Goal: Task Accomplishment & Management: Use online tool/utility

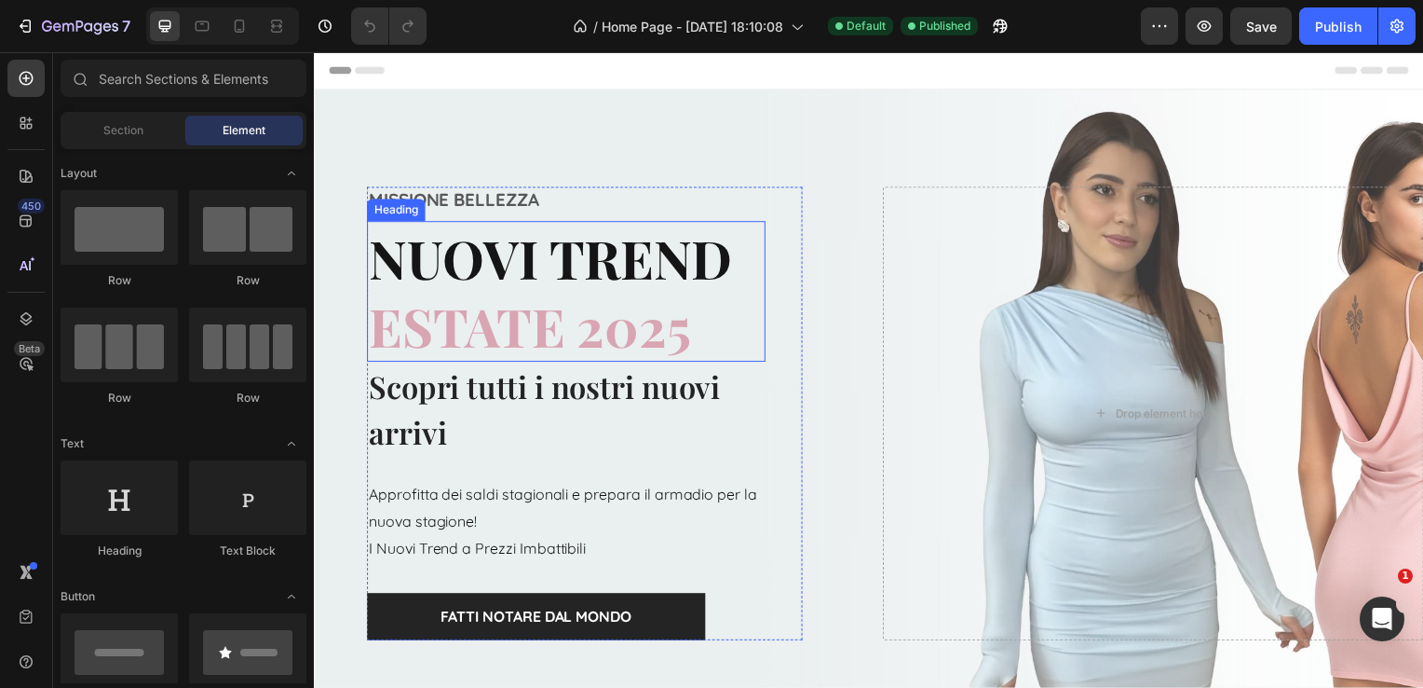
click at [686, 329] on span "ESTATE 2025" at bounding box center [531, 328] width 324 height 71
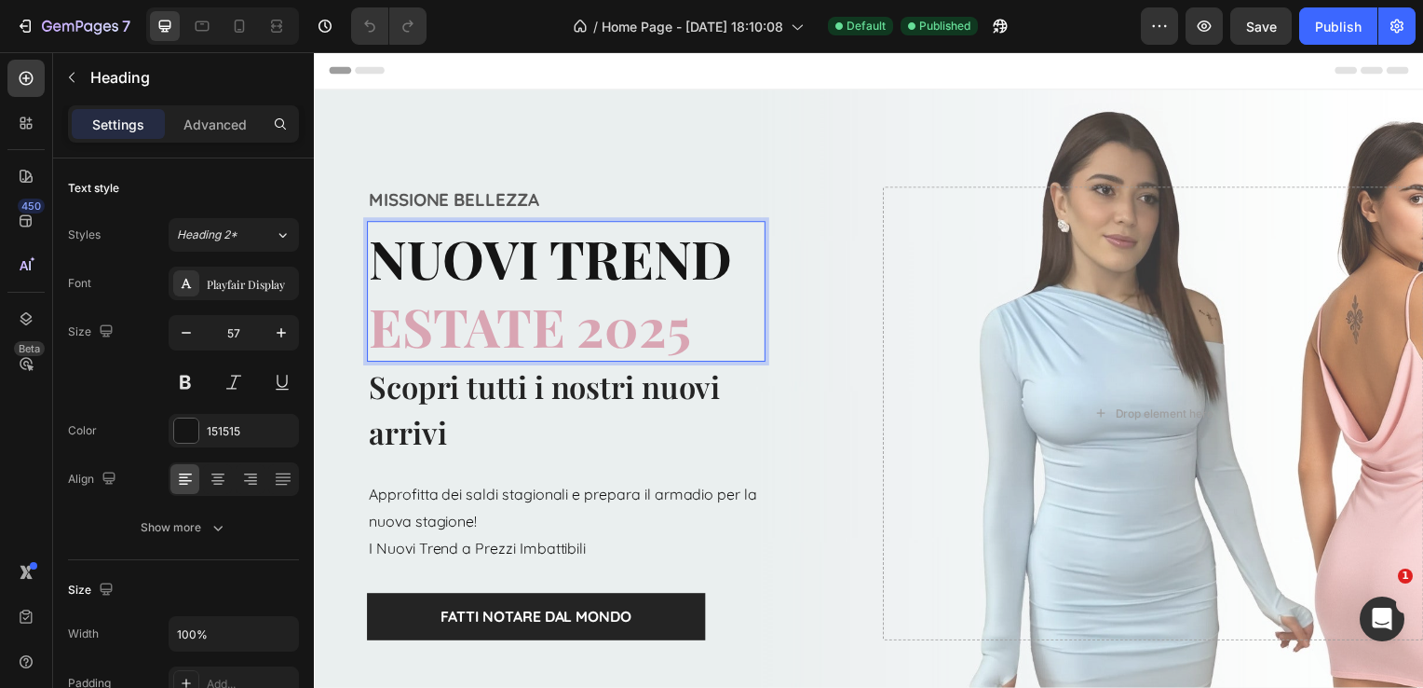
click at [686, 329] on span "ESTATE 2025" at bounding box center [531, 328] width 324 height 71
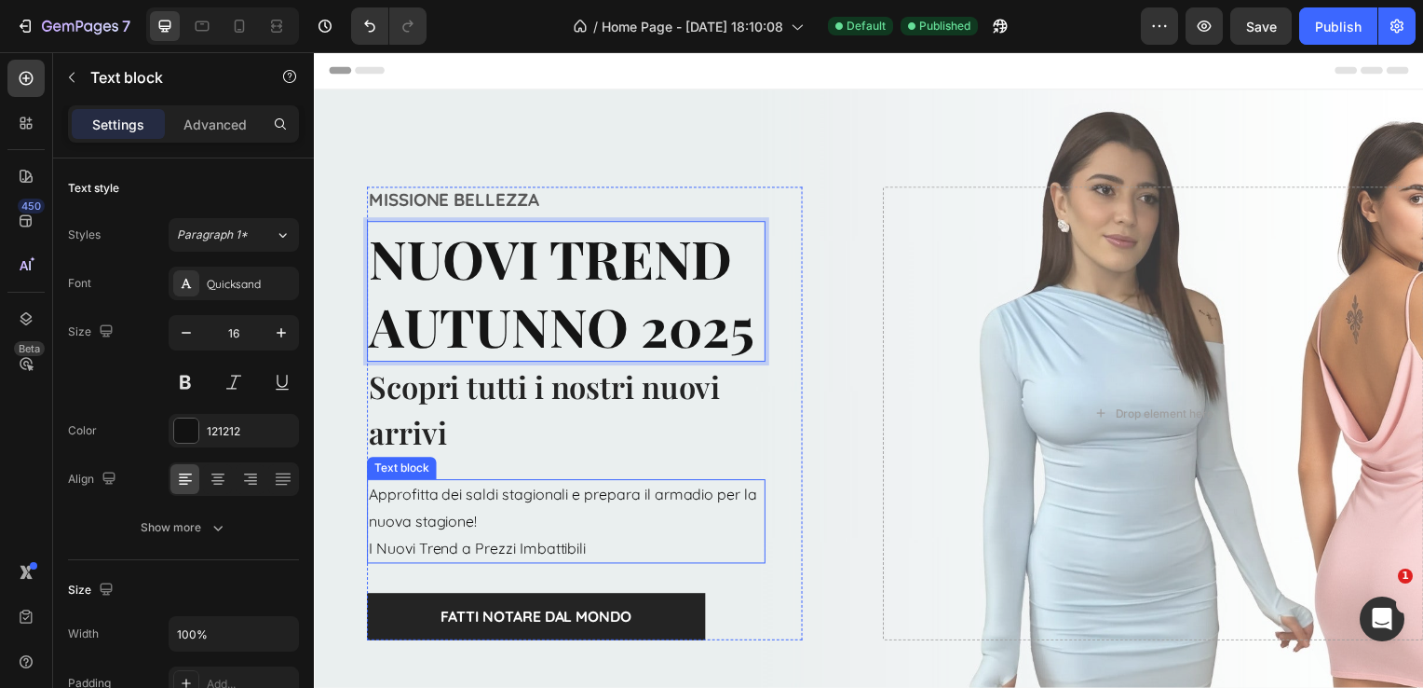
click at [491, 503] on p "Approfitta dei saldi stagionali e prepara il armadio per la nuova stagione!" at bounding box center [568, 511] width 398 height 54
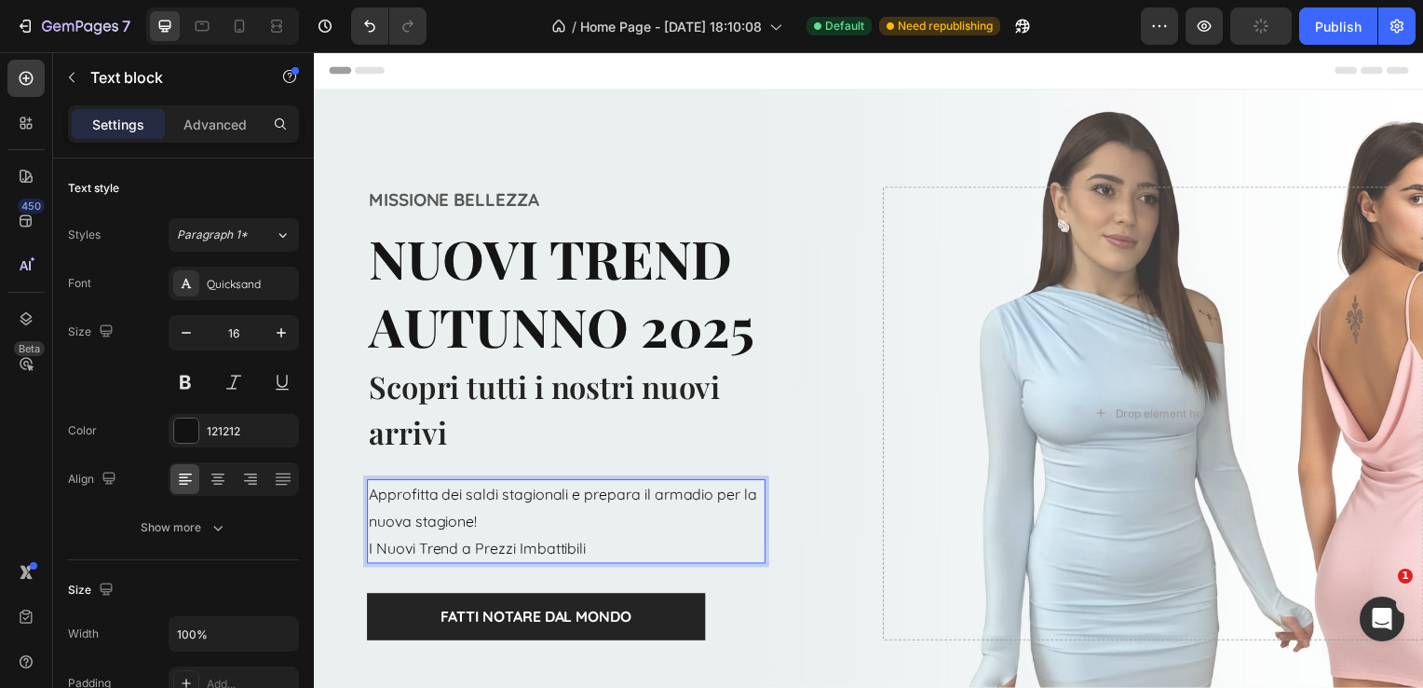
click at [662, 492] on p "Approfitta dei saldi stagionali e prepara il armadio per la nuova stagione!" at bounding box center [568, 511] width 398 height 54
click at [654, 496] on p "Approfitta dei saldi stagionali e prepara il armadio per la nuova stagione!" at bounding box center [568, 511] width 398 height 54
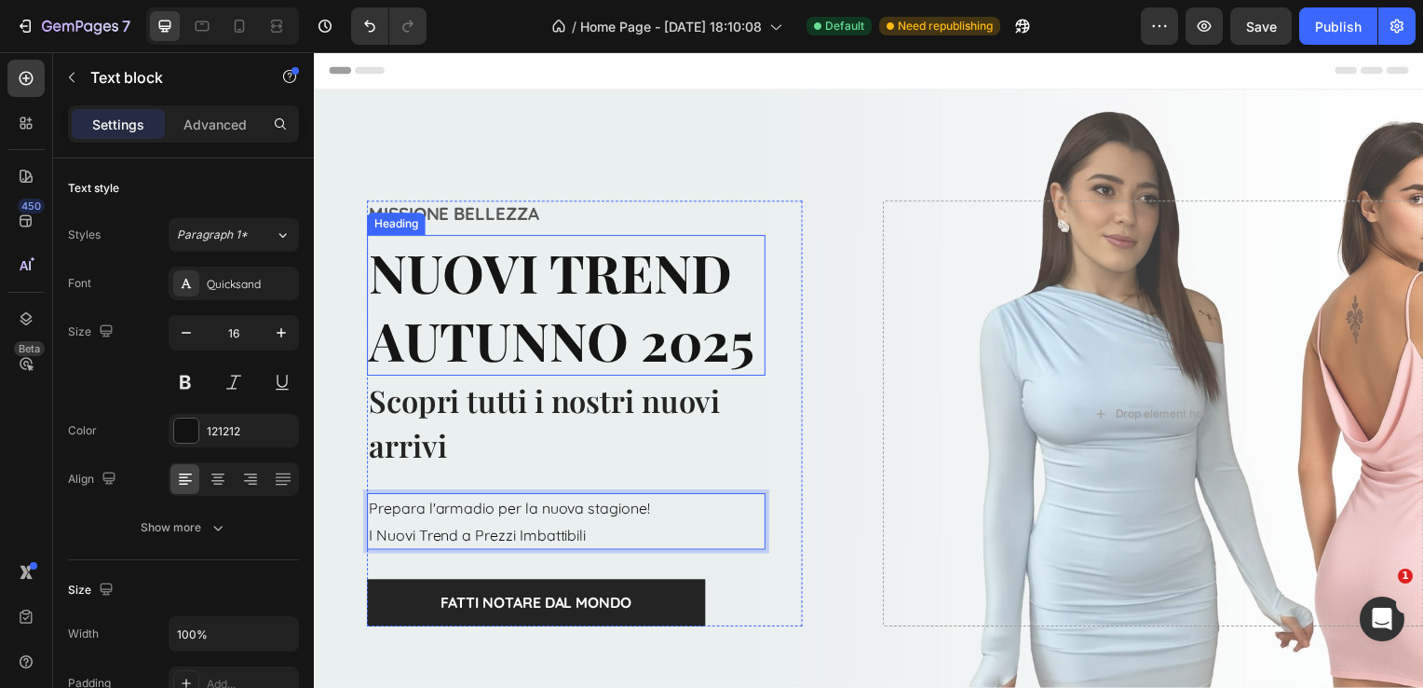
click at [498, 334] on p "NUOVI TREND AUTUNNO 2025" at bounding box center [568, 307] width 398 height 138
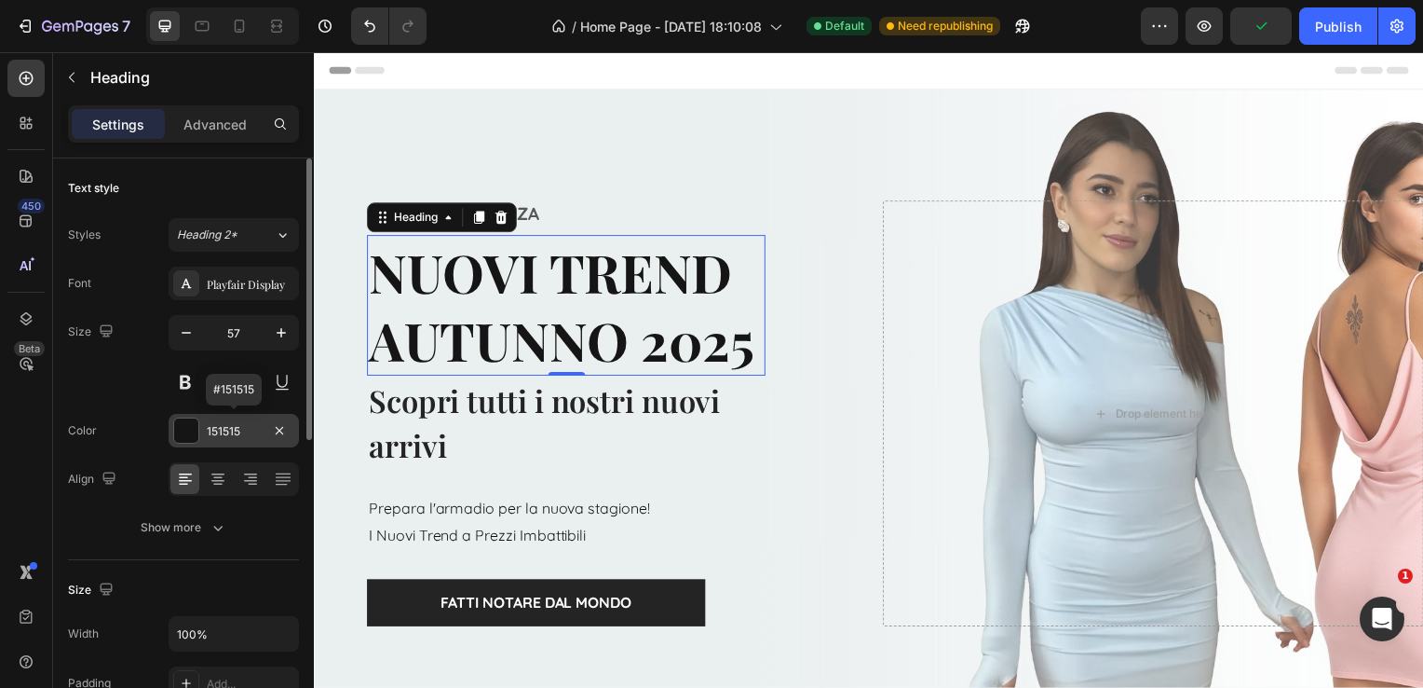
click at [215, 432] on div "151515" at bounding box center [234, 431] width 54 height 17
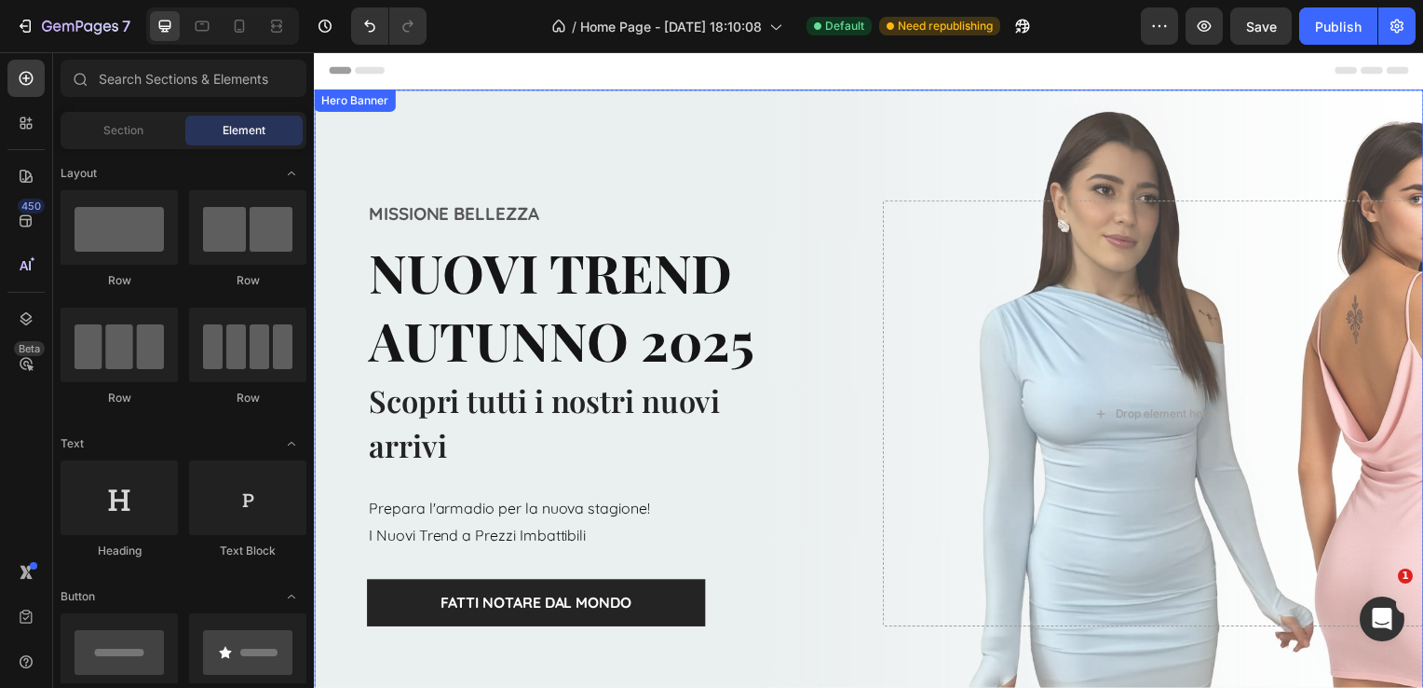
click at [674, 157] on div "Overlay" at bounding box center [873, 416] width 1118 height 652
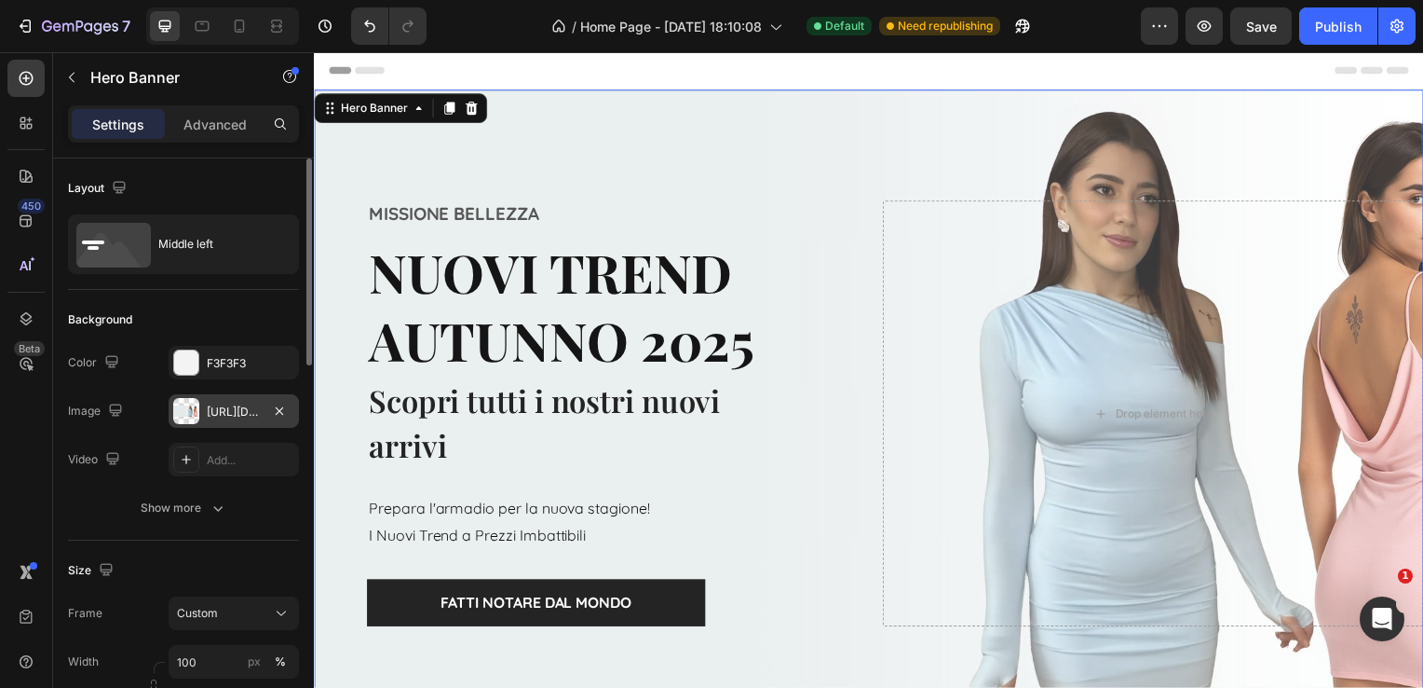
click at [243, 404] on div "[URL][DOMAIN_NAME]" at bounding box center [234, 411] width 54 height 17
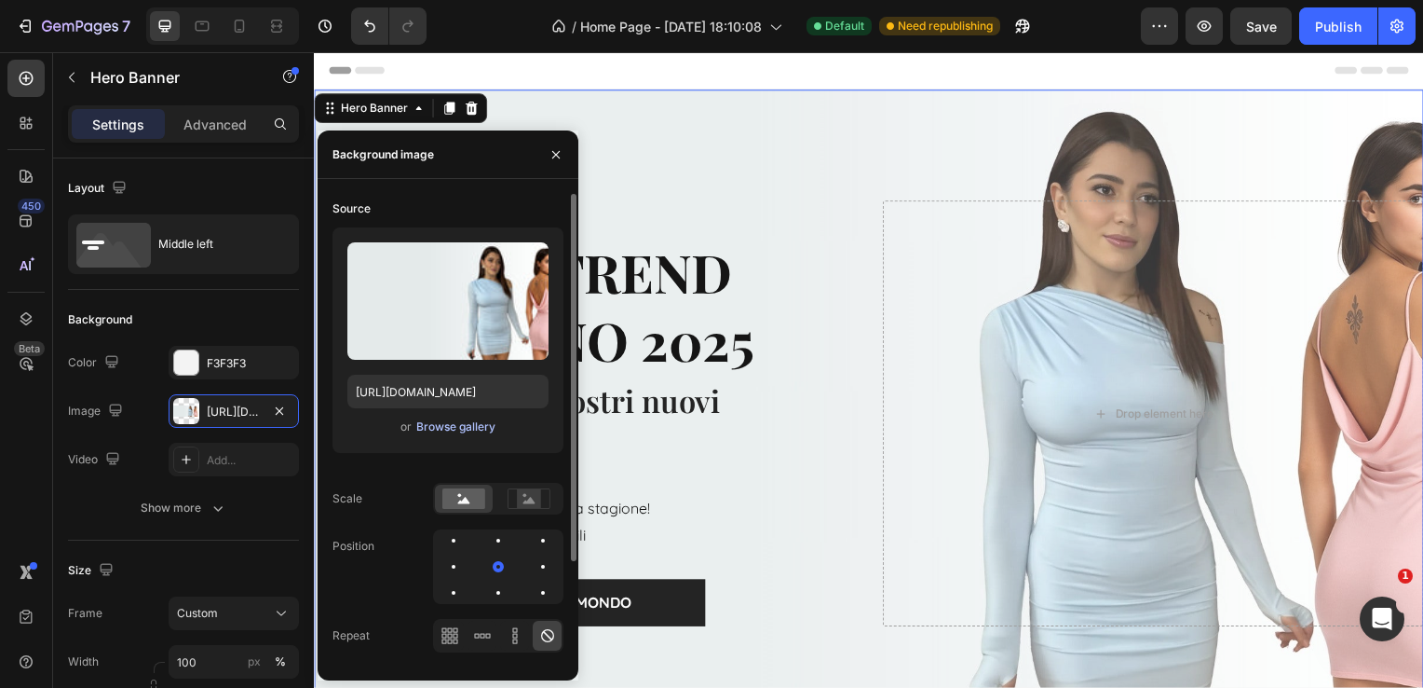
click at [488, 423] on div "Browse gallery" at bounding box center [455, 426] width 79 height 17
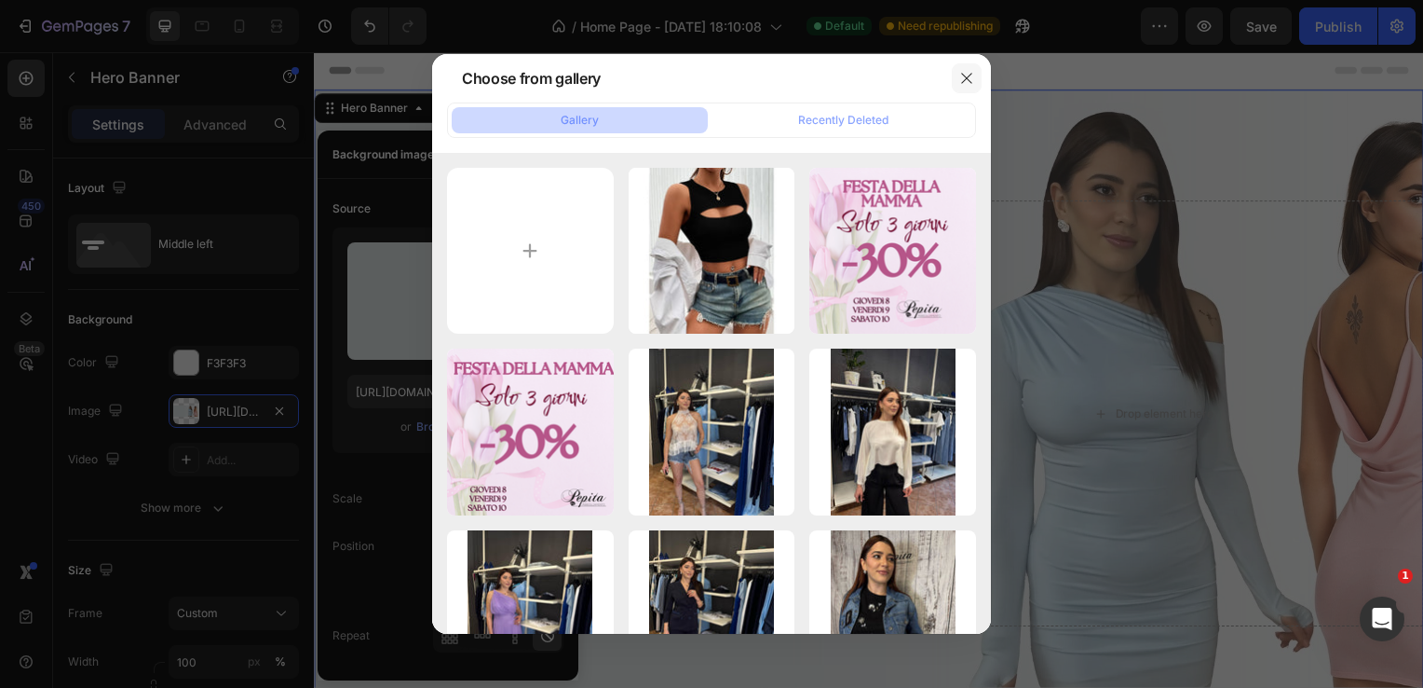
click at [965, 78] on icon "button" at bounding box center [967, 78] width 15 height 15
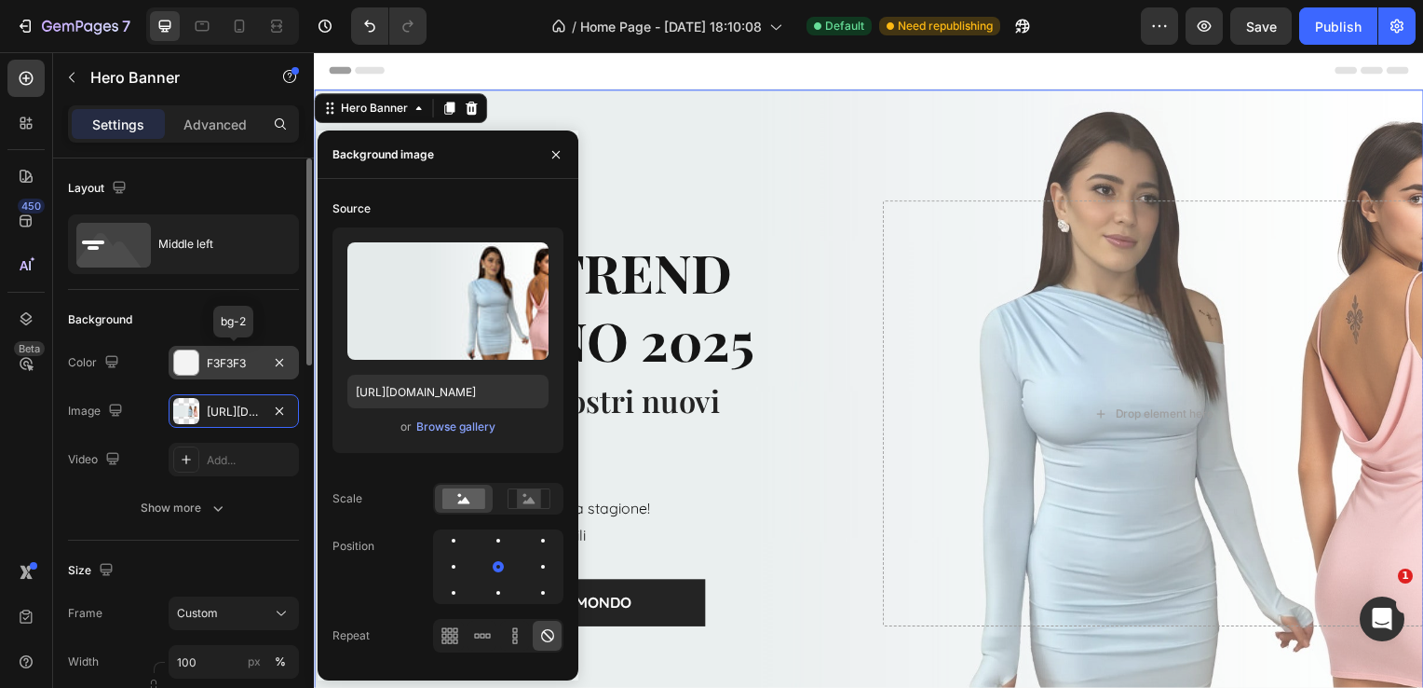
click at [208, 356] on div "F3F3F3" at bounding box center [234, 363] width 54 height 17
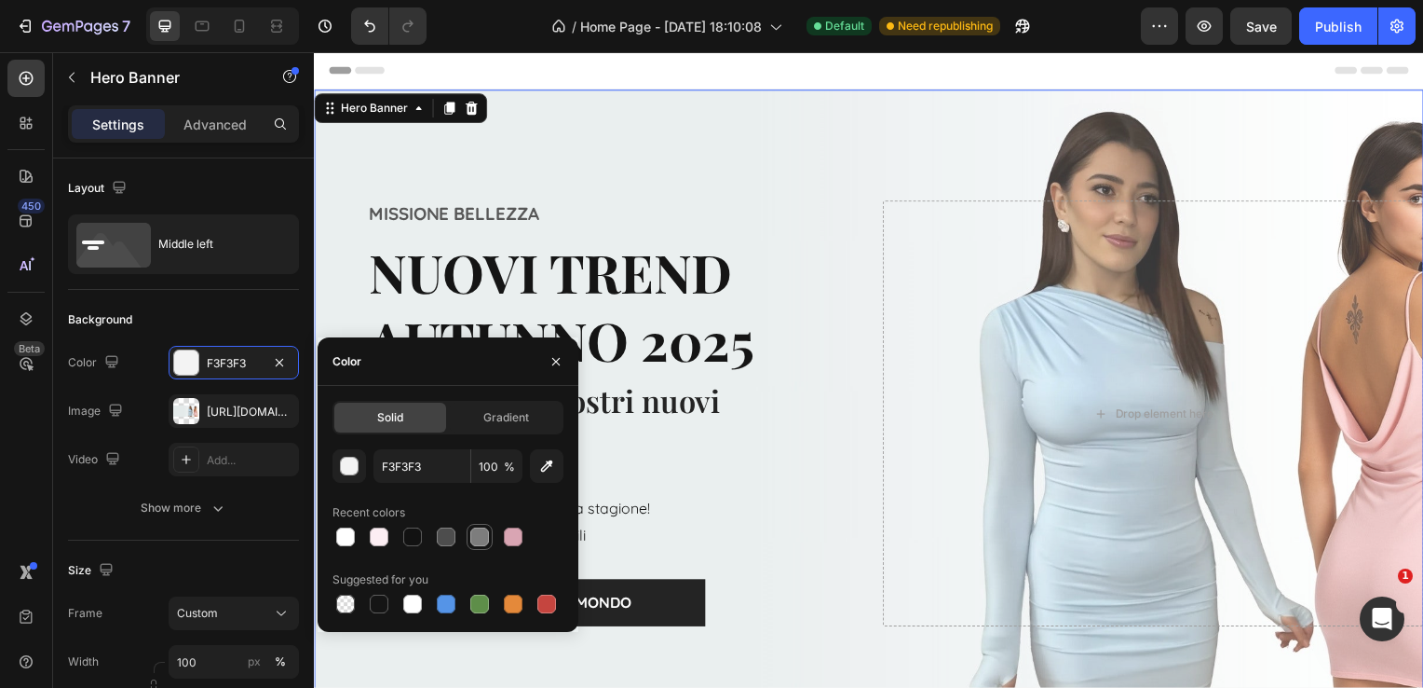
click at [510, 530] on div at bounding box center [513, 536] width 19 height 19
type input "D9A5B3"
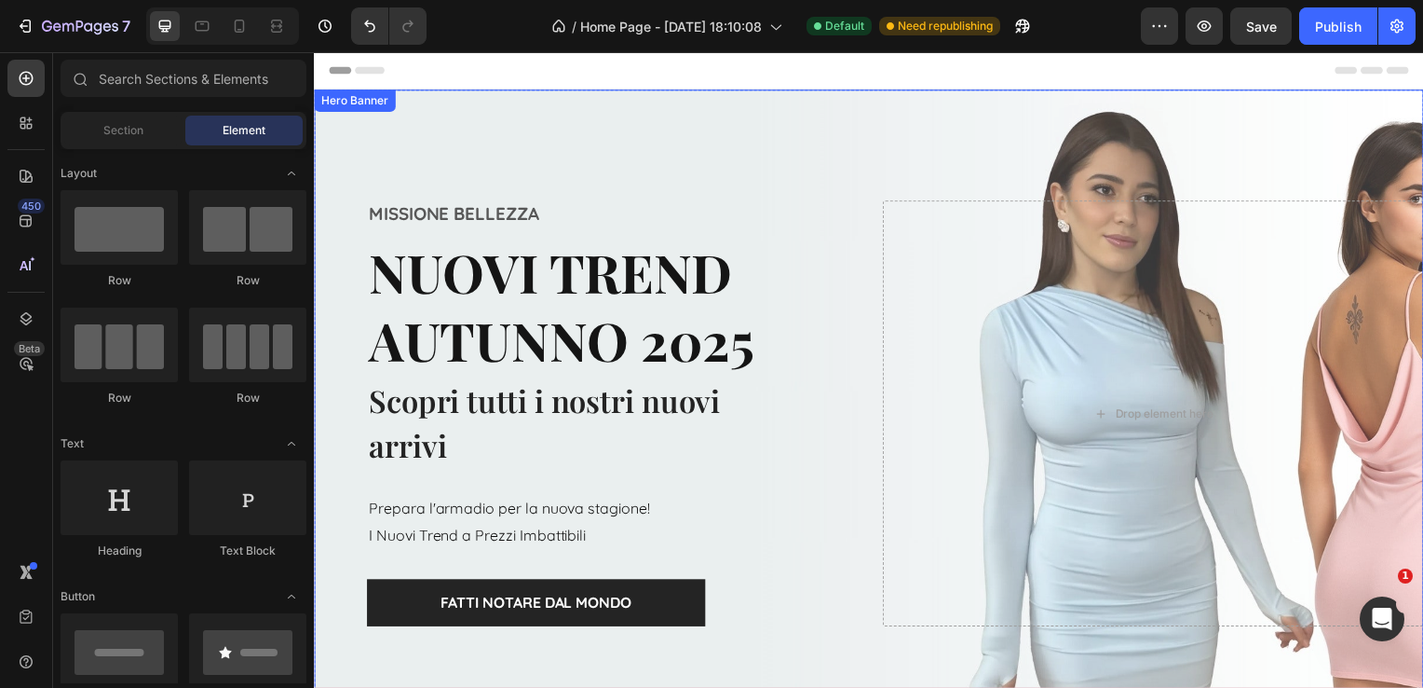
click at [558, 177] on div "Overlay" at bounding box center [873, 416] width 1118 height 652
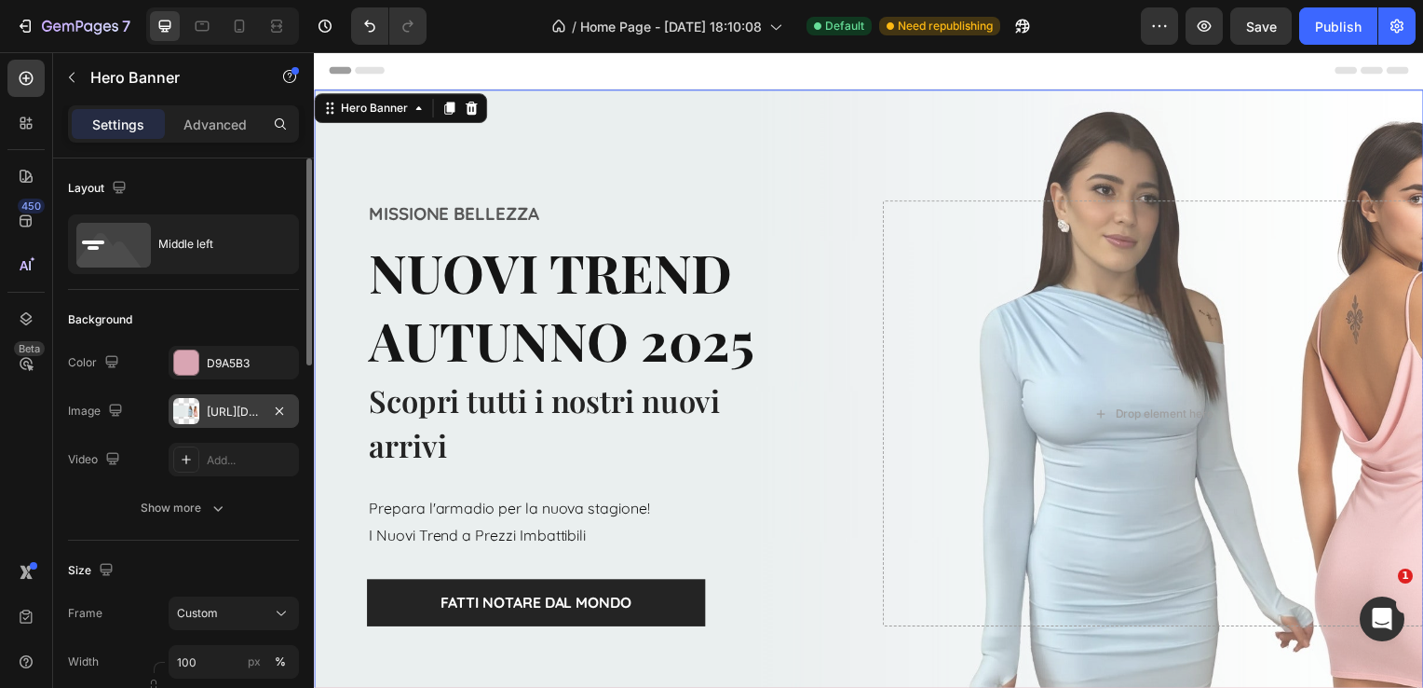
click at [233, 409] on div "[URL][DOMAIN_NAME]" at bounding box center [234, 411] width 54 height 17
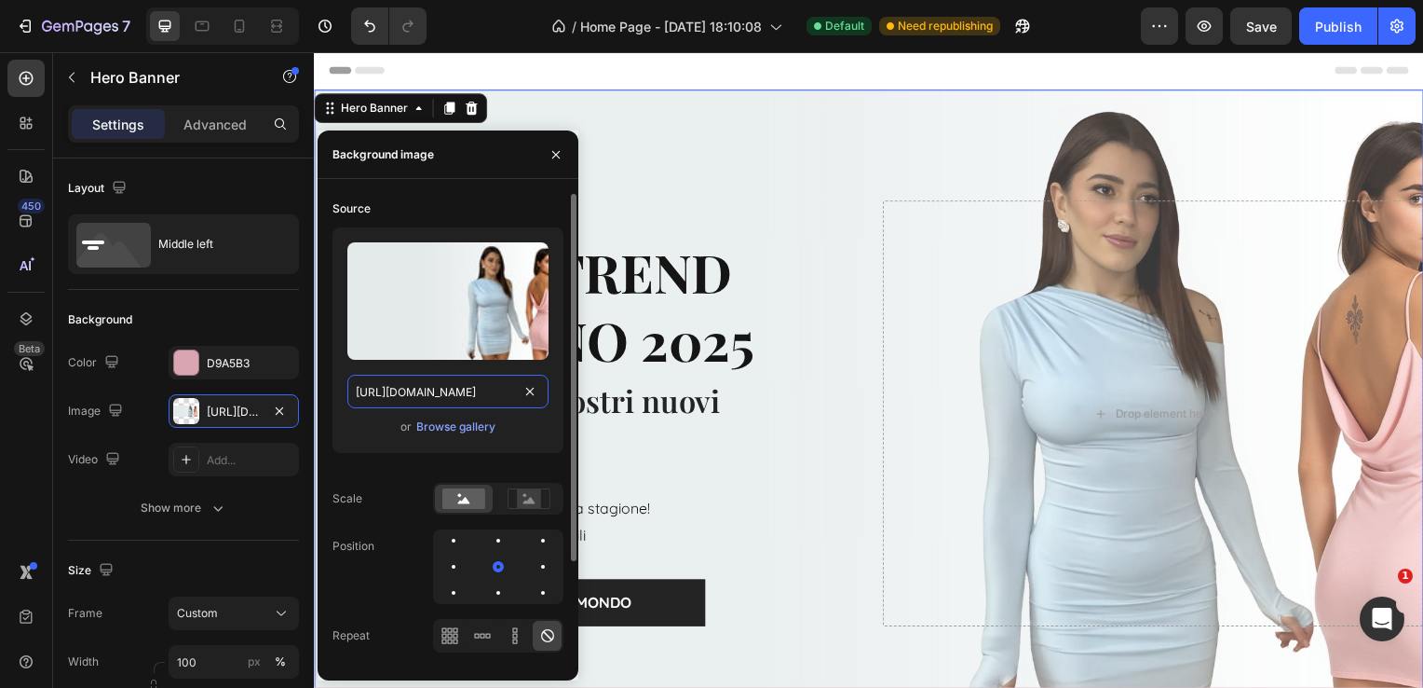
click at [443, 391] on input "[URL][DOMAIN_NAME]" at bounding box center [447, 392] width 201 height 34
click at [456, 427] on div "Browse gallery" at bounding box center [455, 426] width 79 height 17
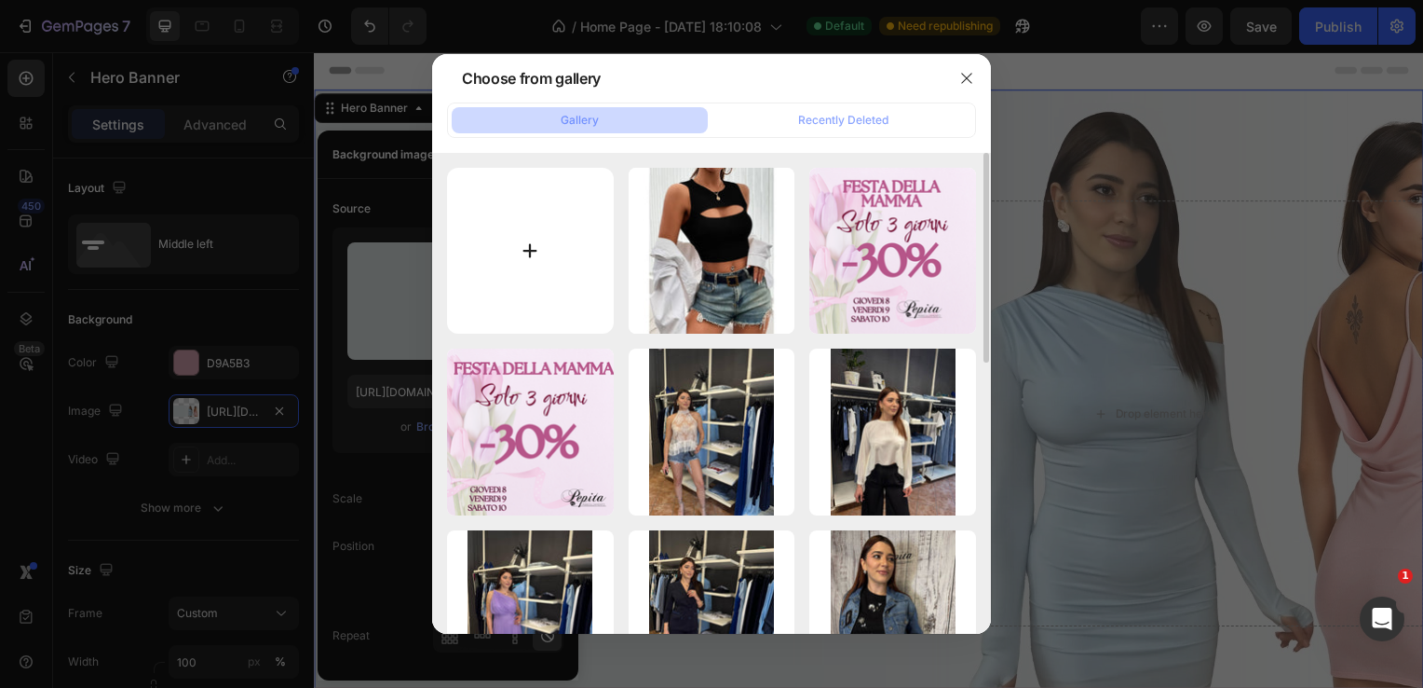
click at [530, 263] on input "file" at bounding box center [530, 251] width 167 height 167
click at [1073, 84] on div at bounding box center [711, 344] width 1423 height 688
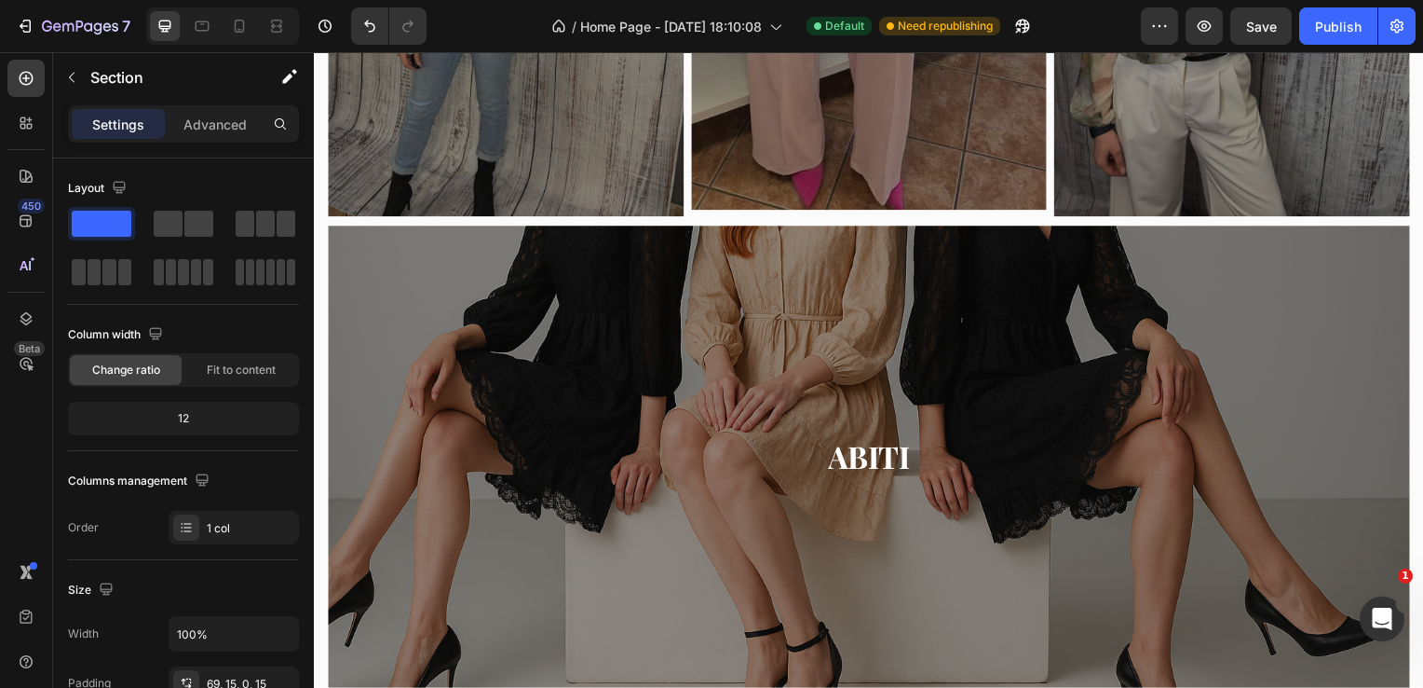
scroll to position [2050, 0]
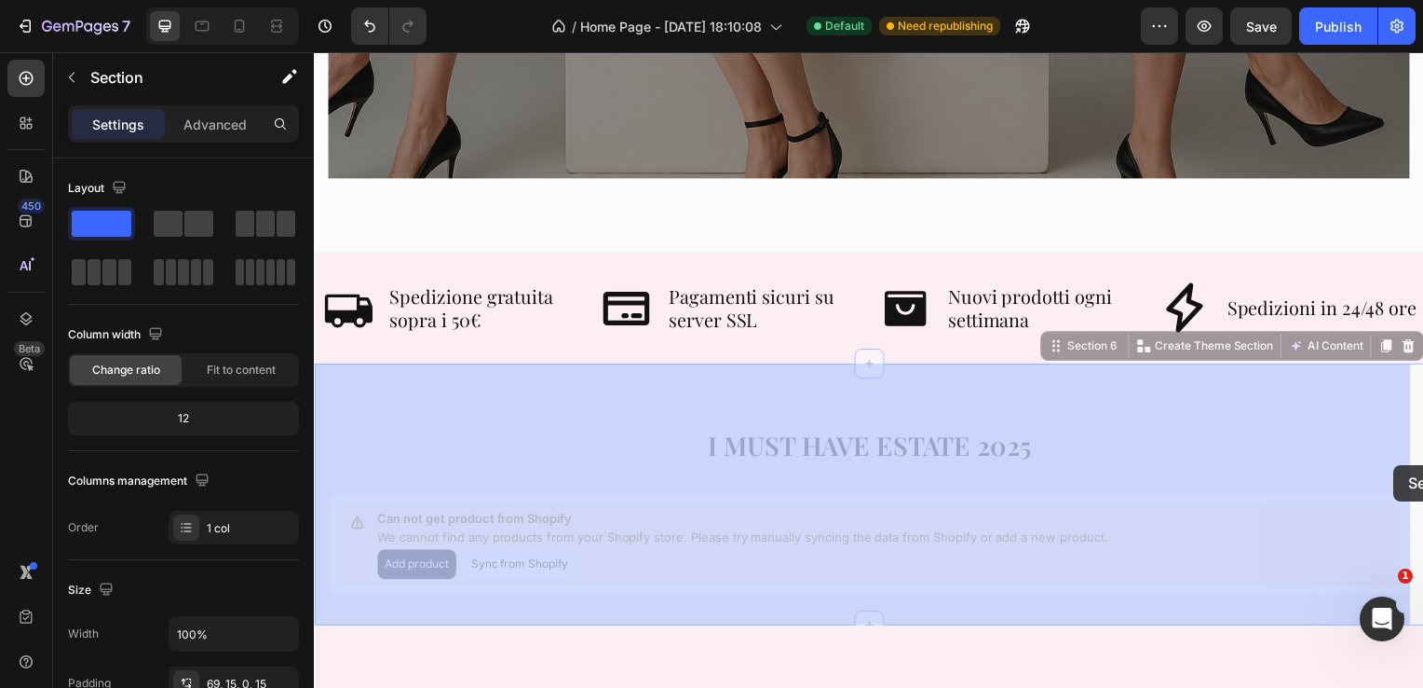
drag, startPoint x: 1401, startPoint y: 421, endPoint x: 1402, endPoint y: 468, distance: 46.6
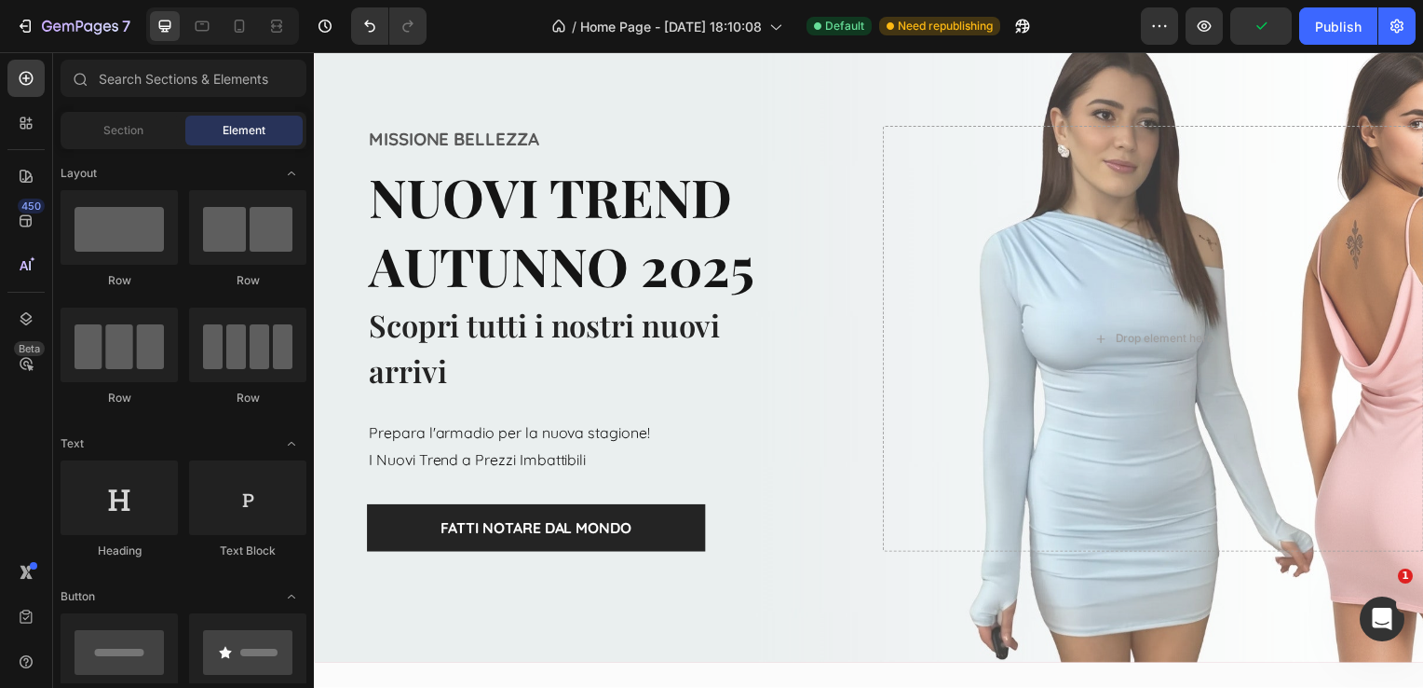
scroll to position [64, 0]
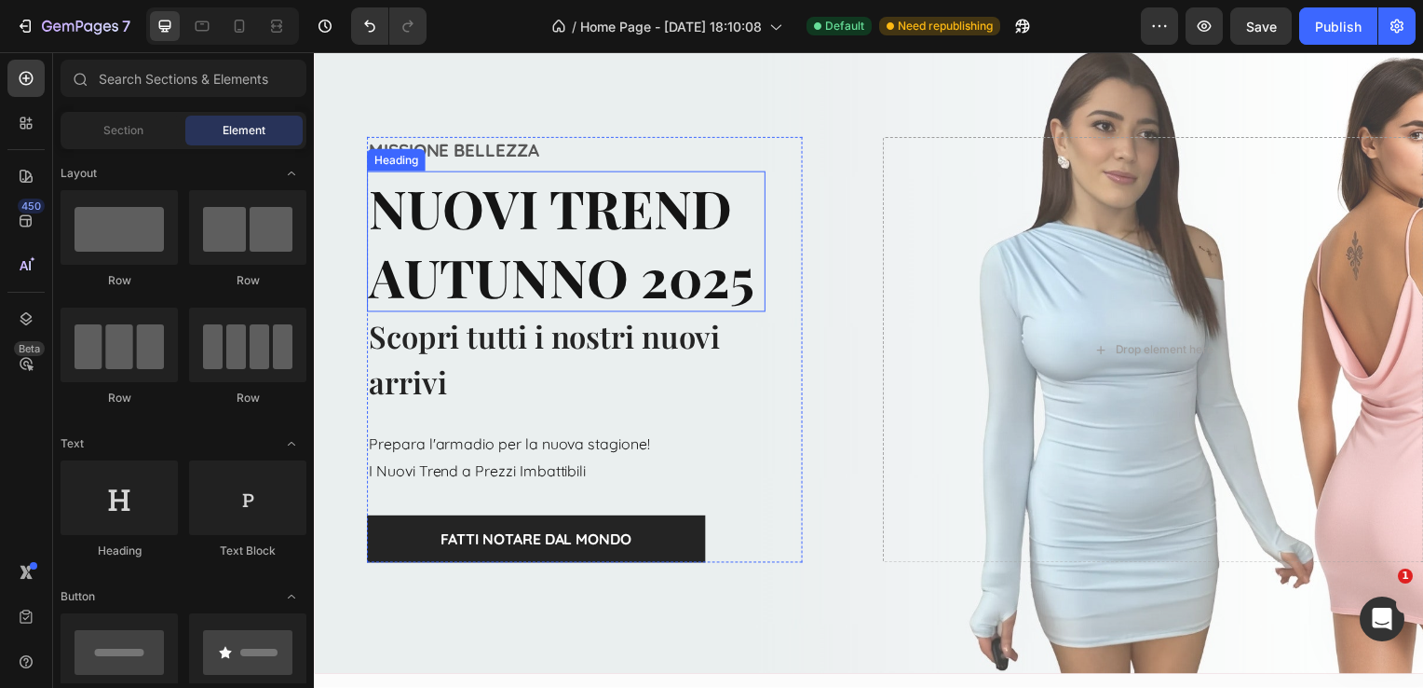
click at [529, 242] on h2 "NUOVI TREND AUTUNNO 2025" at bounding box center [568, 243] width 402 height 142
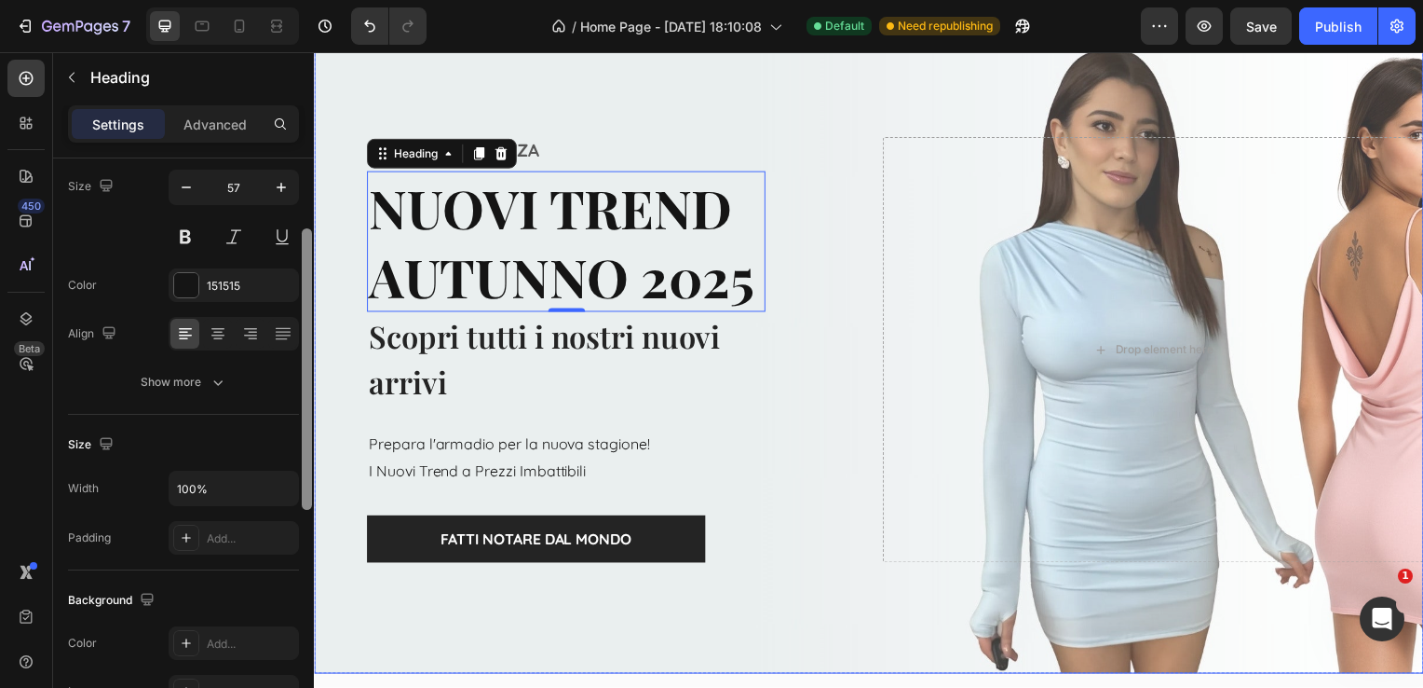
drag, startPoint x: 622, startPoint y: 356, endPoint x: 318, endPoint y: 272, distance: 316.0
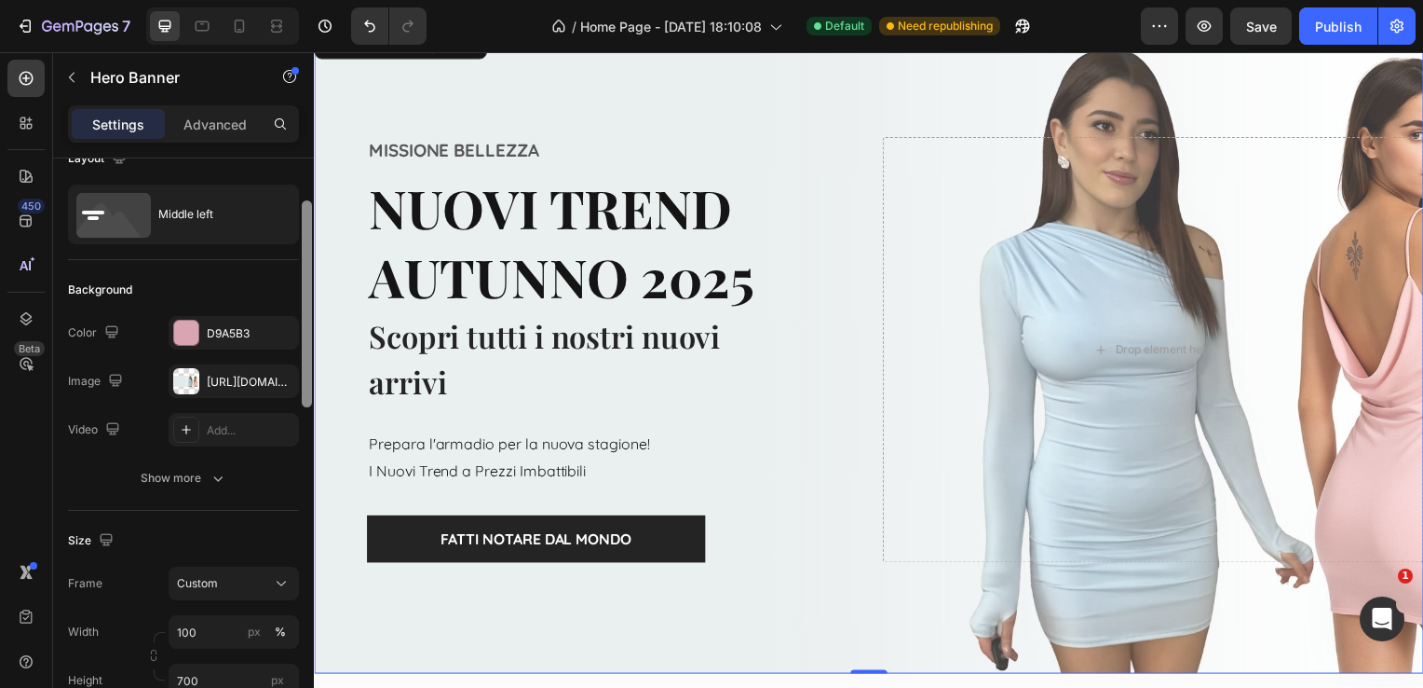
scroll to position [0, 0]
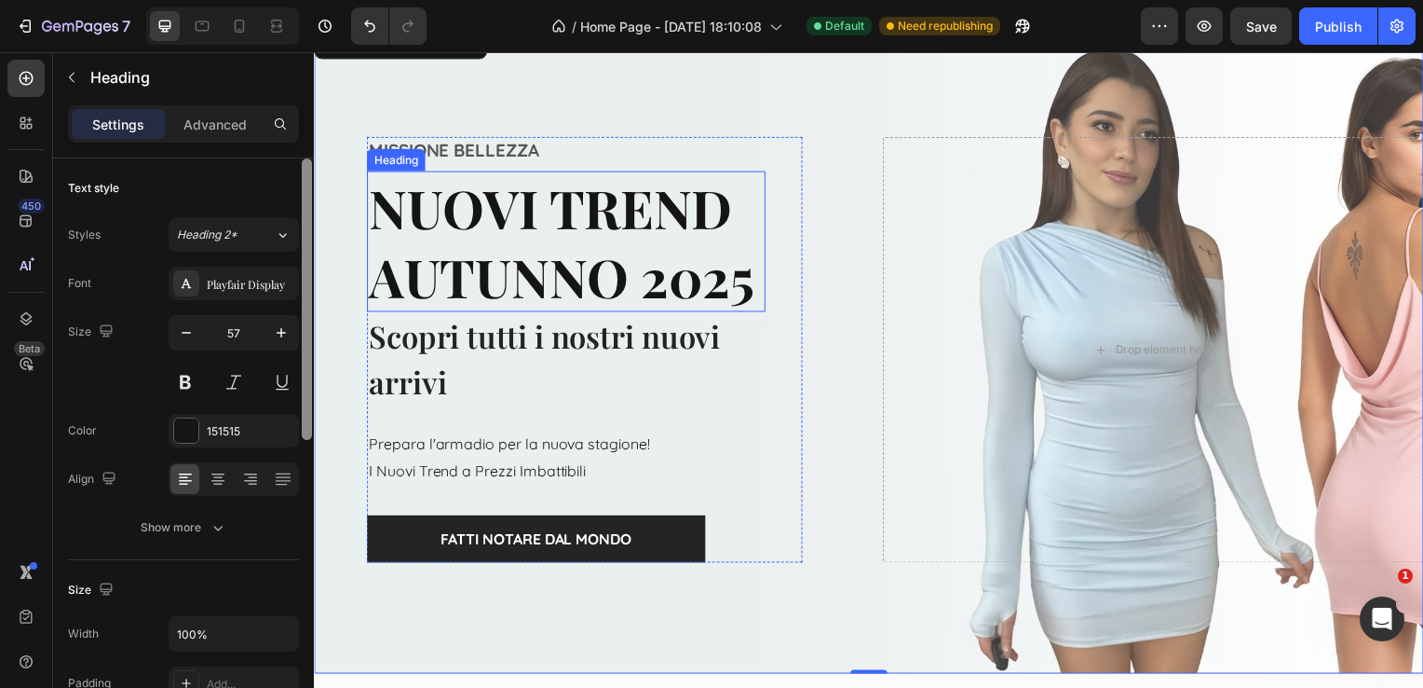
click at [441, 253] on h2 "NUOVI TREND AUTUNNO 2025" at bounding box center [568, 243] width 402 height 142
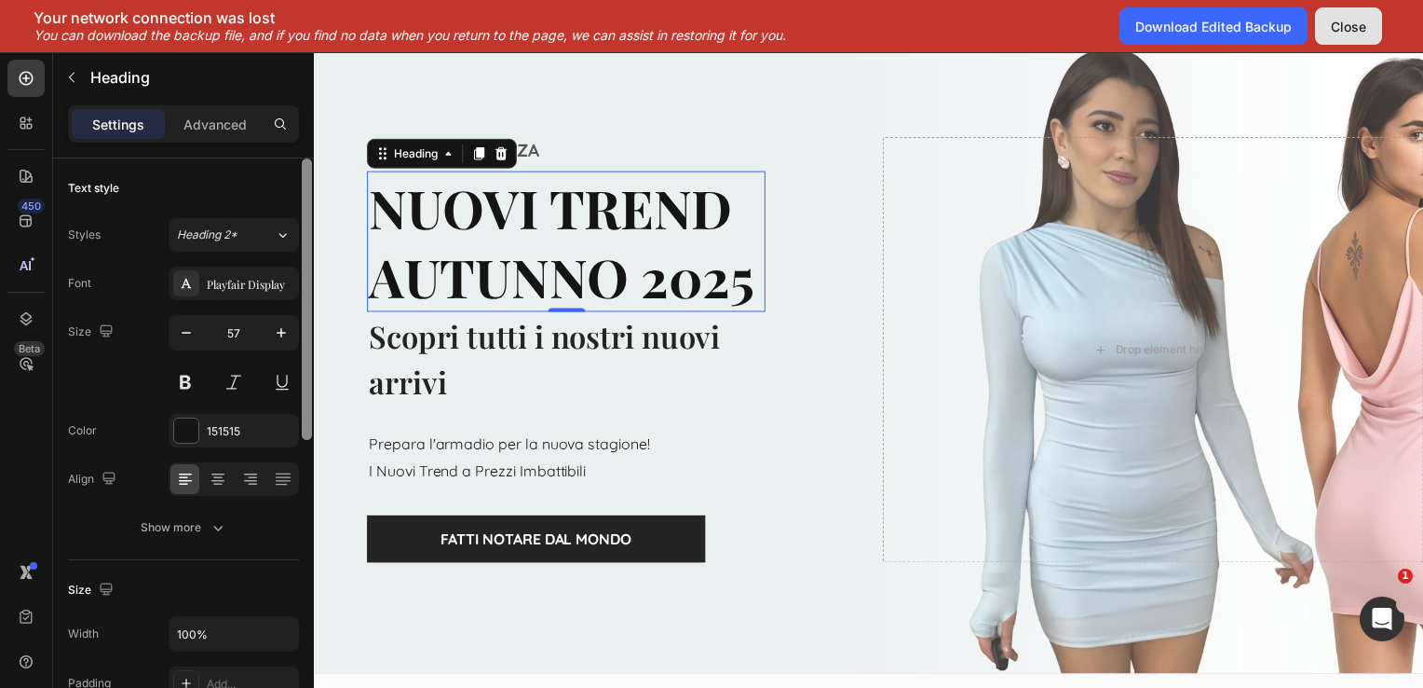
click at [1338, 20] on div "Close" at bounding box center [1348, 27] width 35 height 20
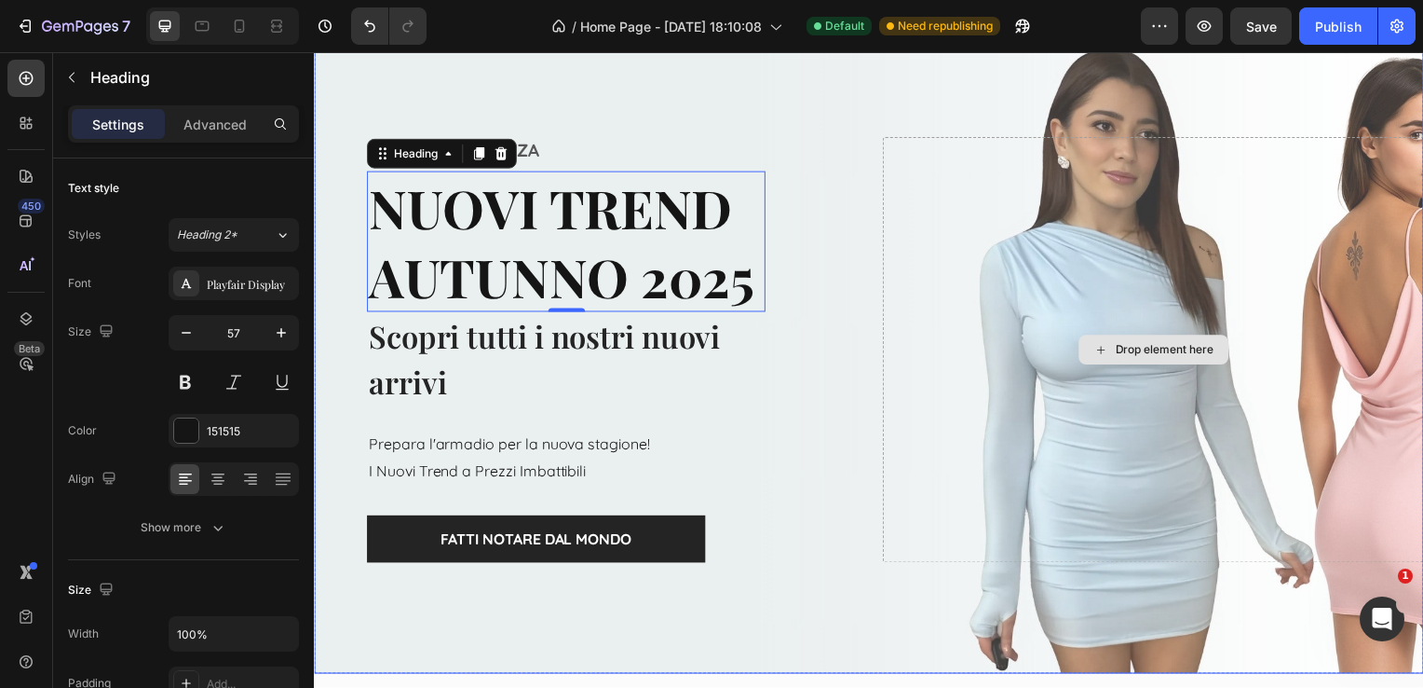
click at [1001, 264] on div "Drop element here" at bounding box center [1159, 352] width 545 height 429
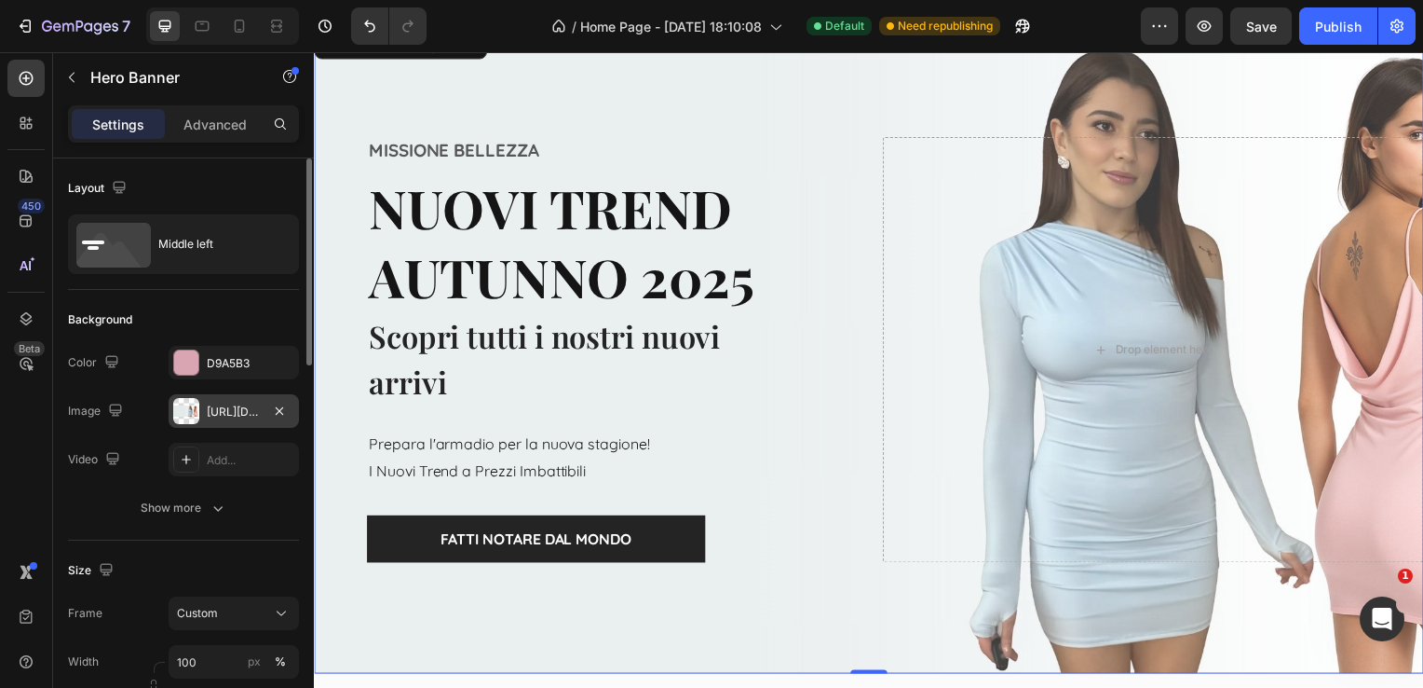
click at [206, 419] on div "[URL][DOMAIN_NAME]" at bounding box center [234, 411] width 130 height 34
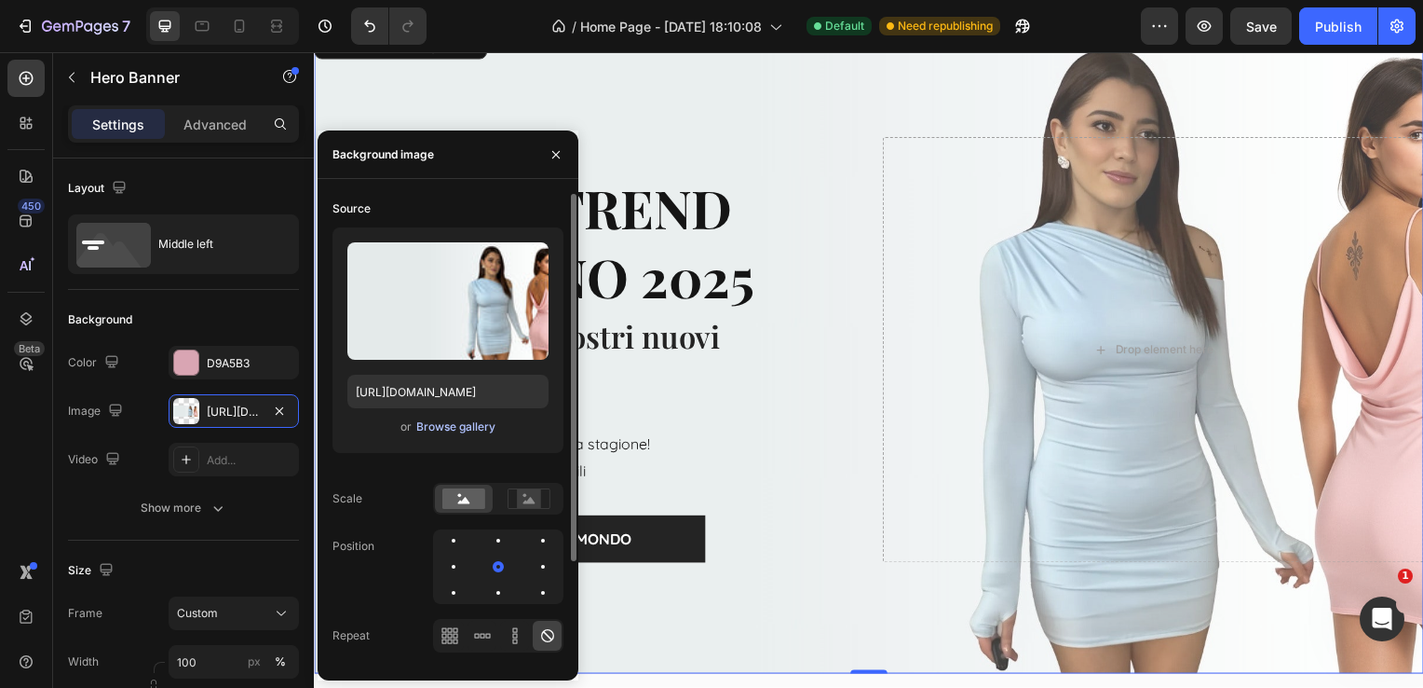
click at [440, 422] on div "Browse gallery" at bounding box center [455, 426] width 79 height 17
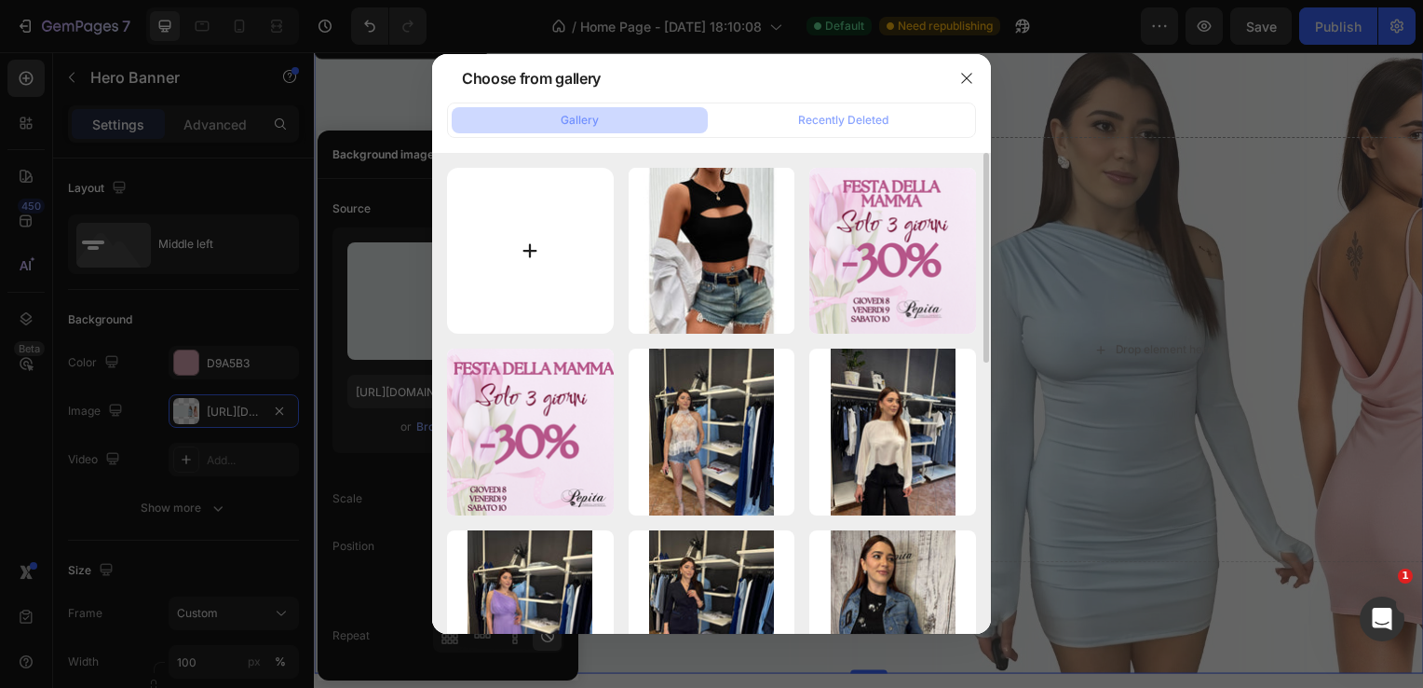
click at [483, 260] on input "file" at bounding box center [530, 251] width 167 height 167
type input "C:\fakepath\Progetto senza titolo (9).png"
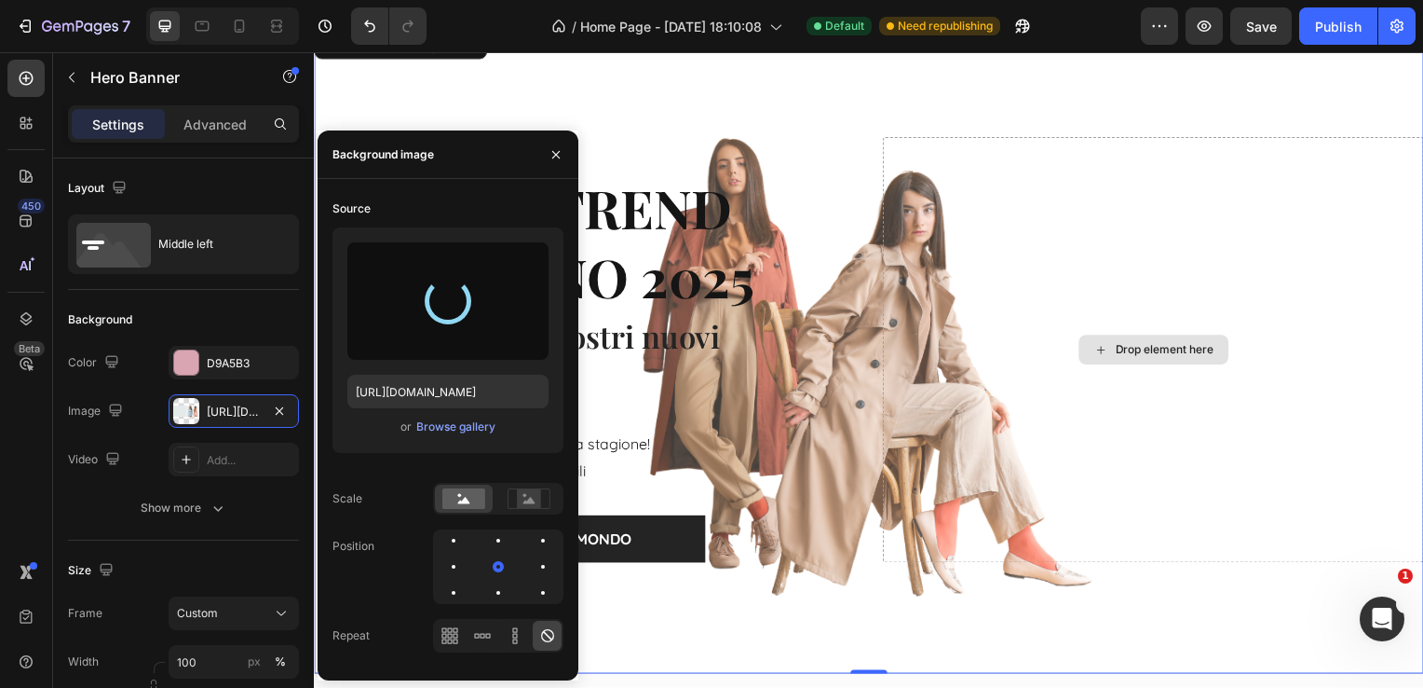
type input "[URL][DOMAIN_NAME]"
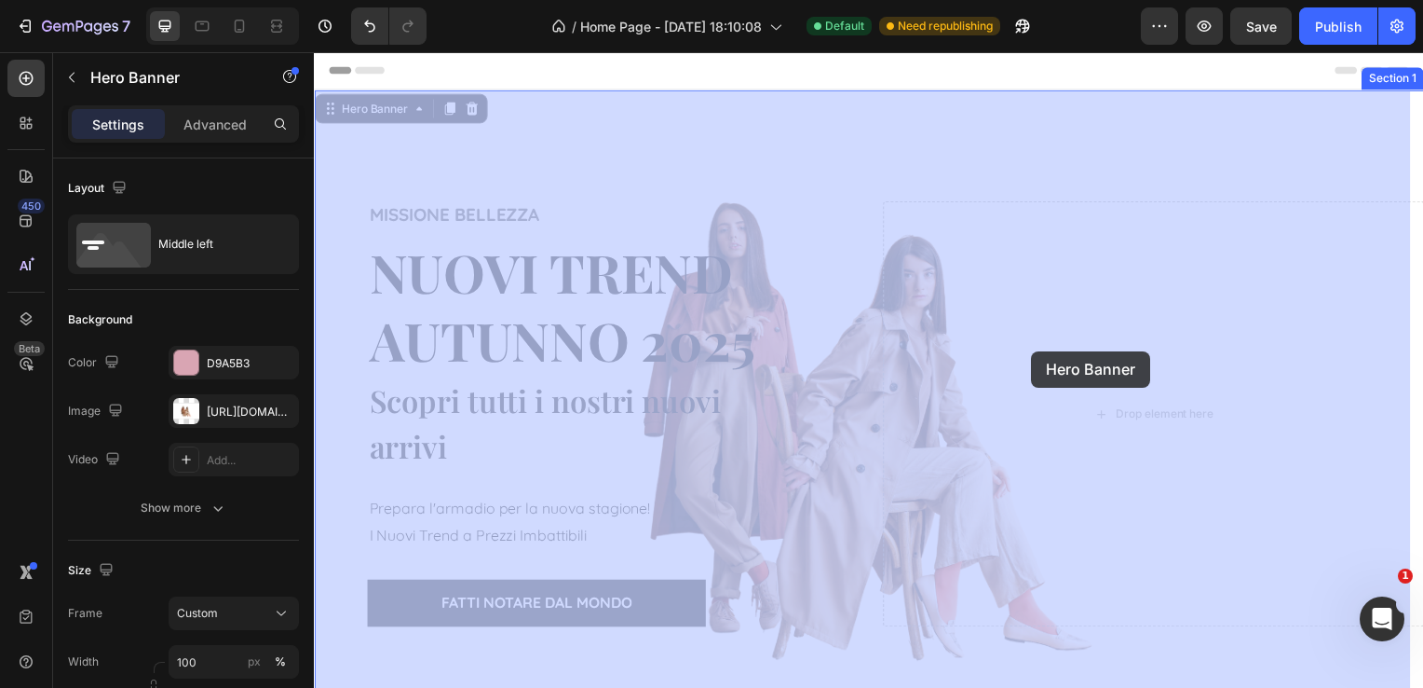
drag, startPoint x: 827, startPoint y: 363, endPoint x: 1072, endPoint y: 358, distance: 245.1
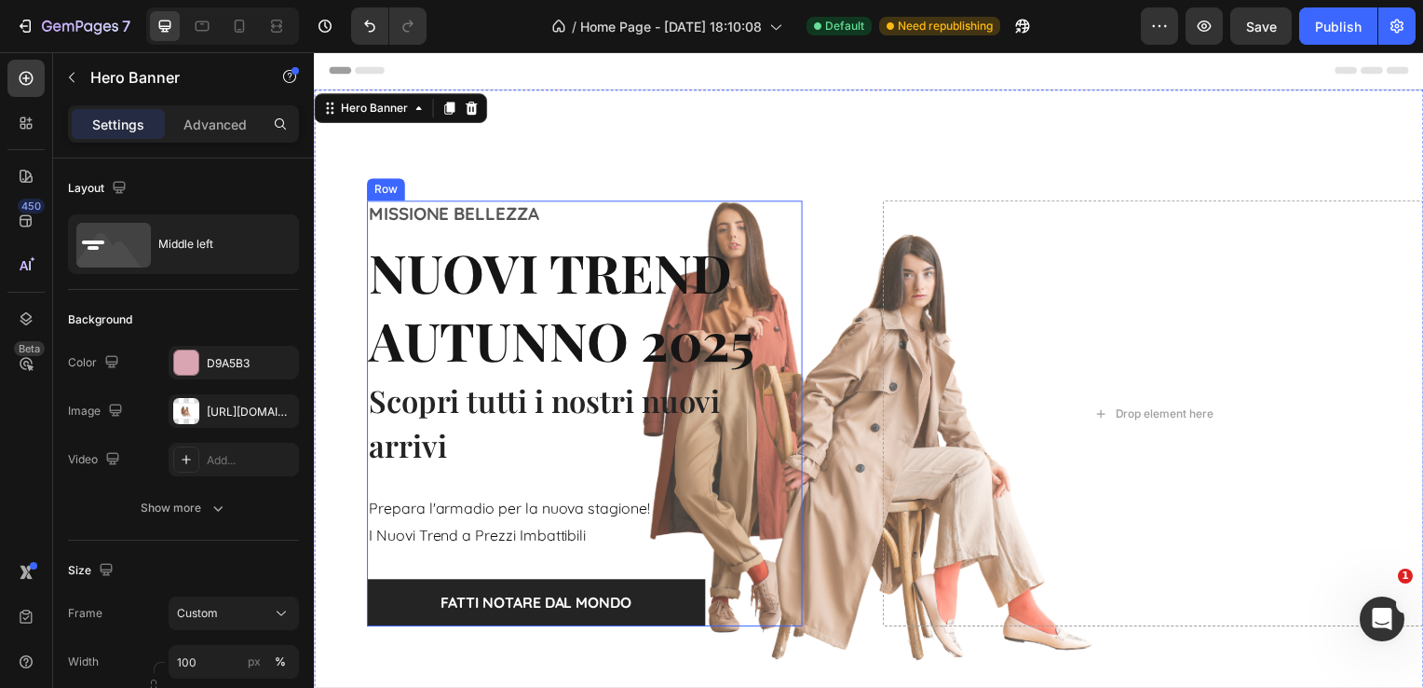
click at [793, 431] on div "MISSIONE BELLEZZA Text block NUOVI TREND AUTUNNO 2025 Heading NUOVI TREND Headi…" at bounding box center [586, 416] width 439 height 429
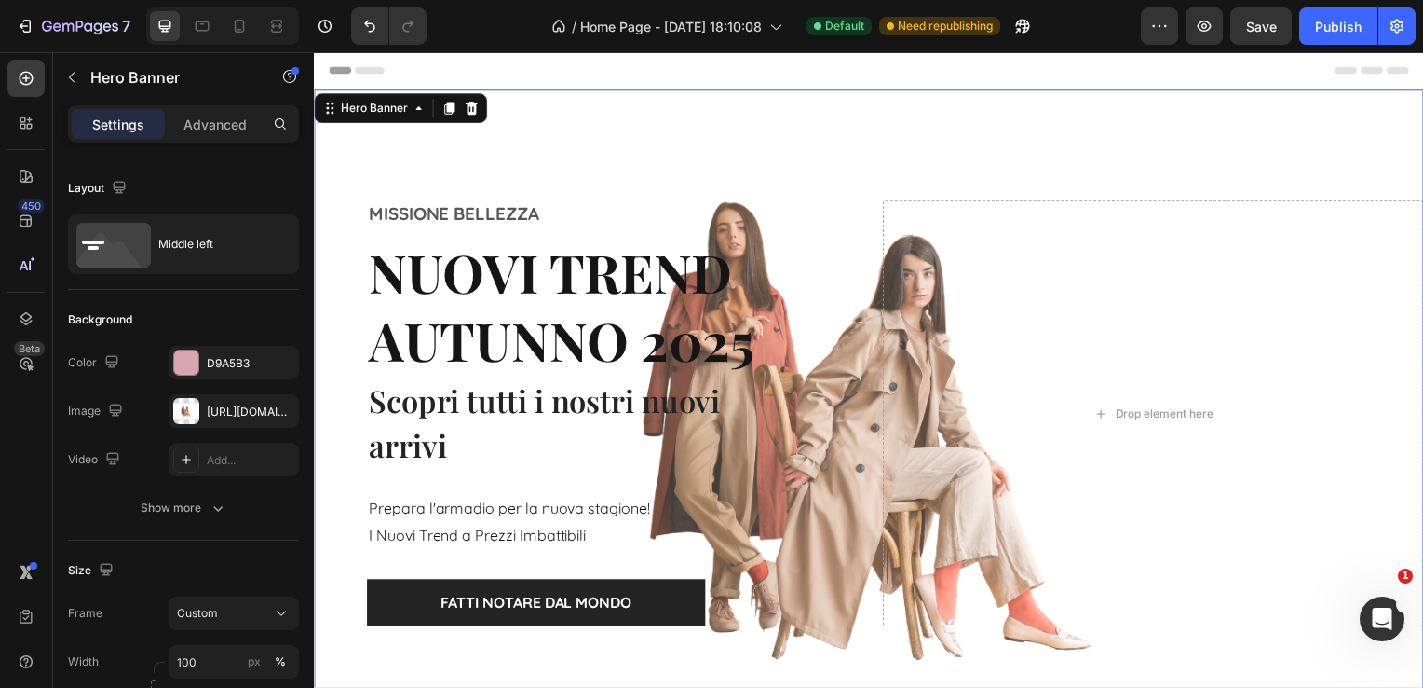
click at [869, 442] on div "MISSIONE BELLEZZA Text block NUOVI TREND AUTUNNO 2025 Heading NUOVI TREND Headi…" at bounding box center [873, 416] width 1118 height 429
click at [820, 423] on div "MISSIONE BELLEZZA Text block NUOVI TREND AUTUNNO 2025 Heading NUOVI TREND Headi…" at bounding box center [586, 416] width 545 height 429
click at [947, 372] on div "Drop element here" at bounding box center [1159, 416] width 545 height 429
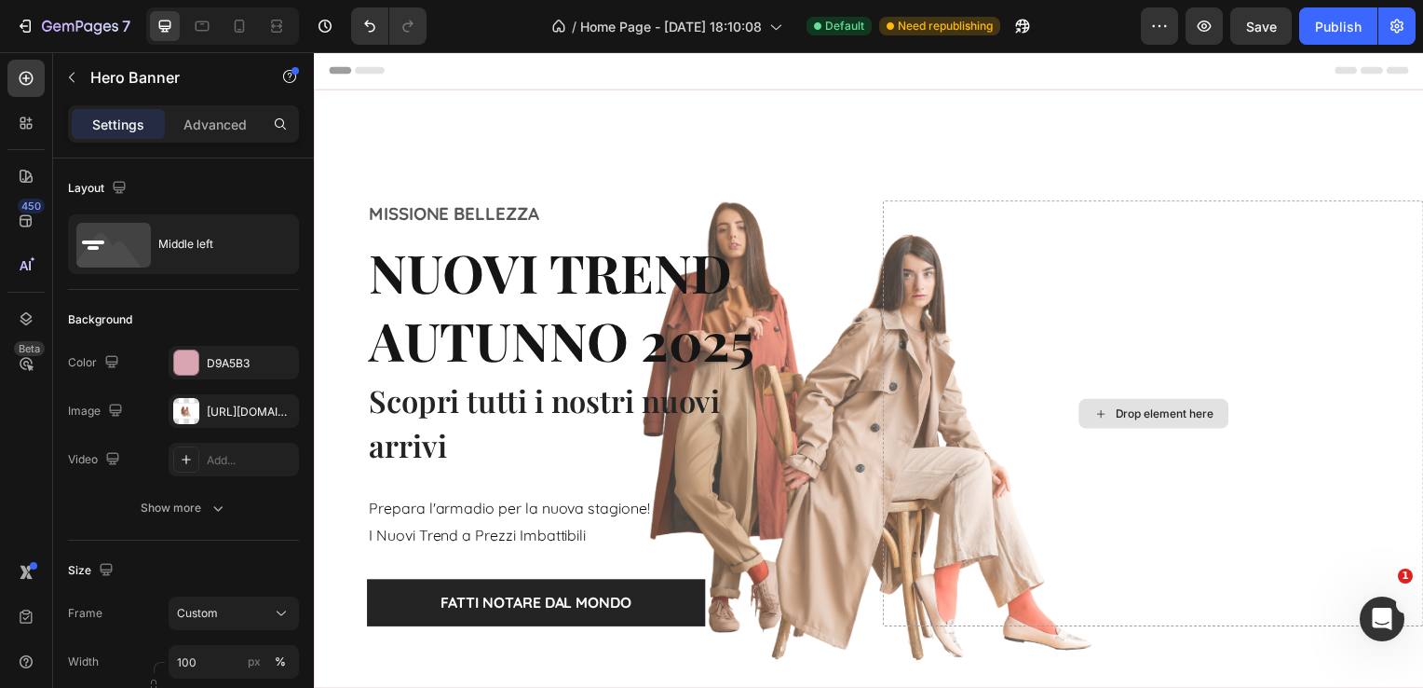
click at [1149, 415] on div "Drop element here" at bounding box center [1171, 416] width 99 height 15
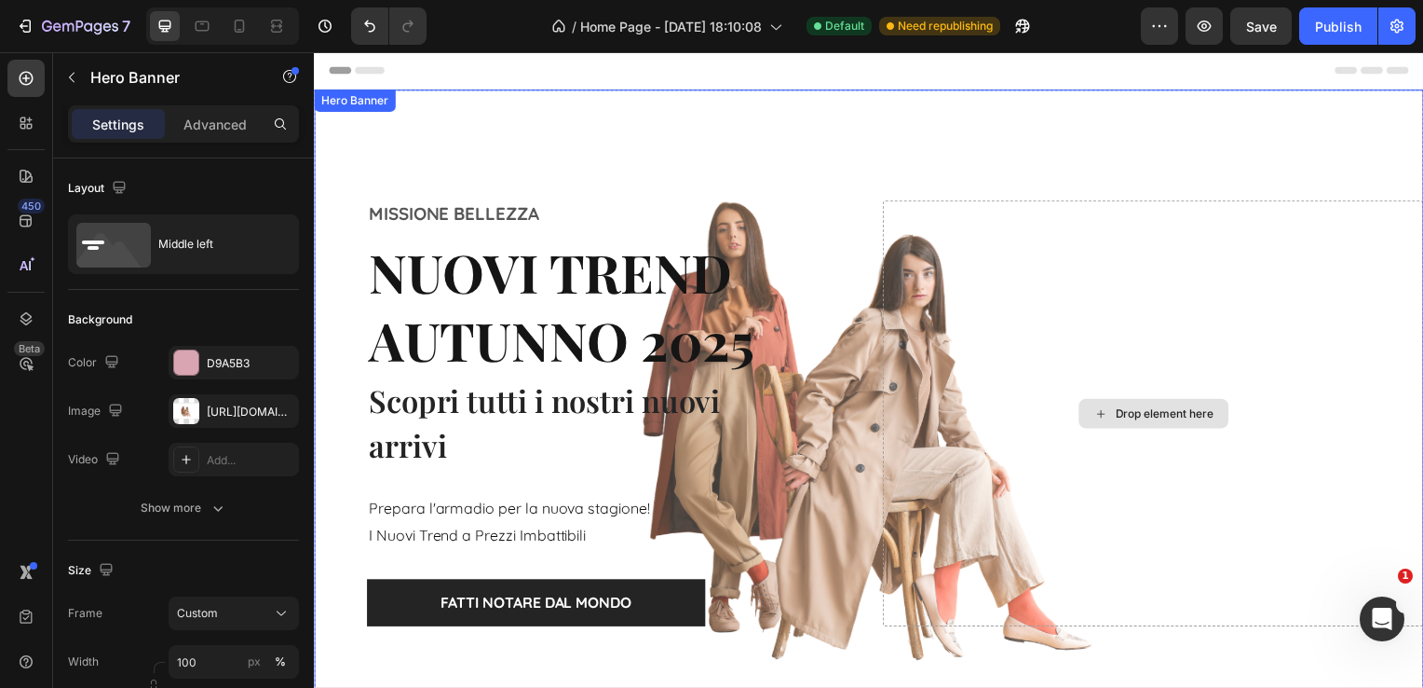
click at [887, 369] on div "Drop element here" at bounding box center [1159, 416] width 545 height 429
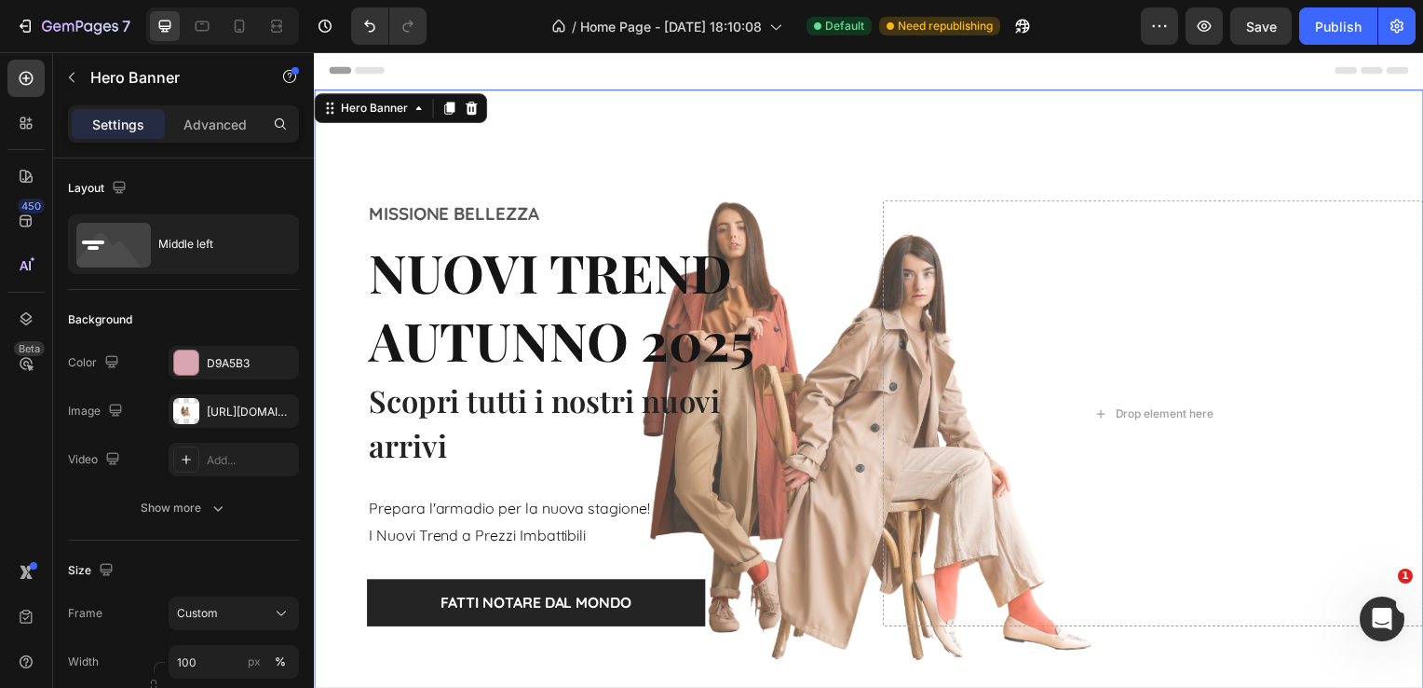
click at [816, 386] on div "MISSIONE BELLEZZA Text block NUOVI TREND AUTUNNO 2025 Heading NUOVI TREND Headi…" at bounding box center [586, 416] width 545 height 429
click at [365, 30] on icon "Undo/Redo" at bounding box center [370, 26] width 19 height 19
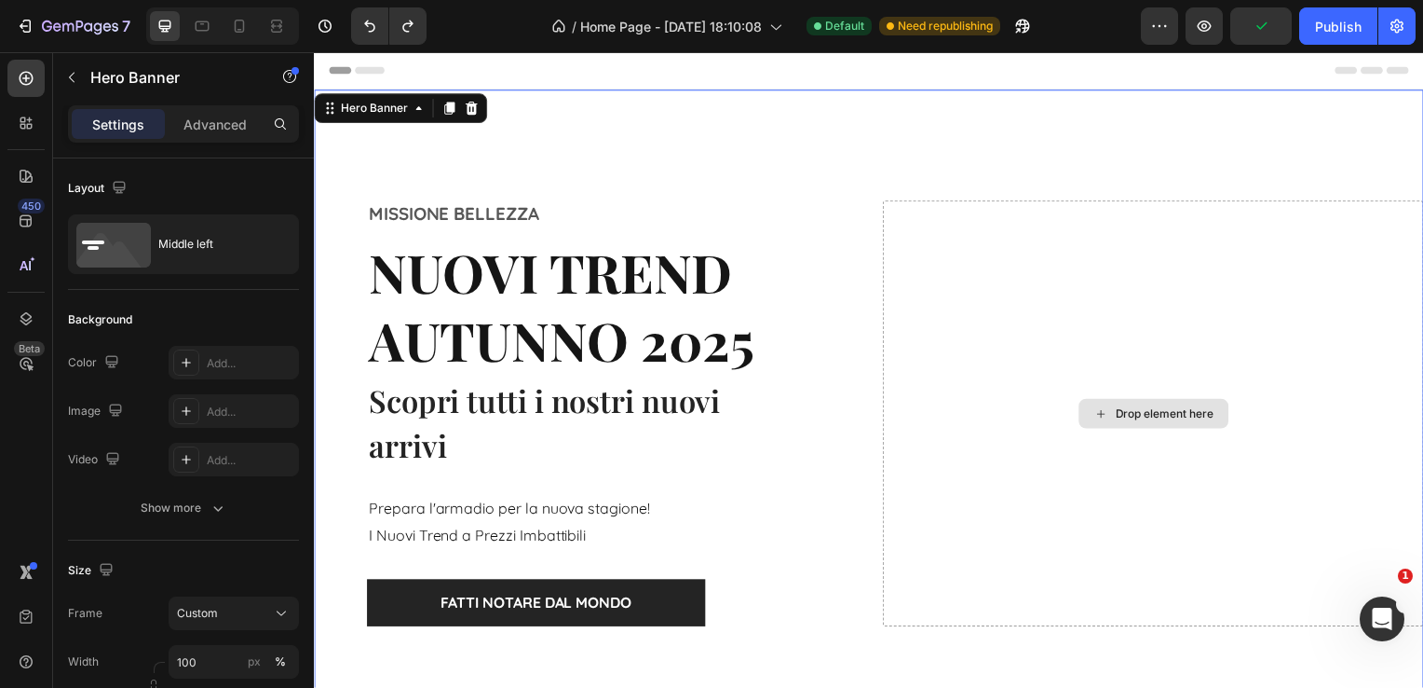
click at [1169, 413] on div "Drop element here" at bounding box center [1171, 416] width 99 height 15
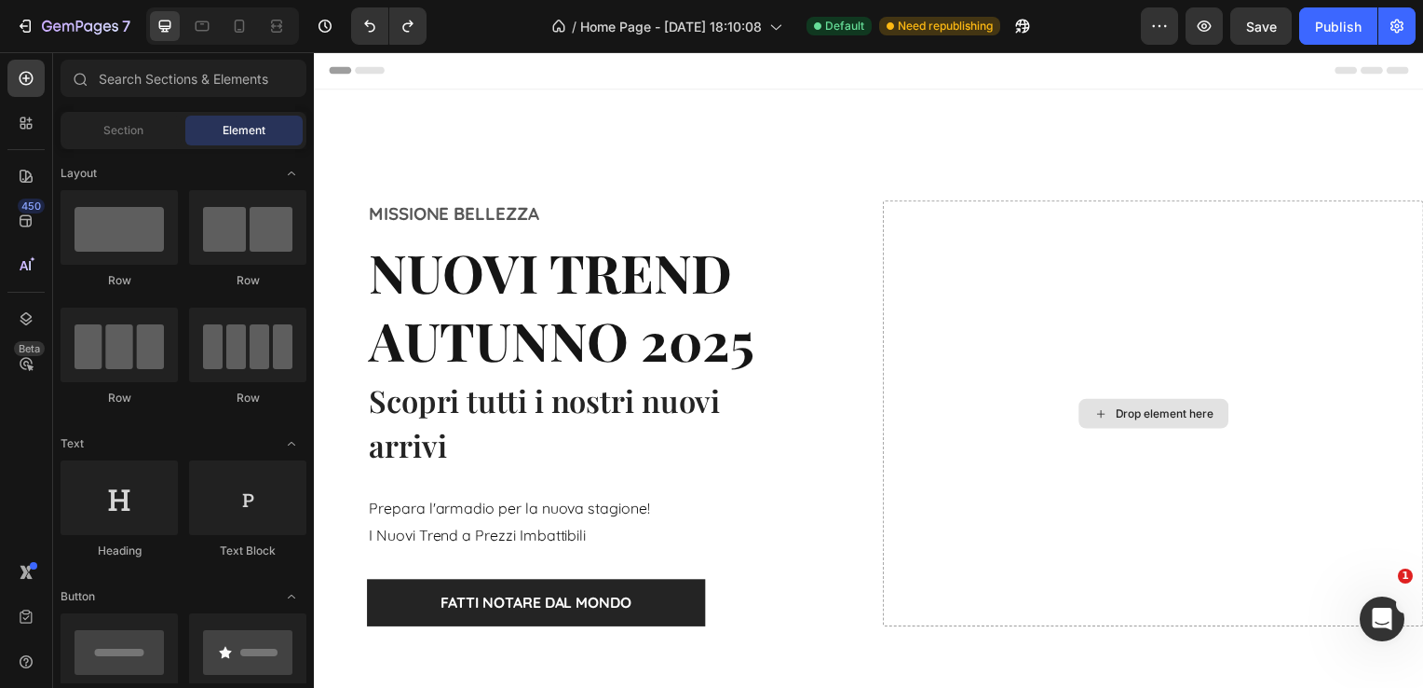
click at [1169, 413] on div "Drop element here" at bounding box center [1171, 416] width 99 height 15
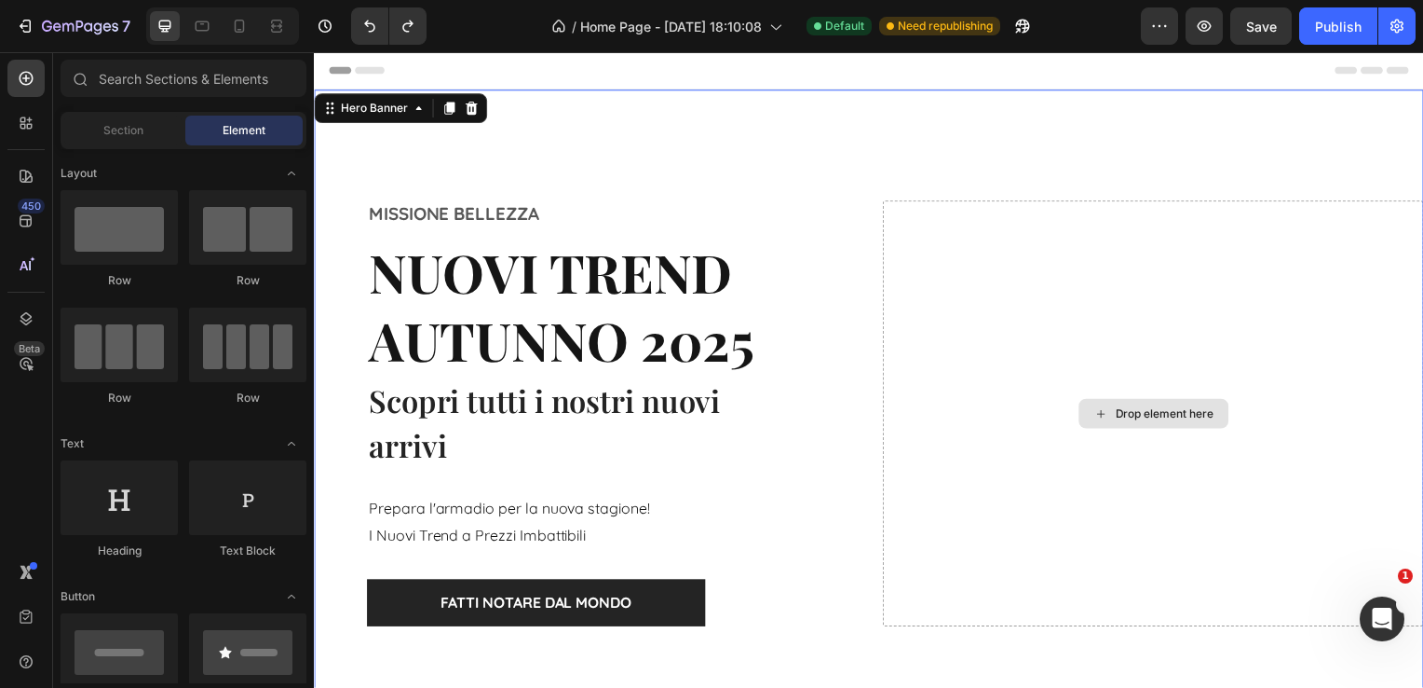
click at [983, 240] on div "Drop element here" at bounding box center [1159, 416] width 545 height 429
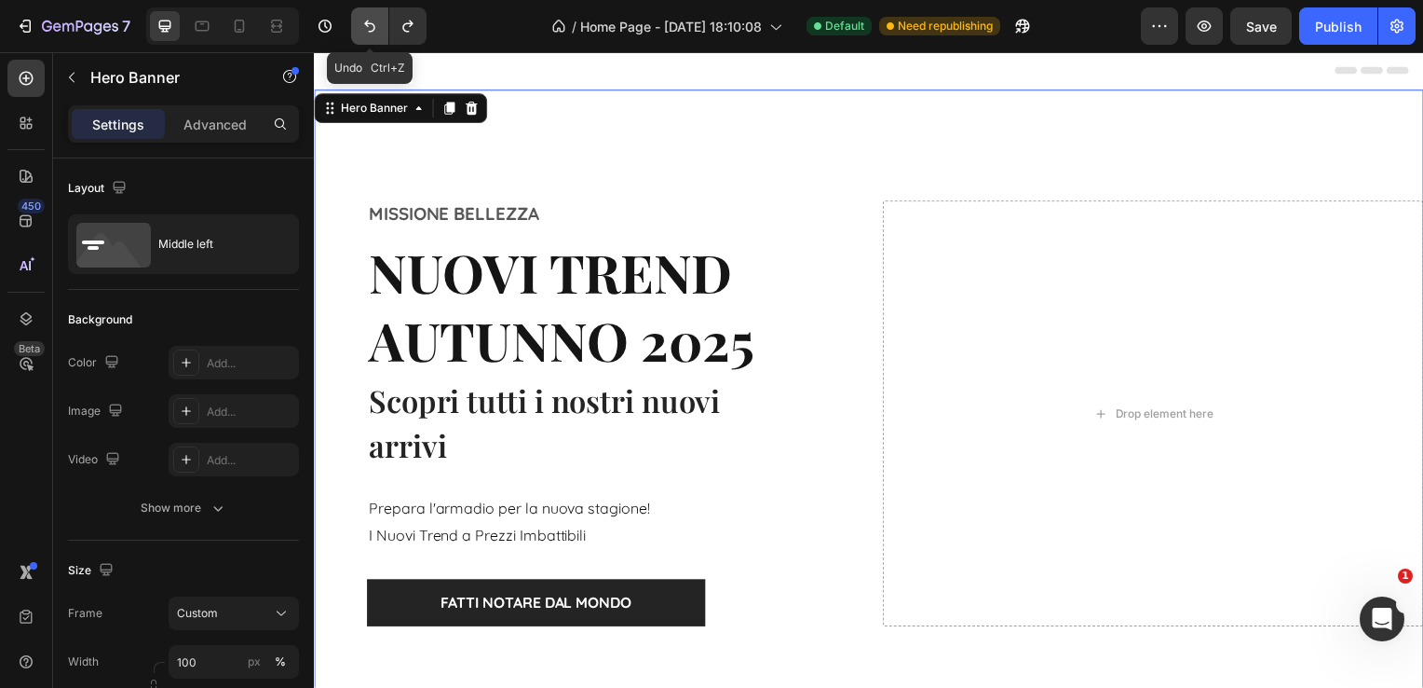
click at [372, 20] on icon "Undo/Redo" at bounding box center [370, 26] width 19 height 19
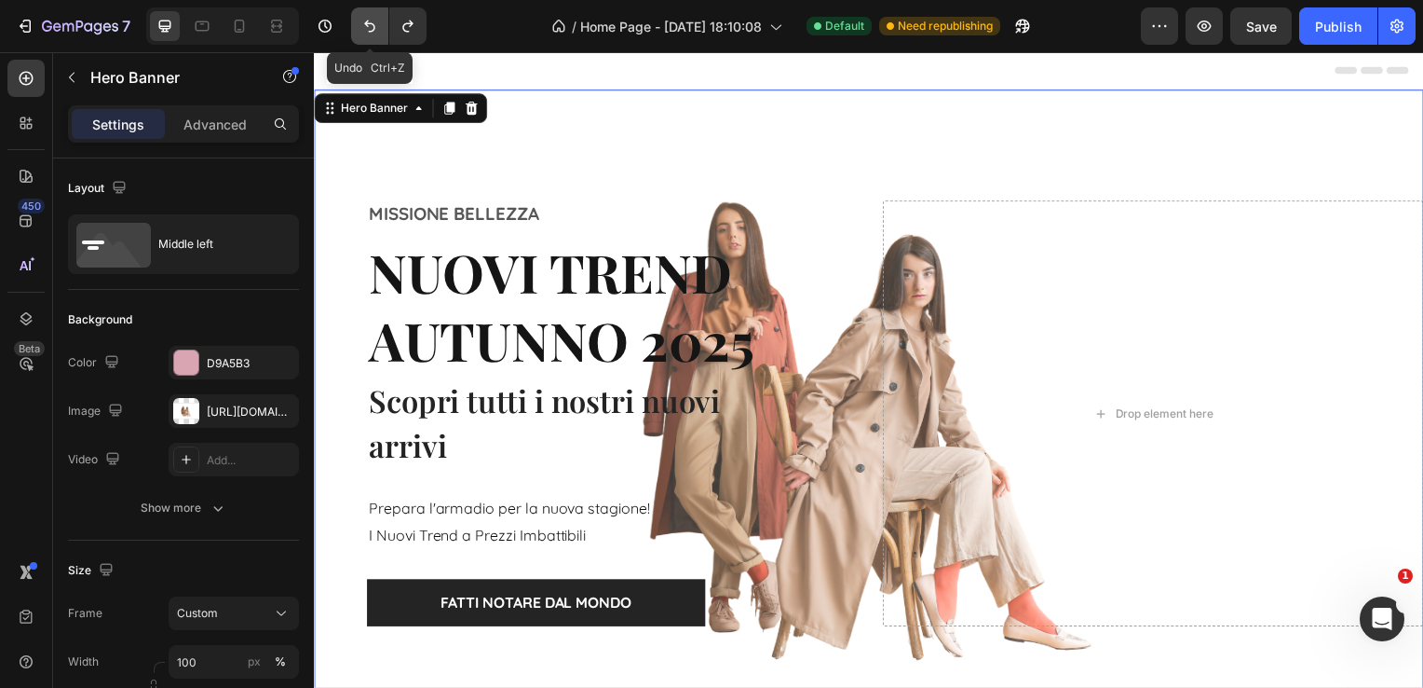
drag, startPoint x: 372, startPoint y: 20, endPoint x: 361, endPoint y: 19, distance: 10.4
click at [361, 19] on icon "Undo/Redo" at bounding box center [370, 26] width 19 height 19
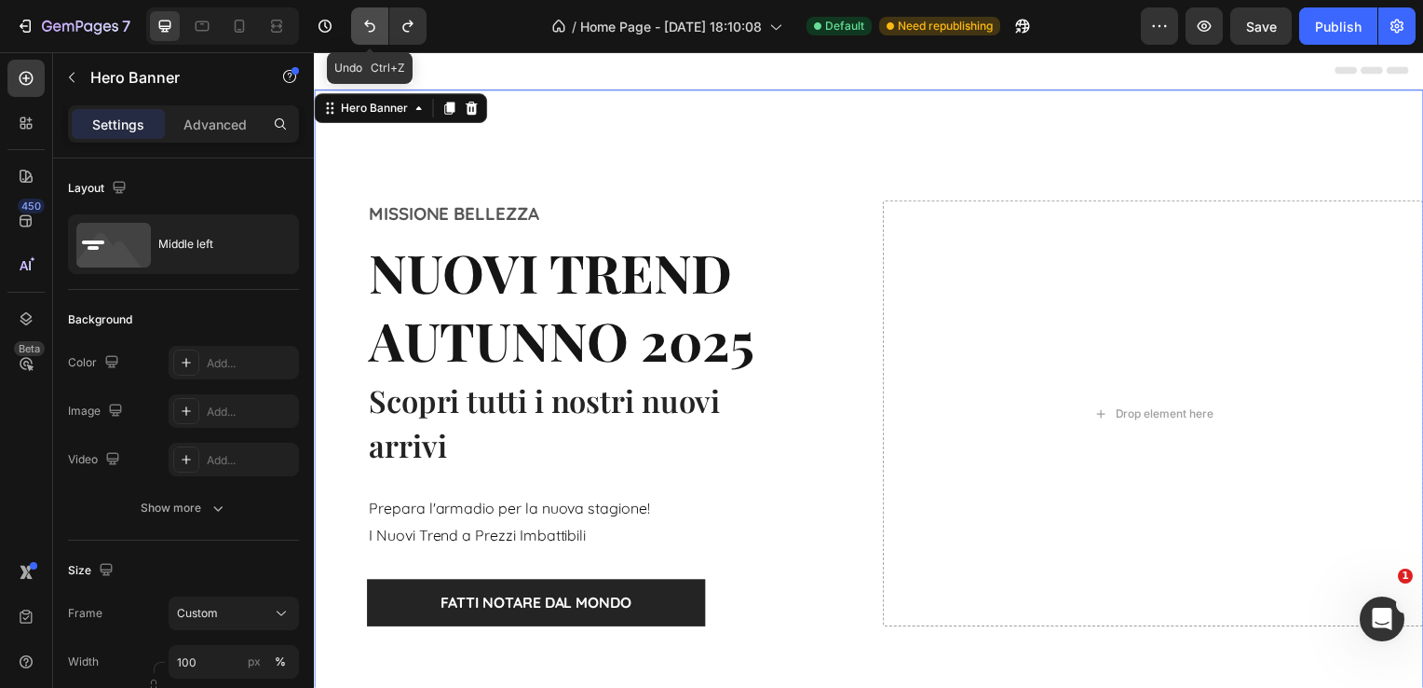
click at [366, 24] on icon "Undo/Redo" at bounding box center [369, 26] width 11 height 12
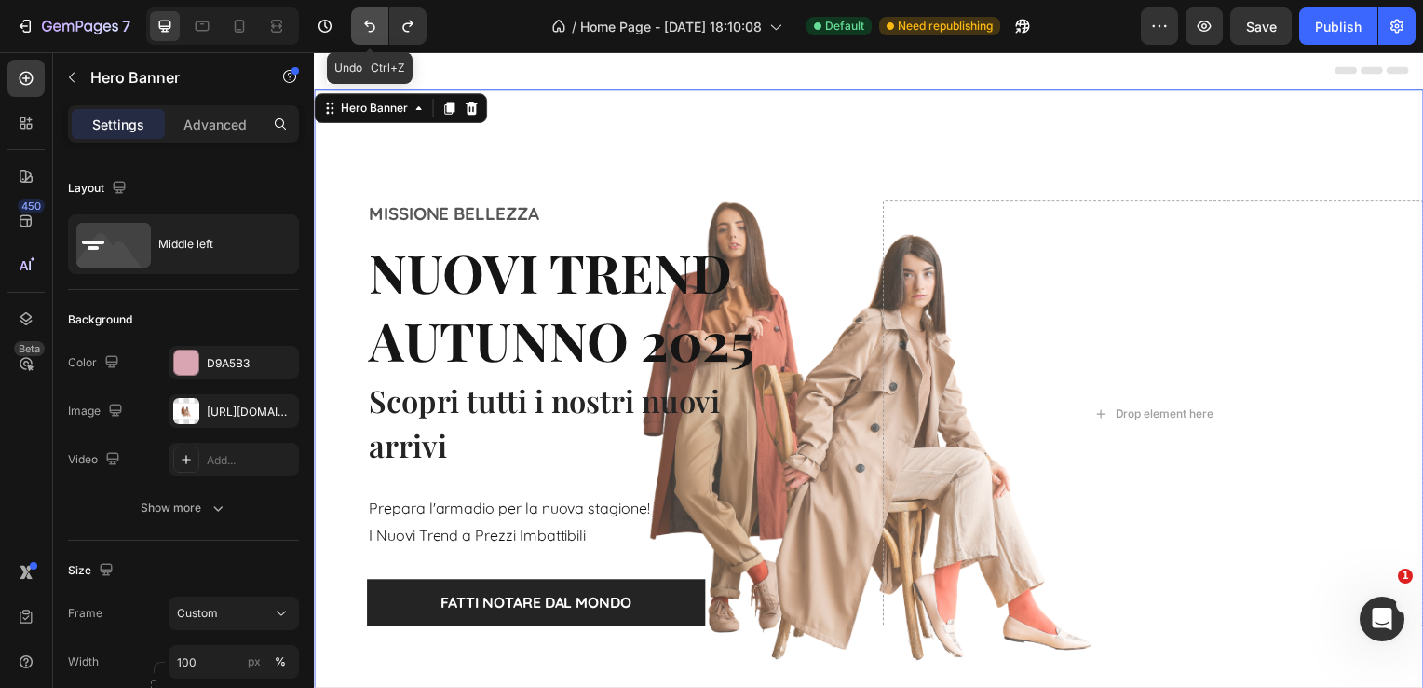
click at [366, 24] on icon "Undo/Redo" at bounding box center [369, 26] width 11 height 12
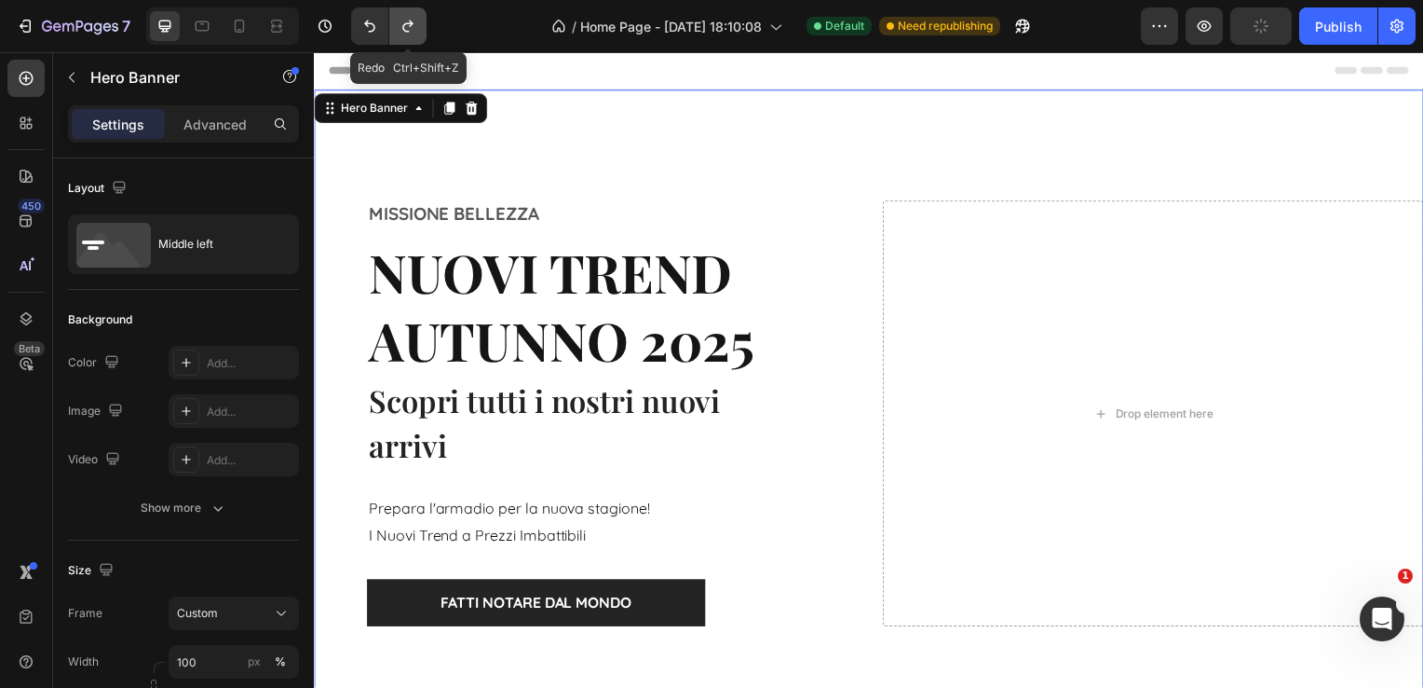
click at [414, 31] on icon "Undo/Redo" at bounding box center [408, 26] width 19 height 19
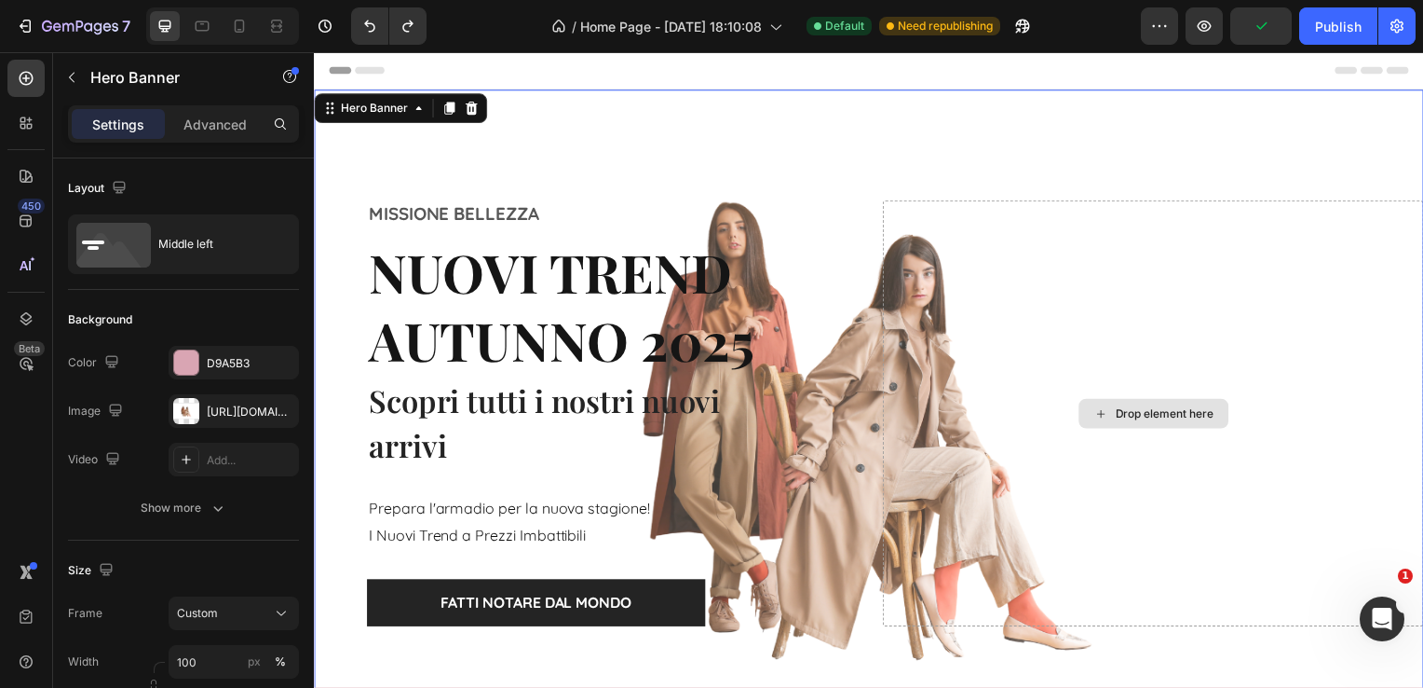
click at [943, 358] on div "Drop element here" at bounding box center [1159, 416] width 545 height 429
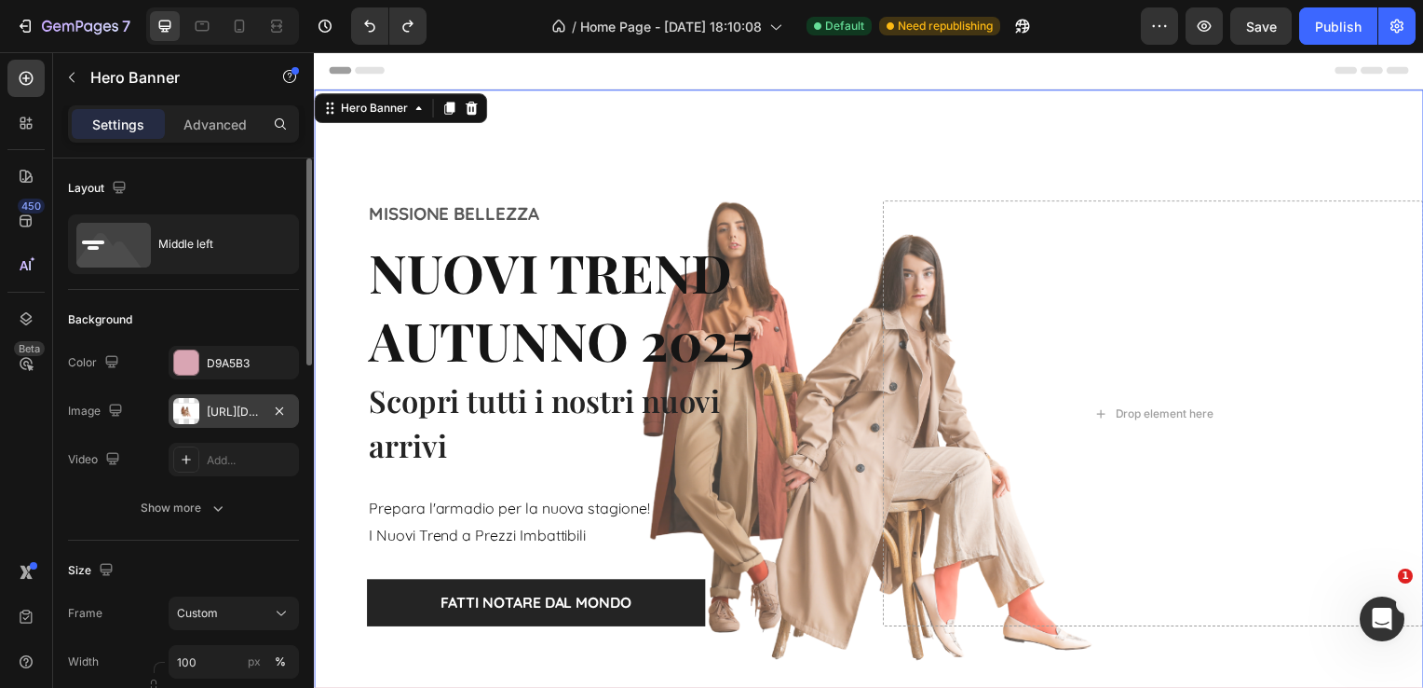
click at [253, 411] on div "[URL][DOMAIN_NAME]" at bounding box center [234, 411] width 54 height 17
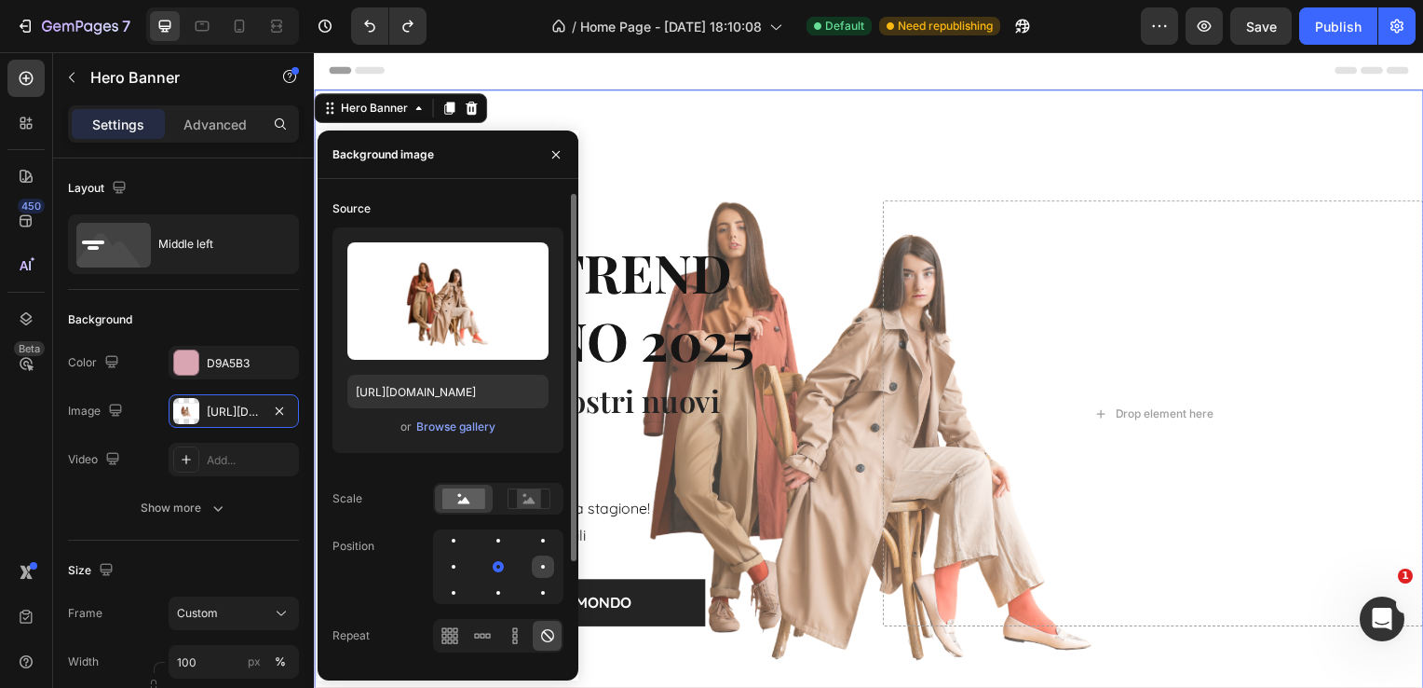
click at [465, 581] on div at bounding box center [454, 592] width 22 height 22
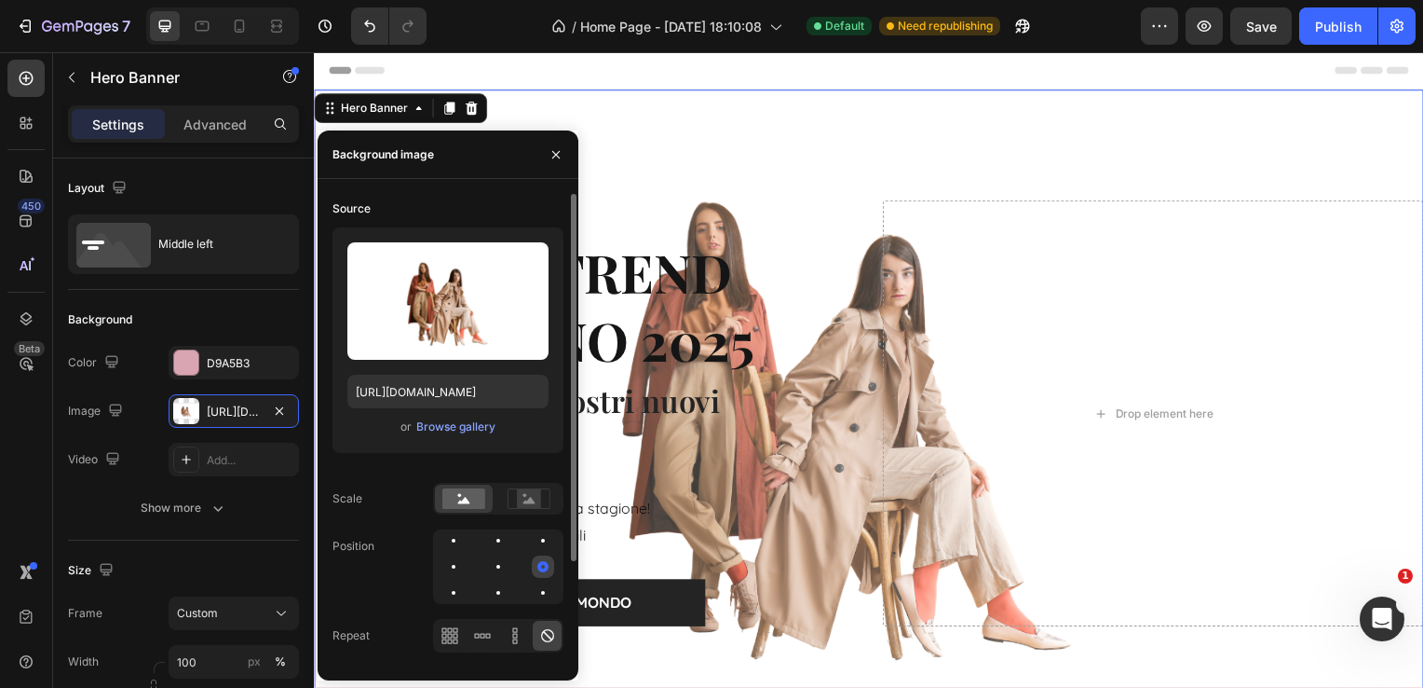
click at [540, 568] on div at bounding box center [543, 566] width 11 height 11
click at [545, 598] on div at bounding box center [543, 592] width 22 height 22
click at [528, 498] on rect at bounding box center [529, 498] width 24 height 19
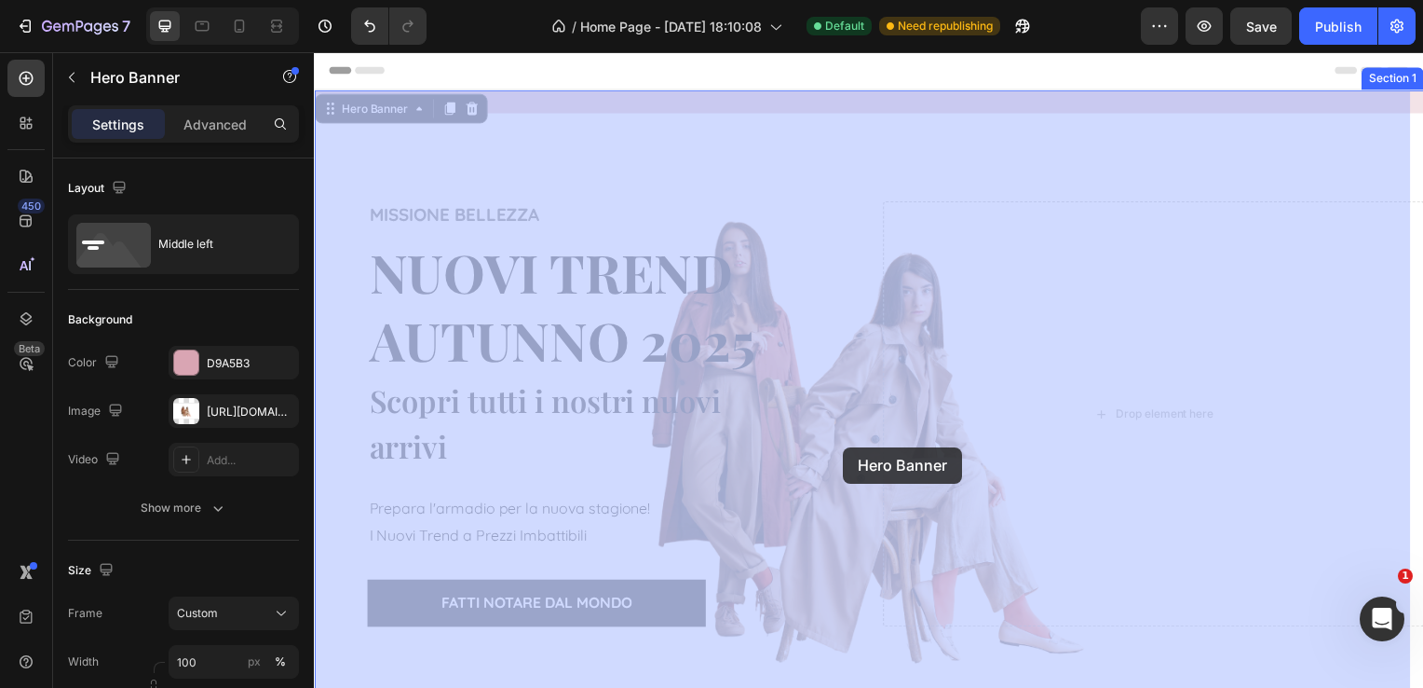
drag, startPoint x: 834, startPoint y: 450, endPoint x: 843, endPoint y: 449, distance: 9.4
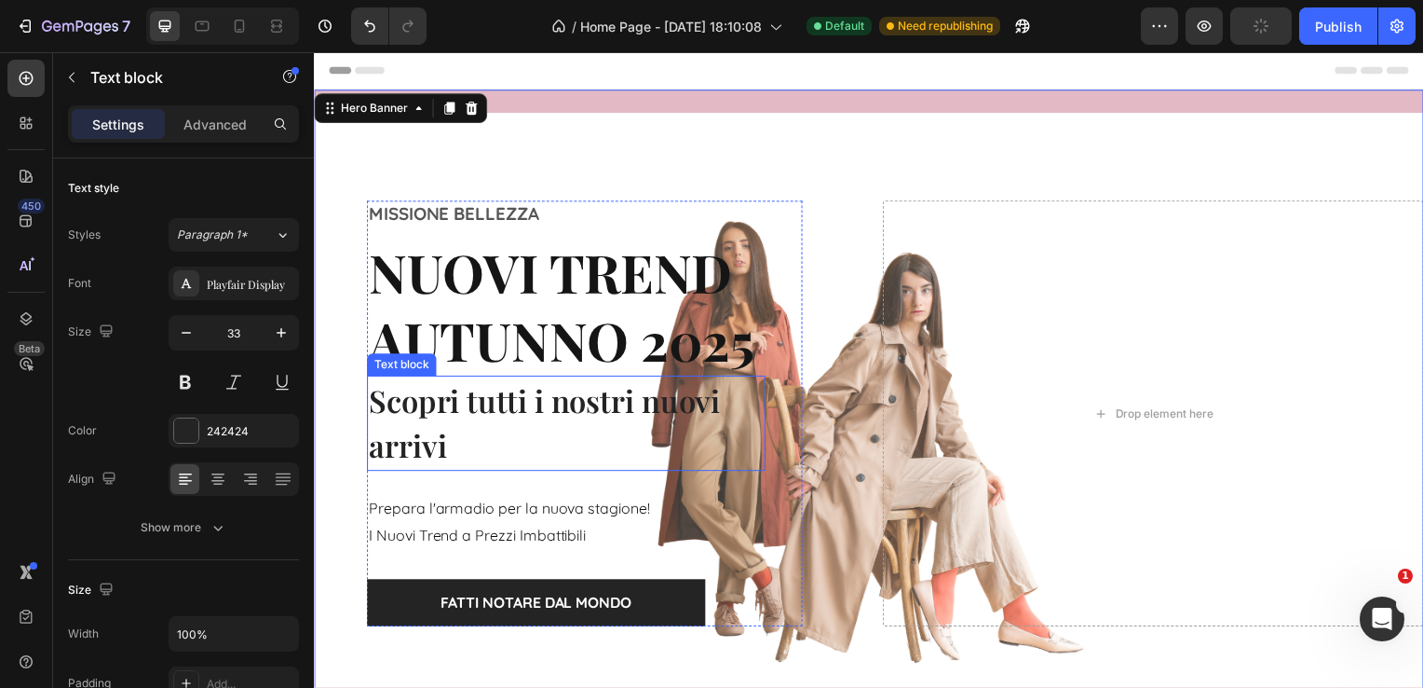
click at [762, 423] on p "Scopri tutti i nostri nuovi arrivi" at bounding box center [568, 426] width 398 height 92
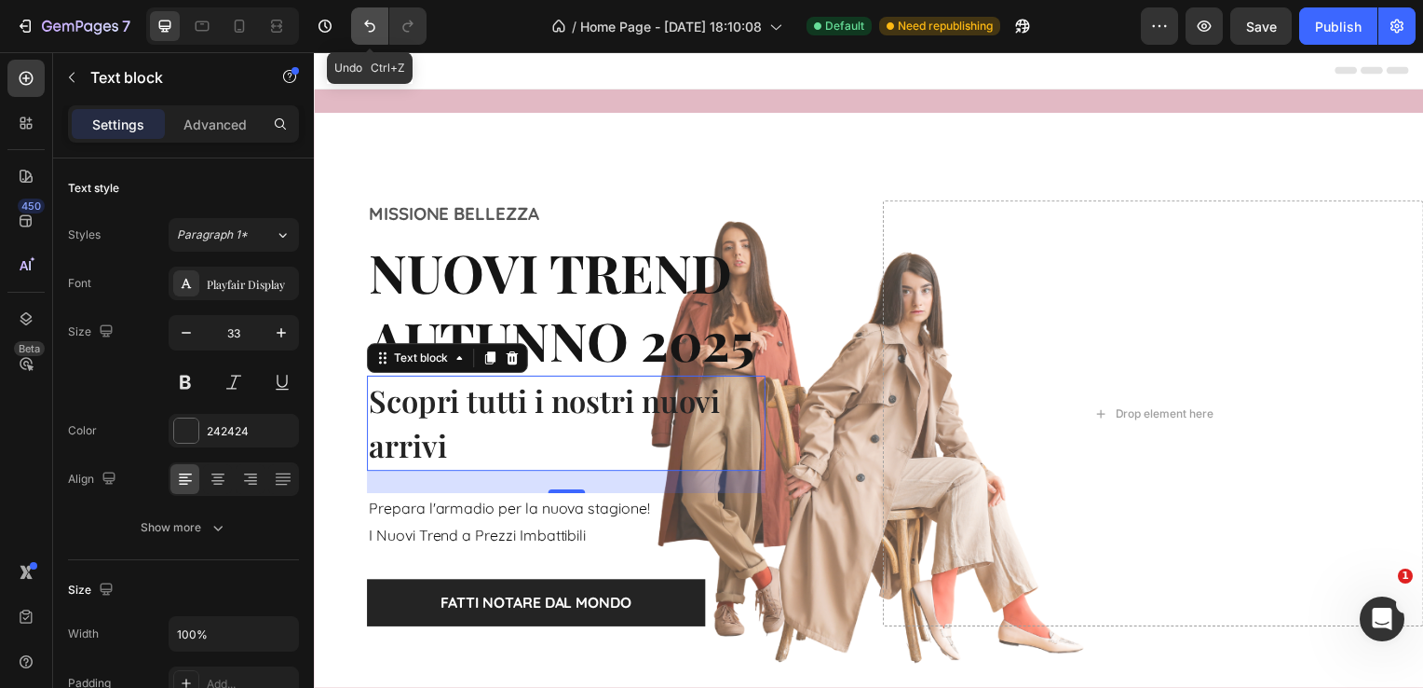
click at [363, 27] on icon "Undo/Redo" at bounding box center [370, 26] width 19 height 19
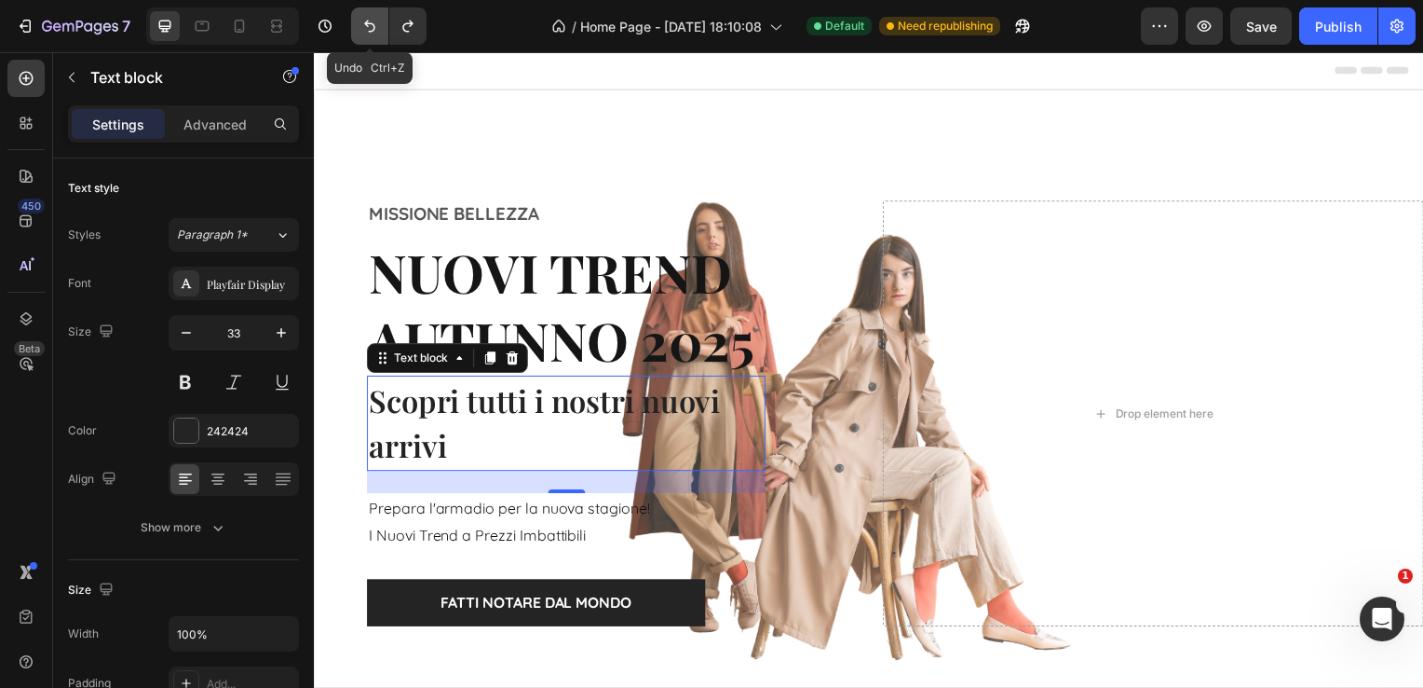
click at [362, 26] on icon "Undo/Redo" at bounding box center [370, 26] width 19 height 19
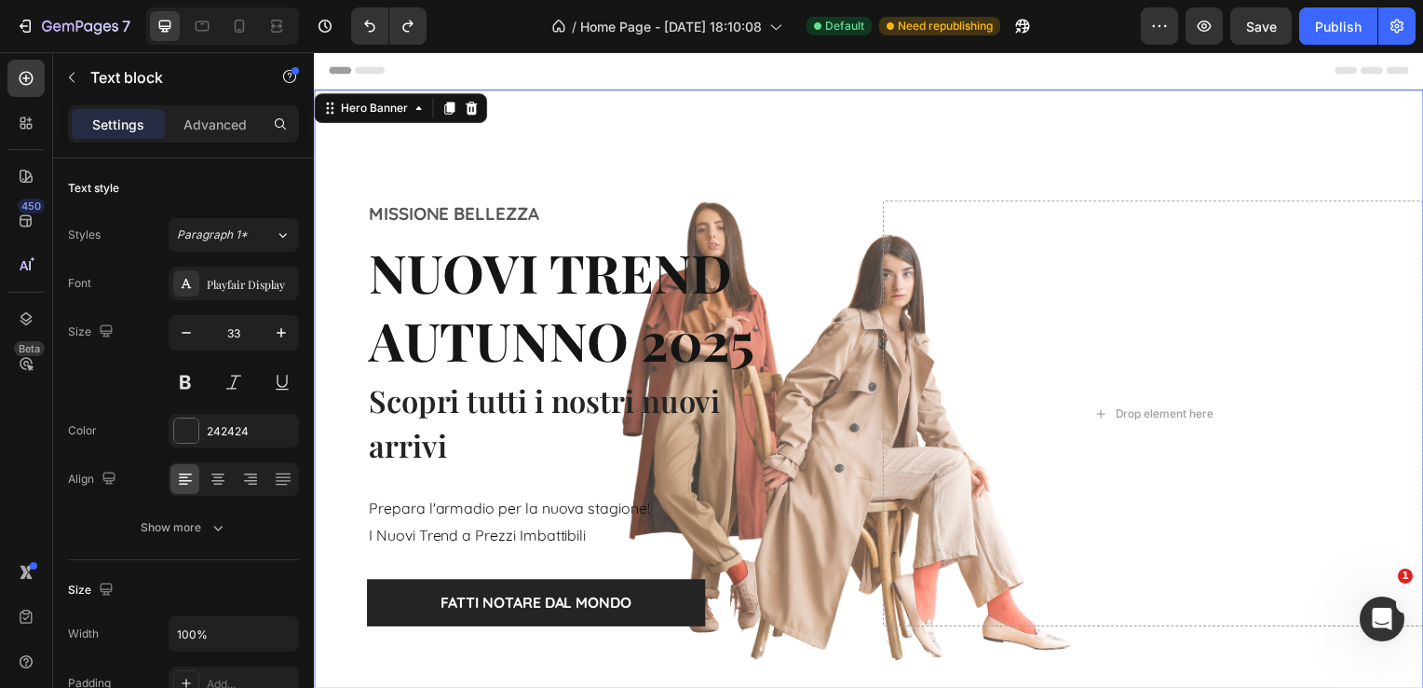
click at [858, 311] on div "MISSIONE BELLEZZA Text block NUOVI TREND AUTUNNO 2025 Heading NUOVI TREND Headi…" at bounding box center [873, 416] width 1118 height 429
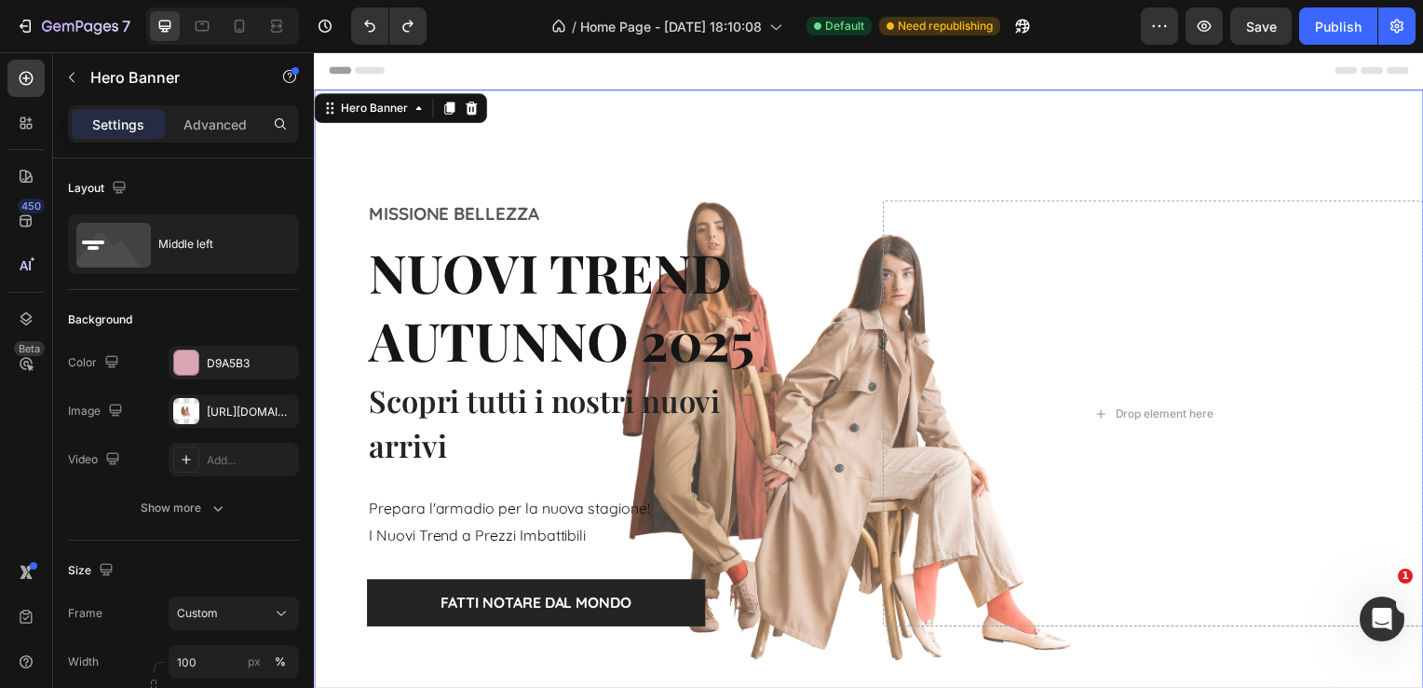
click at [858, 311] on div "MISSIONE BELLEZZA Text block NUOVI TREND AUTUNNO 2025 Heading NUOVI TREND Headi…" at bounding box center [873, 416] width 1118 height 429
click at [934, 470] on div "Drop element here" at bounding box center [1159, 416] width 545 height 429
click at [377, 32] on icon "Undo/Redo" at bounding box center [370, 26] width 19 height 19
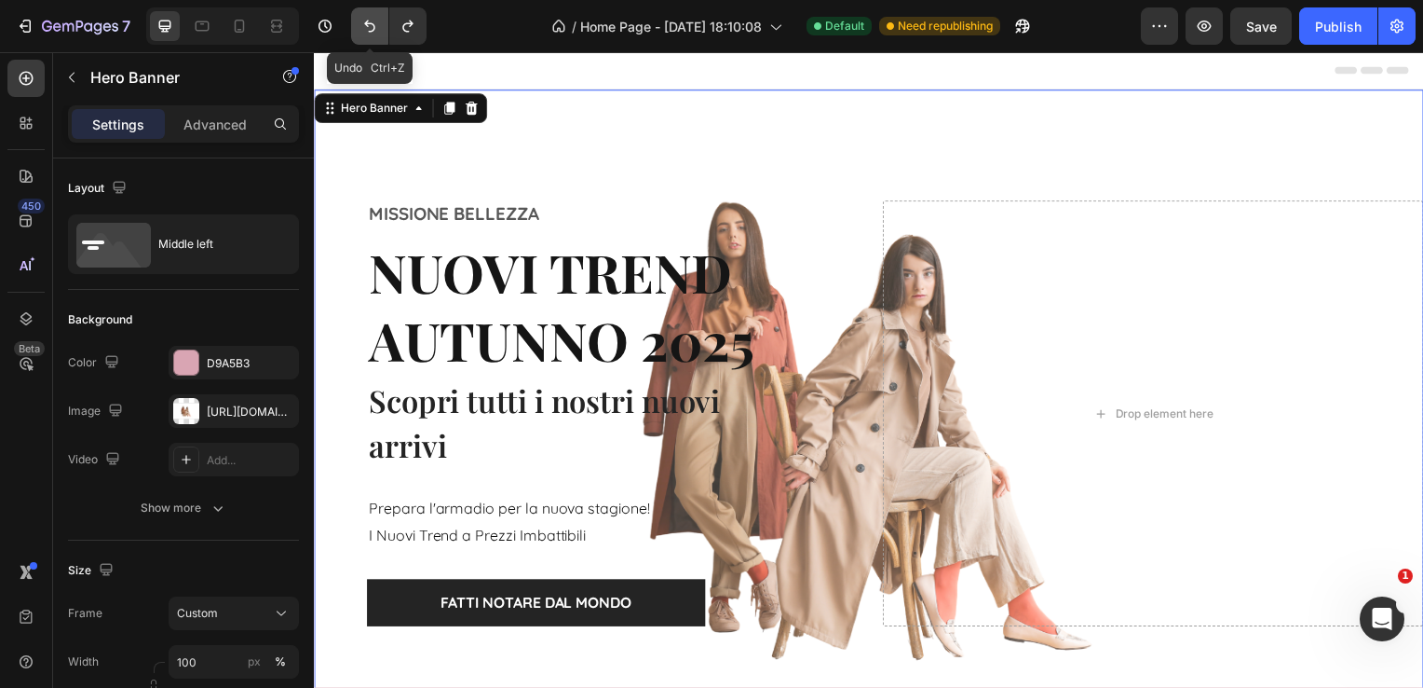
click at [355, 19] on button "Undo/Redo" at bounding box center [369, 25] width 37 height 37
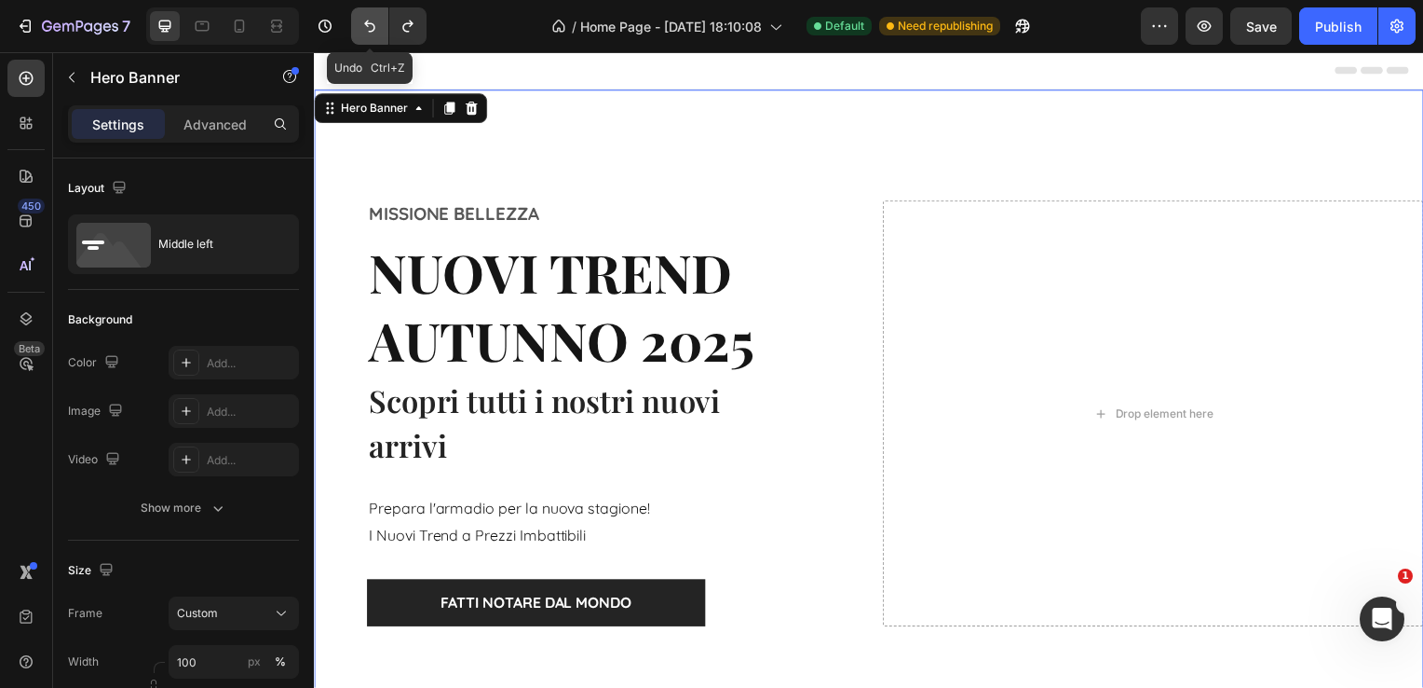
click at [355, 19] on button "Undo/Redo" at bounding box center [369, 25] width 37 height 37
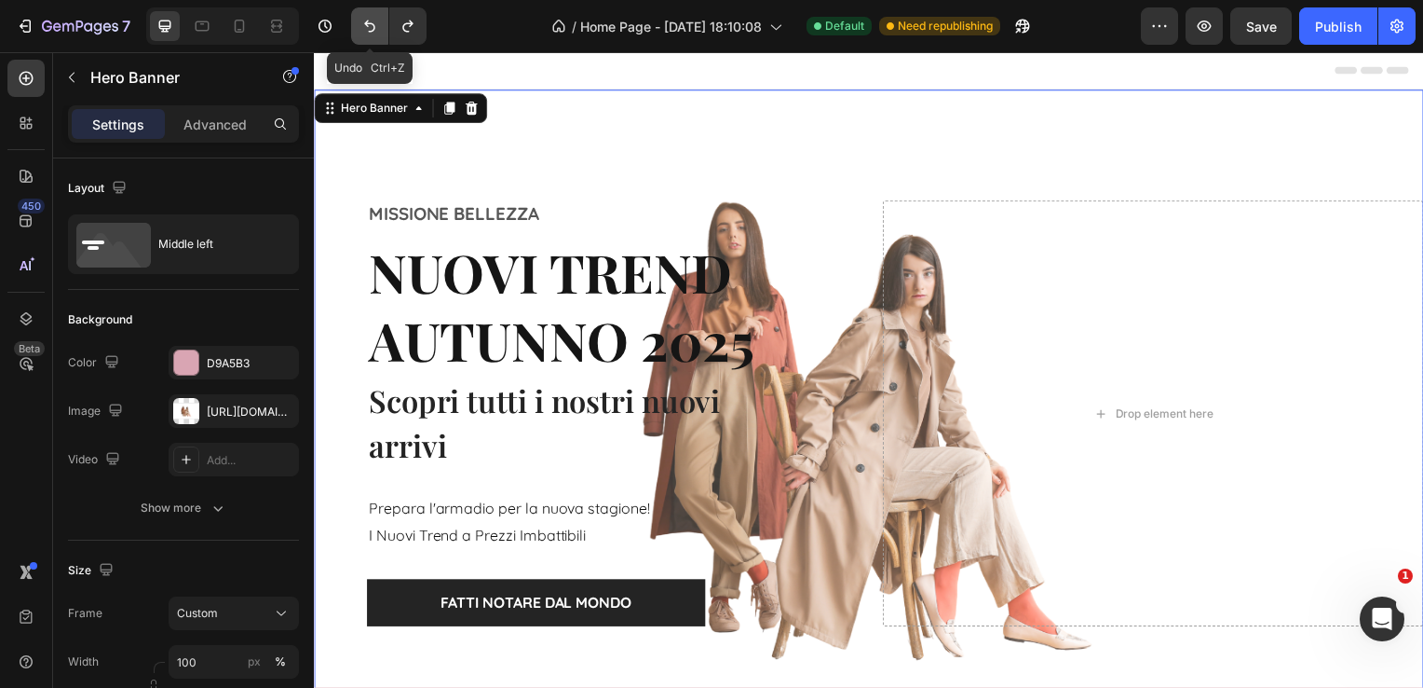
click at [361, 20] on icon "Undo/Redo" at bounding box center [370, 26] width 19 height 19
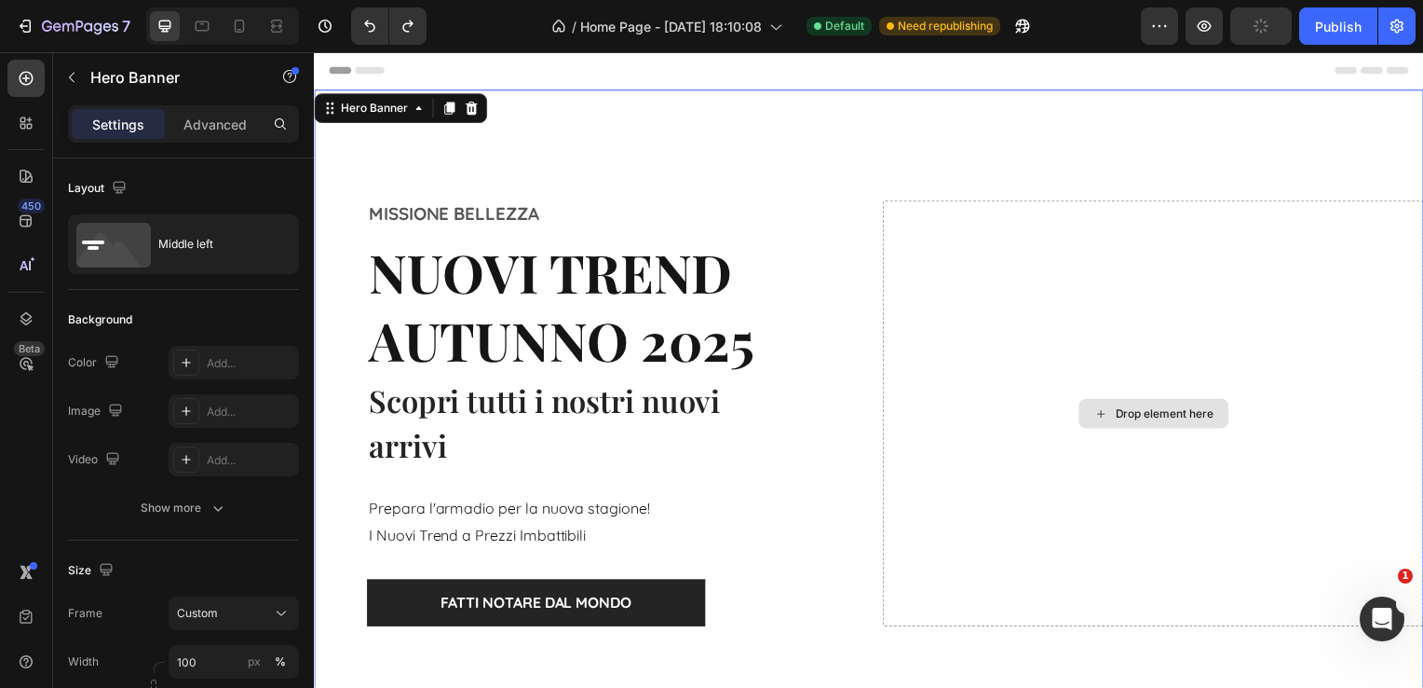
click at [1151, 443] on div "Drop element here" at bounding box center [1159, 416] width 545 height 429
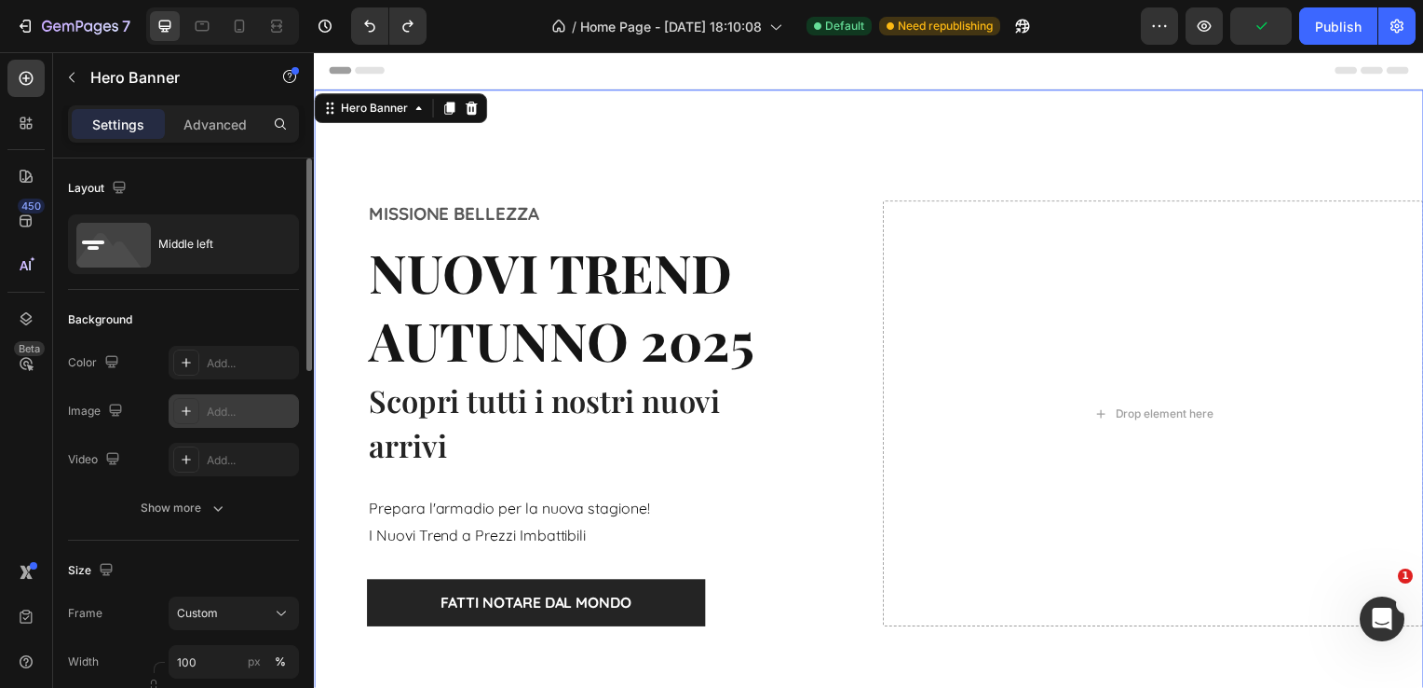
click at [186, 410] on icon at bounding box center [186, 410] width 9 height 9
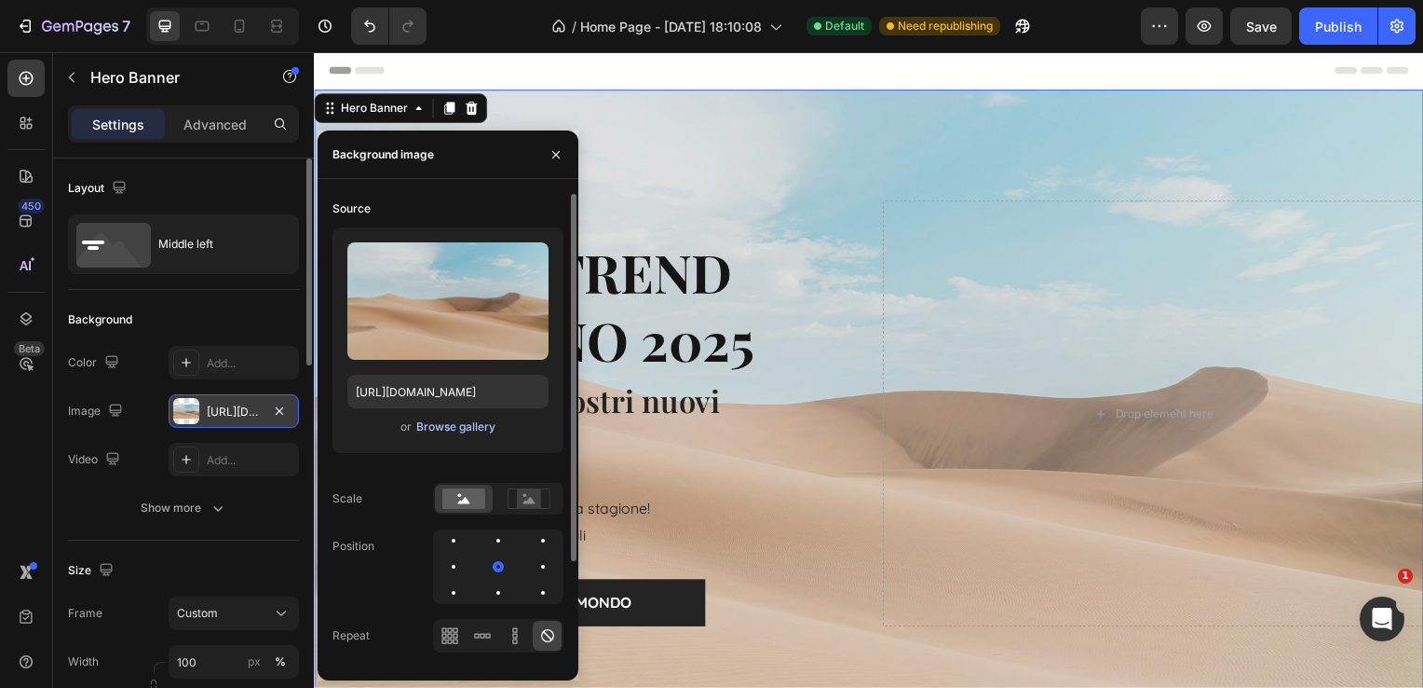
click at [451, 426] on div "Browse gallery" at bounding box center [455, 426] width 79 height 17
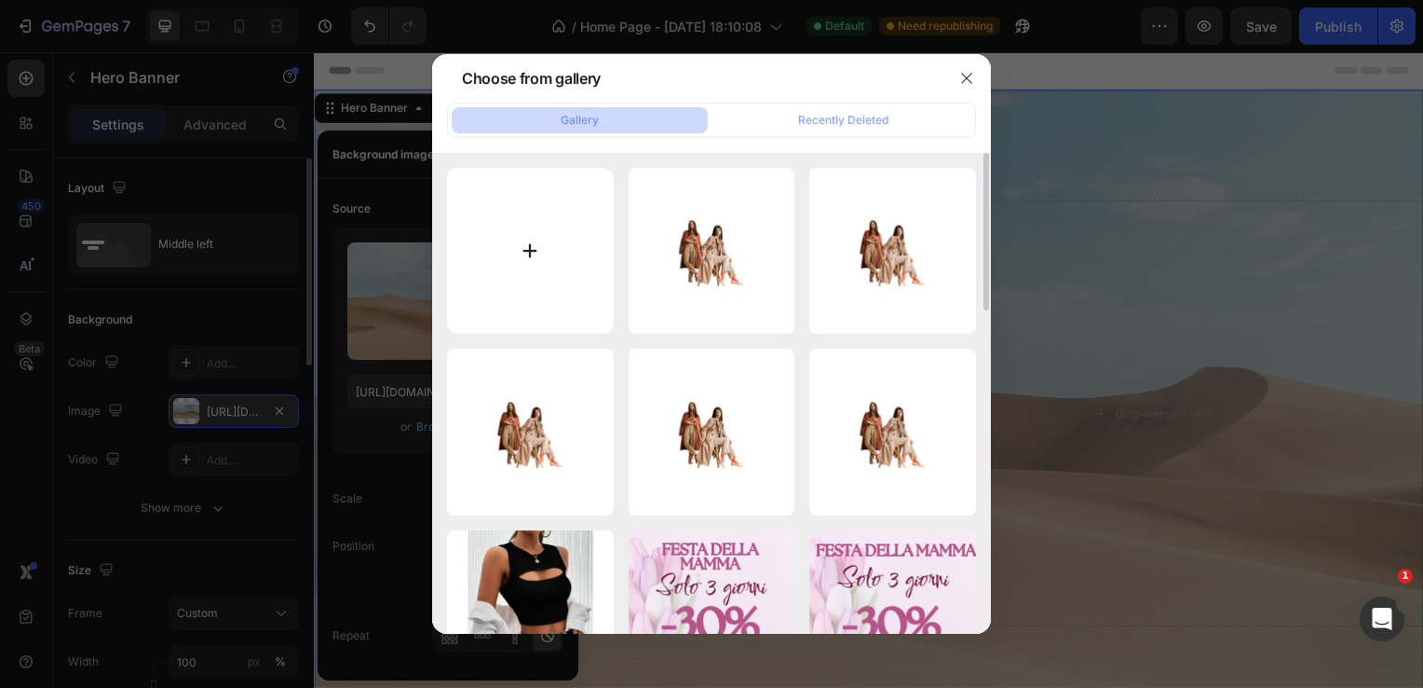
click at [520, 244] on input "file" at bounding box center [530, 251] width 167 height 167
type input "C:\fakepath\Progetto senza titolo (10).png"
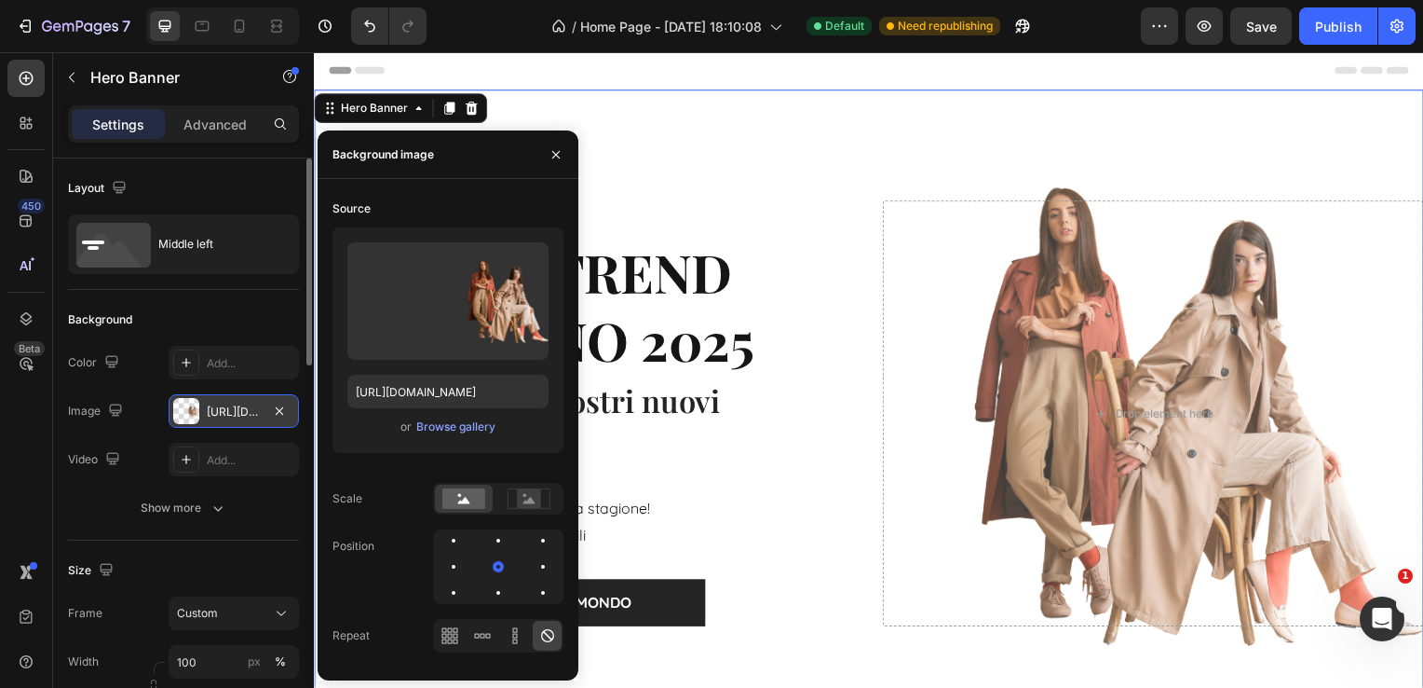
type input "[URL][DOMAIN_NAME]"
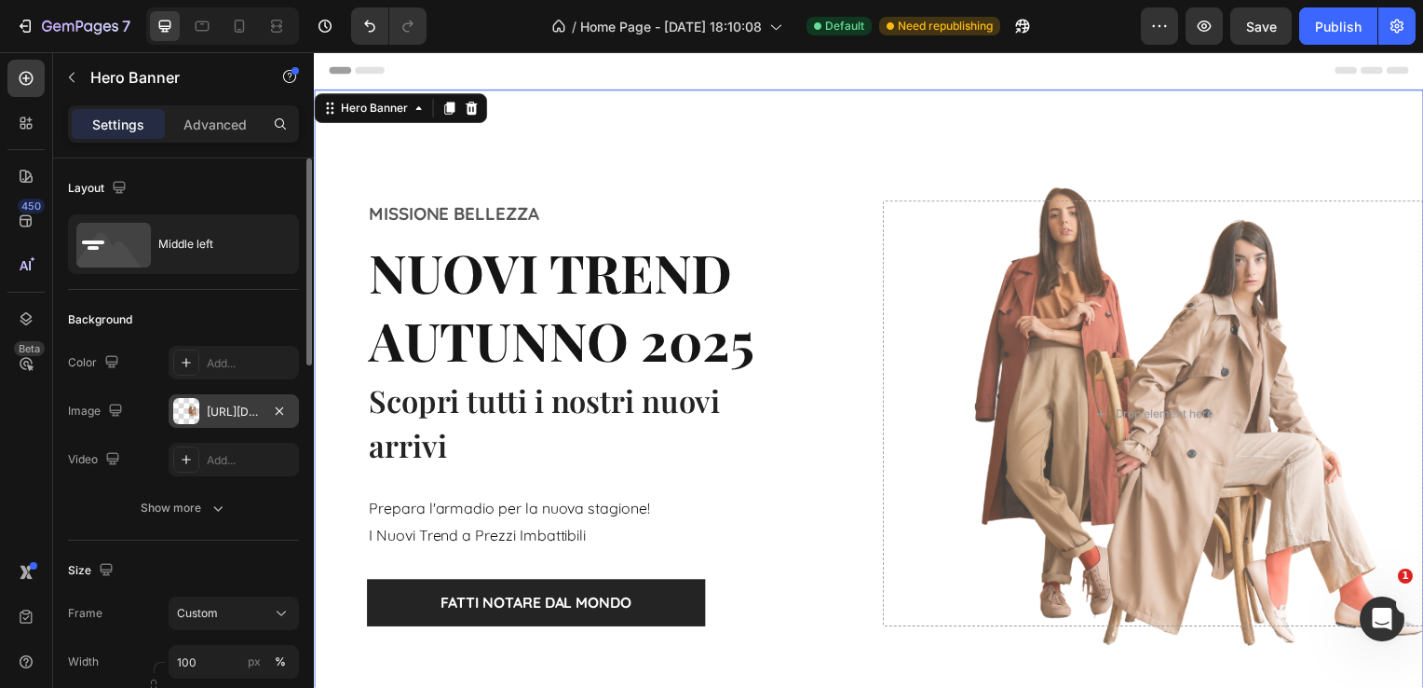
click at [783, 160] on div "Overlay" at bounding box center [873, 416] width 1118 height 652
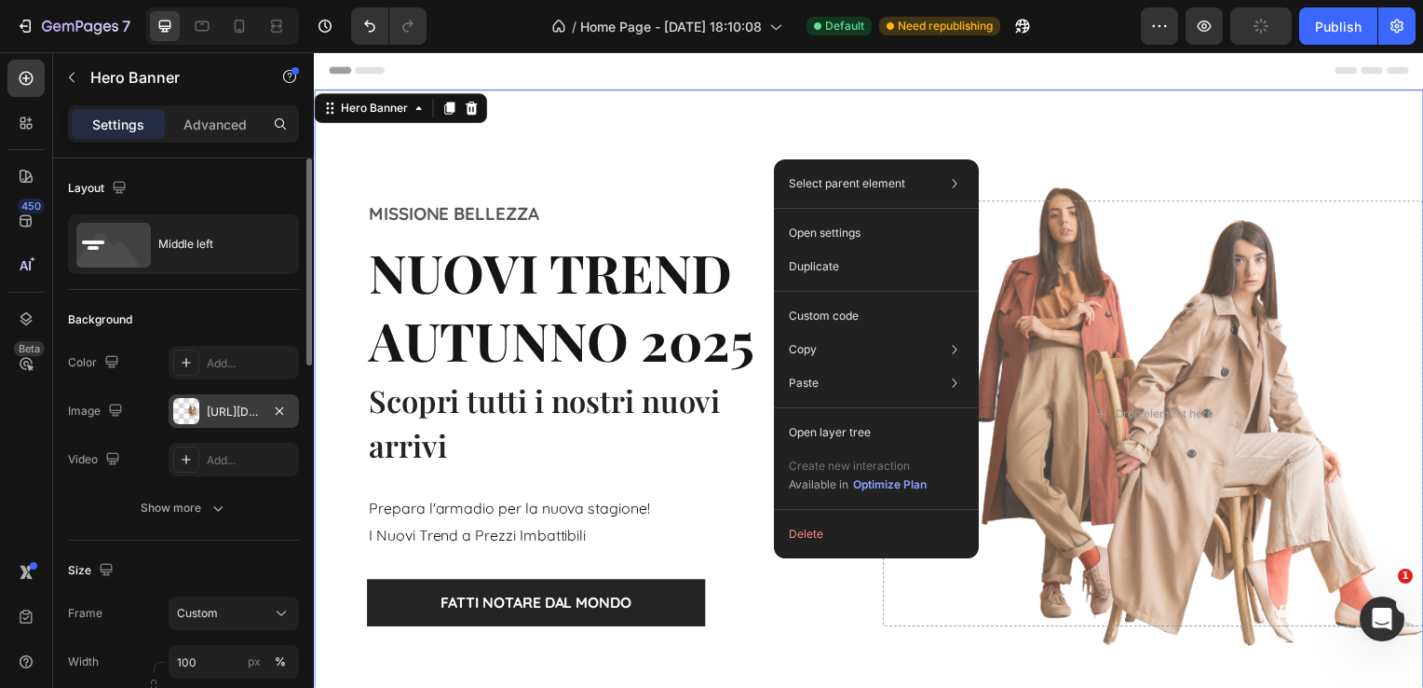
click at [697, 129] on div "Overlay" at bounding box center [873, 416] width 1118 height 652
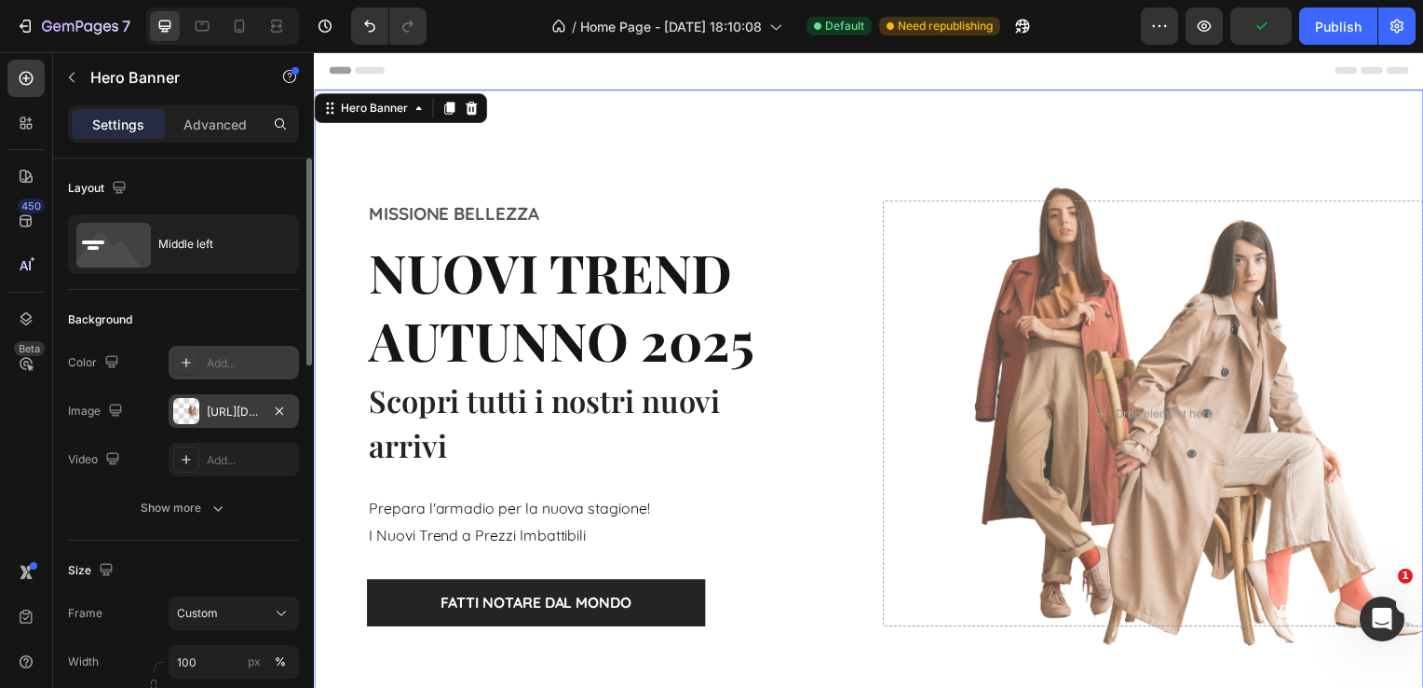
click at [225, 364] on div "Add..." at bounding box center [251, 363] width 88 height 17
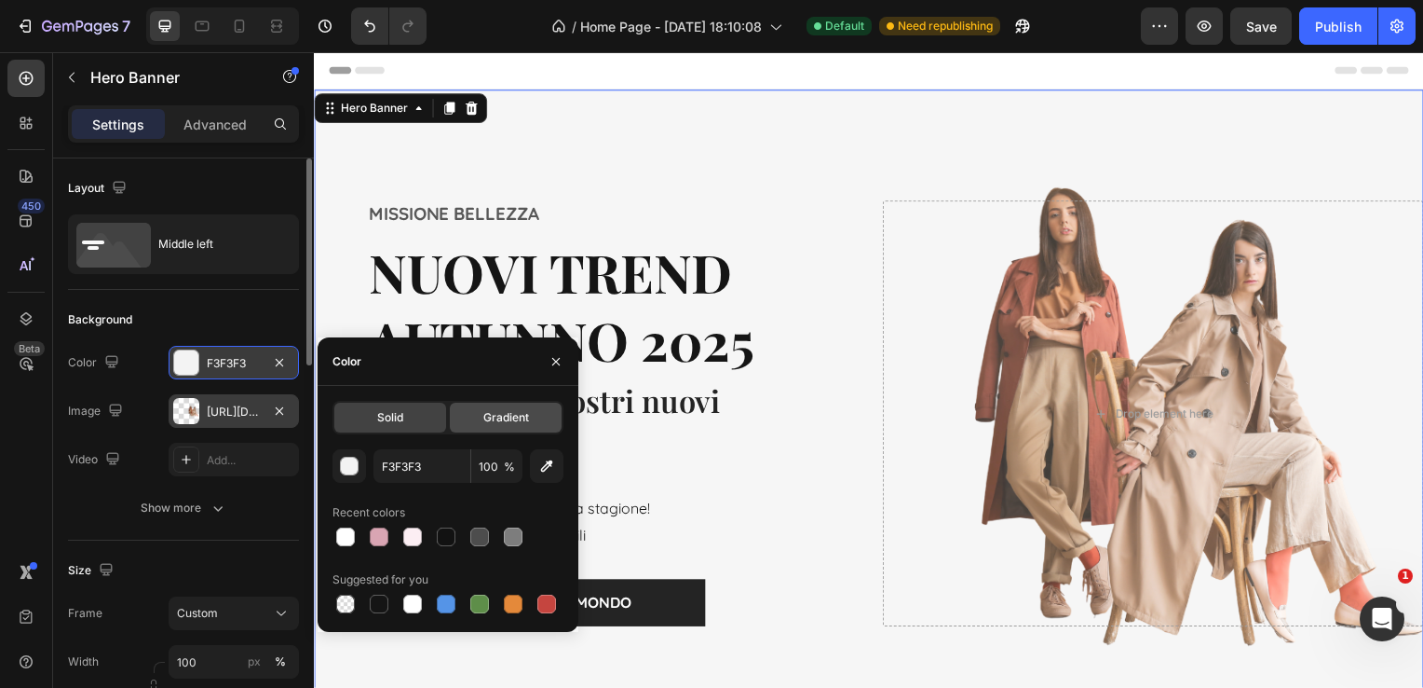
click at [509, 421] on span "Gradient" at bounding box center [506, 417] width 46 height 17
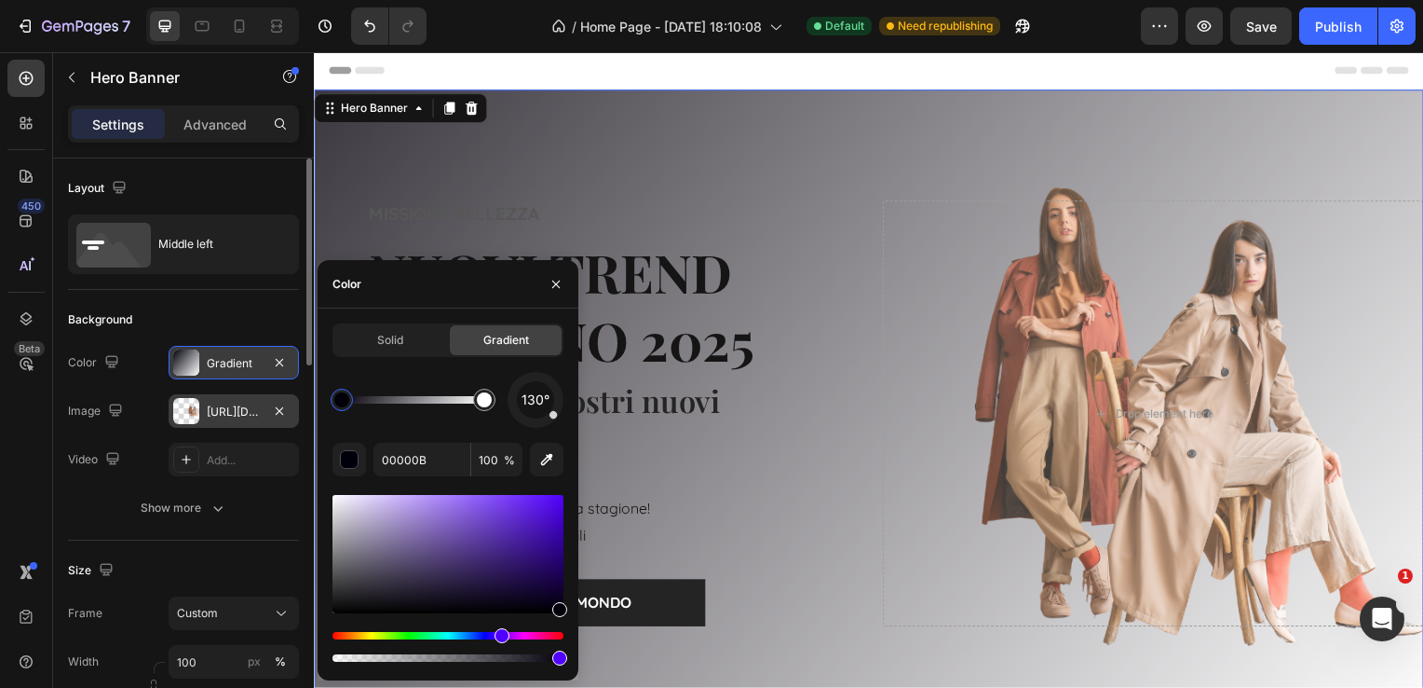
drag, startPoint x: 489, startPoint y: 642, endPoint x: 536, endPoint y: 541, distance: 110.9
click at [508, 654] on div at bounding box center [448, 647] width 231 height 30
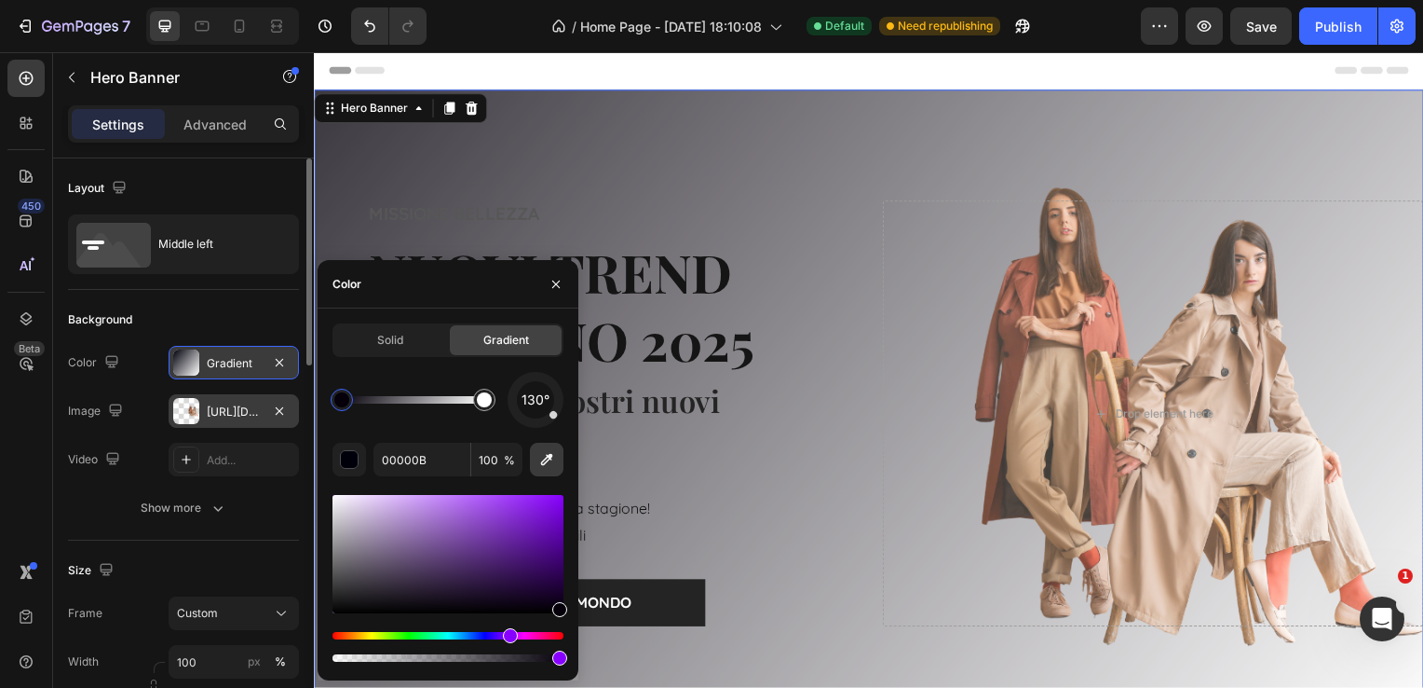
click at [546, 453] on icon "button" at bounding box center [547, 459] width 19 height 19
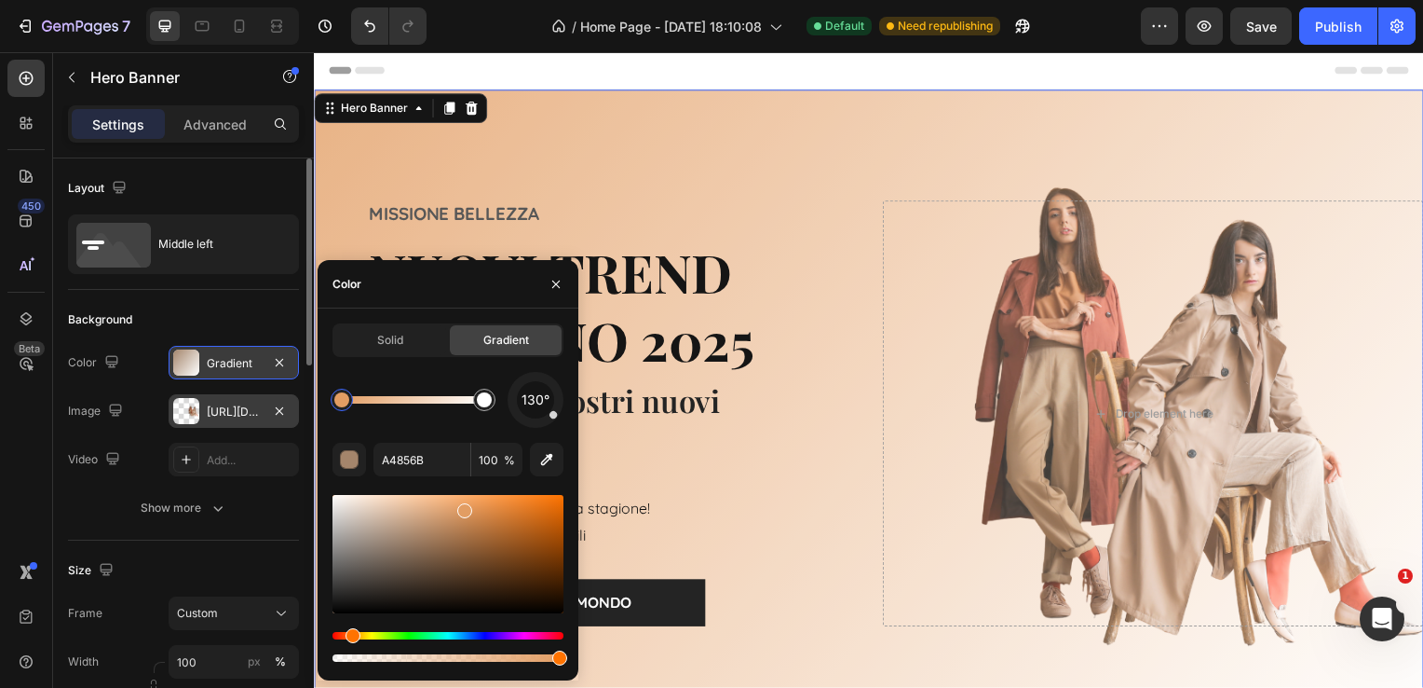
type input "E29D63"
drag, startPoint x: 414, startPoint y: 539, endPoint x: 449, endPoint y: 497, distance: 54.9
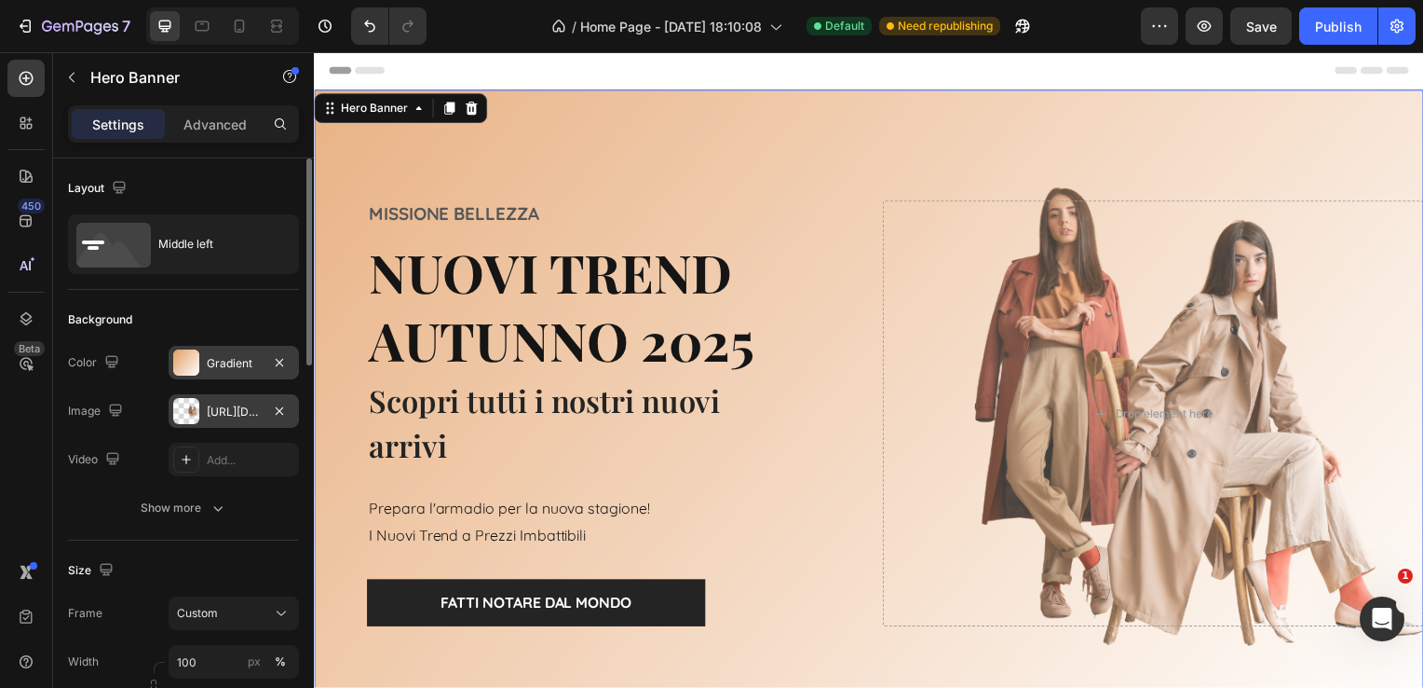
click at [688, 160] on div "Overlay" at bounding box center [873, 416] width 1118 height 652
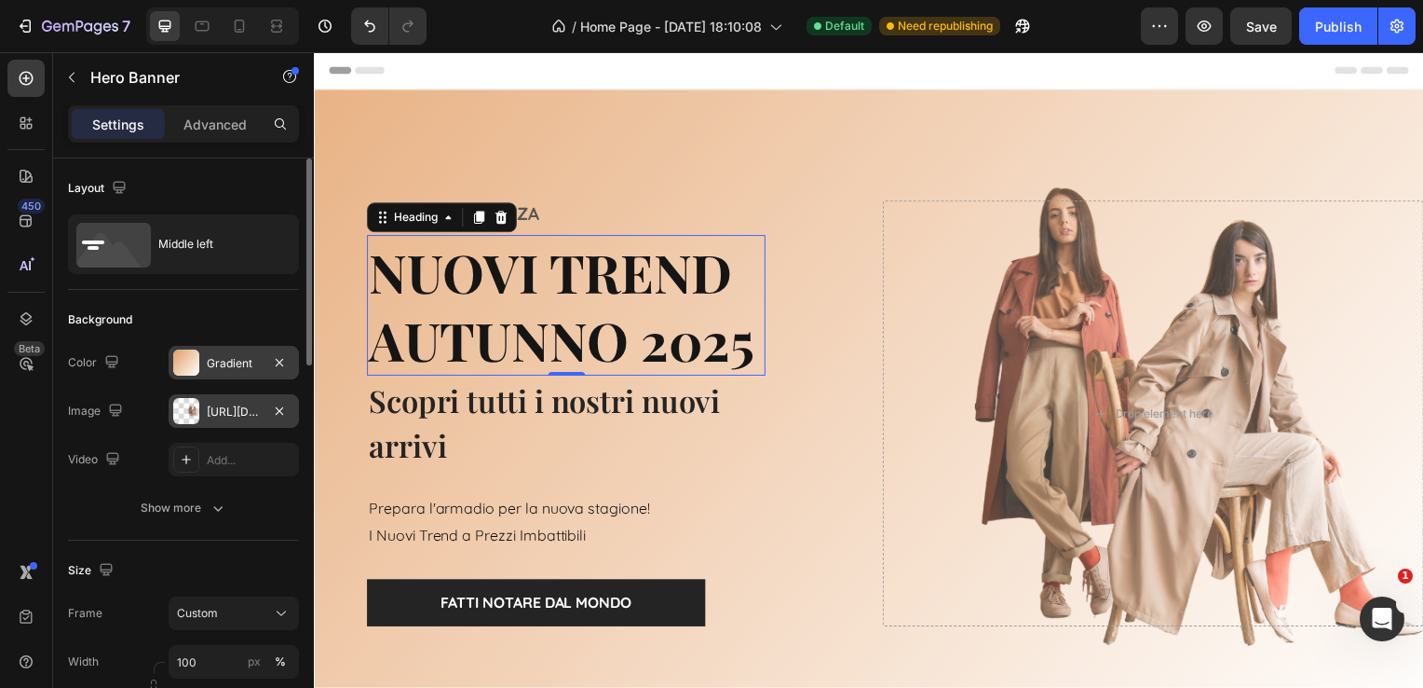
click at [496, 287] on h2 "NUOVI TREND AUTUNNO 2025" at bounding box center [568, 308] width 402 height 142
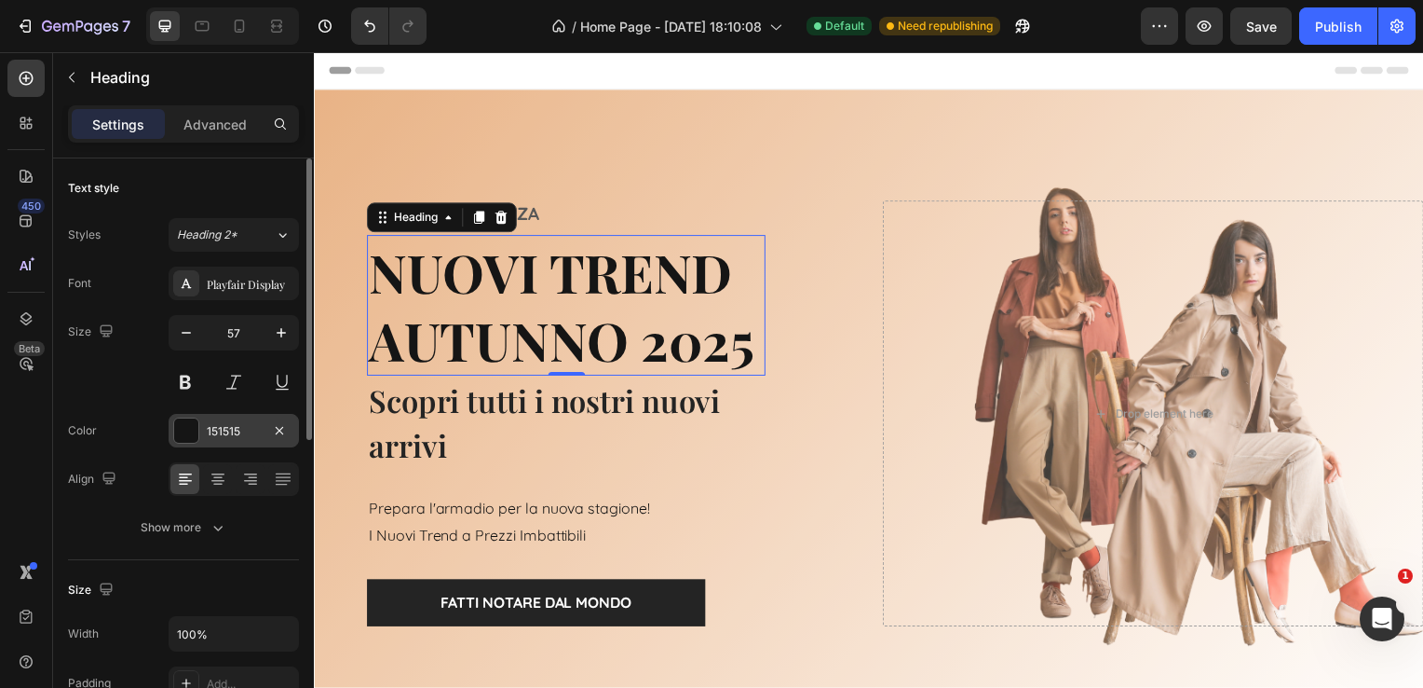
click at [183, 427] on div at bounding box center [186, 430] width 24 height 24
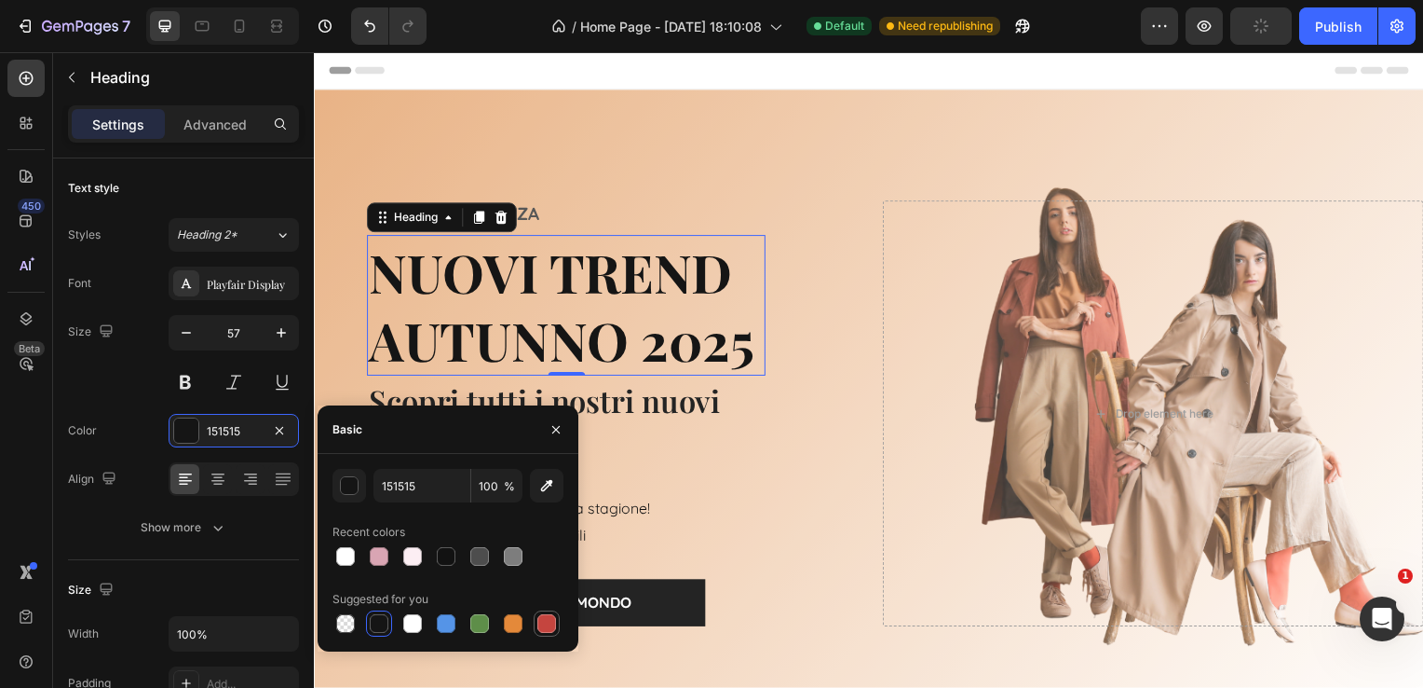
click at [551, 625] on div at bounding box center [547, 623] width 19 height 19
type input "C5453F"
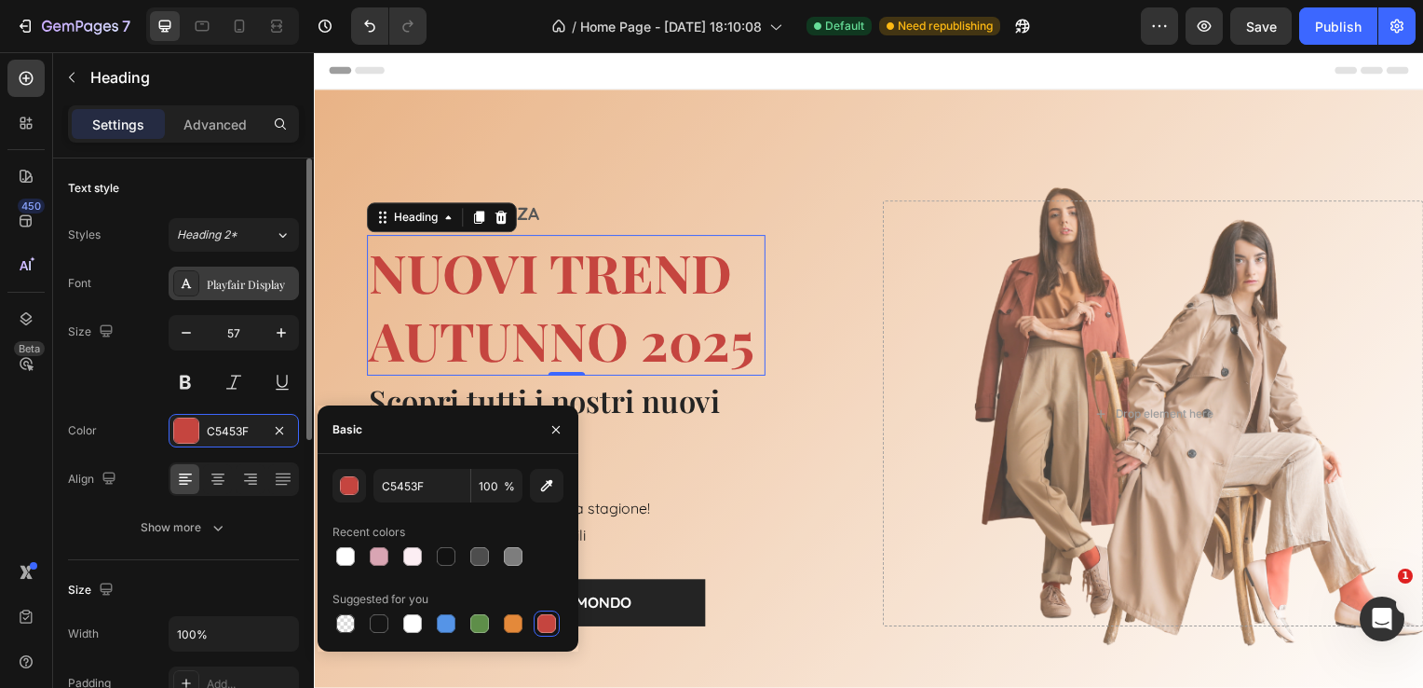
click at [267, 289] on div "Playfair Display" at bounding box center [251, 284] width 88 height 17
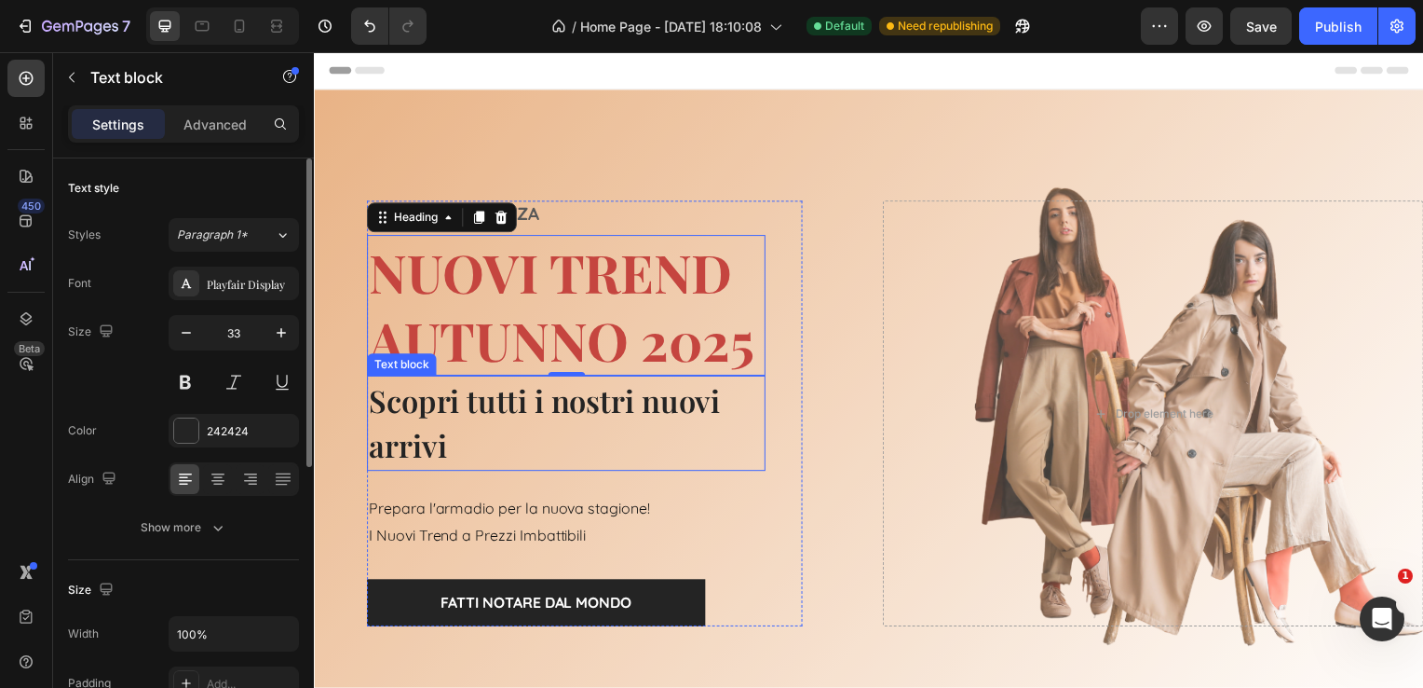
click at [665, 413] on p "Scopri tutti i nostri nuovi arrivi" at bounding box center [568, 426] width 398 height 92
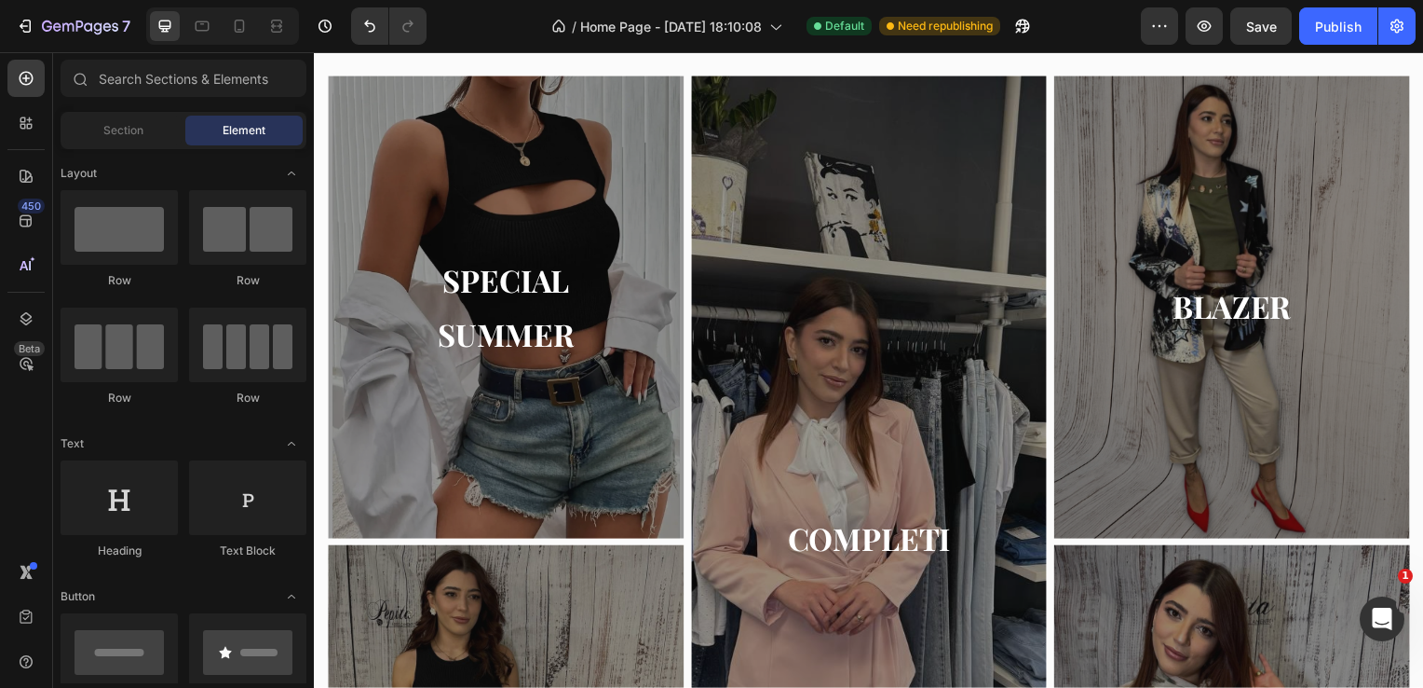
scroll to position [745, 0]
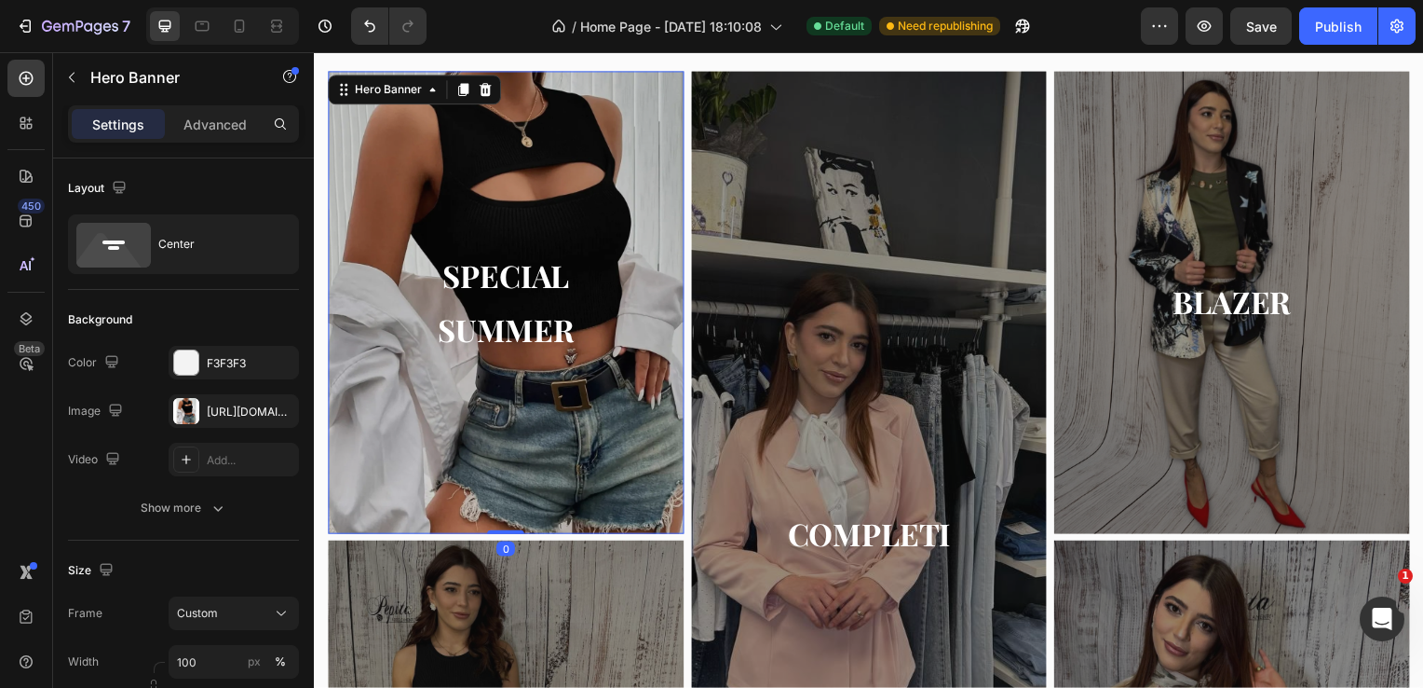
click at [595, 419] on div "Overlay" at bounding box center [507, 305] width 359 height 466
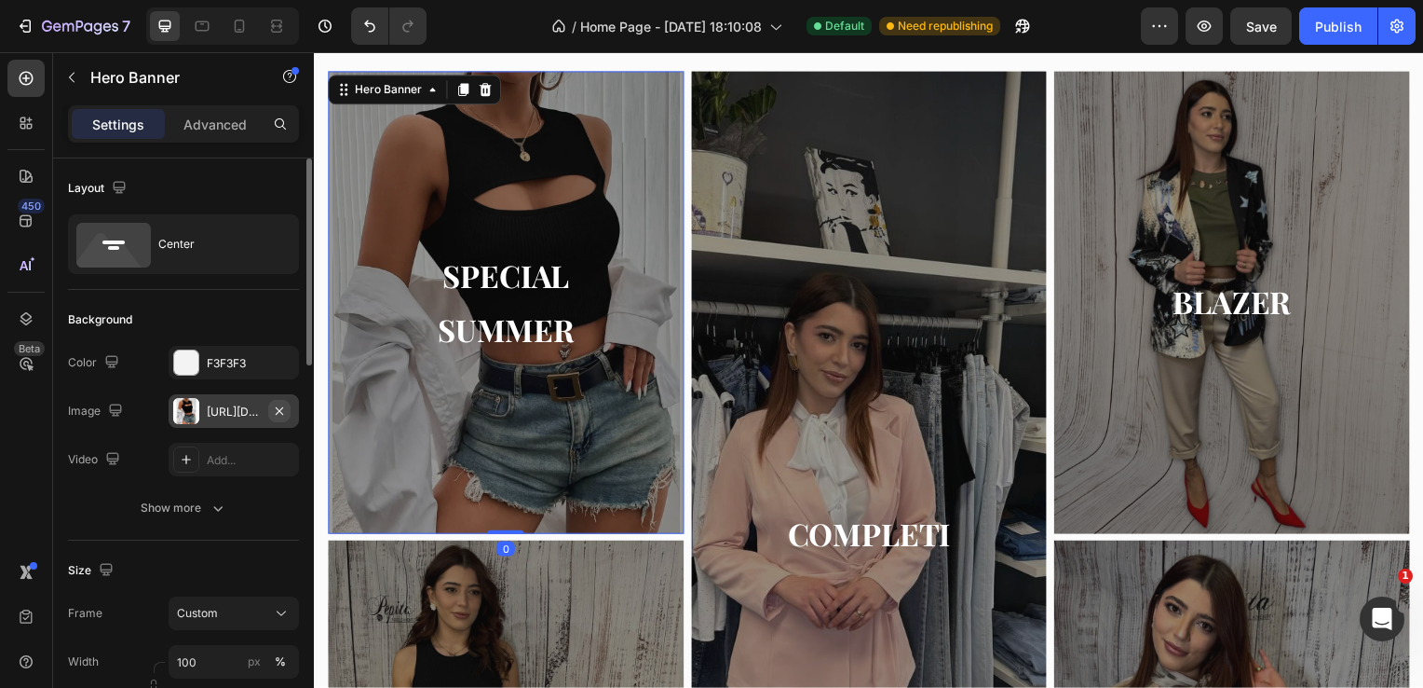
click at [279, 416] on icon "button" at bounding box center [279, 410] width 15 height 15
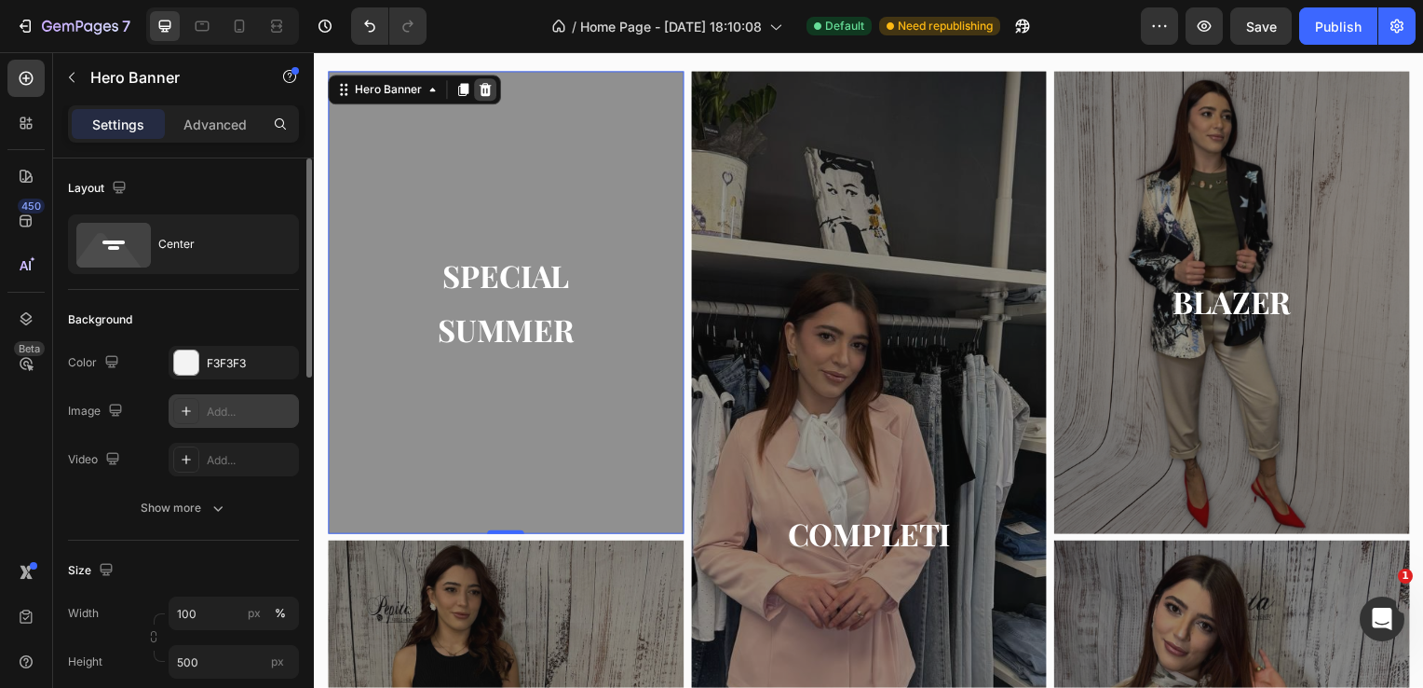
click at [488, 88] on icon at bounding box center [487, 90] width 12 height 13
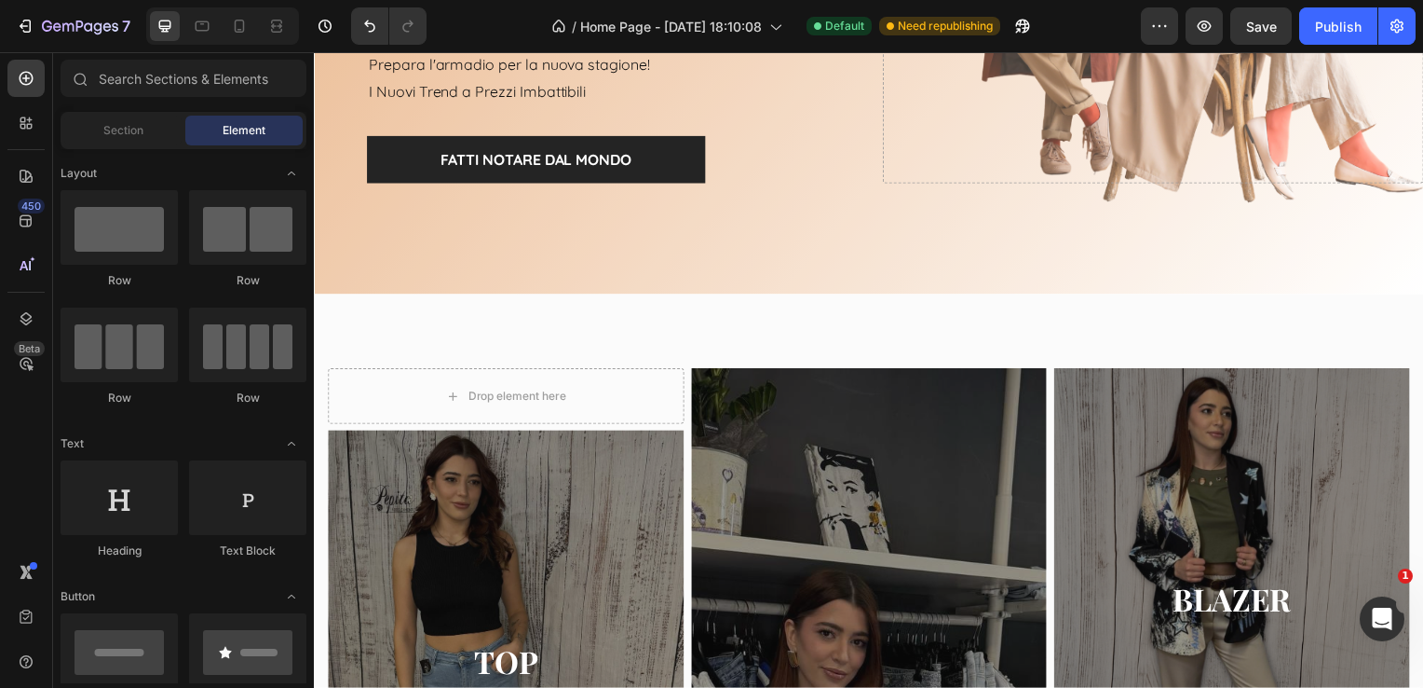
scroll to position [452, 0]
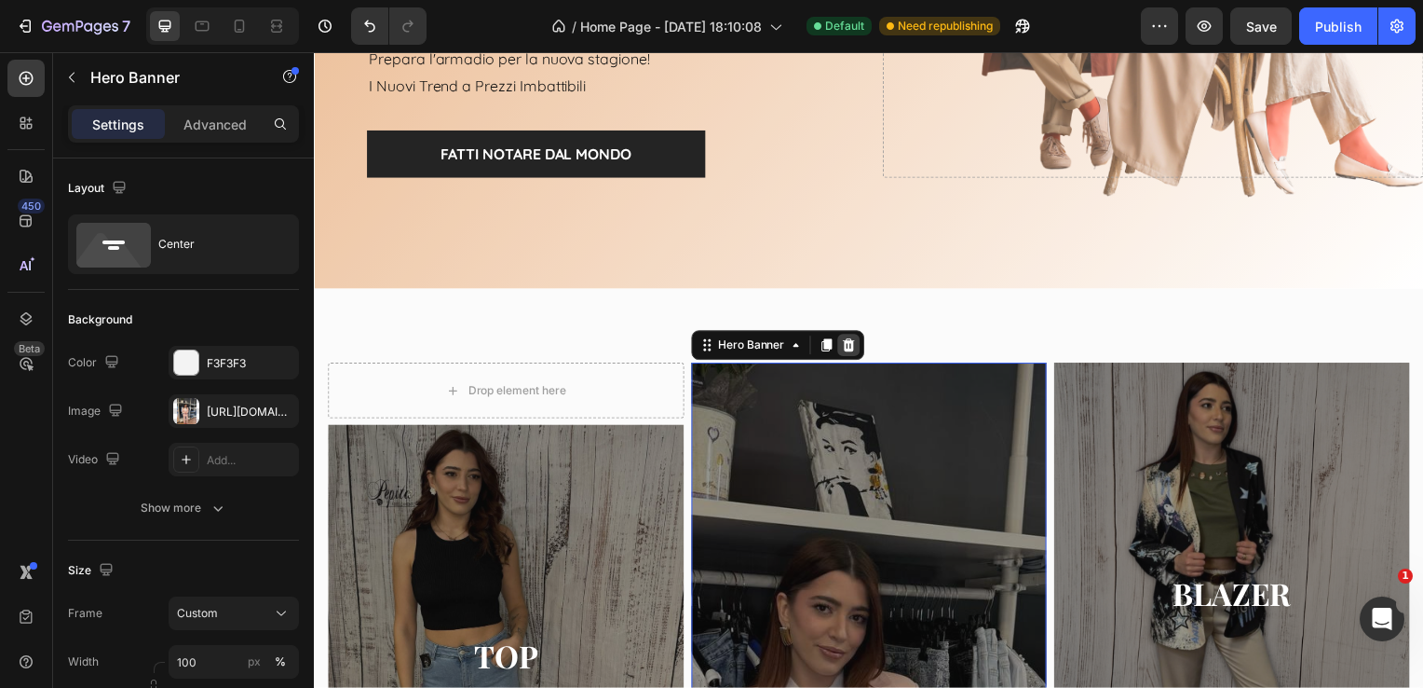
click at [846, 349] on icon at bounding box center [852, 347] width 12 height 13
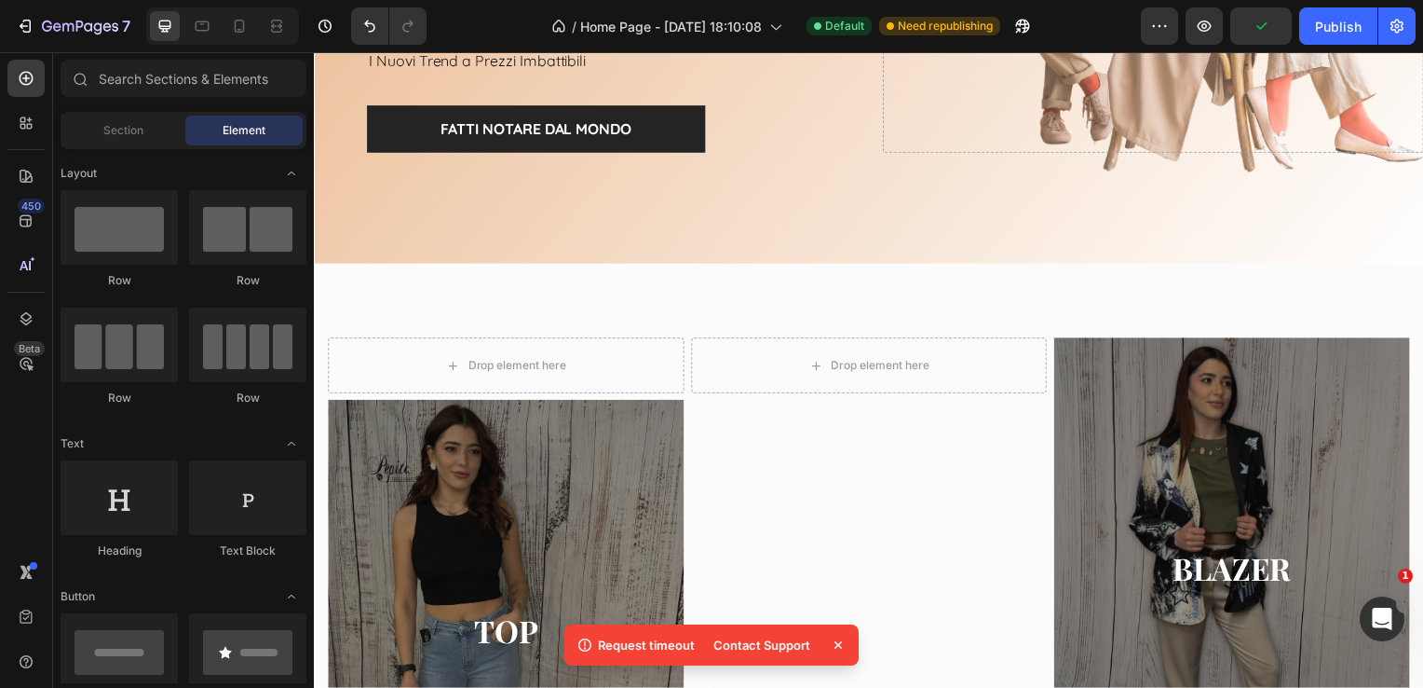
scroll to position [631, 0]
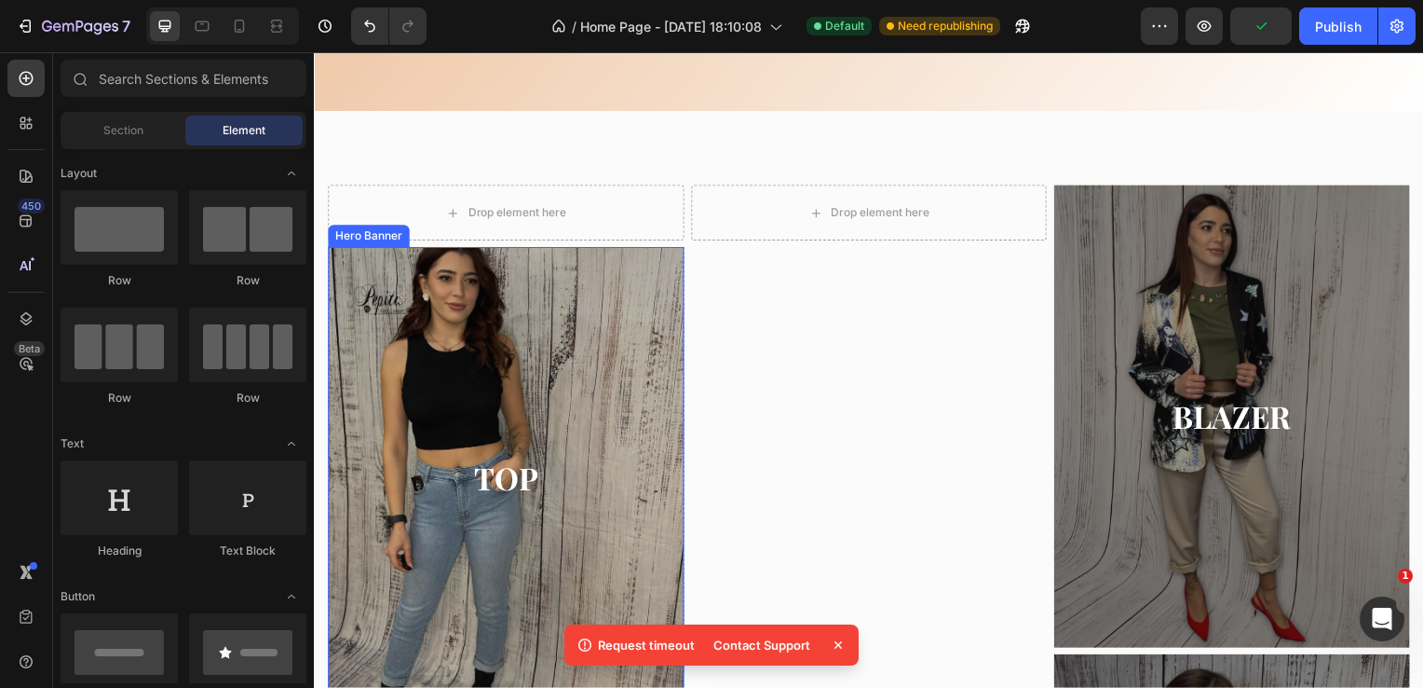
click at [573, 400] on div "Overlay" at bounding box center [507, 482] width 359 height 466
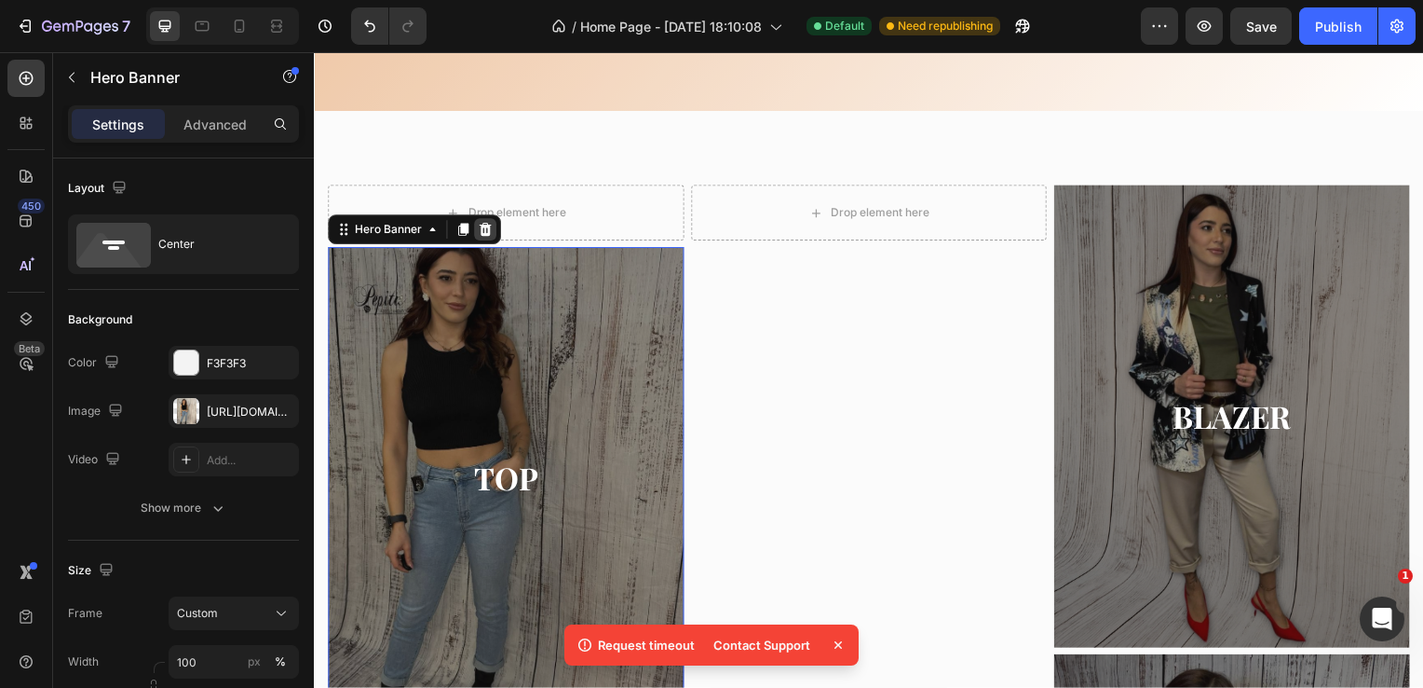
click at [487, 236] on icon at bounding box center [487, 231] width 12 height 13
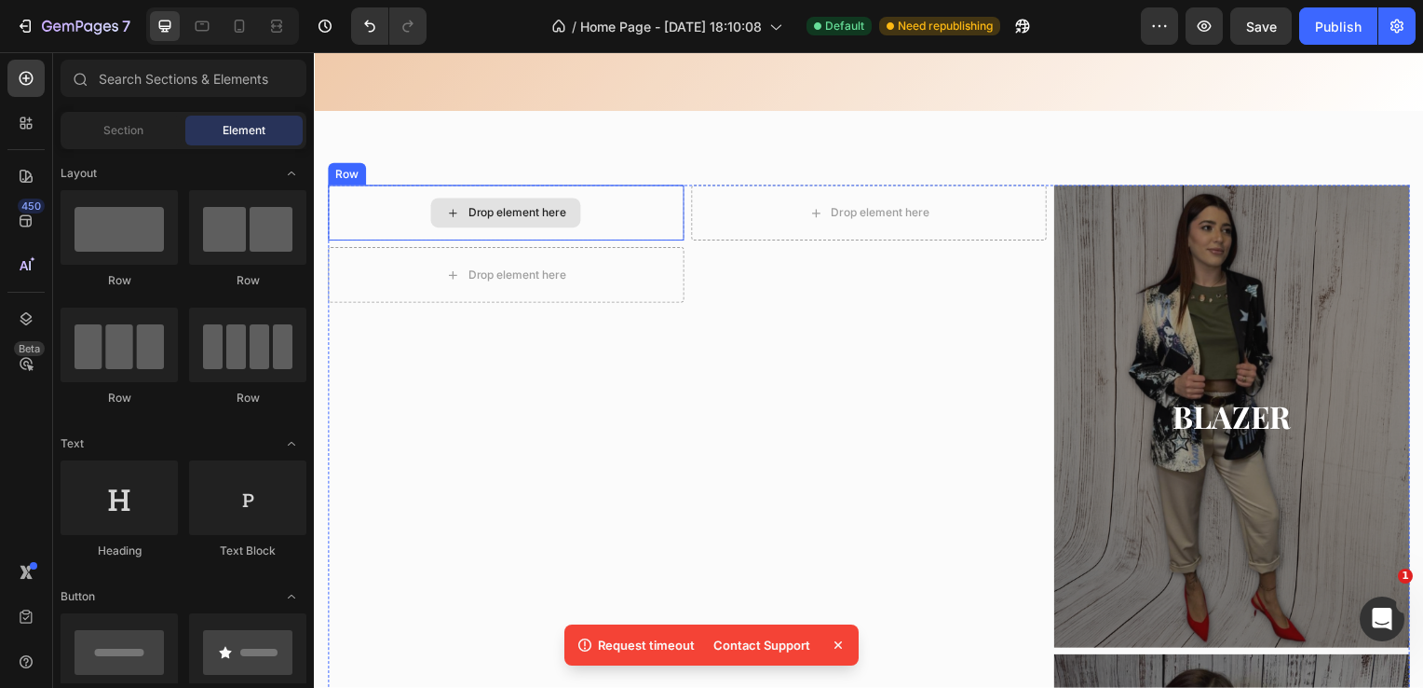
click at [465, 208] on div "Drop element here" at bounding box center [506, 214] width 151 height 30
click at [443, 215] on div "Drop element here" at bounding box center [506, 214] width 151 height 30
click at [478, 221] on div "Drop element here" at bounding box center [506, 214] width 151 height 30
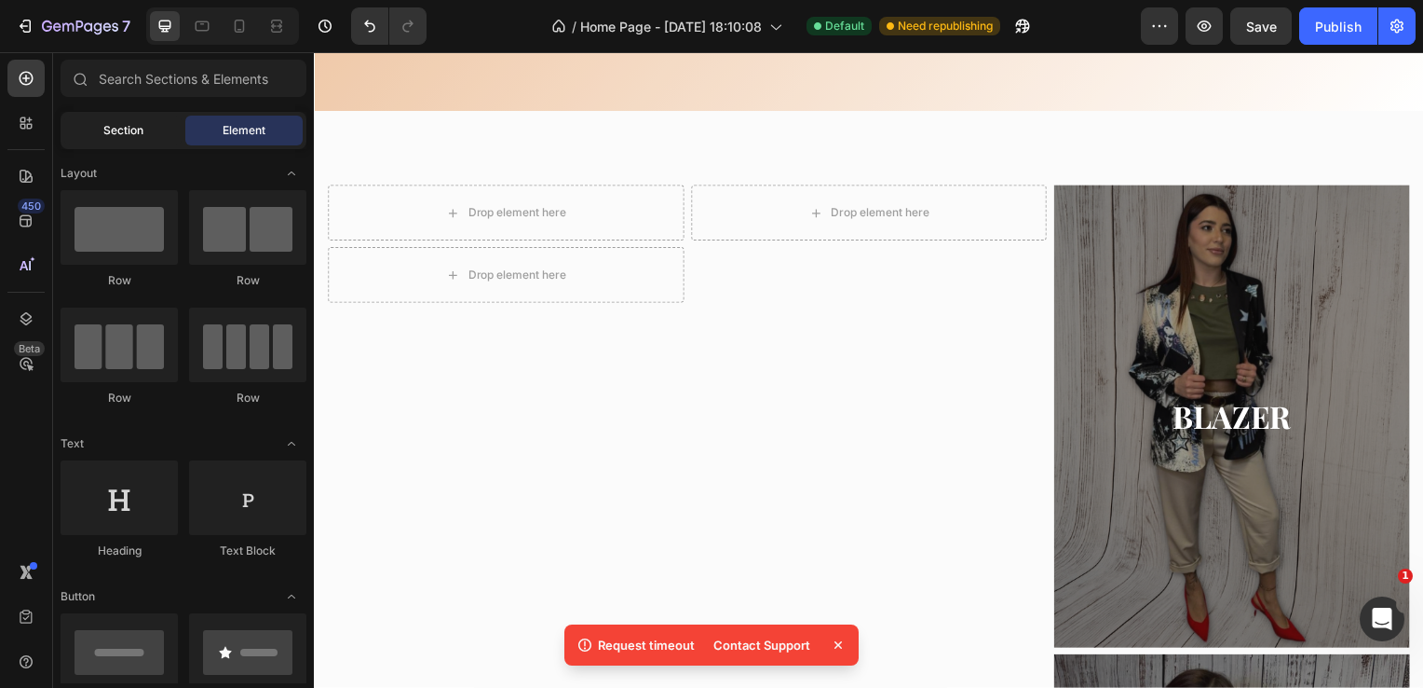
click at [134, 140] on div "Section" at bounding box center [122, 131] width 117 height 30
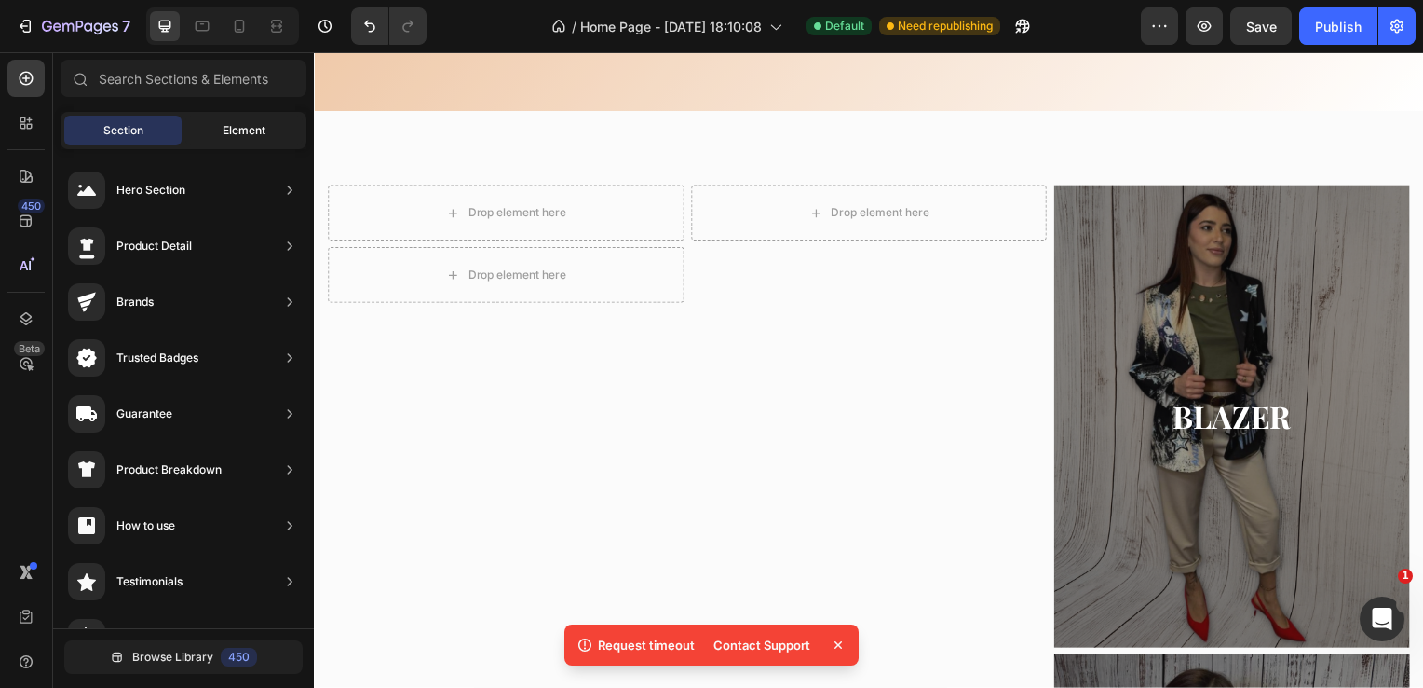
click at [266, 121] on div "Element" at bounding box center [243, 131] width 117 height 30
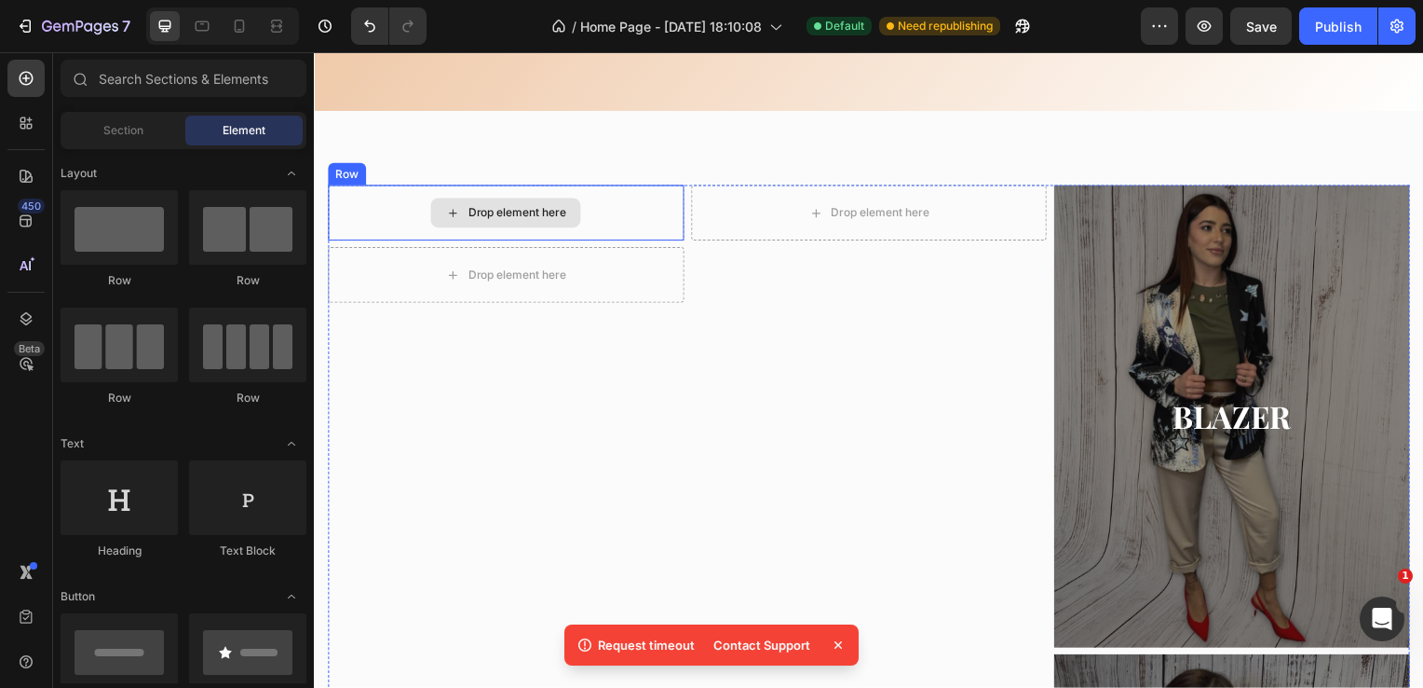
click at [443, 210] on div "Drop element here" at bounding box center [506, 214] width 151 height 30
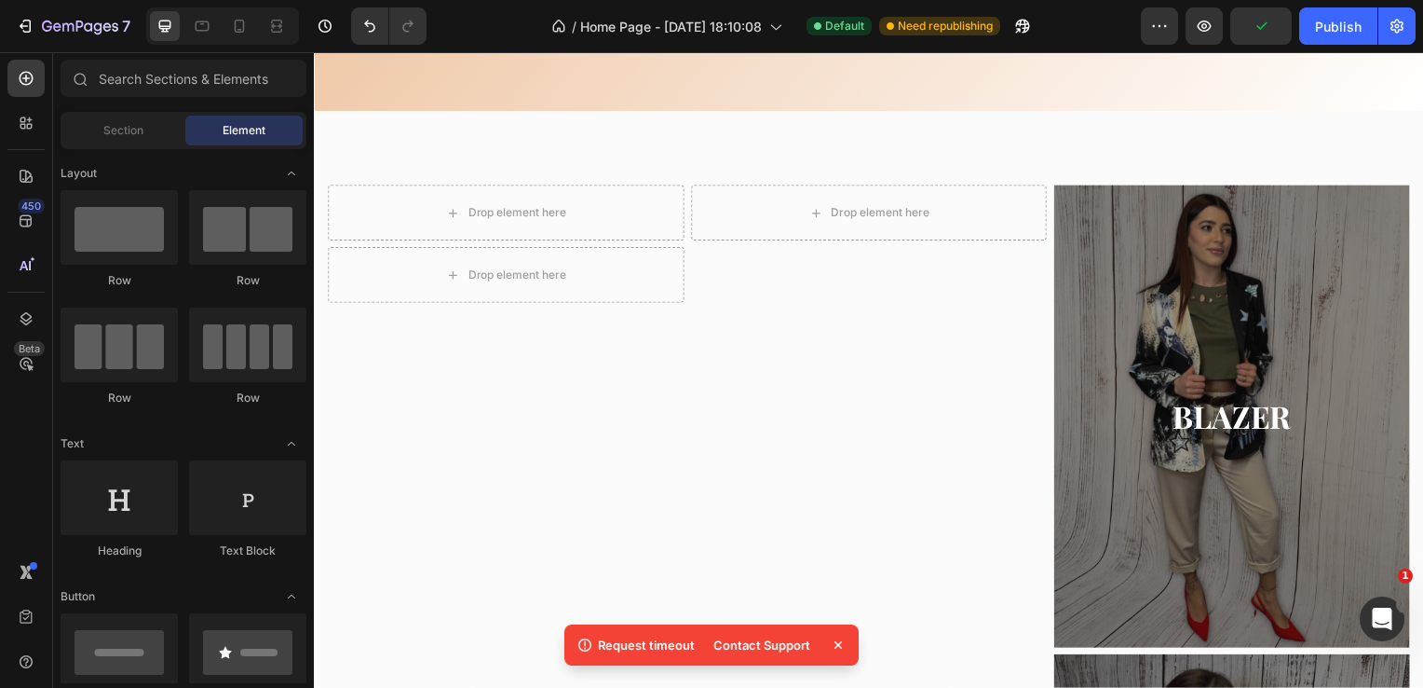
click at [836, 643] on icon at bounding box center [838, 644] width 7 height 7
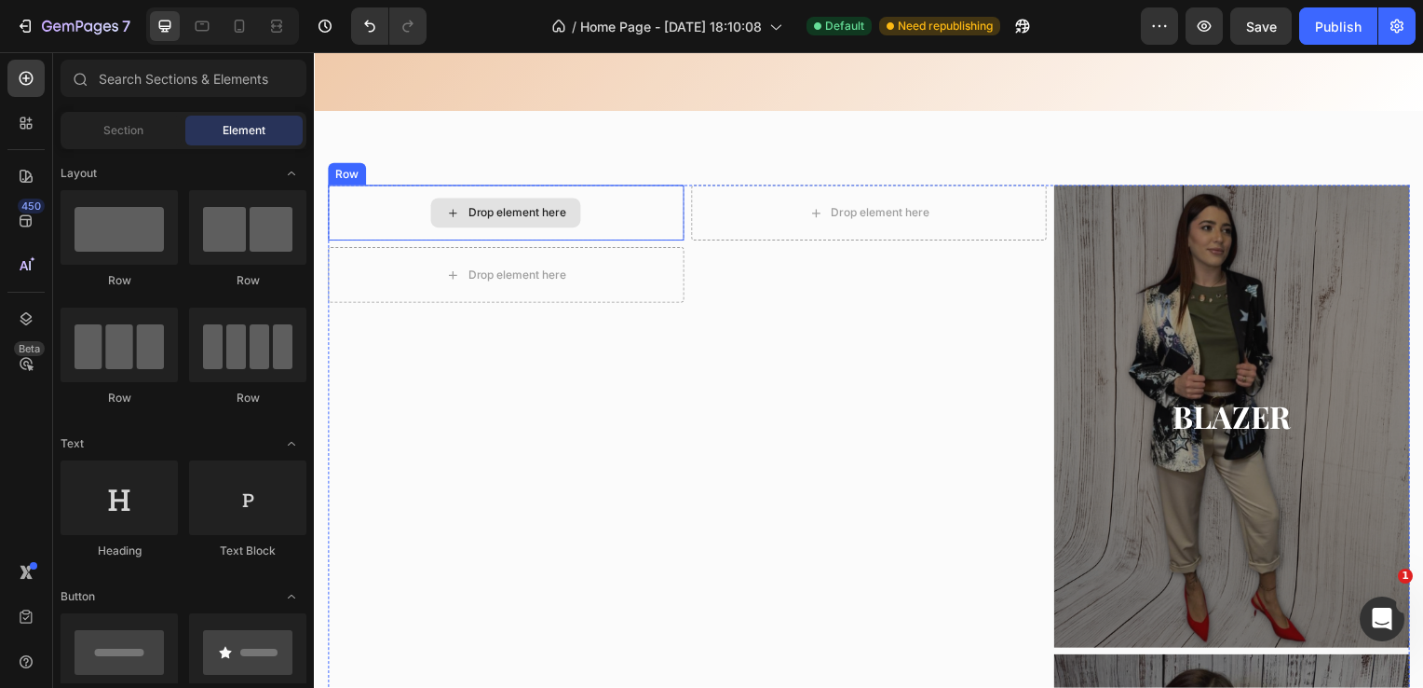
click at [572, 214] on div "Drop element here" at bounding box center [506, 214] width 151 height 30
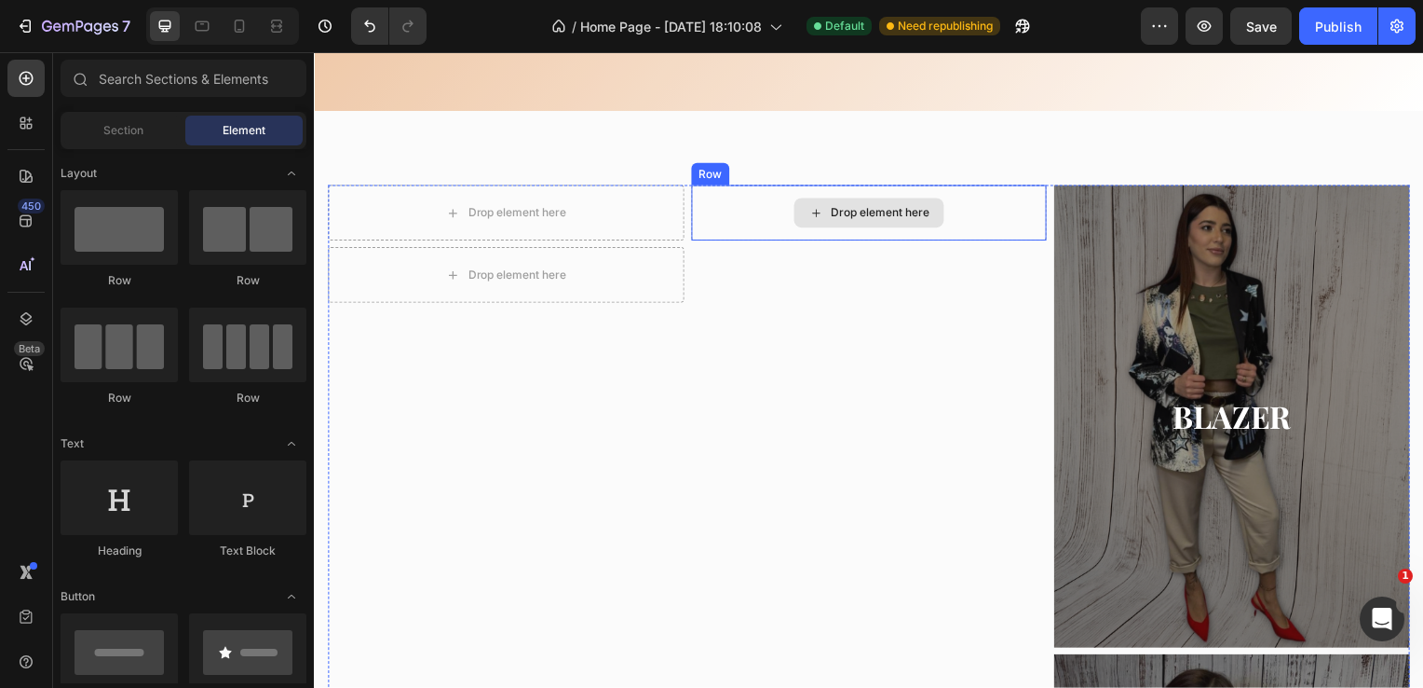
click at [849, 213] on div "Drop element here" at bounding box center [884, 214] width 99 height 15
click at [847, 212] on div "Drop element here" at bounding box center [884, 214] width 99 height 15
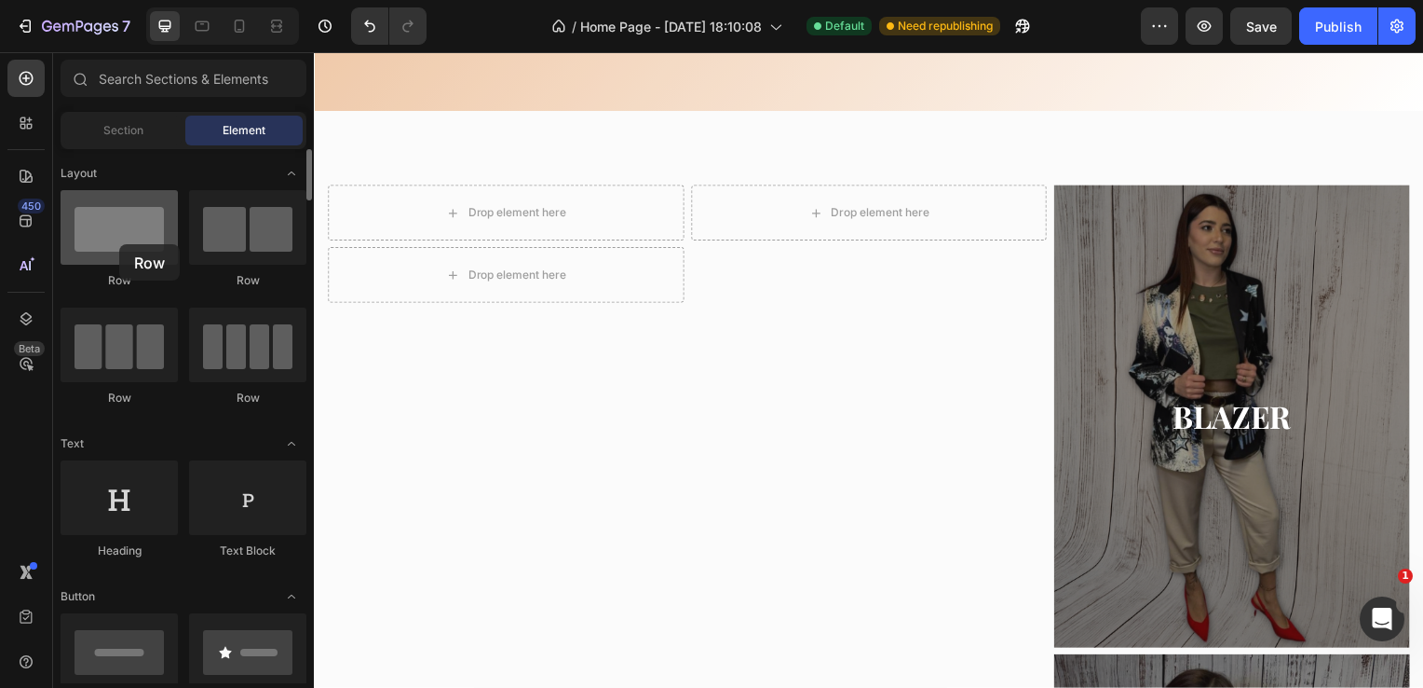
click at [119, 244] on div at bounding box center [119, 227] width 117 height 75
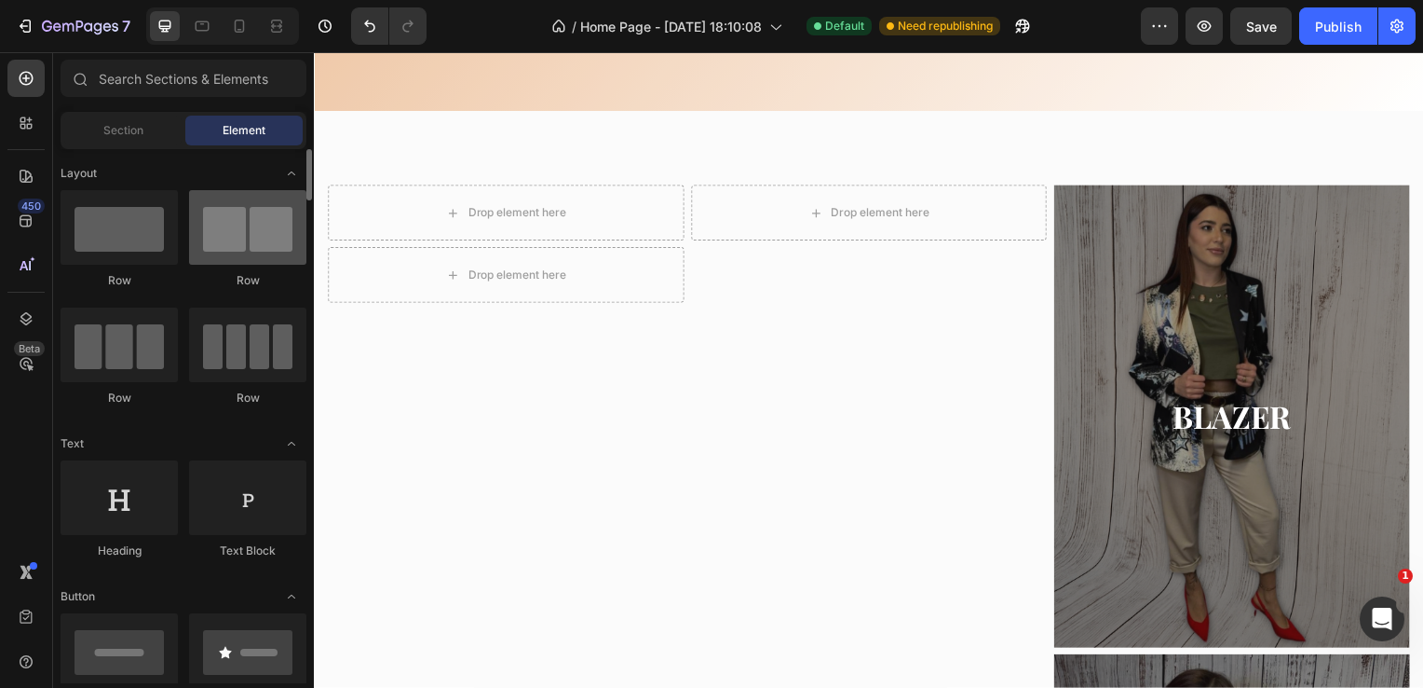
click at [261, 250] on div at bounding box center [247, 227] width 117 height 75
click at [110, 132] on span "Section" at bounding box center [123, 130] width 40 height 17
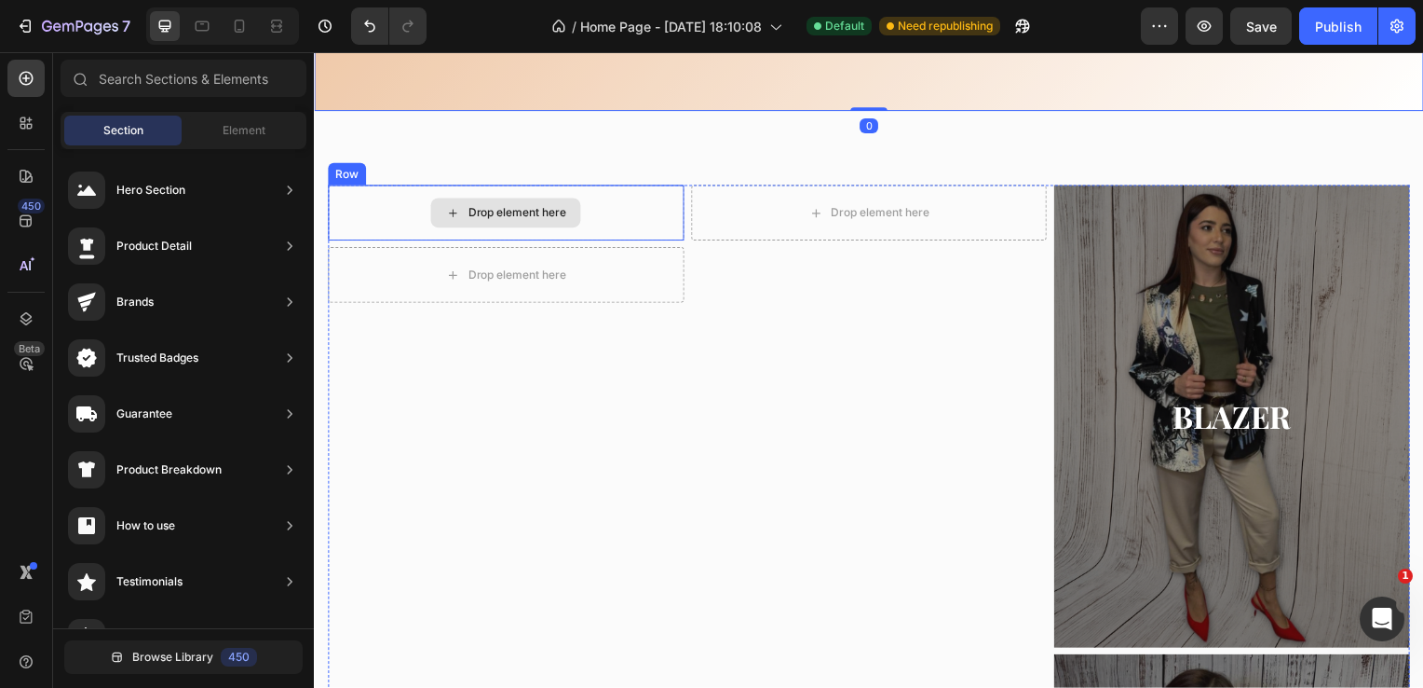
click at [557, 224] on div "Drop element here" at bounding box center [506, 214] width 151 height 30
click at [545, 213] on div "Drop element here" at bounding box center [518, 214] width 99 height 15
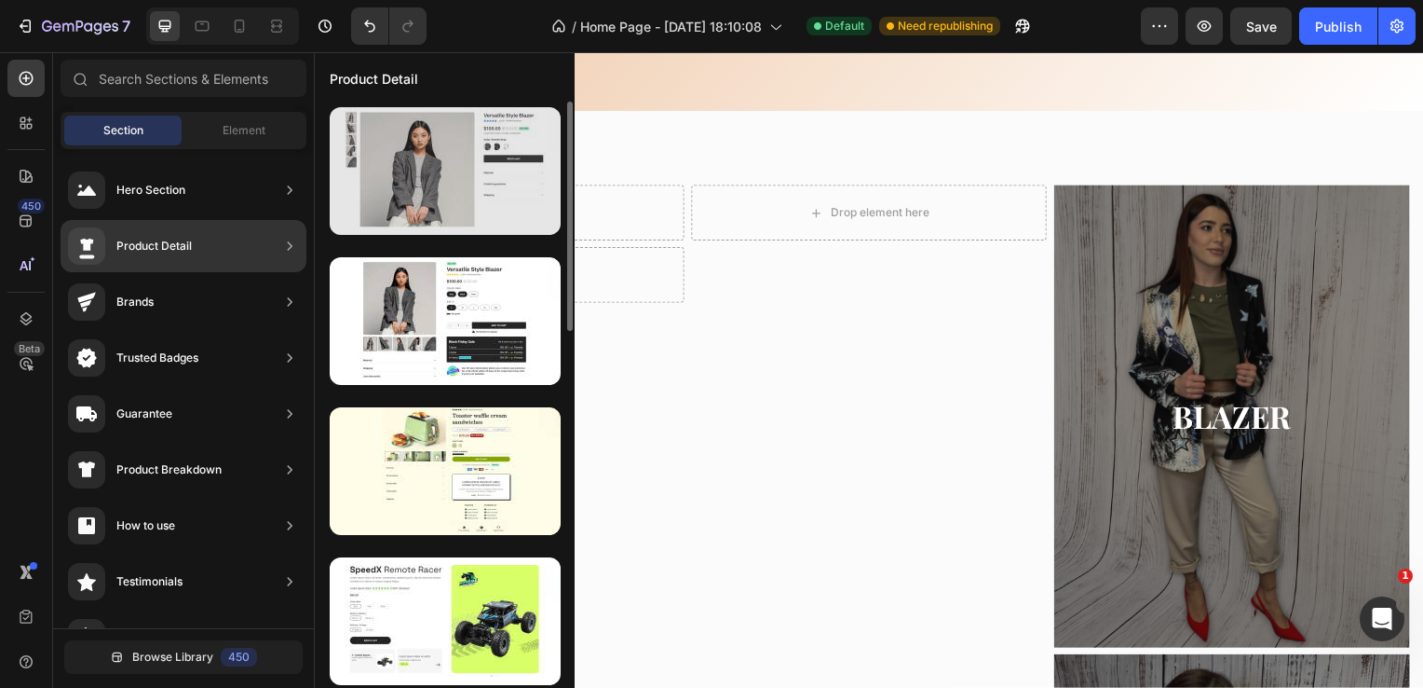
click at [433, 183] on div at bounding box center [445, 171] width 231 height 128
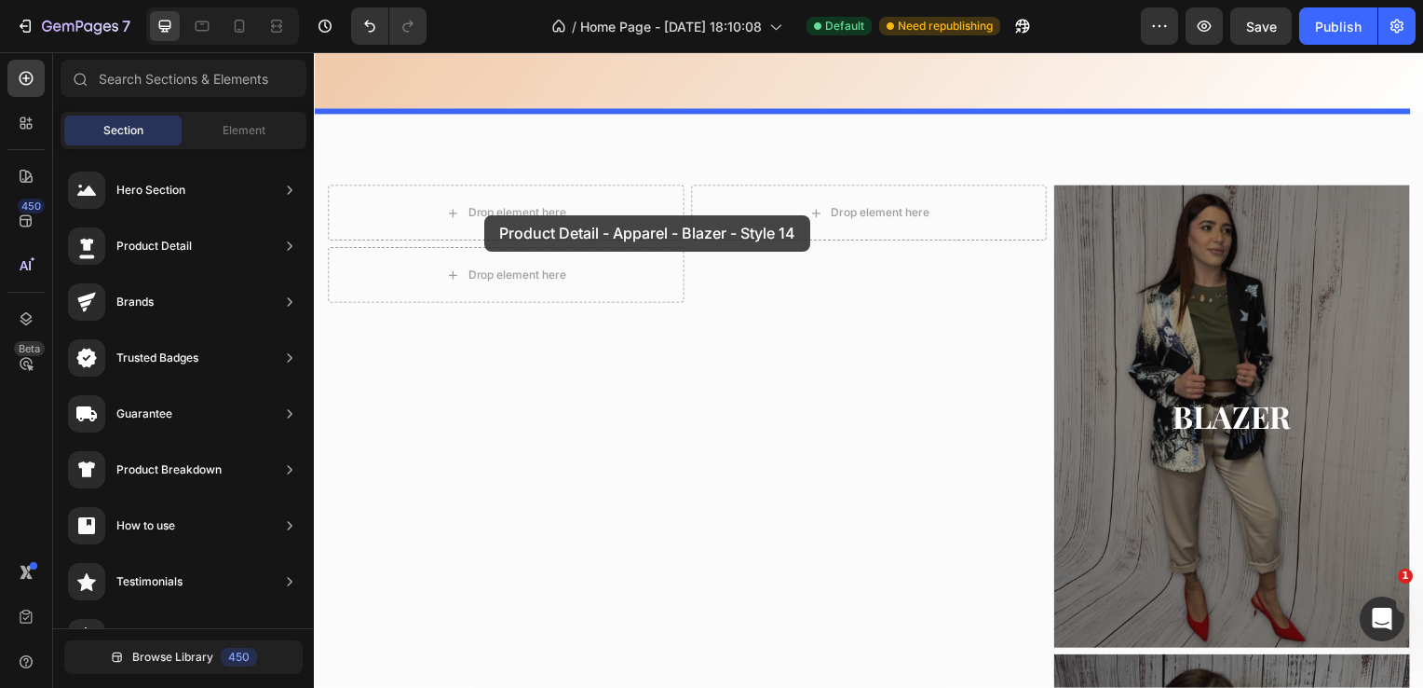
drag, startPoint x: 747, startPoint y: 235, endPoint x: 485, endPoint y: 216, distance: 262.4
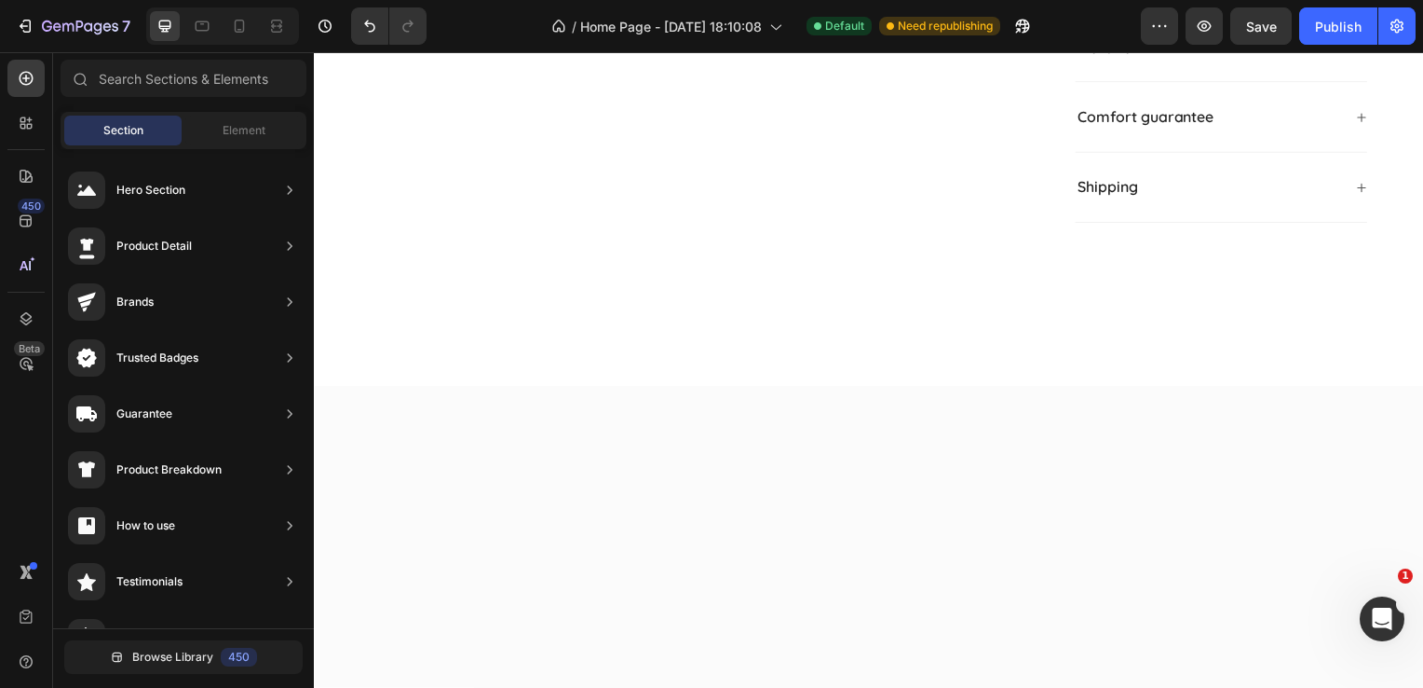
scroll to position [634, 0]
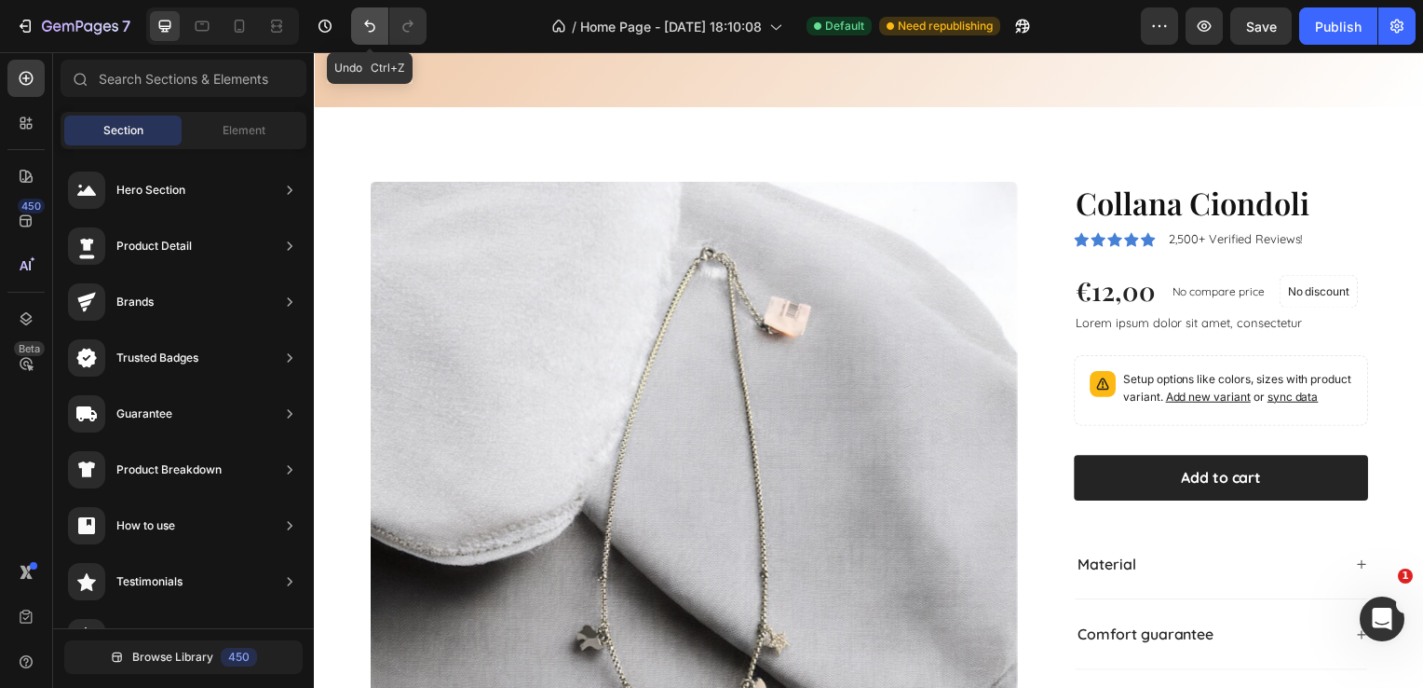
click at [373, 19] on icon "Undo/Redo" at bounding box center [370, 26] width 19 height 19
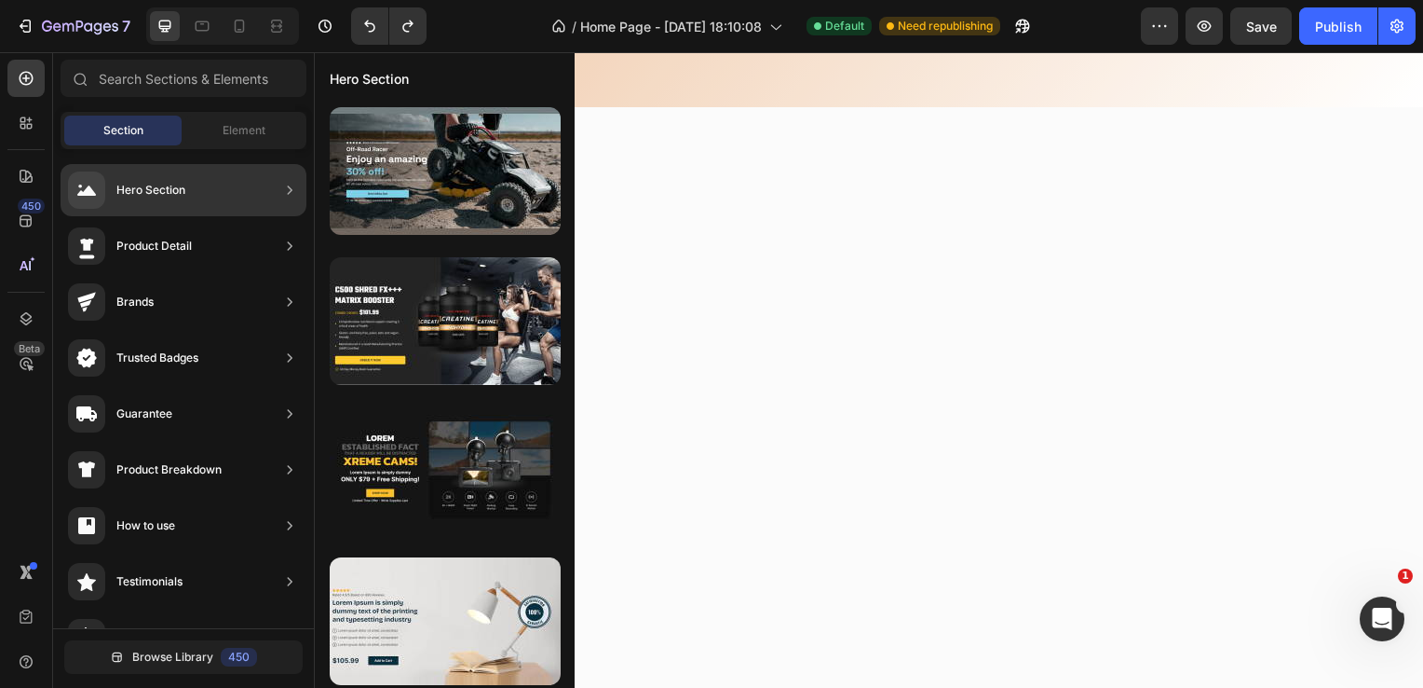
click at [174, 195] on div "Hero Section" at bounding box center [150, 190] width 69 height 19
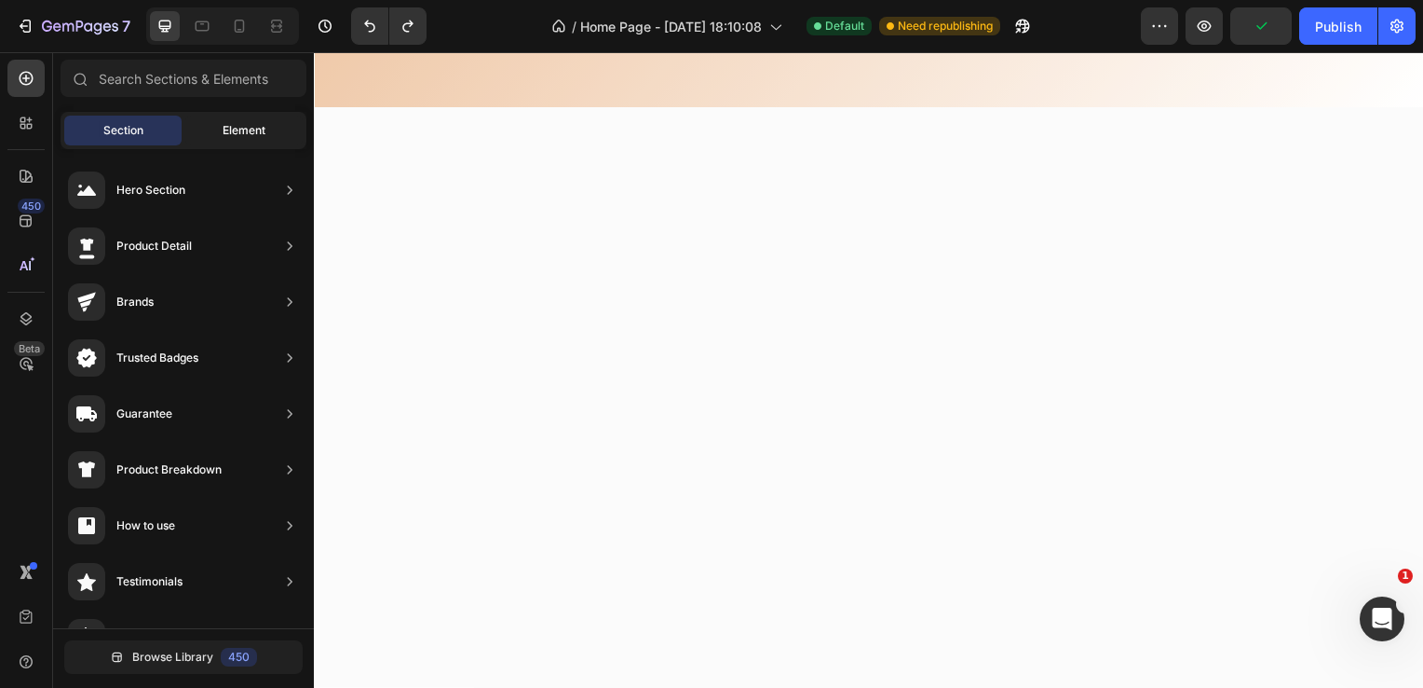
click at [231, 122] on span "Element" at bounding box center [244, 130] width 43 height 17
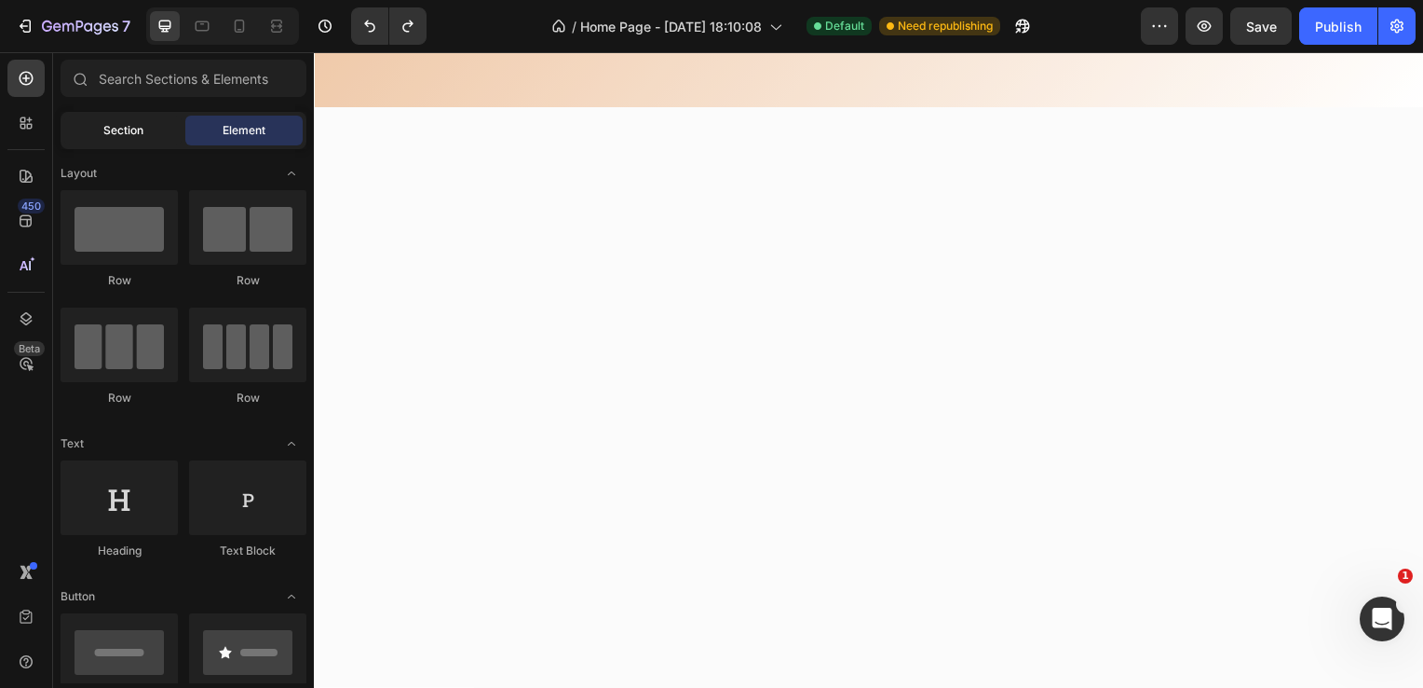
click at [135, 137] on span "Section" at bounding box center [123, 130] width 40 height 17
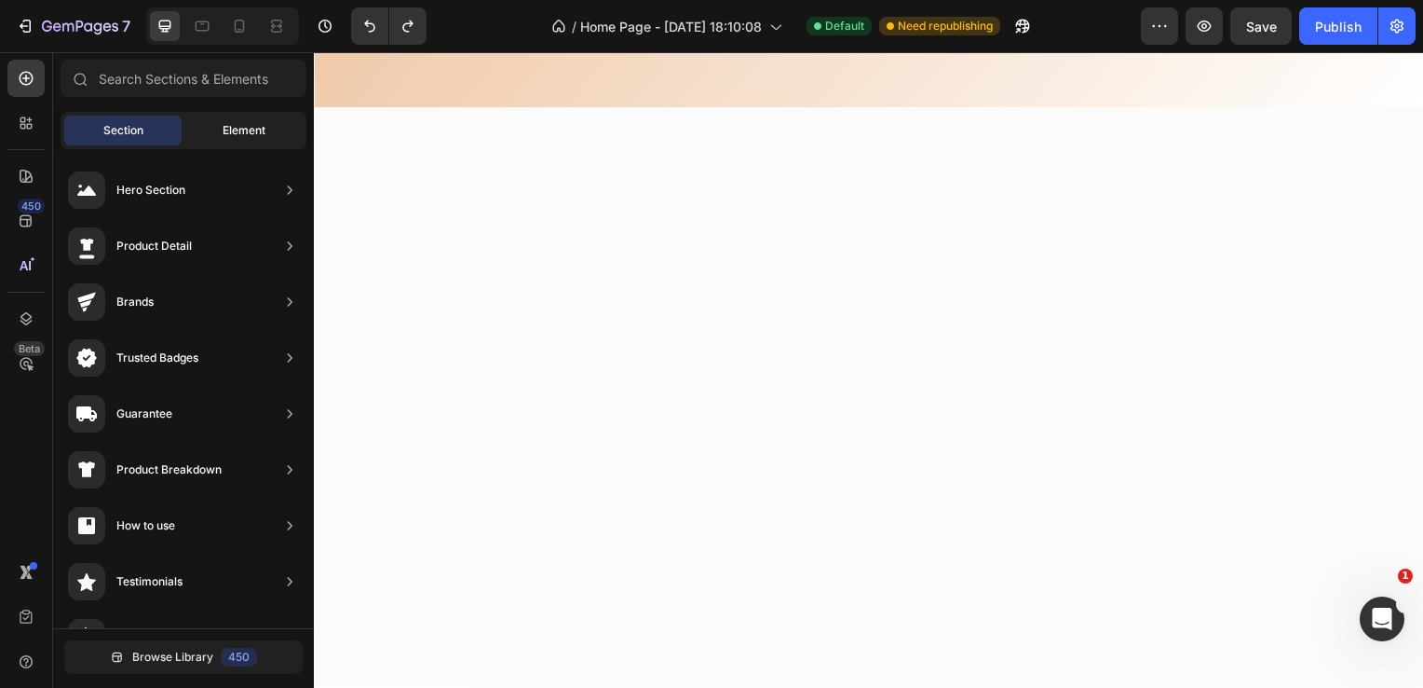
click at [221, 129] on div "Element" at bounding box center [243, 131] width 117 height 30
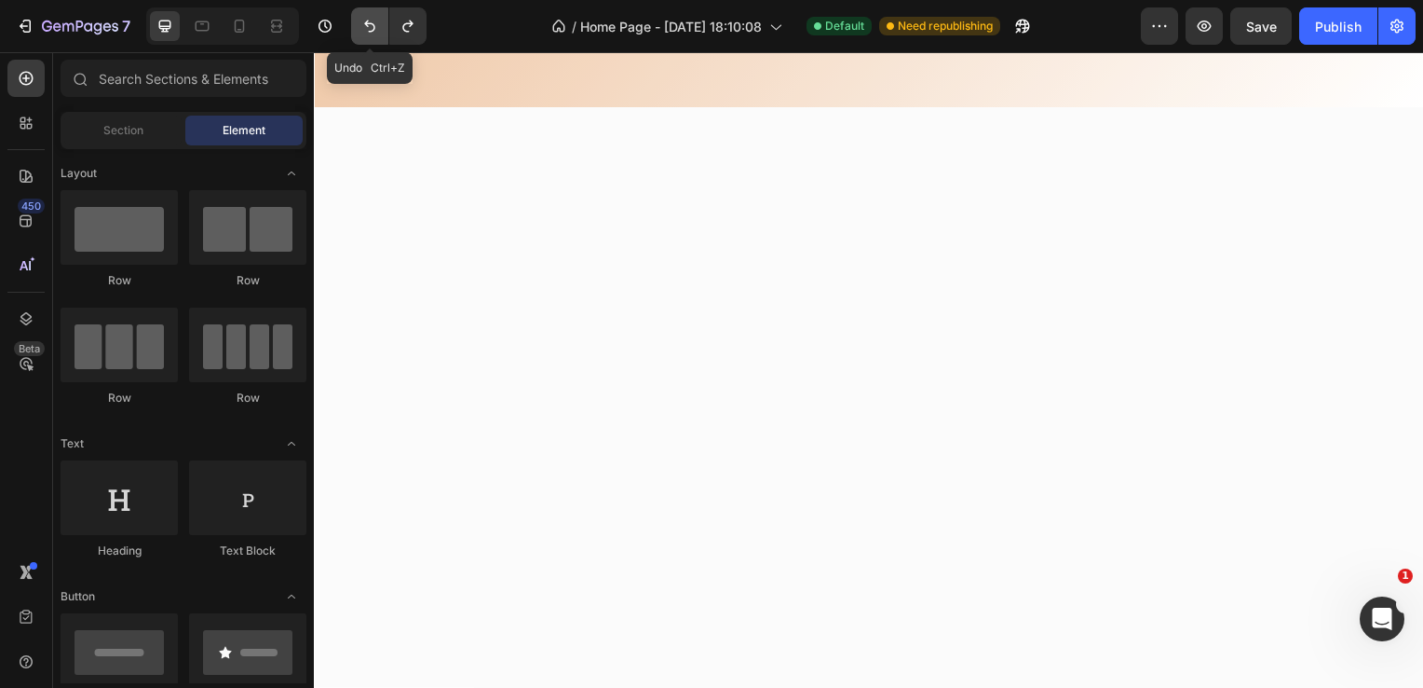
click at [376, 32] on icon "Undo/Redo" at bounding box center [370, 26] width 19 height 19
click at [374, 32] on icon "Undo/Redo" at bounding box center [370, 26] width 19 height 19
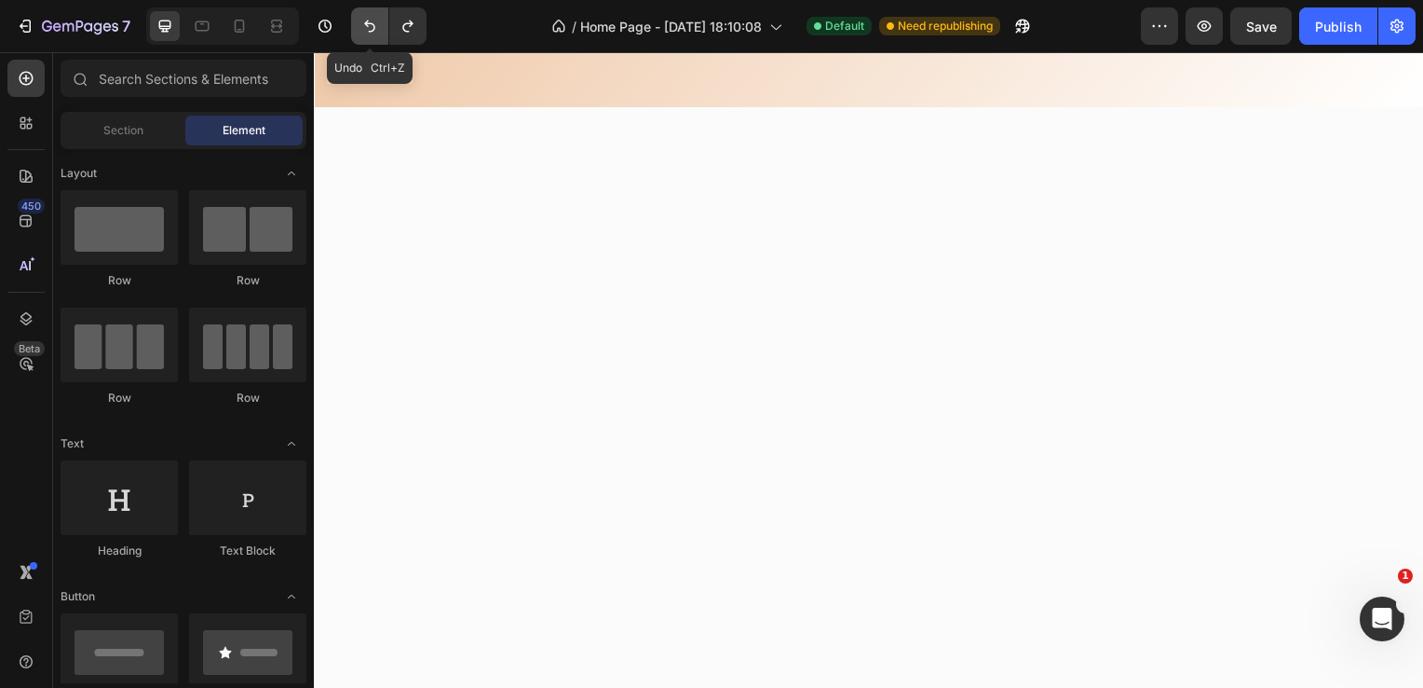
click at [374, 32] on icon "Undo/Redo" at bounding box center [370, 26] width 19 height 19
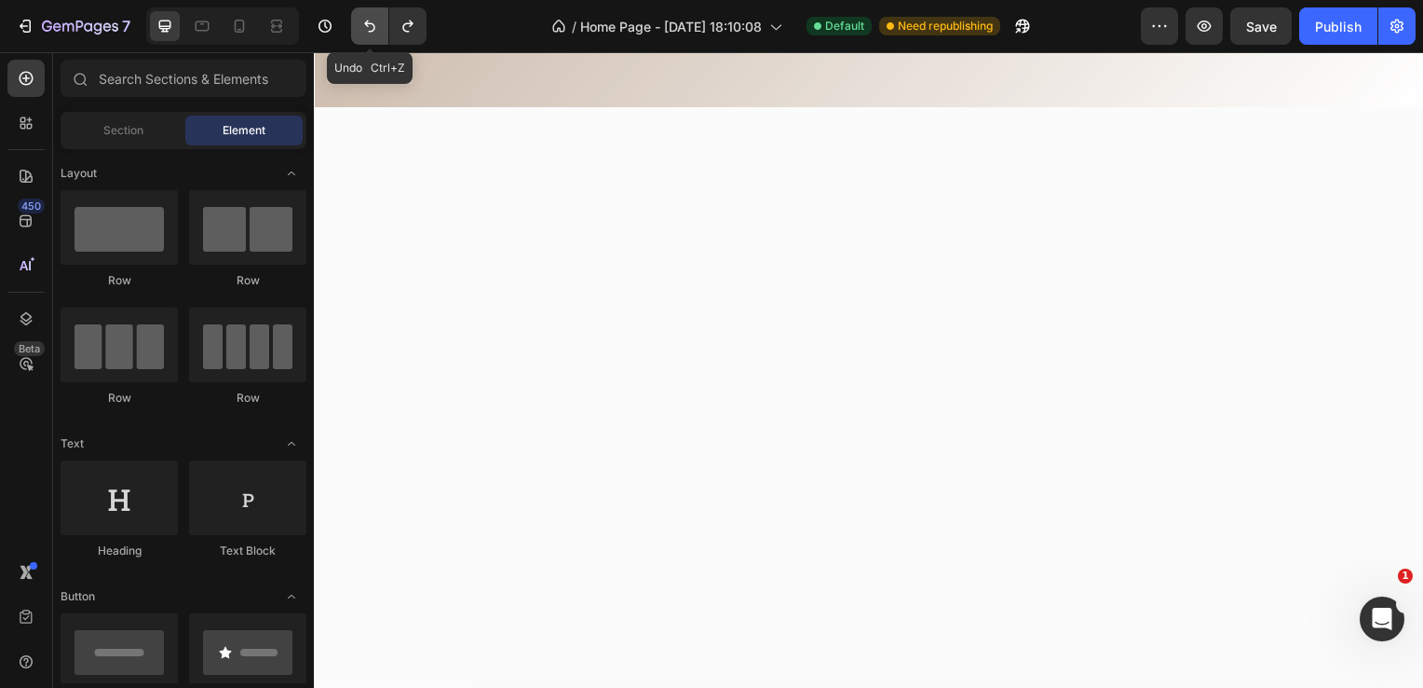
click at [374, 32] on icon "Undo/Redo" at bounding box center [370, 26] width 19 height 19
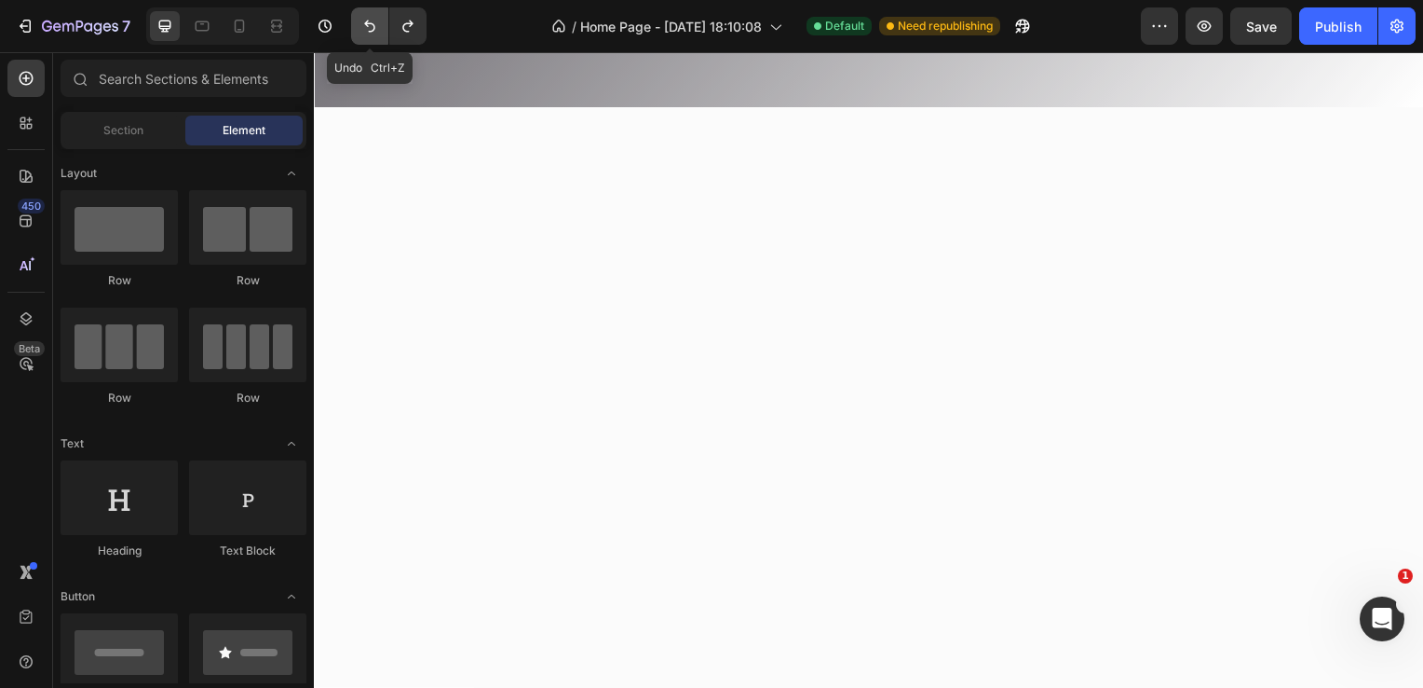
click at [374, 32] on icon "Undo/Redo" at bounding box center [370, 26] width 19 height 19
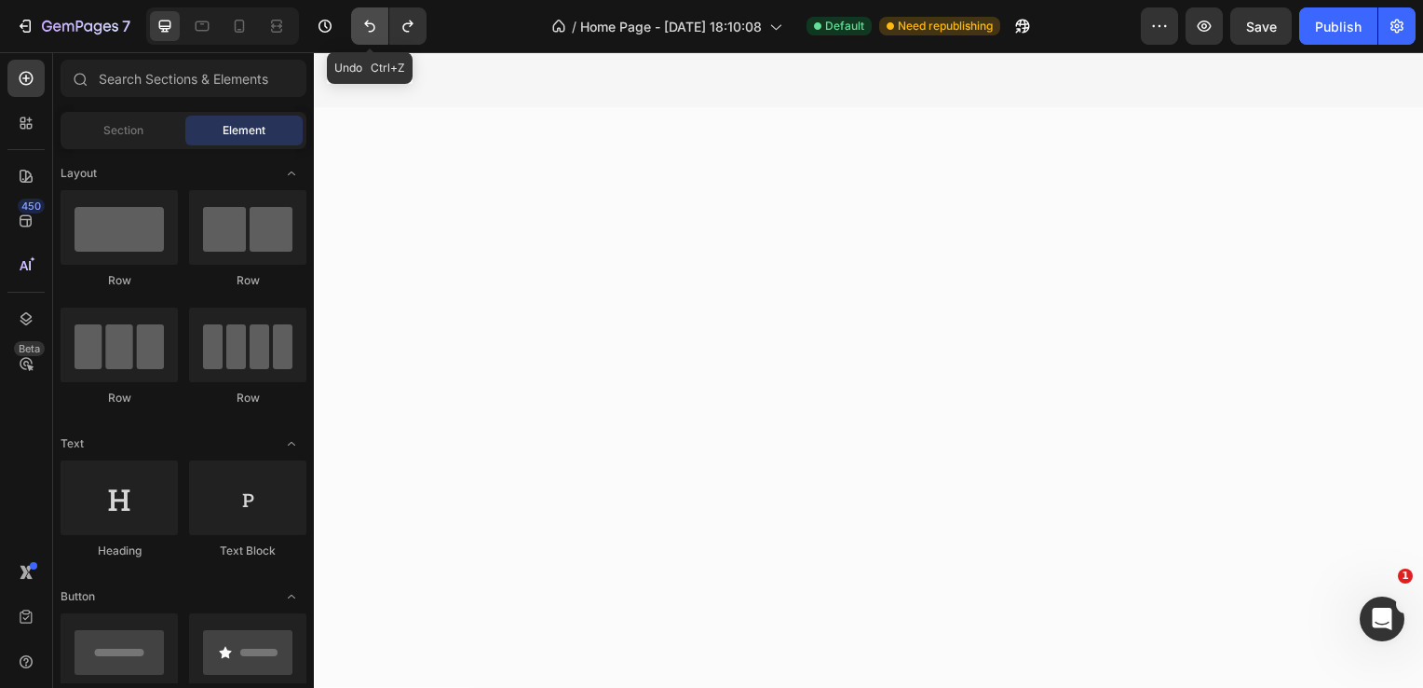
click at [374, 32] on icon "Undo/Redo" at bounding box center [370, 26] width 19 height 19
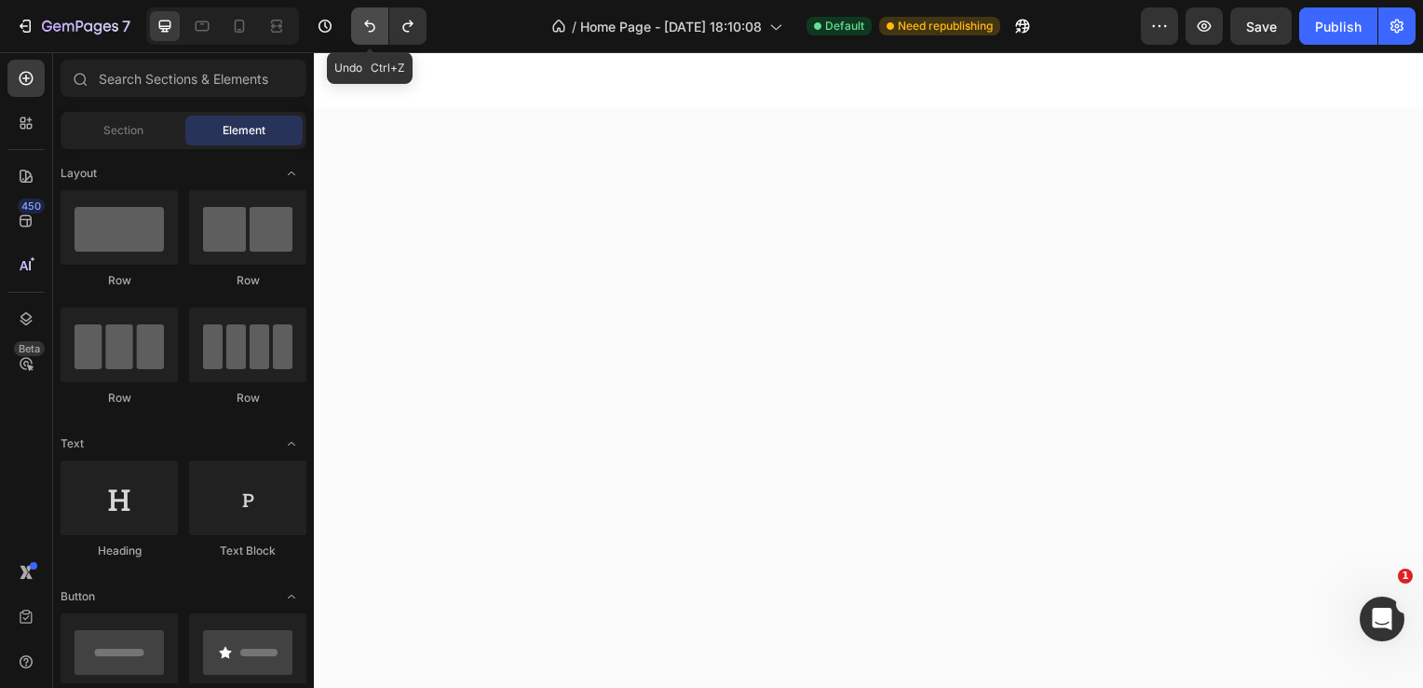
click at [374, 32] on icon "Undo/Redo" at bounding box center [370, 26] width 19 height 19
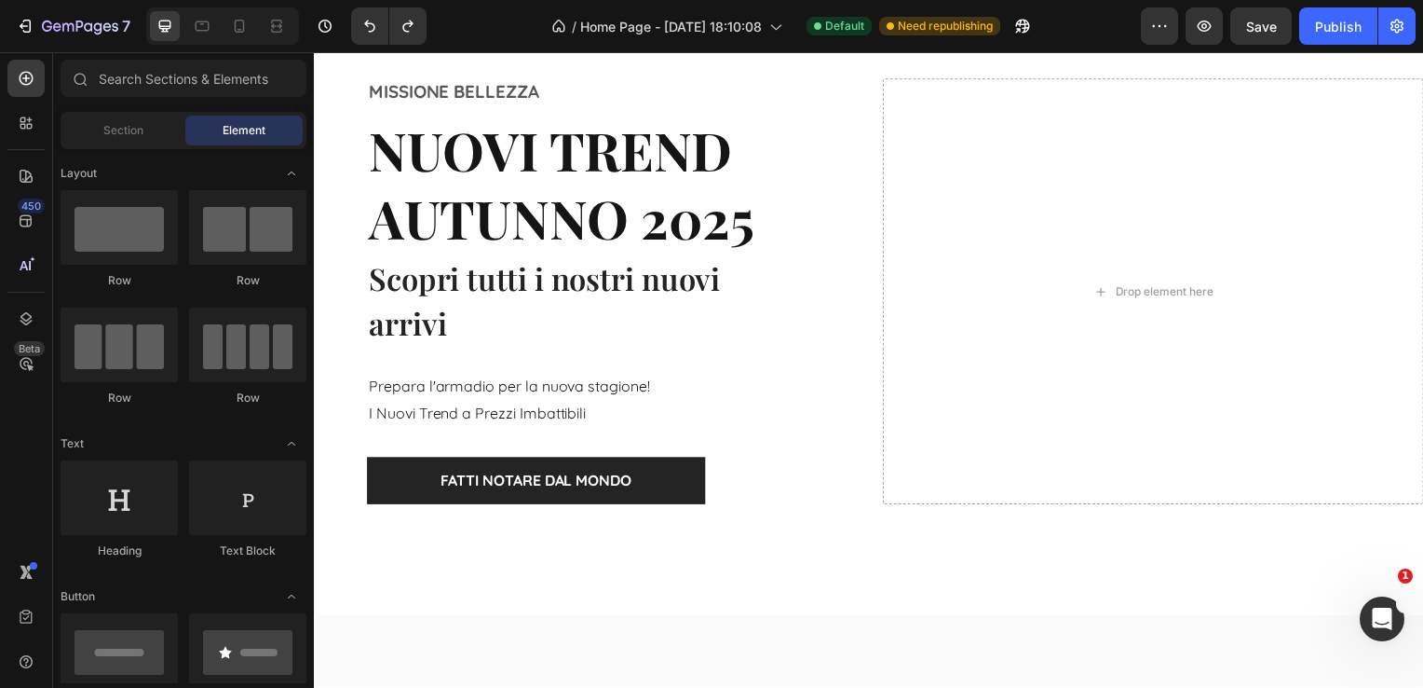
scroll to position [0, 0]
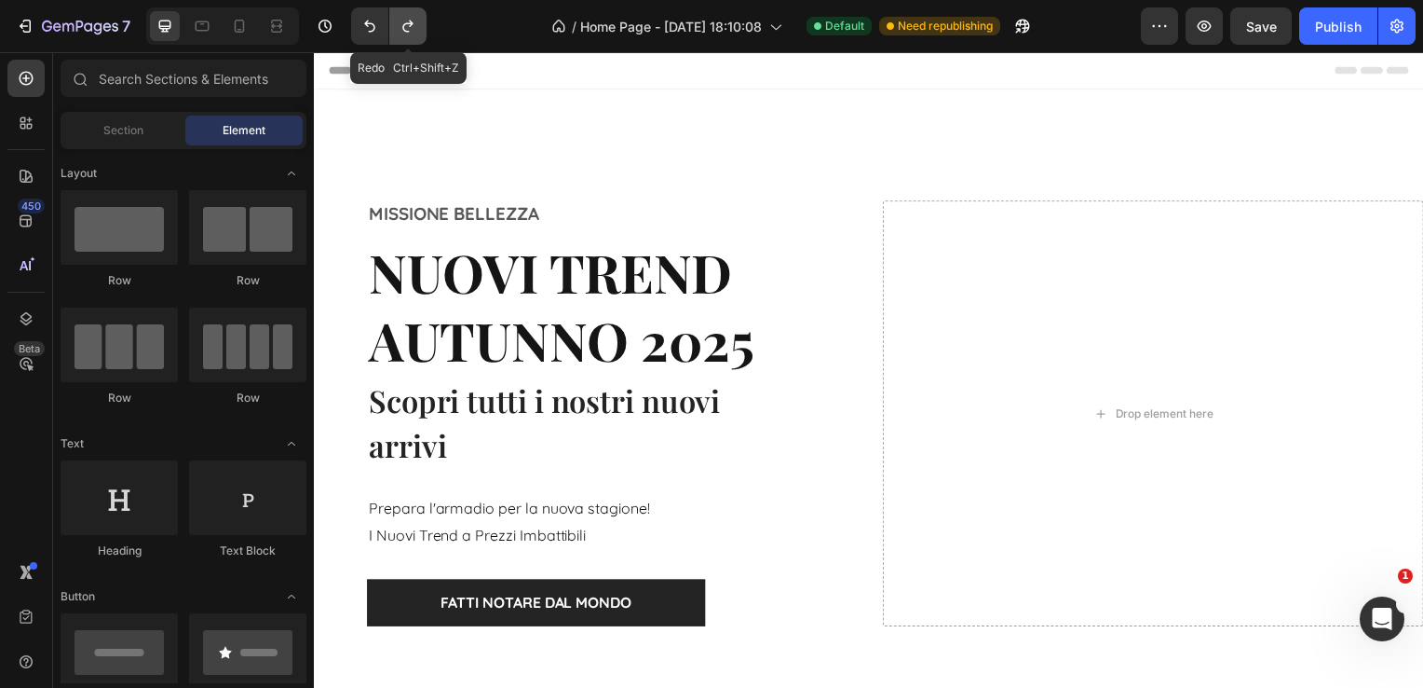
click at [403, 17] on icon "Undo/Redo" at bounding box center [408, 26] width 19 height 19
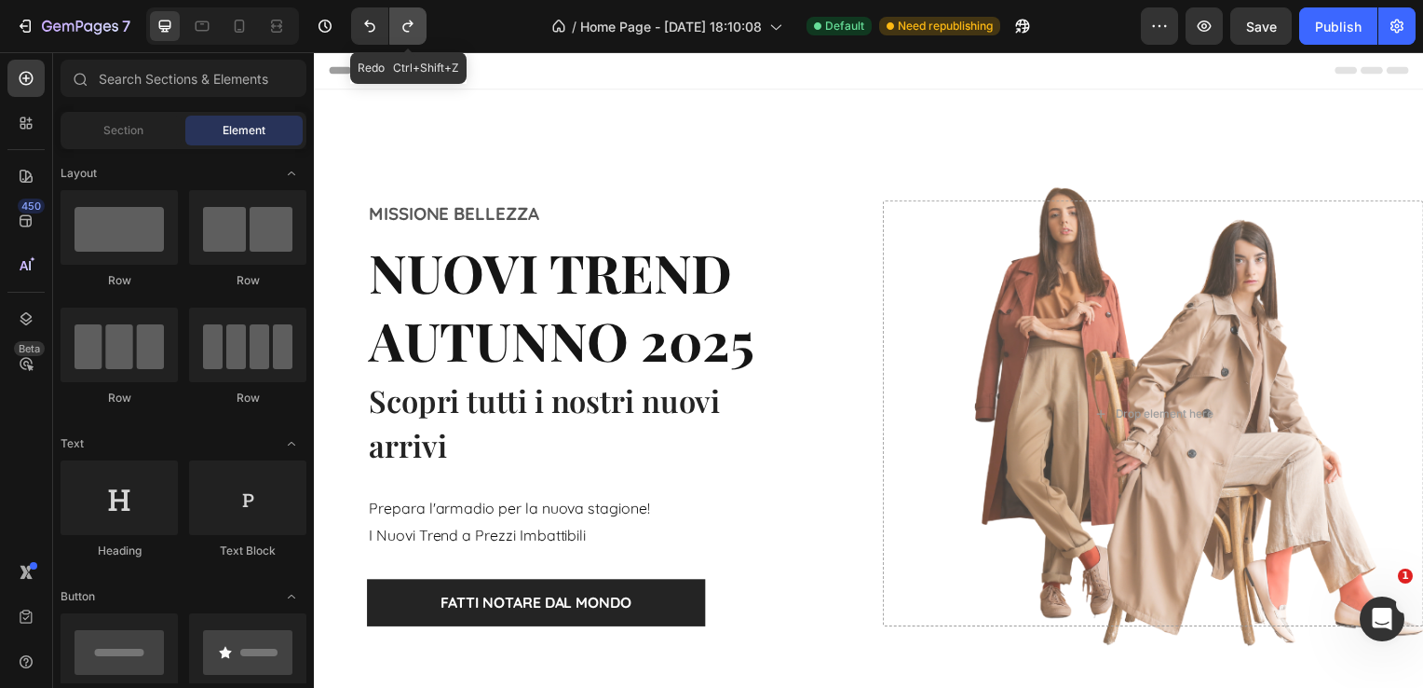
click at [403, 17] on icon "Undo/Redo" at bounding box center [408, 26] width 19 height 19
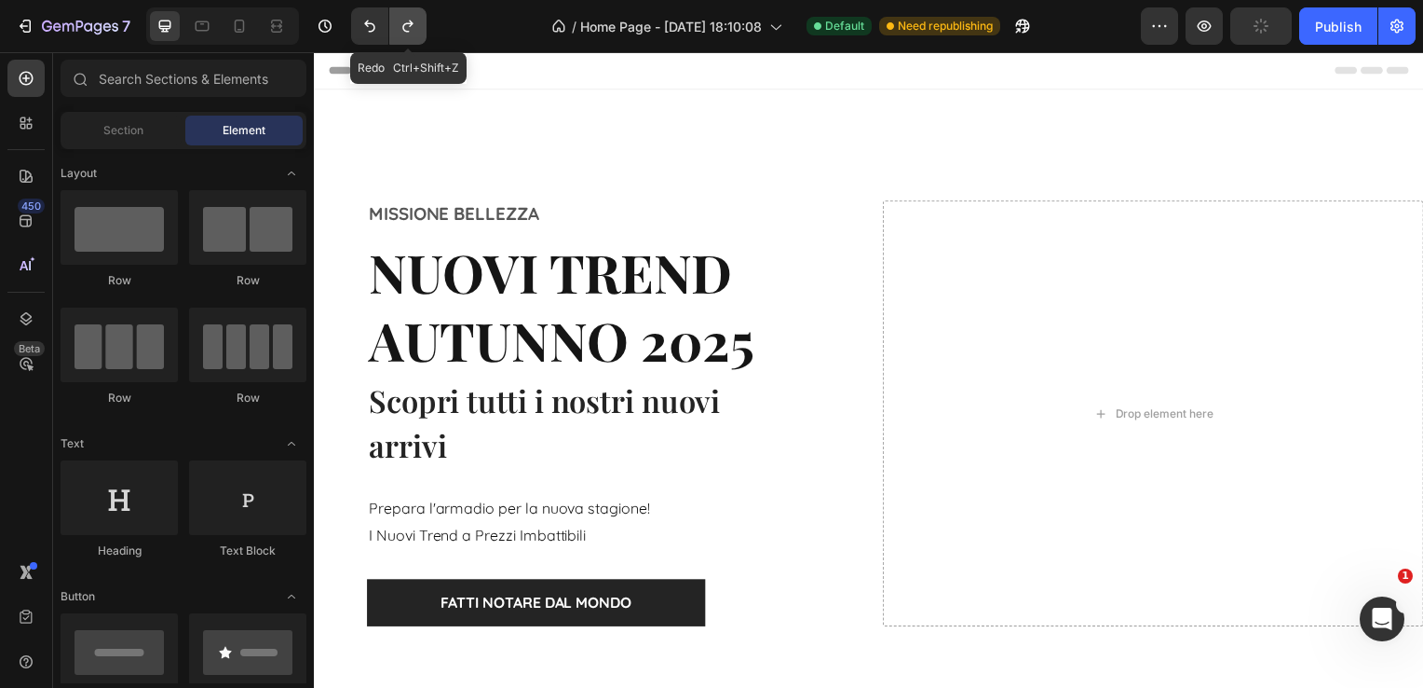
click at [403, 17] on icon "Undo/Redo" at bounding box center [408, 26] width 19 height 19
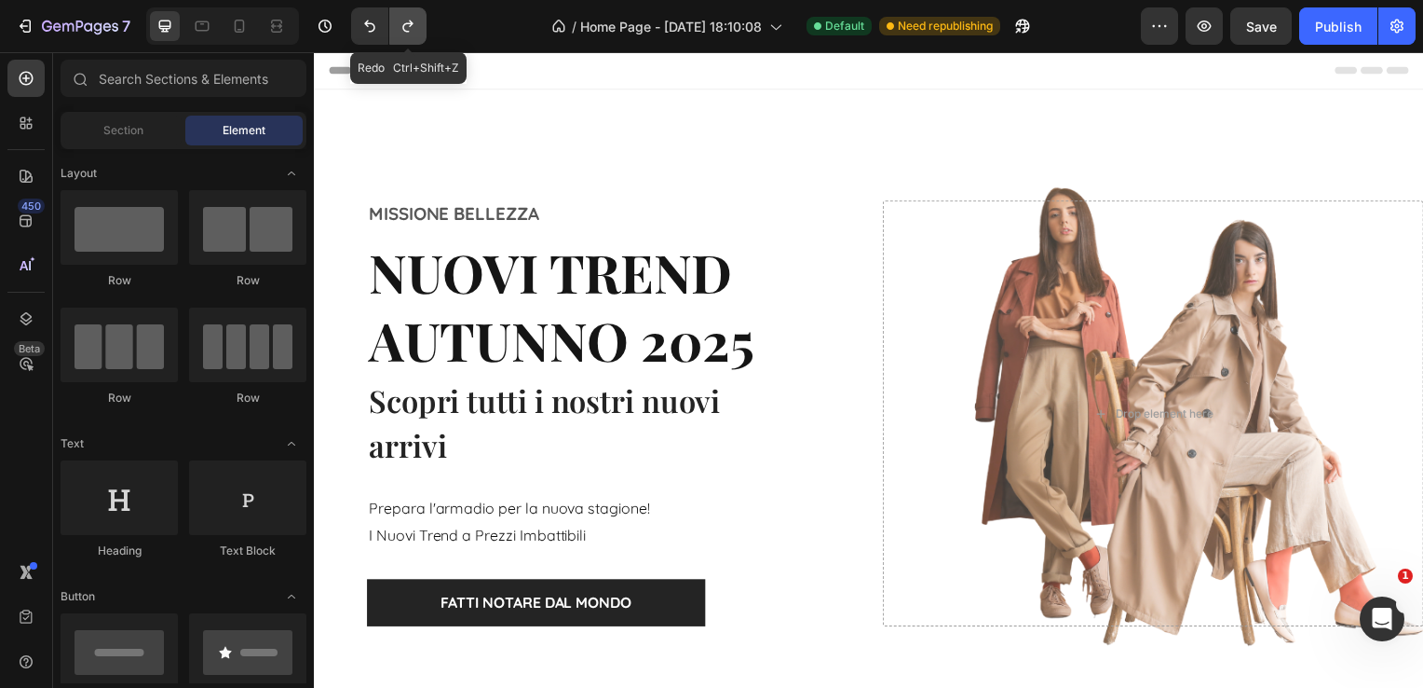
click at [403, 17] on icon "Undo/Redo" at bounding box center [408, 26] width 19 height 19
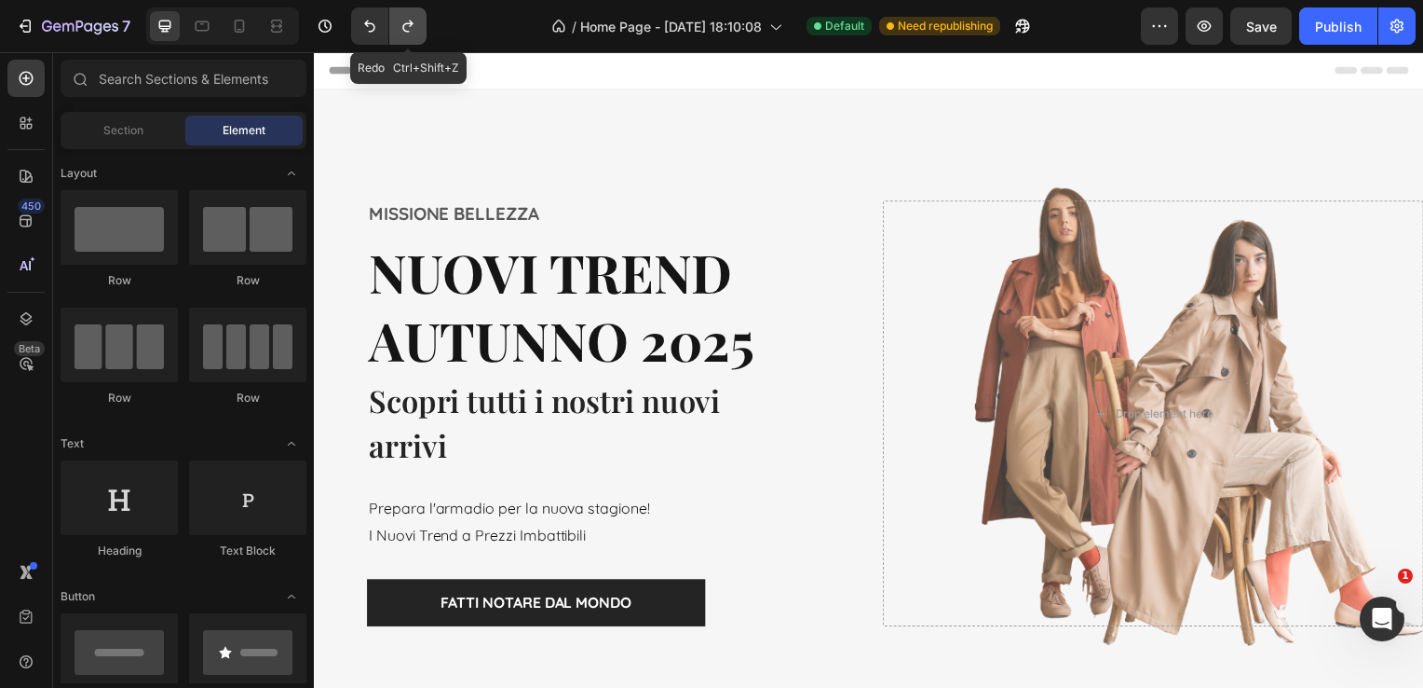
click at [403, 17] on icon "Undo/Redo" at bounding box center [408, 26] width 19 height 19
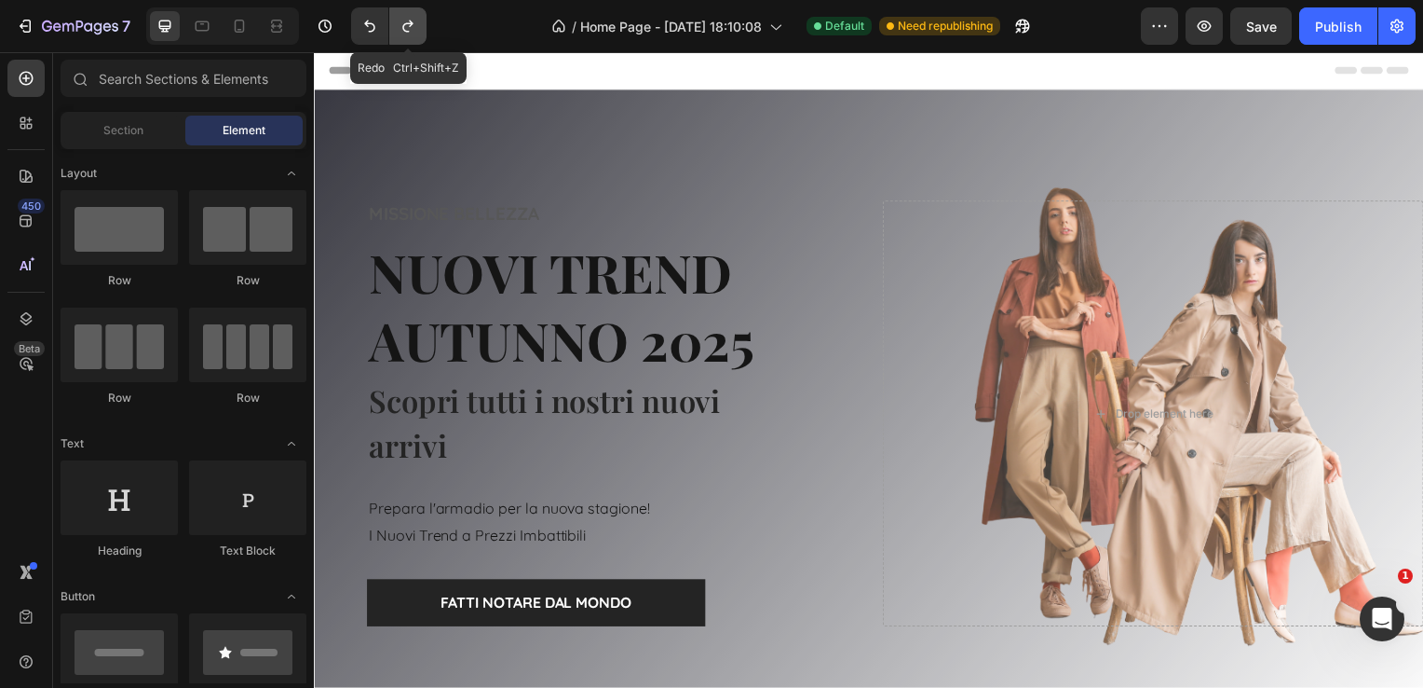
click at [403, 17] on icon "Undo/Redo" at bounding box center [408, 26] width 19 height 19
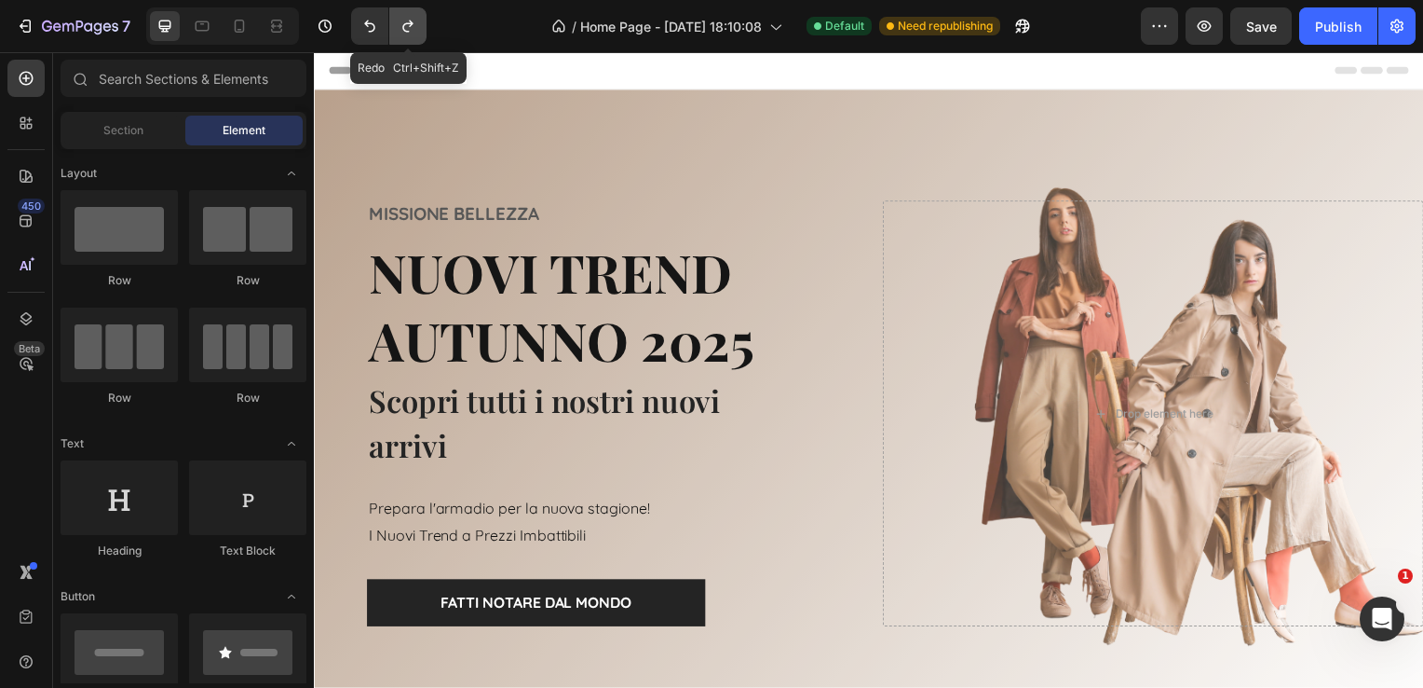
click at [403, 17] on icon "Undo/Redo" at bounding box center [408, 26] width 19 height 19
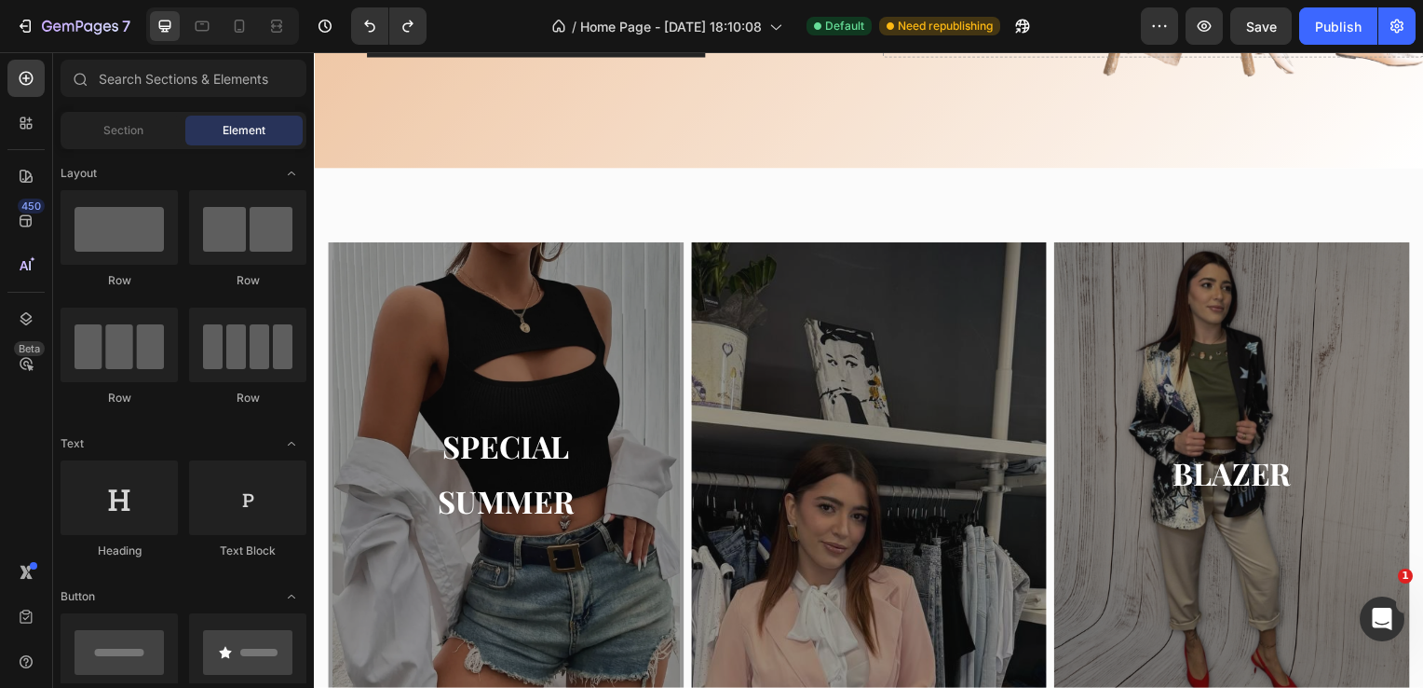
scroll to position [647, 0]
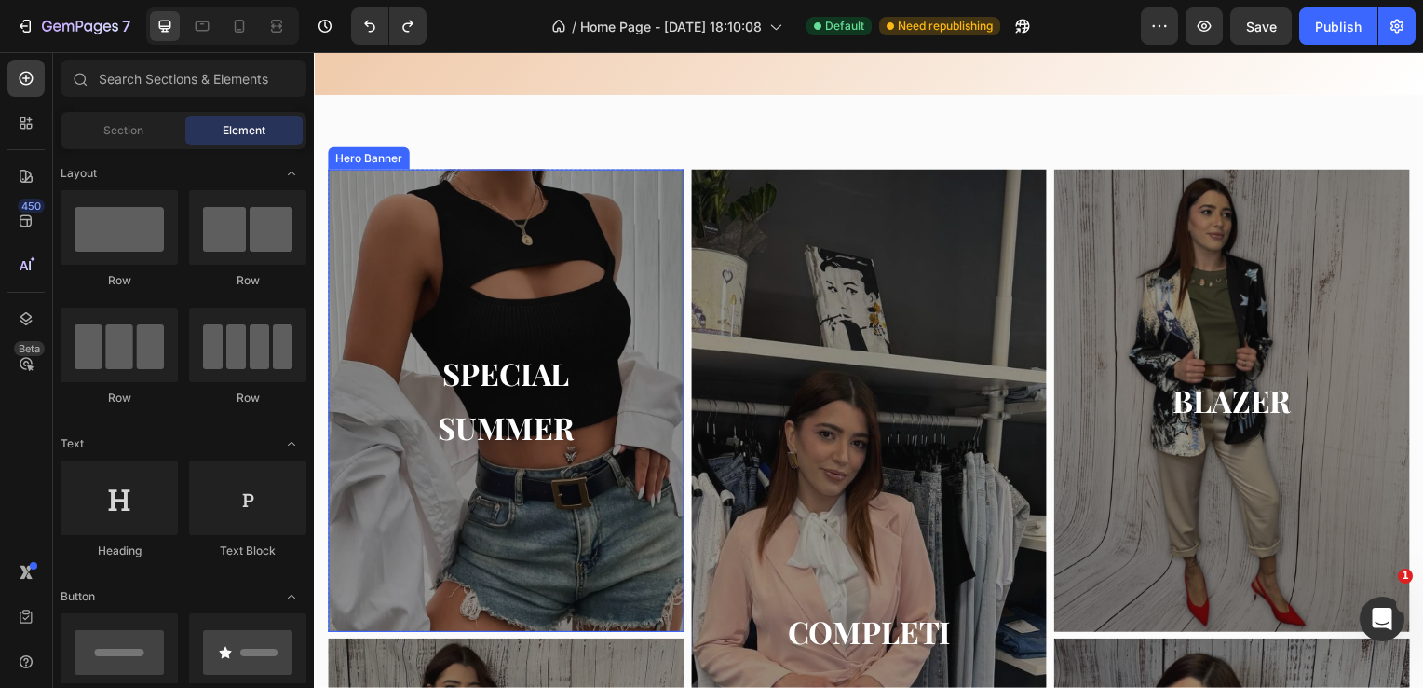
click at [545, 318] on div "SPECIAL SUMMER Button" at bounding box center [507, 403] width 359 height 185
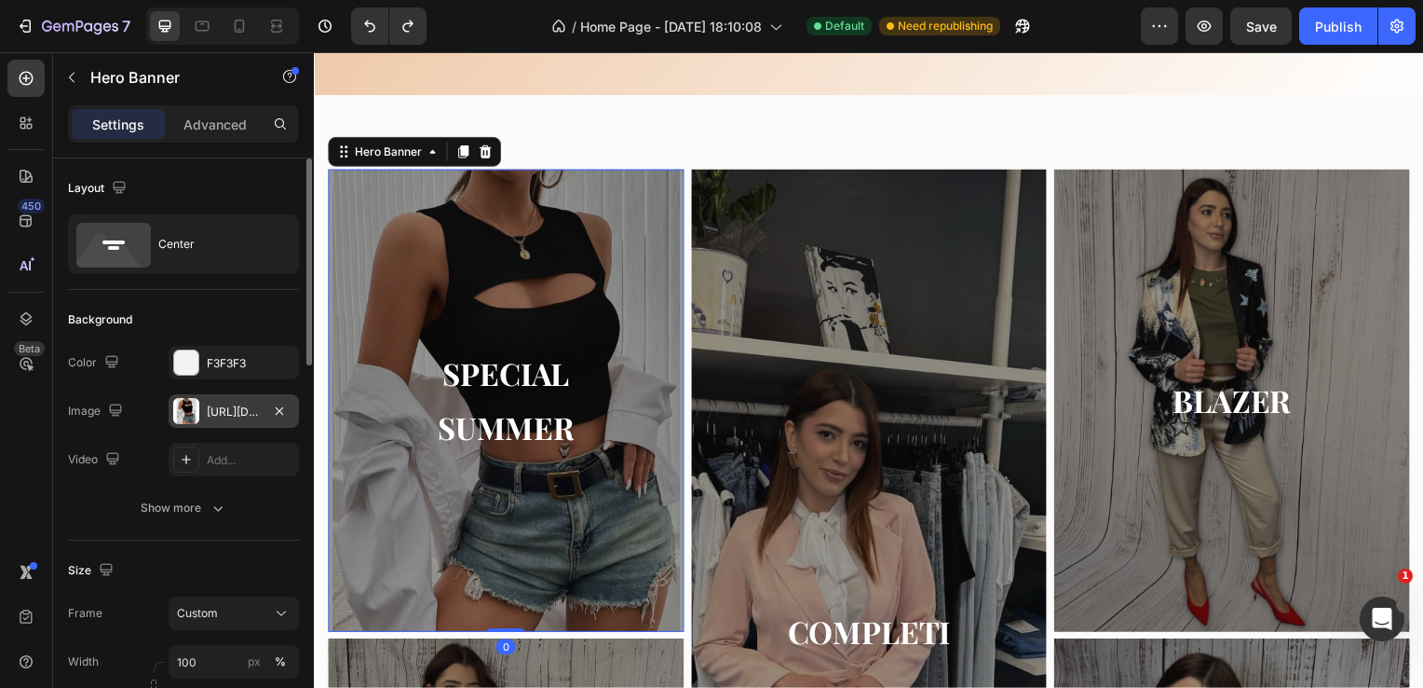
click at [242, 401] on div "[URL][DOMAIN_NAME]" at bounding box center [234, 411] width 130 height 34
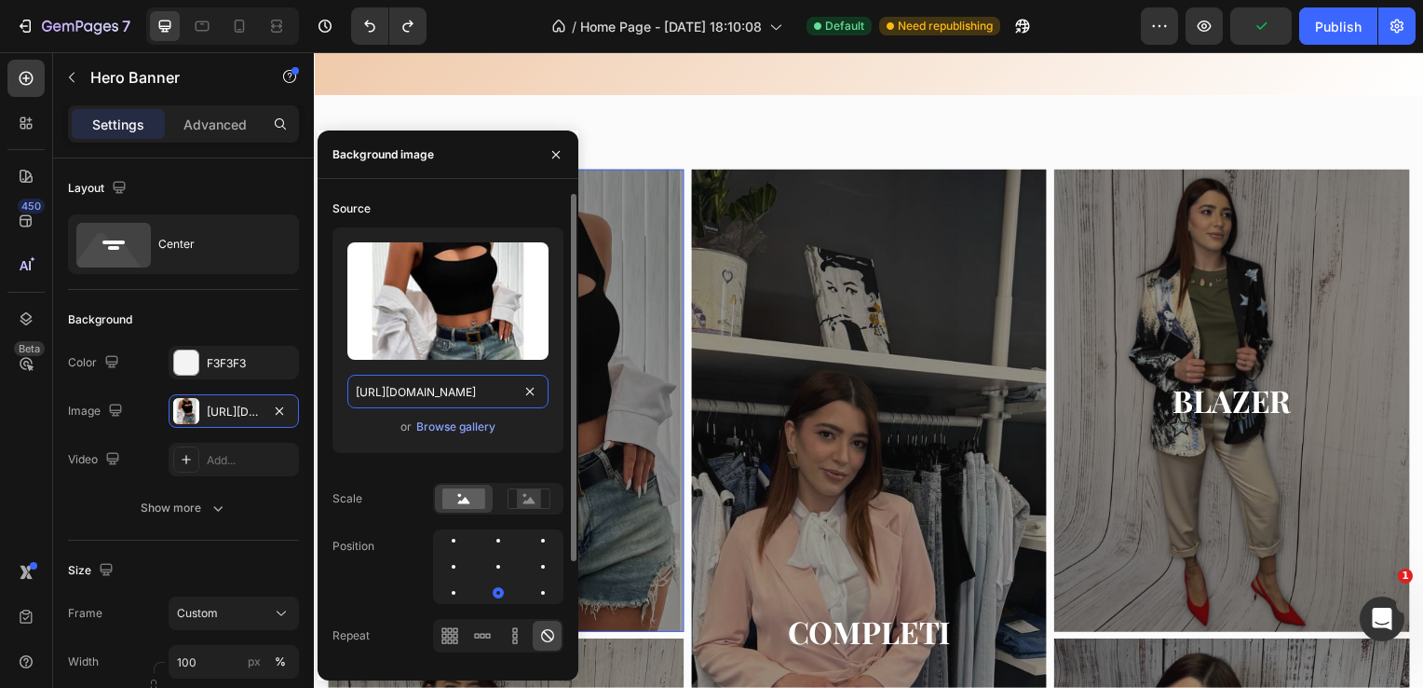
click at [498, 395] on input "[URL][DOMAIN_NAME]" at bounding box center [447, 392] width 201 height 34
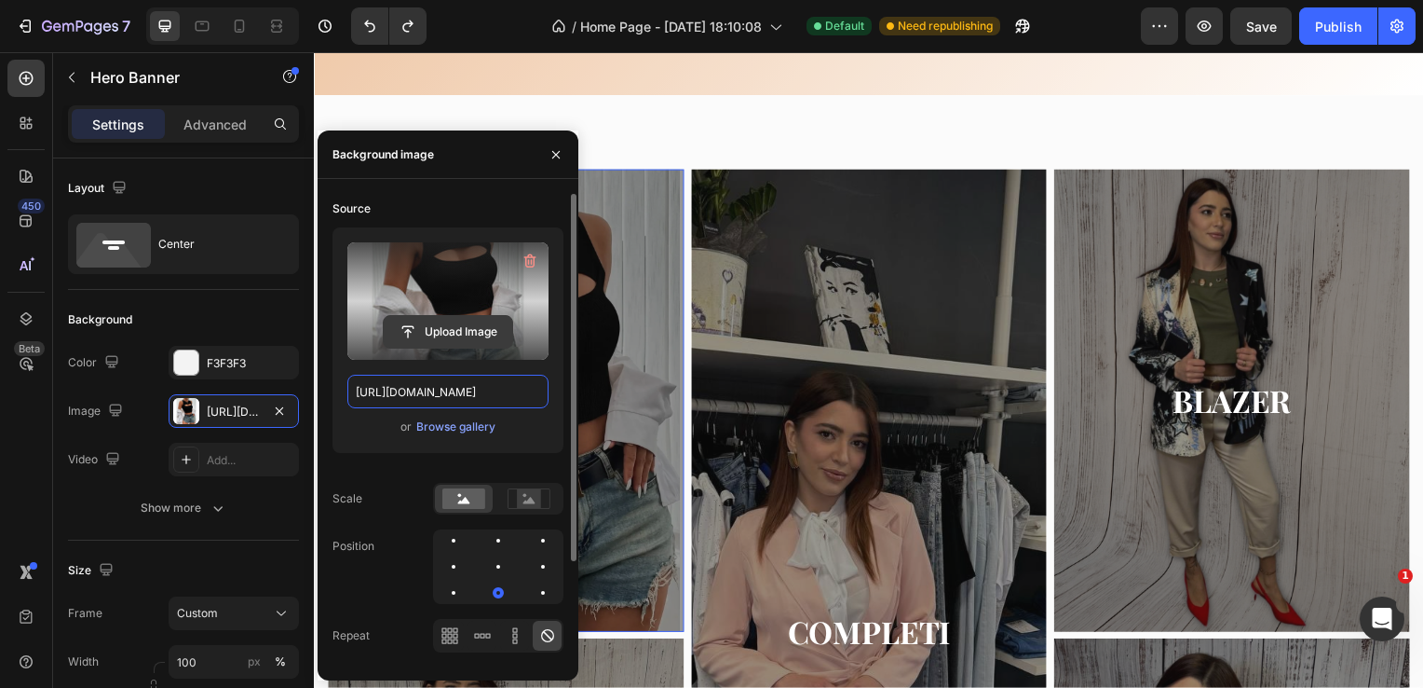
paste input "[DOMAIN_NAME][URL]"
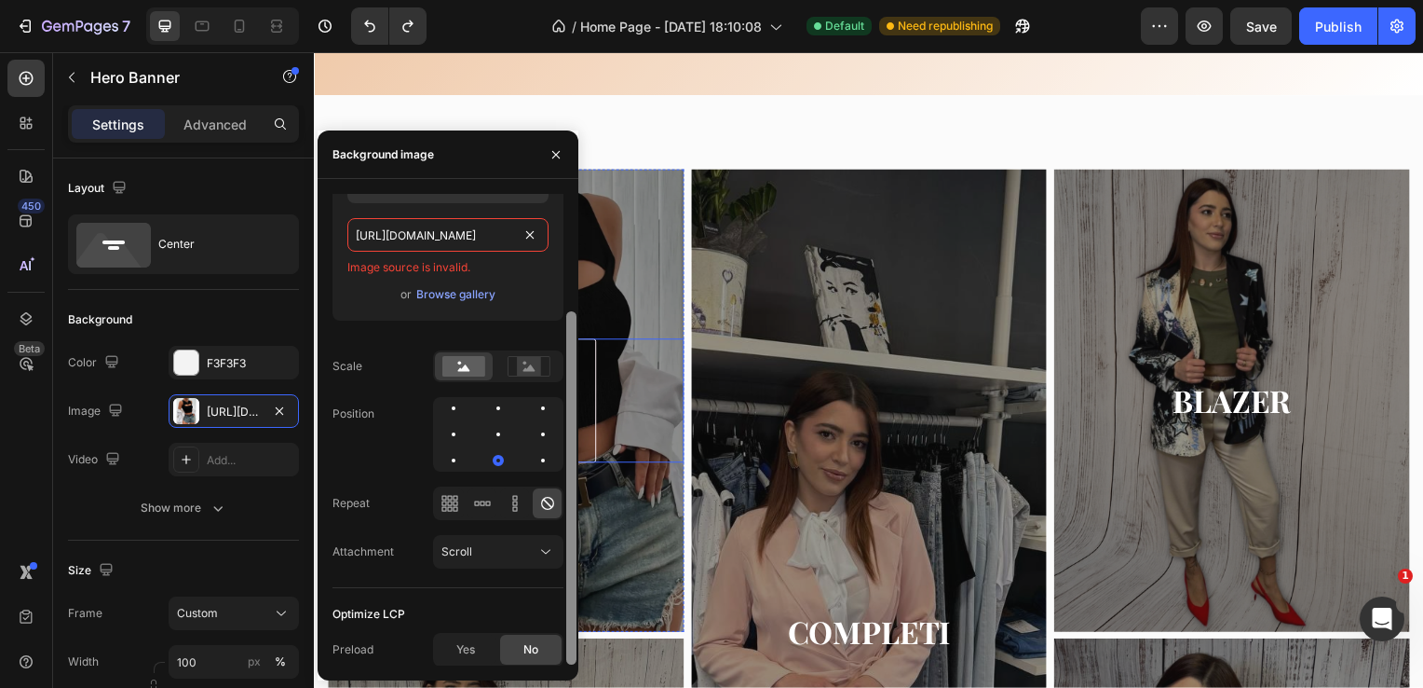
scroll to position [119, 0]
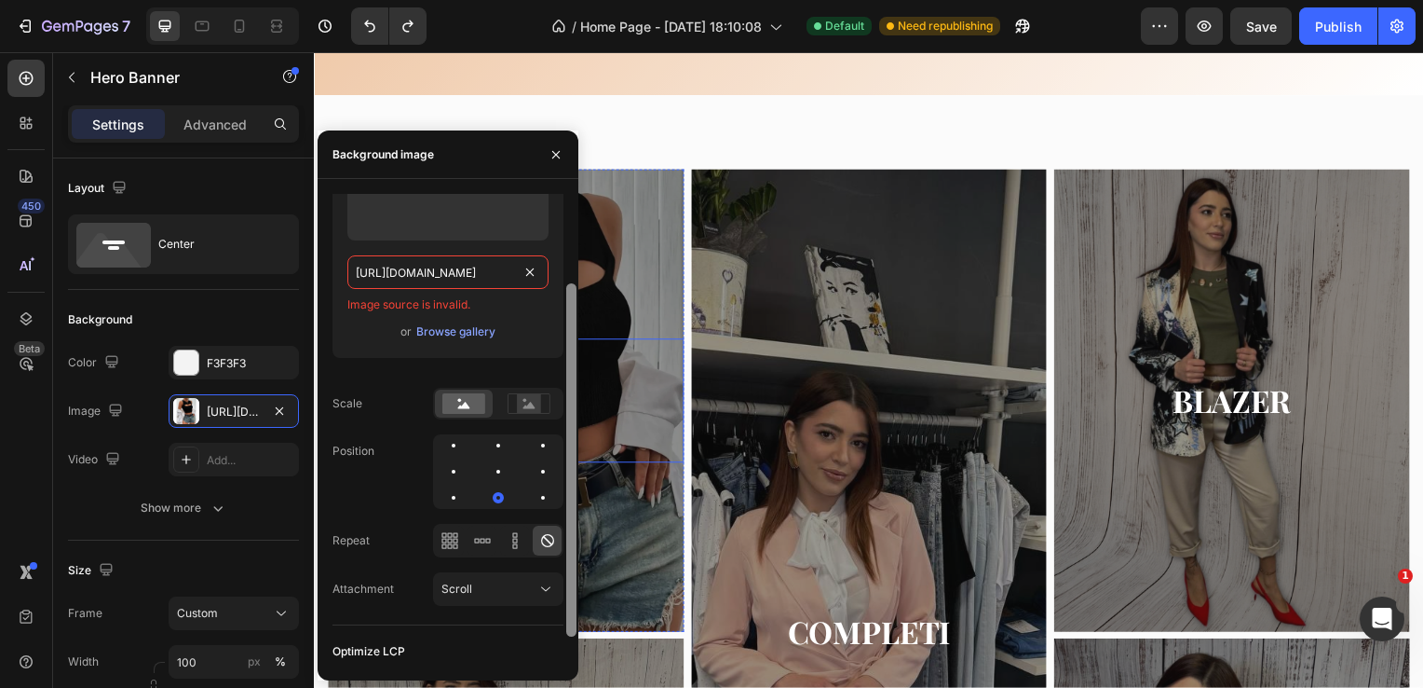
drag, startPoint x: 883, startPoint y: 419, endPoint x: 597, endPoint y: 356, distance: 292.9
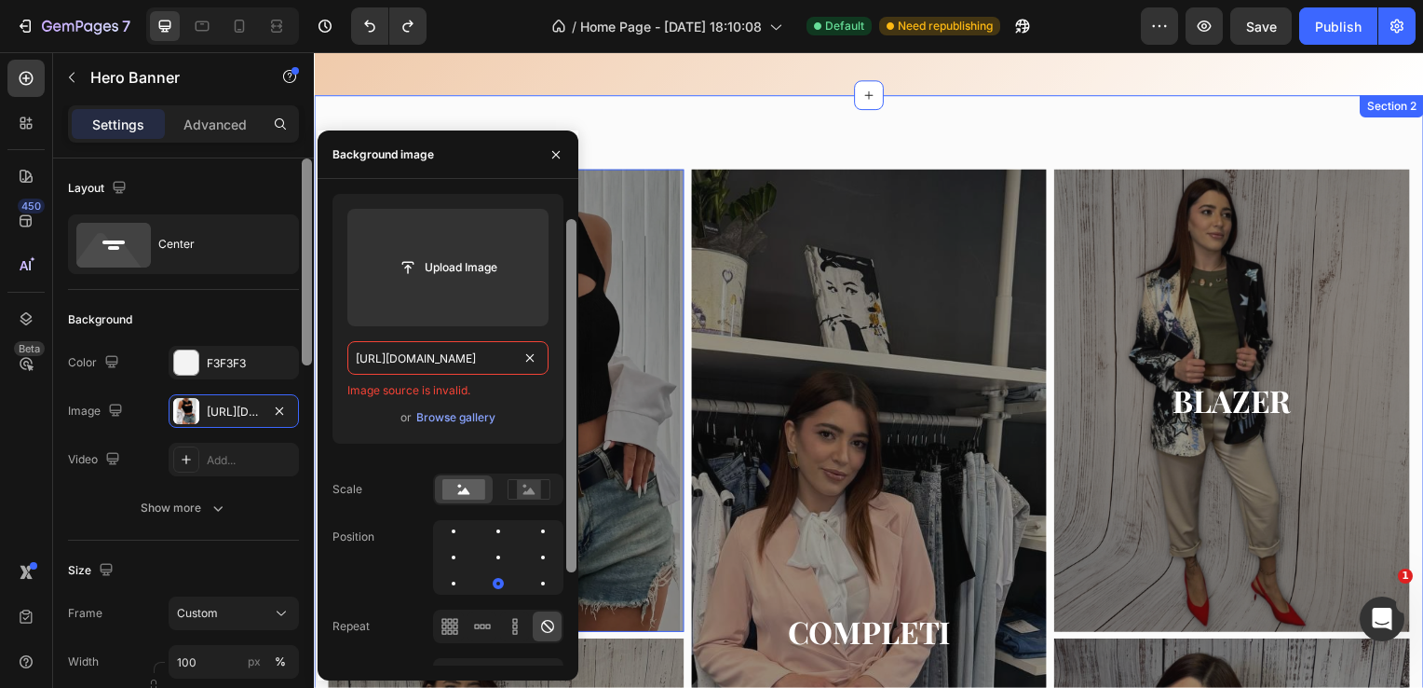
scroll to position [30, 0]
type input "[URL][DOMAIN_NAME]"
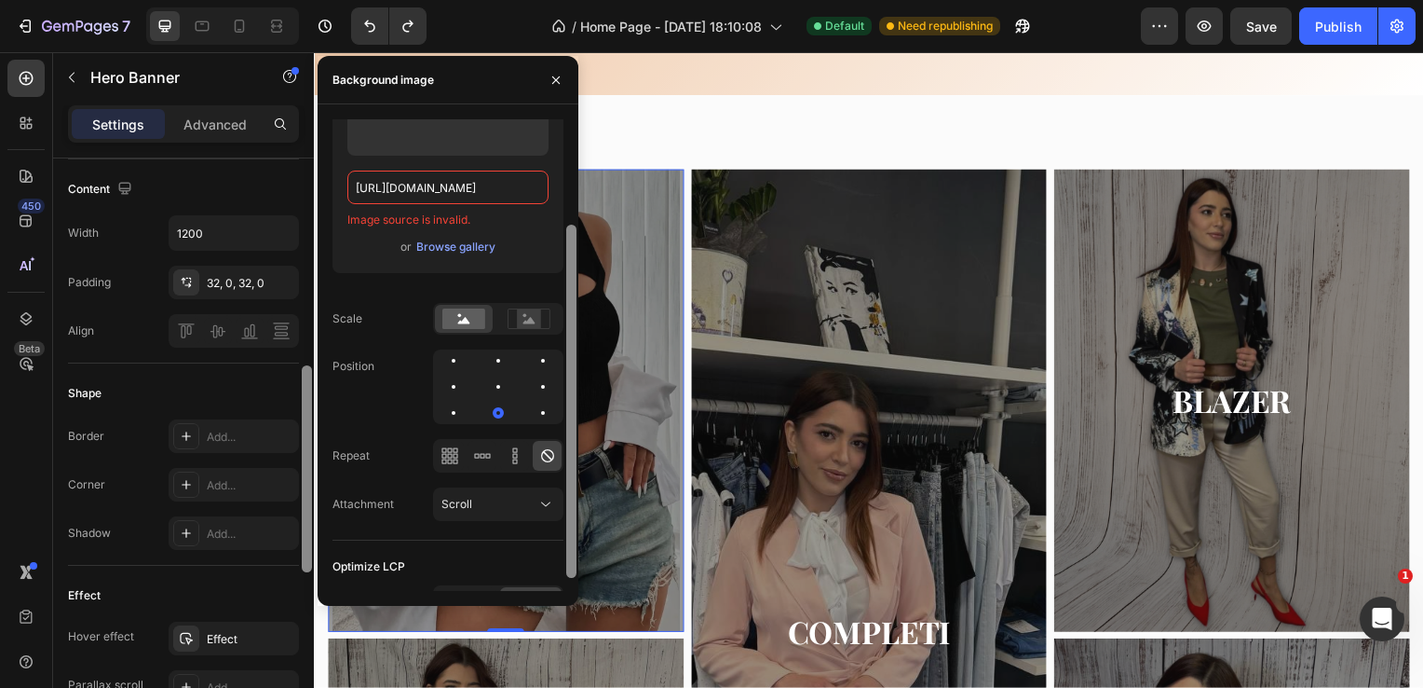
scroll to position [134, 0]
drag, startPoint x: 312, startPoint y: 391, endPoint x: 306, endPoint y: 472, distance: 81.3
click at [306, 472] on div at bounding box center [307, 449] width 14 height 583
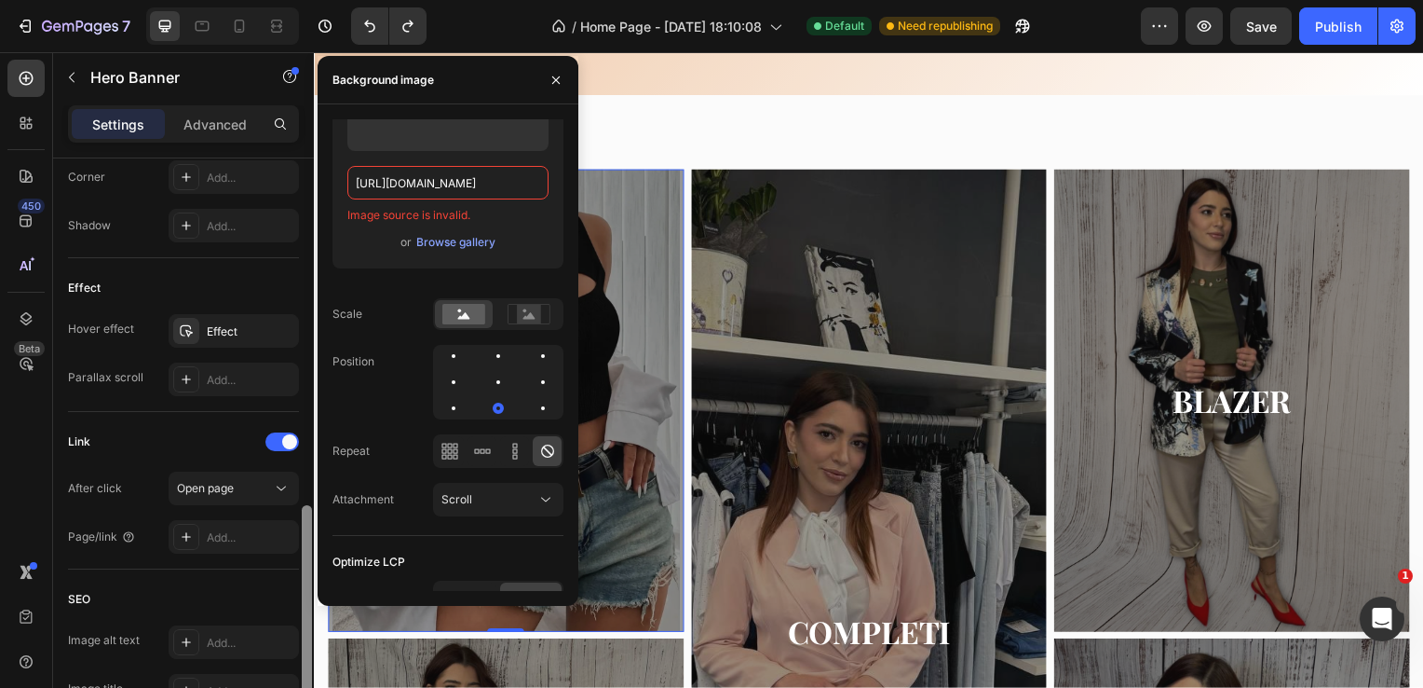
scroll to position [914, 0]
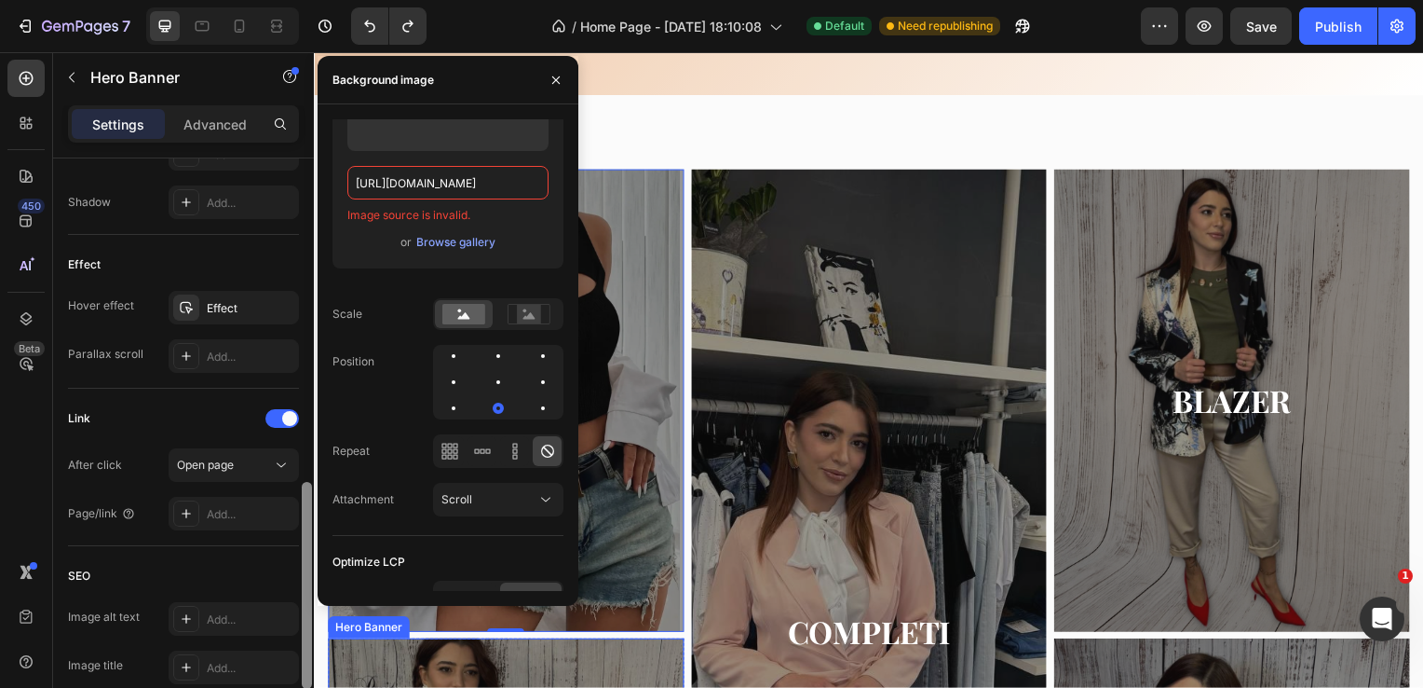
drag, startPoint x: 617, startPoint y: 532, endPoint x: 625, endPoint y: 673, distance: 140.9
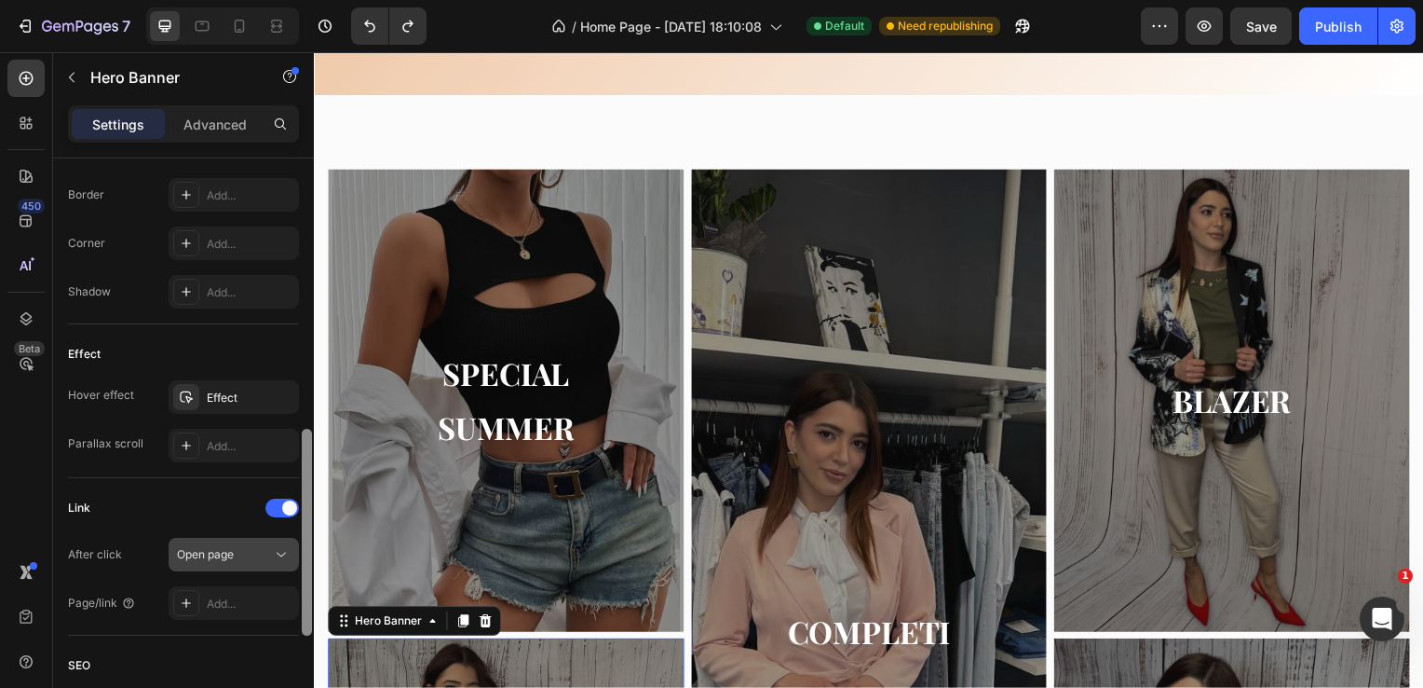
scroll to position [809, 0]
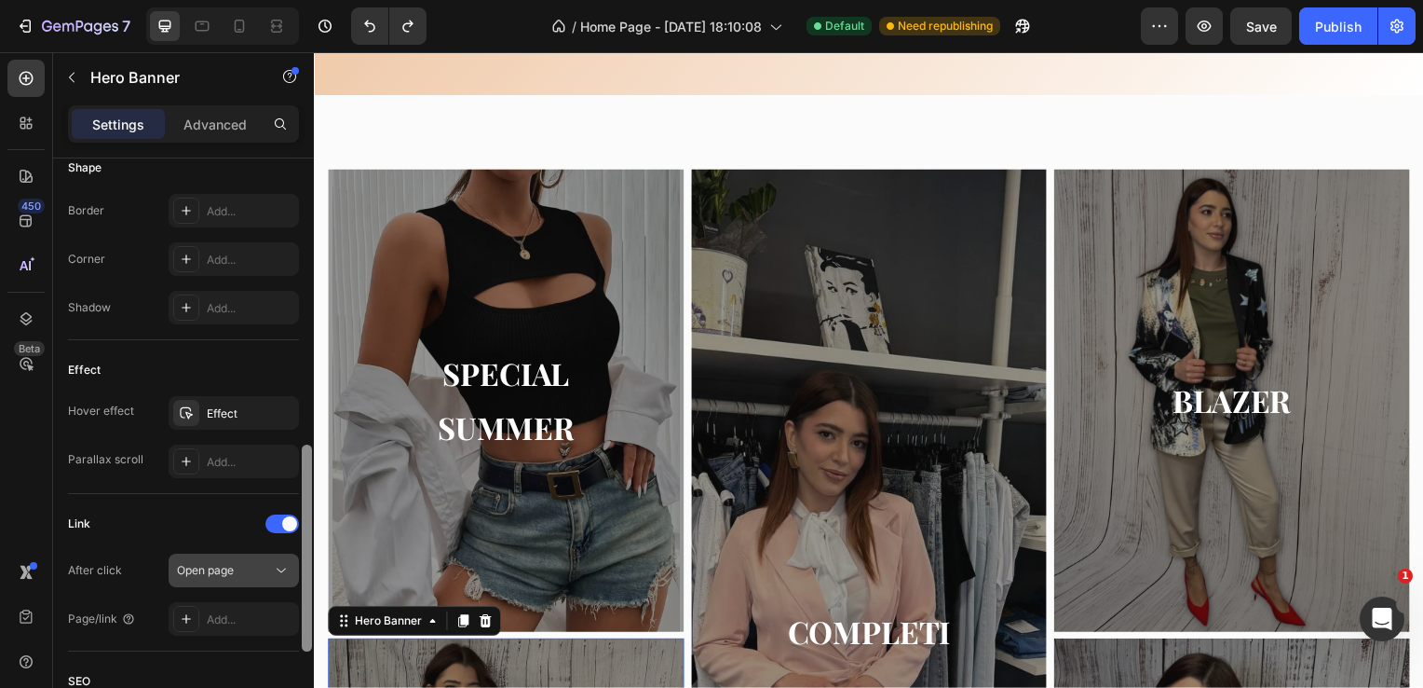
click at [272, 561] on icon at bounding box center [281, 570] width 19 height 19
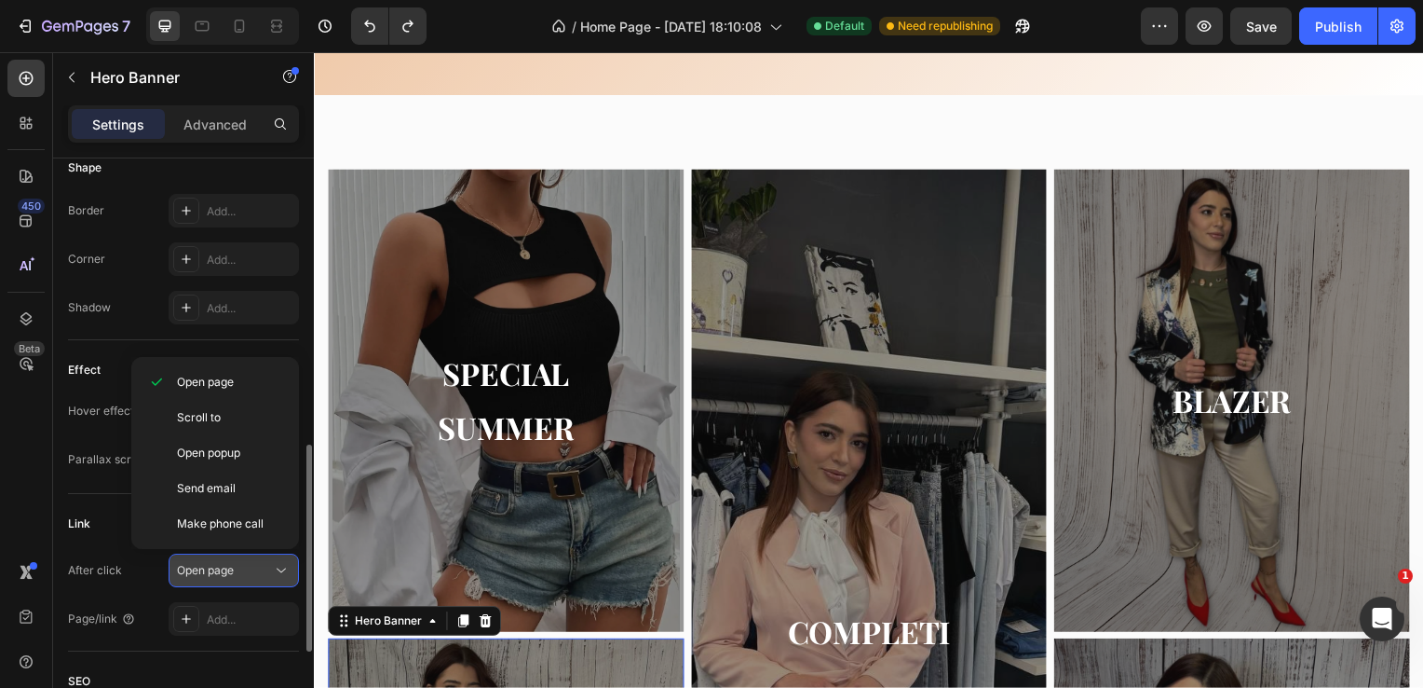
click at [272, 561] on icon at bounding box center [281, 570] width 19 height 19
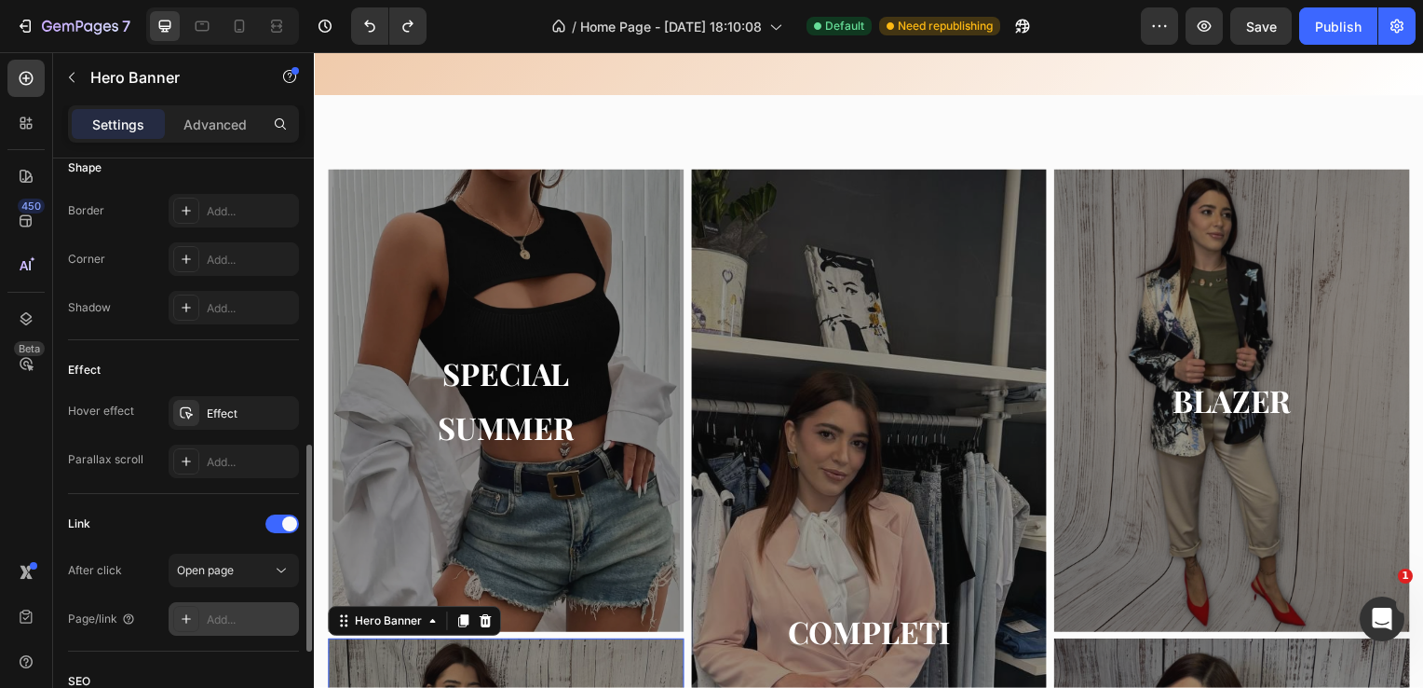
click at [238, 602] on div "Add..." at bounding box center [234, 619] width 130 height 34
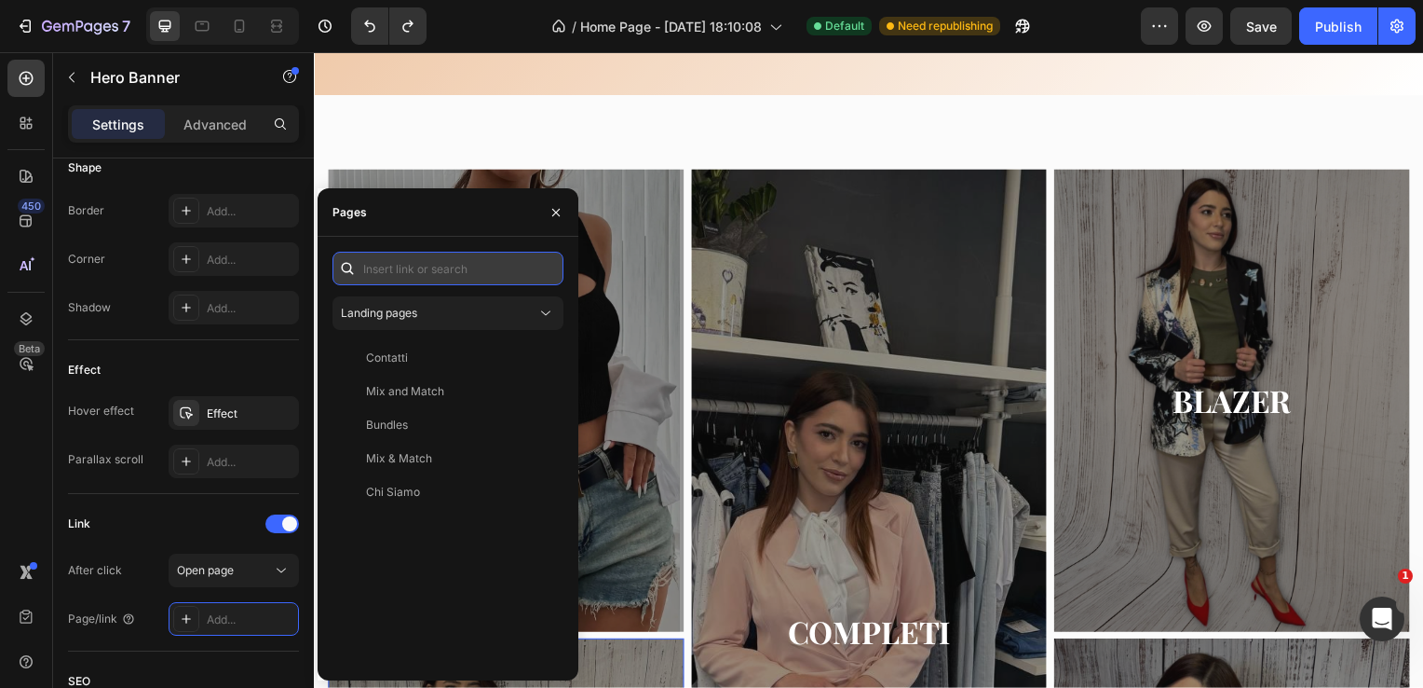
click at [383, 269] on input "text" at bounding box center [448, 269] width 231 height 34
paste input "[URL][DOMAIN_NAME]"
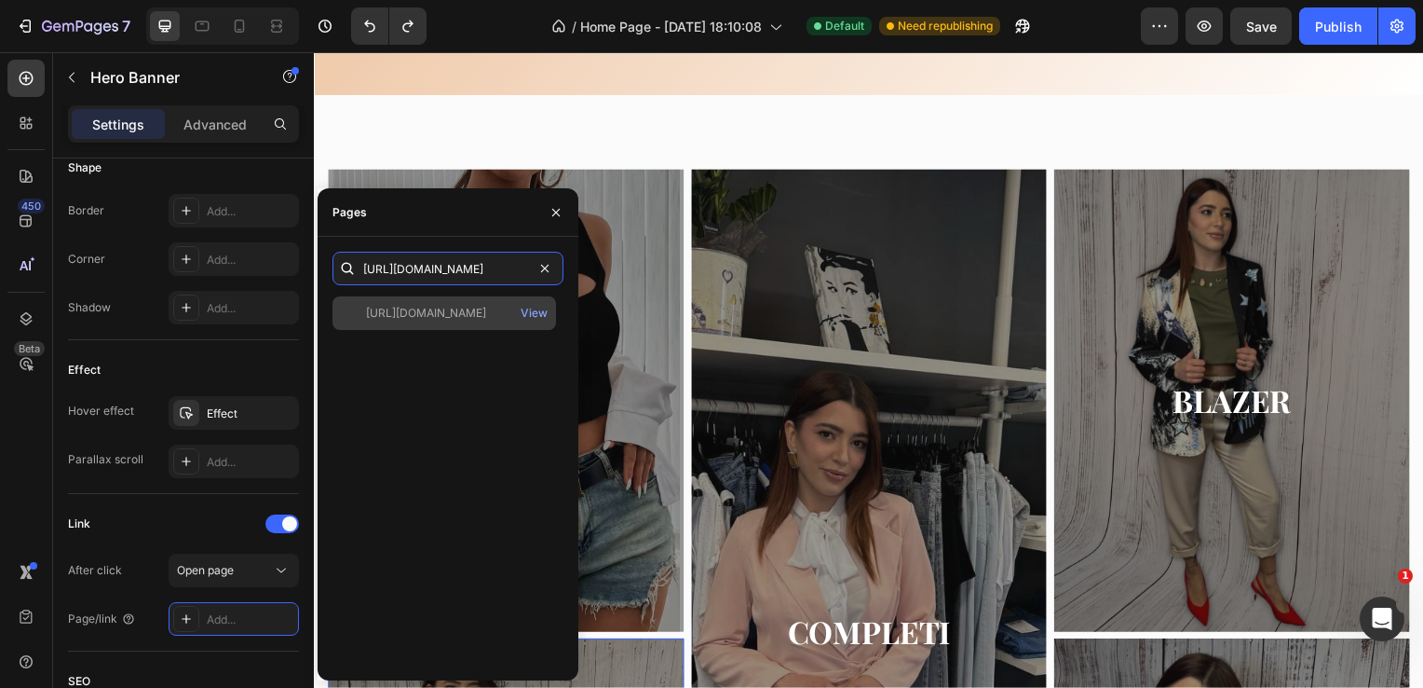
type input "[URL][DOMAIN_NAME]"
click at [511, 322] on div "[URL][DOMAIN_NAME] View" at bounding box center [445, 313] width 224 height 34
click at [432, 329] on div "[URL][DOMAIN_NAME] View" at bounding box center [445, 313] width 224 height 34
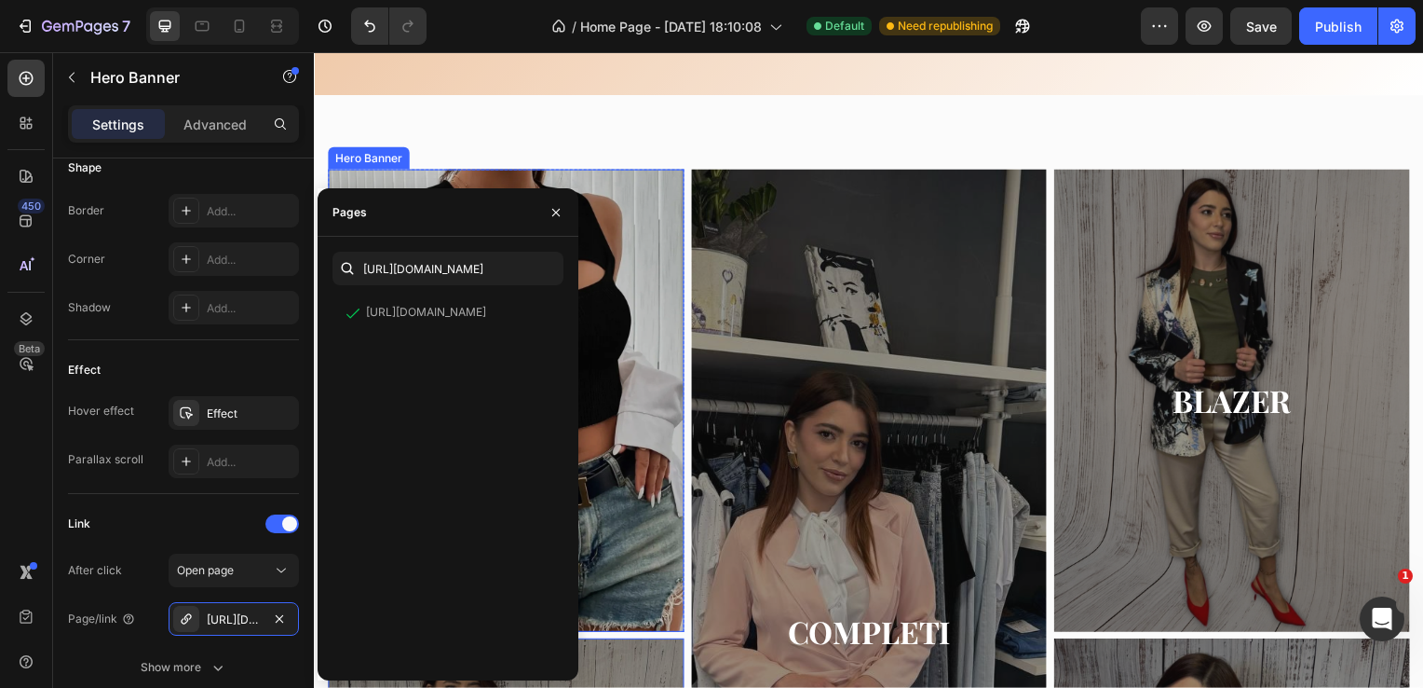
click at [635, 252] on div "Overlay" at bounding box center [507, 403] width 359 height 466
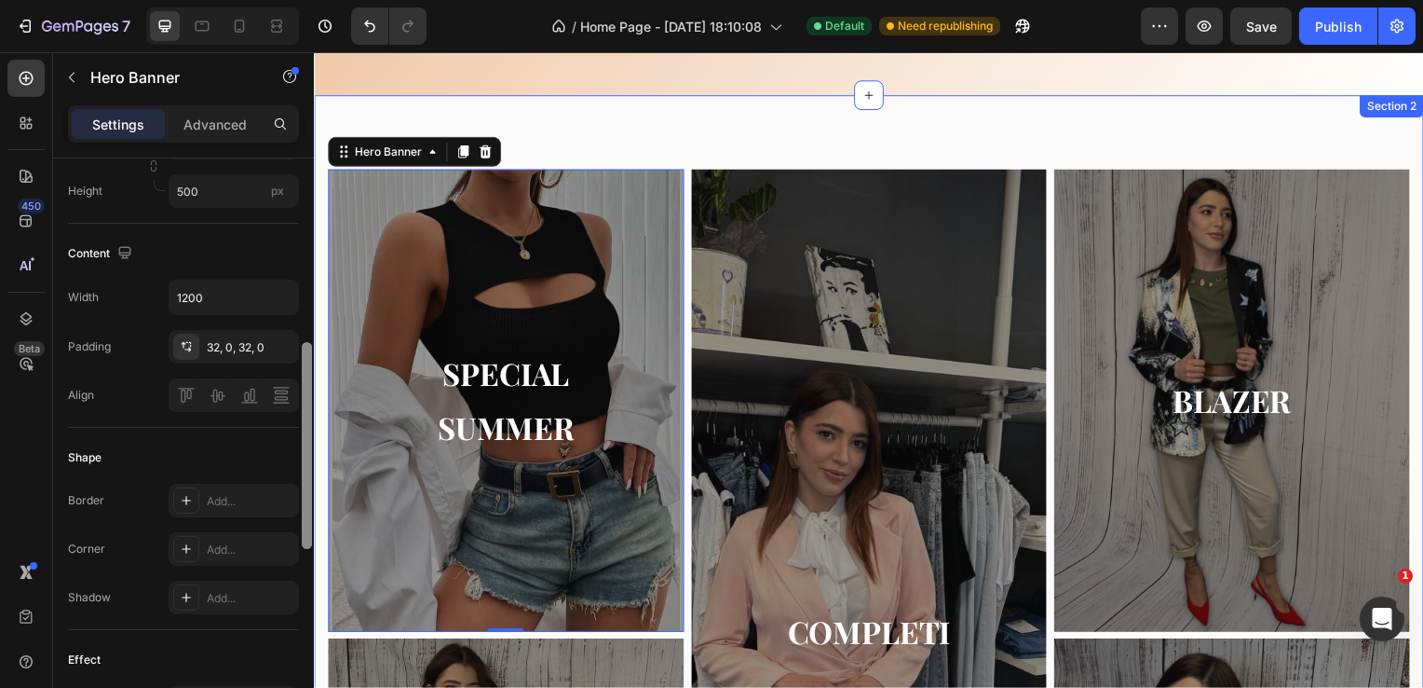
drag, startPoint x: 616, startPoint y: 592, endPoint x: 322, endPoint y: 295, distance: 417.6
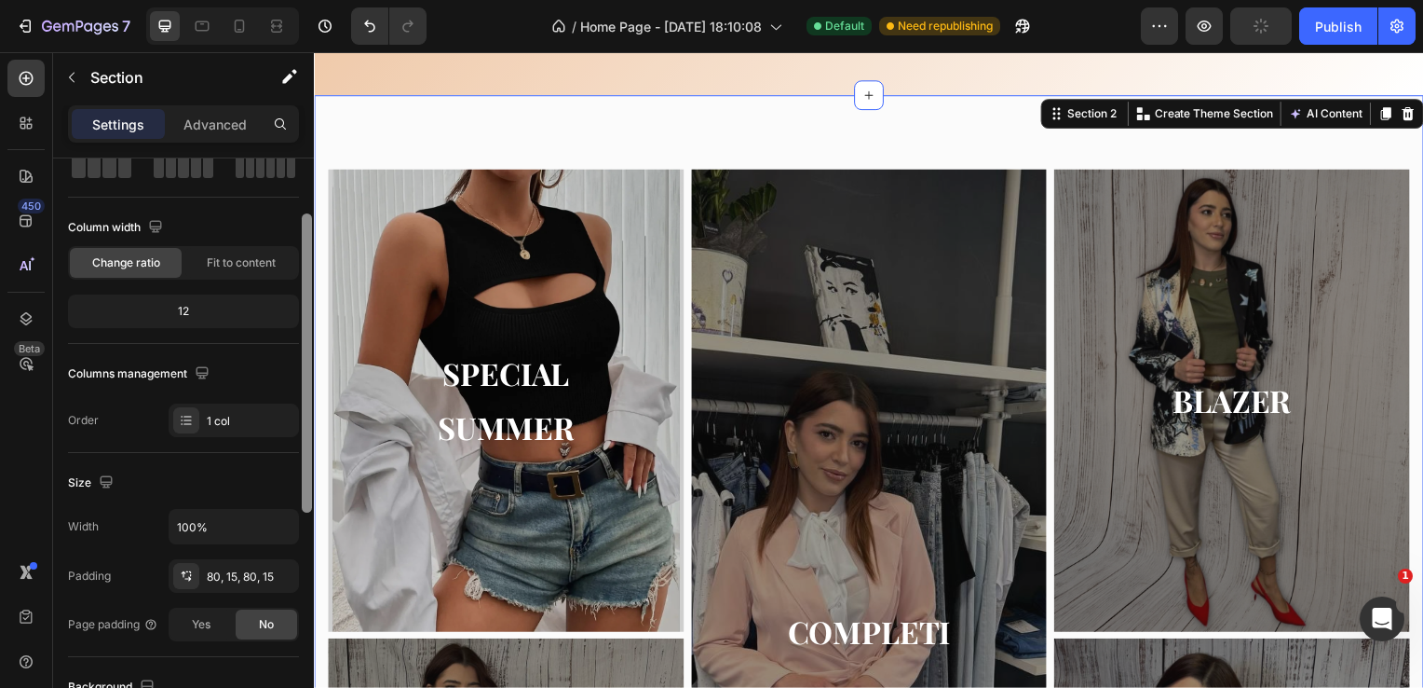
scroll to position [99, 0]
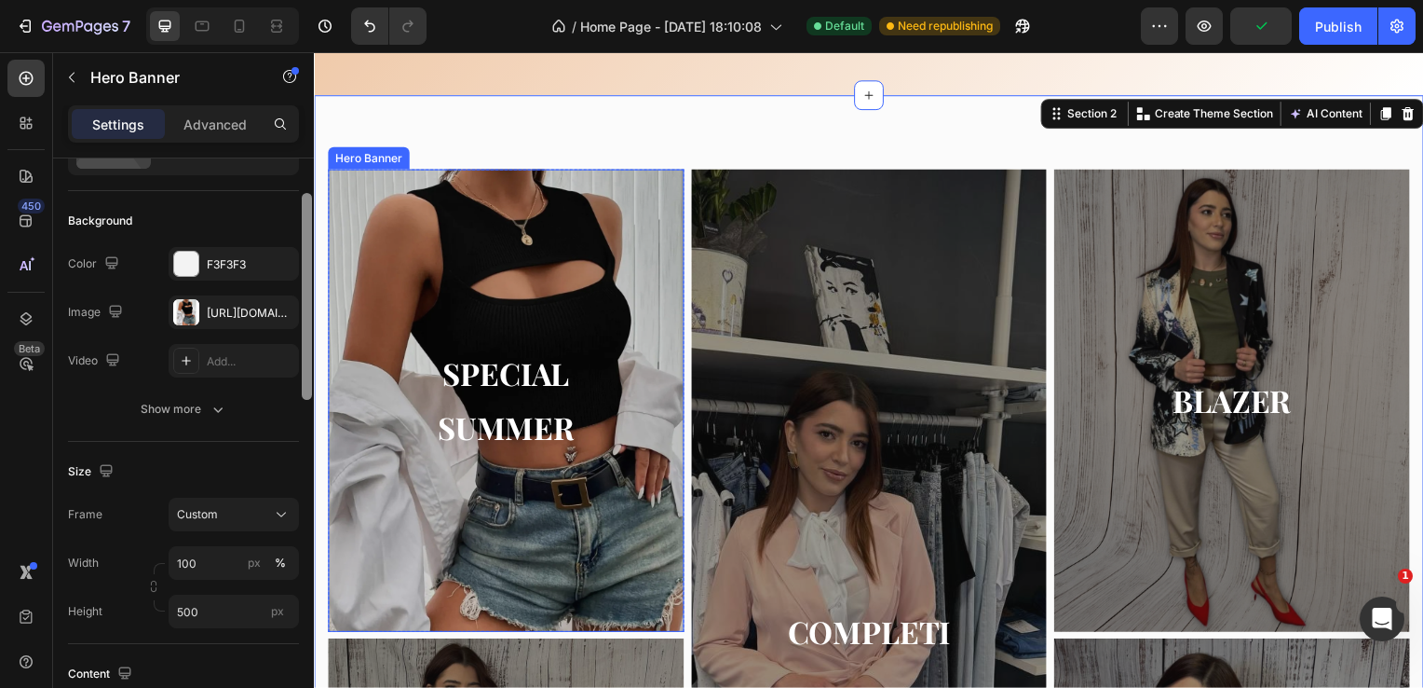
click at [415, 272] on div "Overlay" at bounding box center [507, 403] width 359 height 466
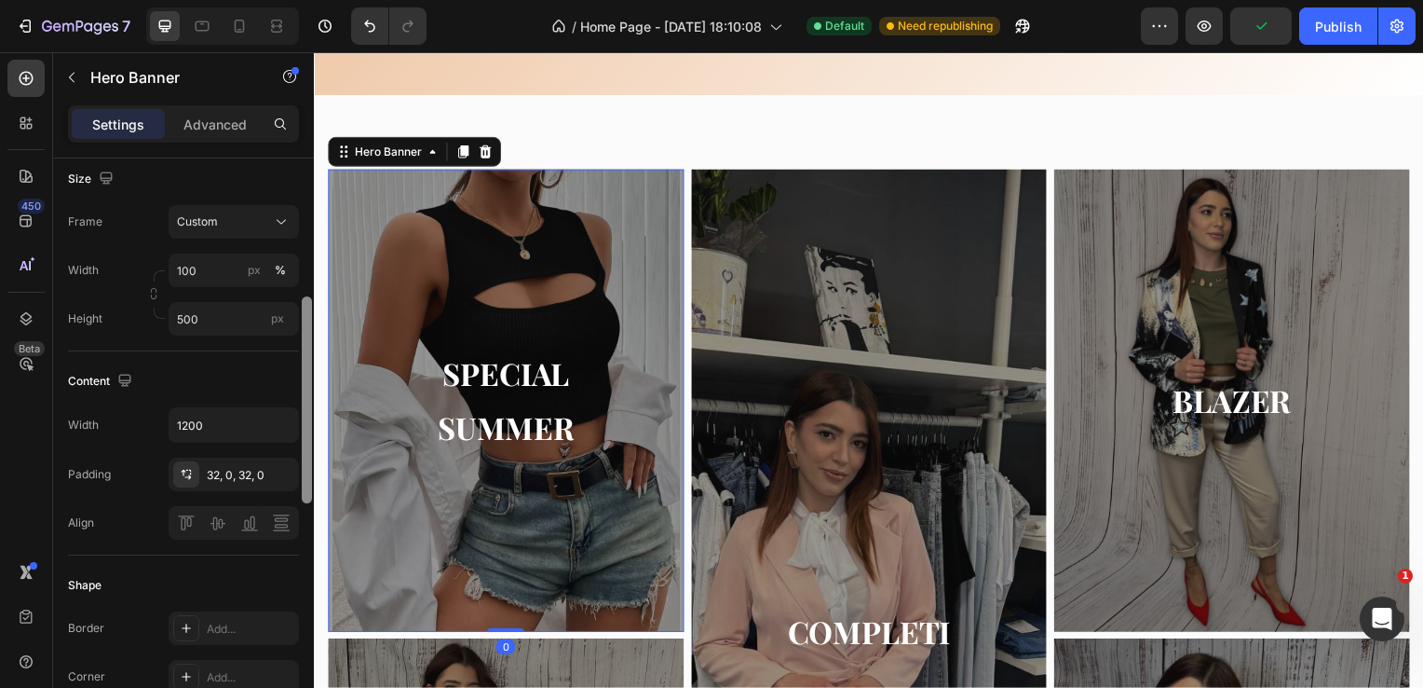
scroll to position [375, 0]
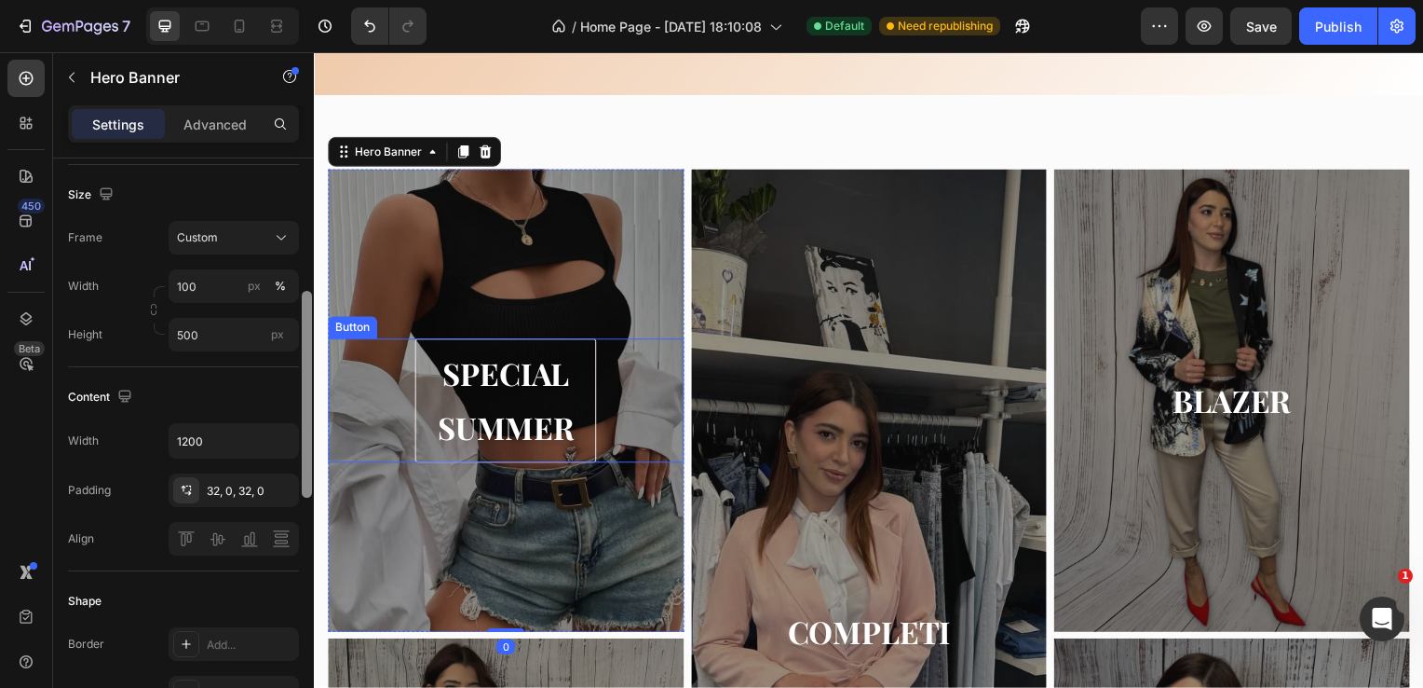
click at [419, 349] on link "SPECIAL SUMMER" at bounding box center [506, 404] width 183 height 126
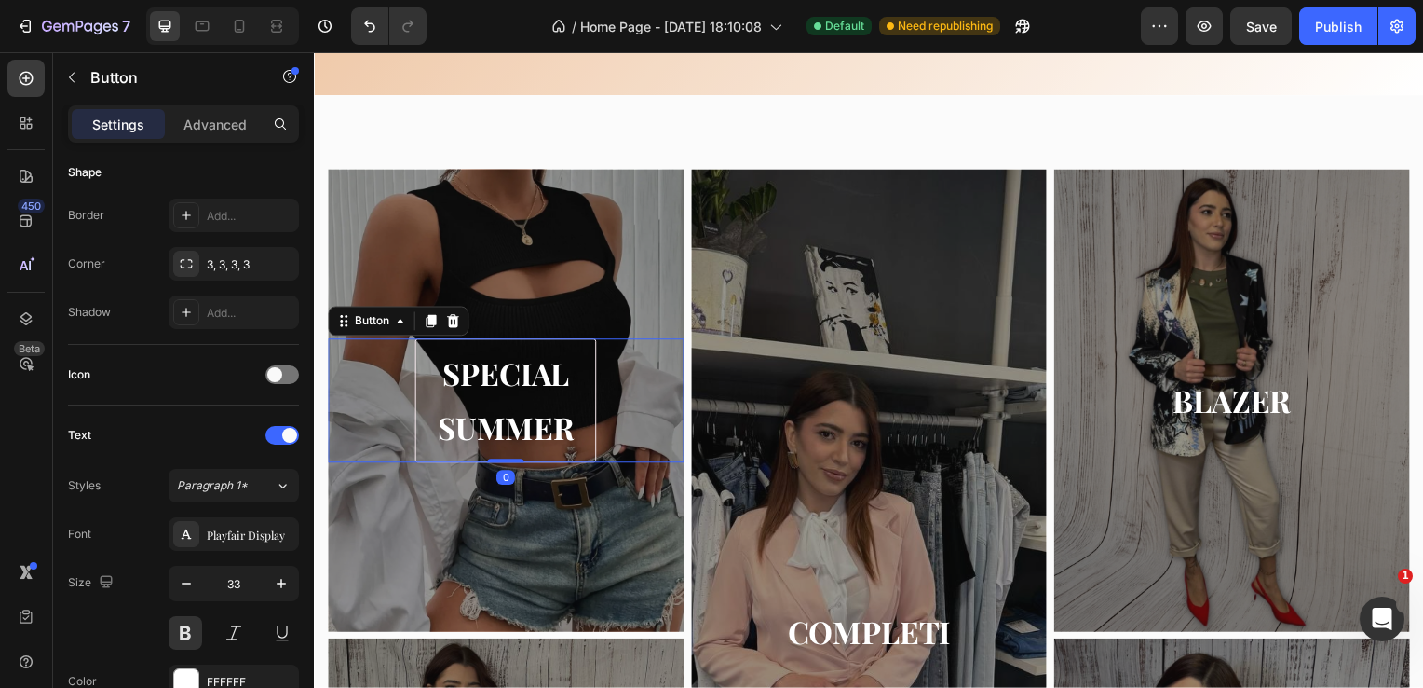
scroll to position [0, 0]
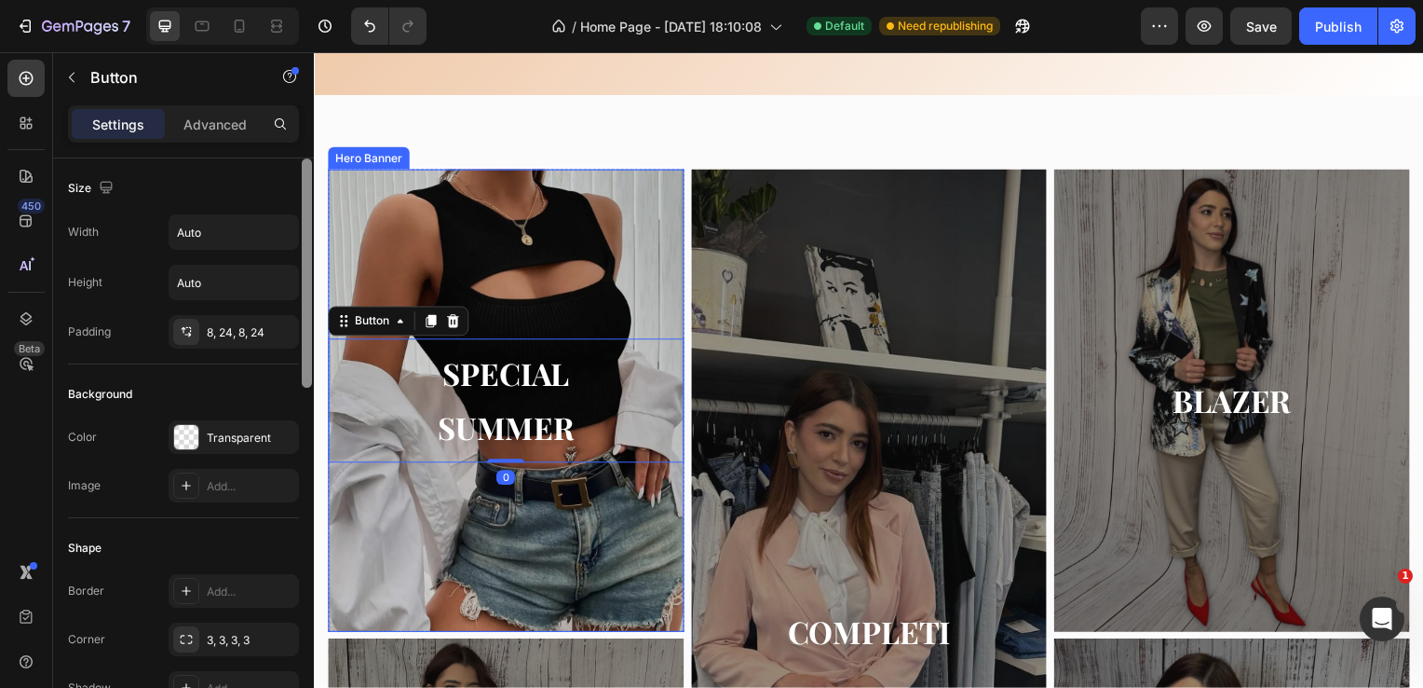
click at [417, 262] on div "Overlay" at bounding box center [507, 403] width 359 height 466
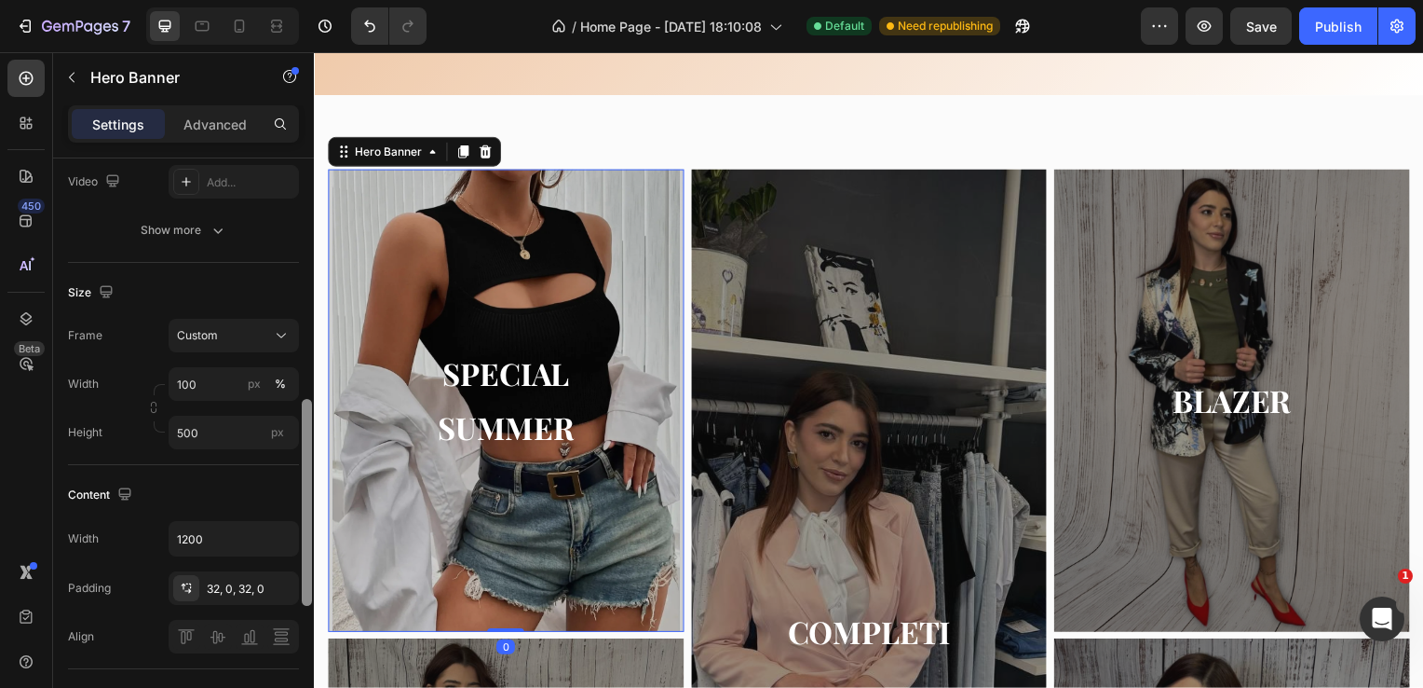
scroll to position [265, 0]
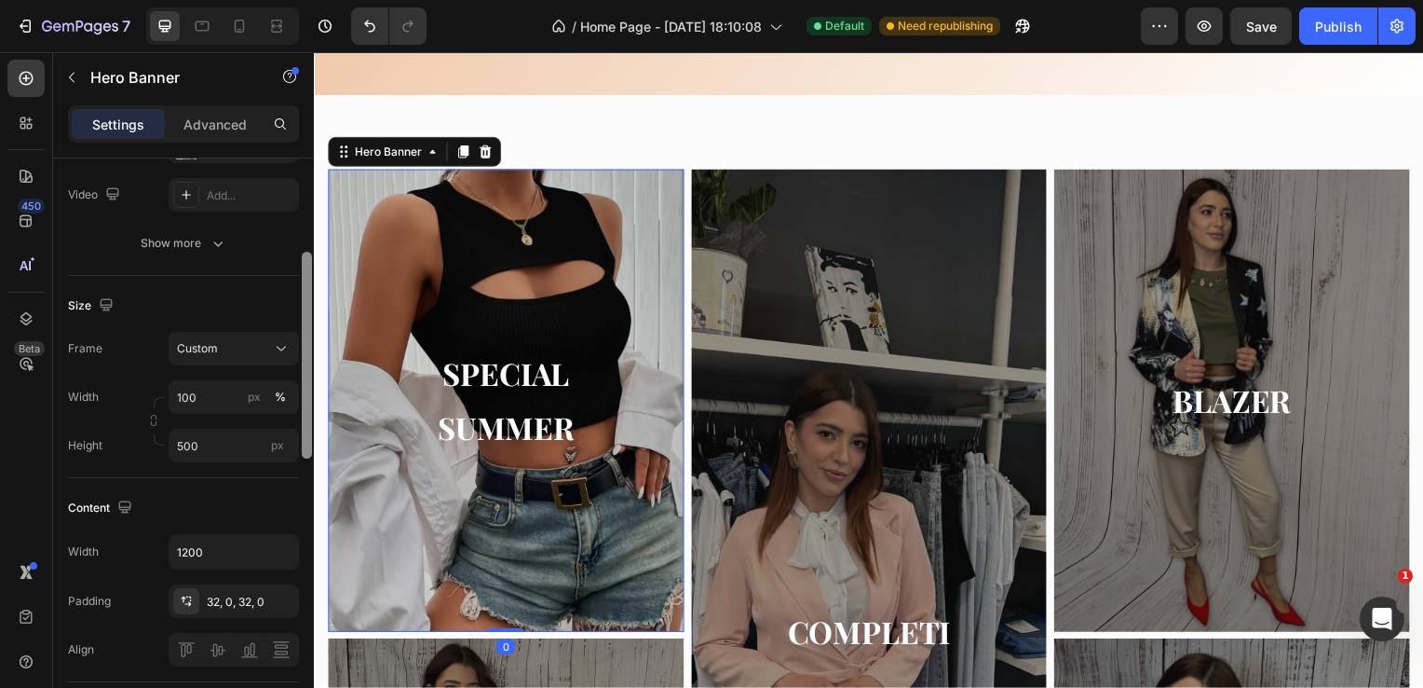
click at [451, 269] on div "Overlay" at bounding box center [507, 403] width 359 height 466
click at [580, 307] on div "Overlay" at bounding box center [507, 403] width 359 height 466
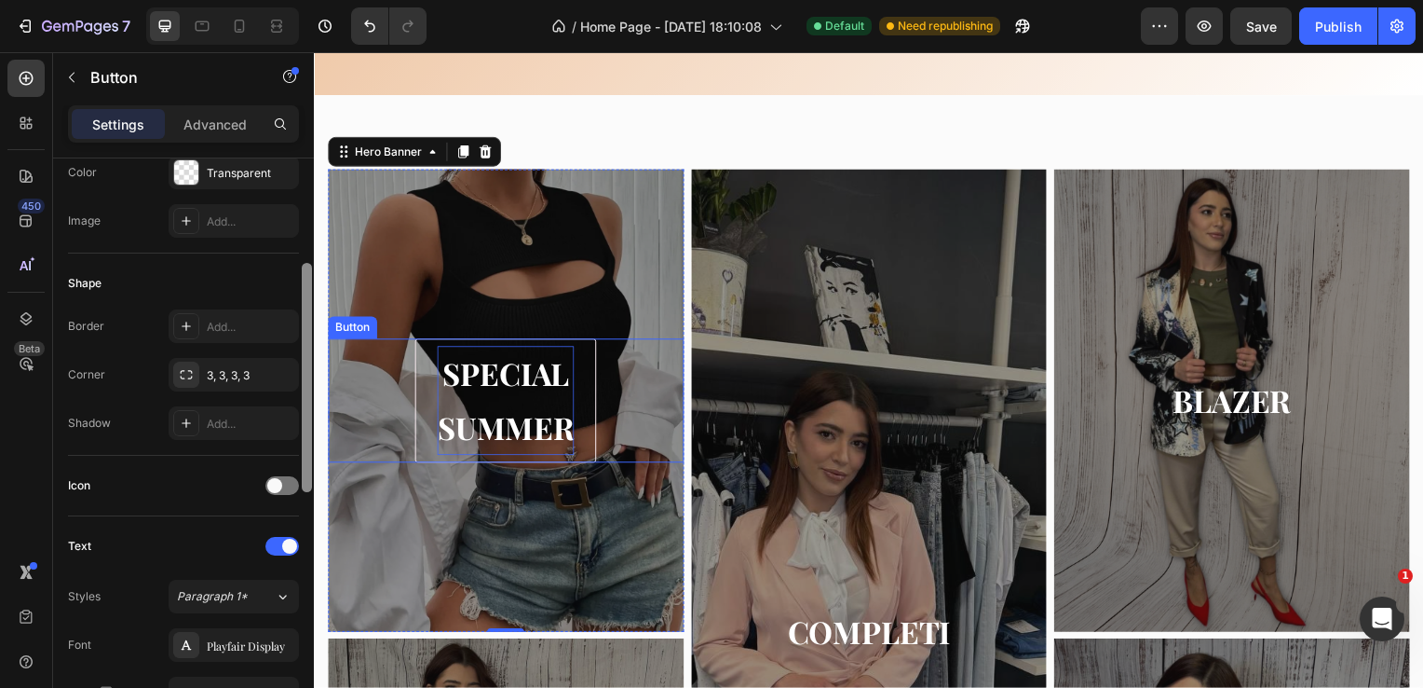
click at [471, 417] on p "SPECIAL SUMMER" at bounding box center [507, 403] width 138 height 111
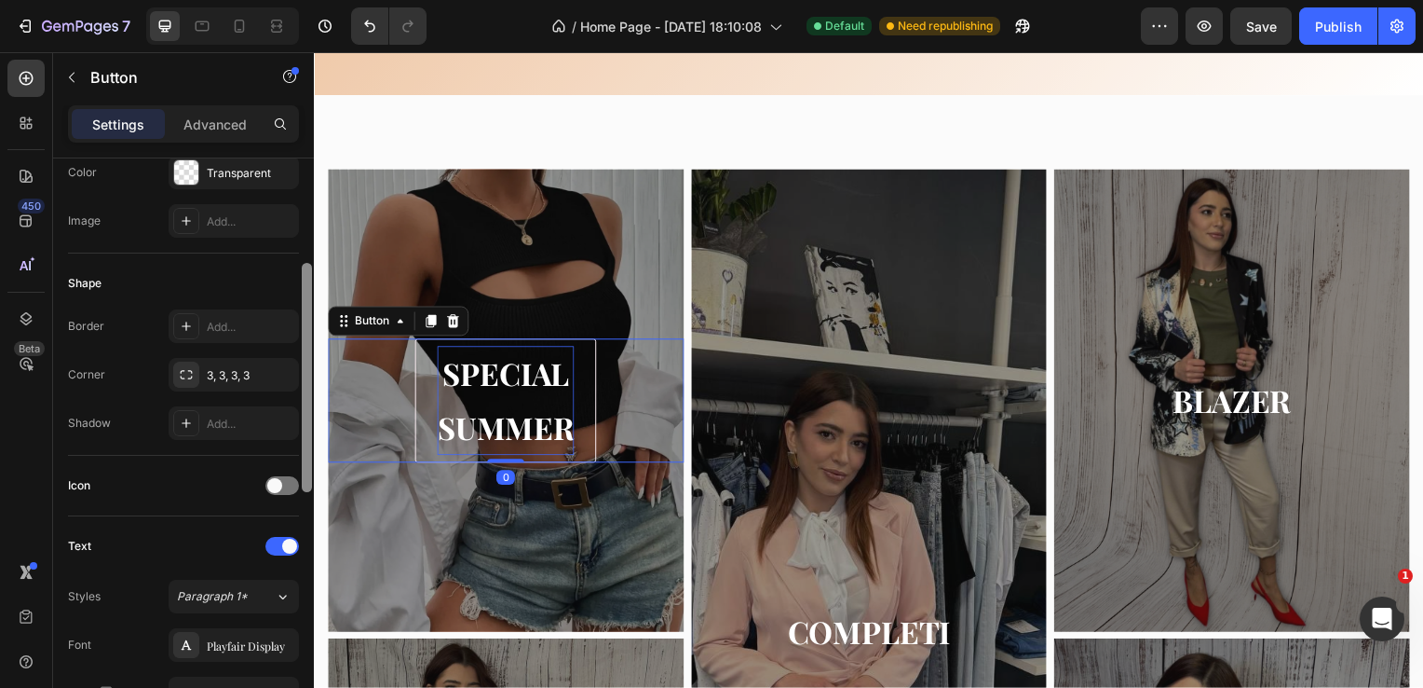
scroll to position [0, 0]
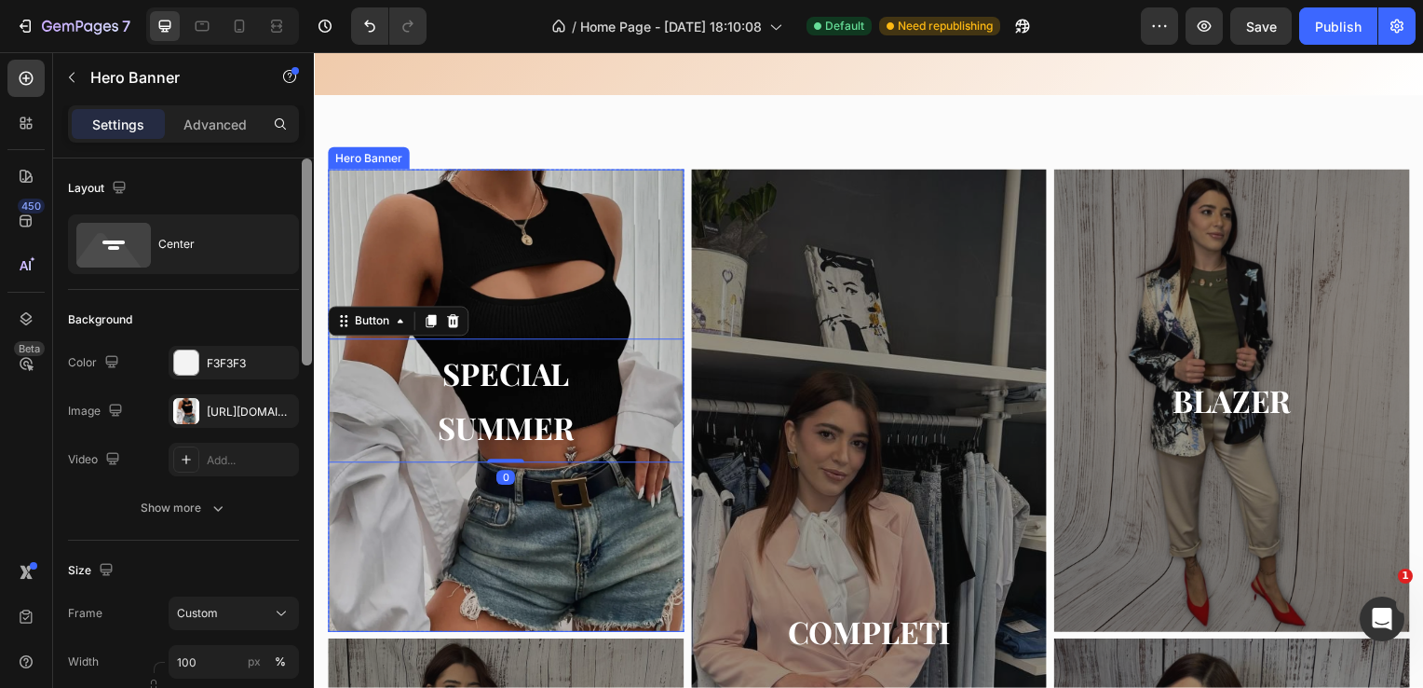
click at [465, 239] on div "Overlay" at bounding box center [507, 403] width 359 height 466
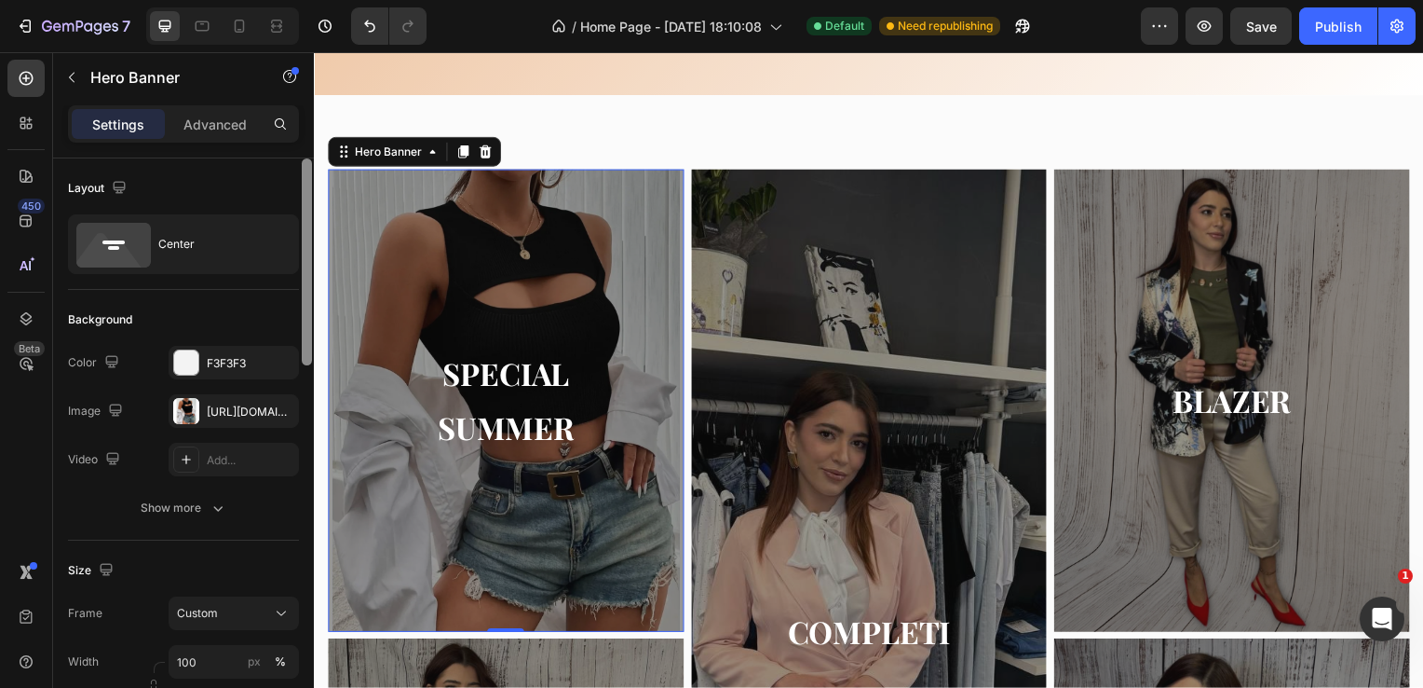
click at [306, 217] on div at bounding box center [307, 261] width 10 height 207
click at [256, 410] on div "[URL][DOMAIN_NAME]" at bounding box center [234, 411] width 54 height 17
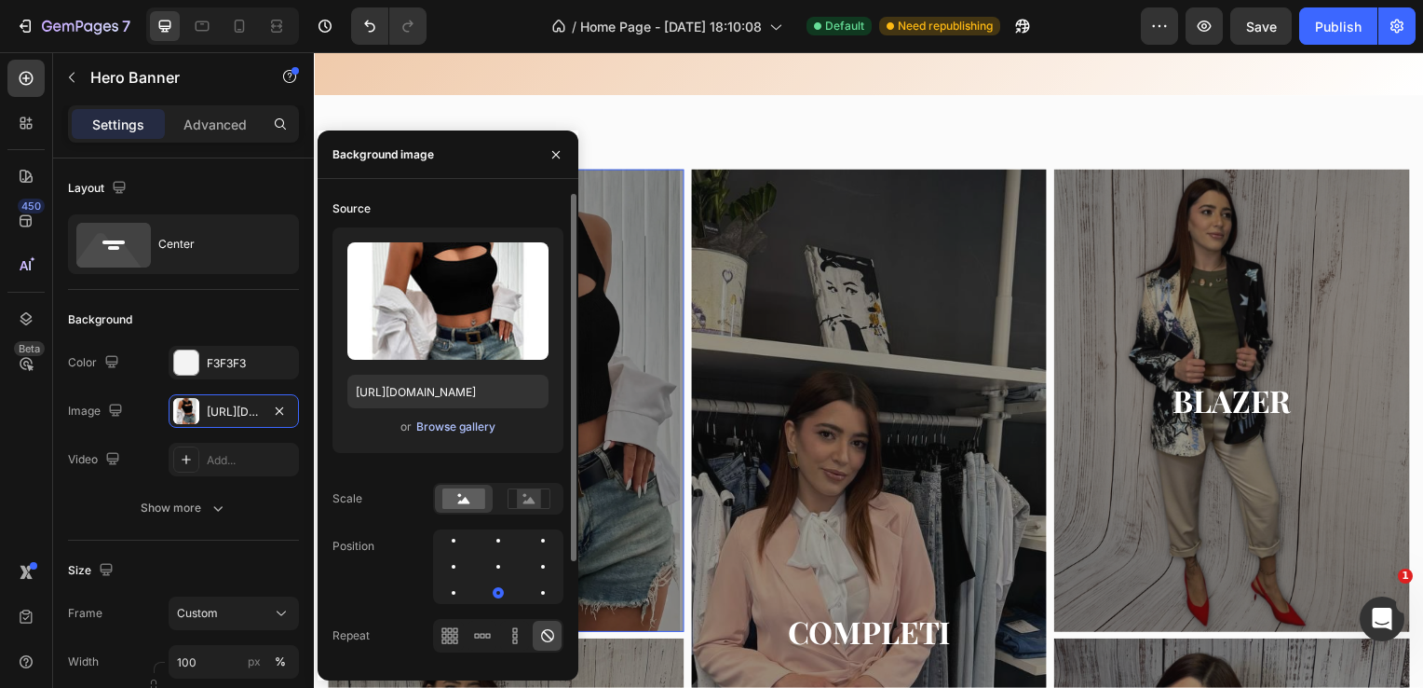
click at [470, 425] on div "Browse gallery" at bounding box center [455, 426] width 79 height 17
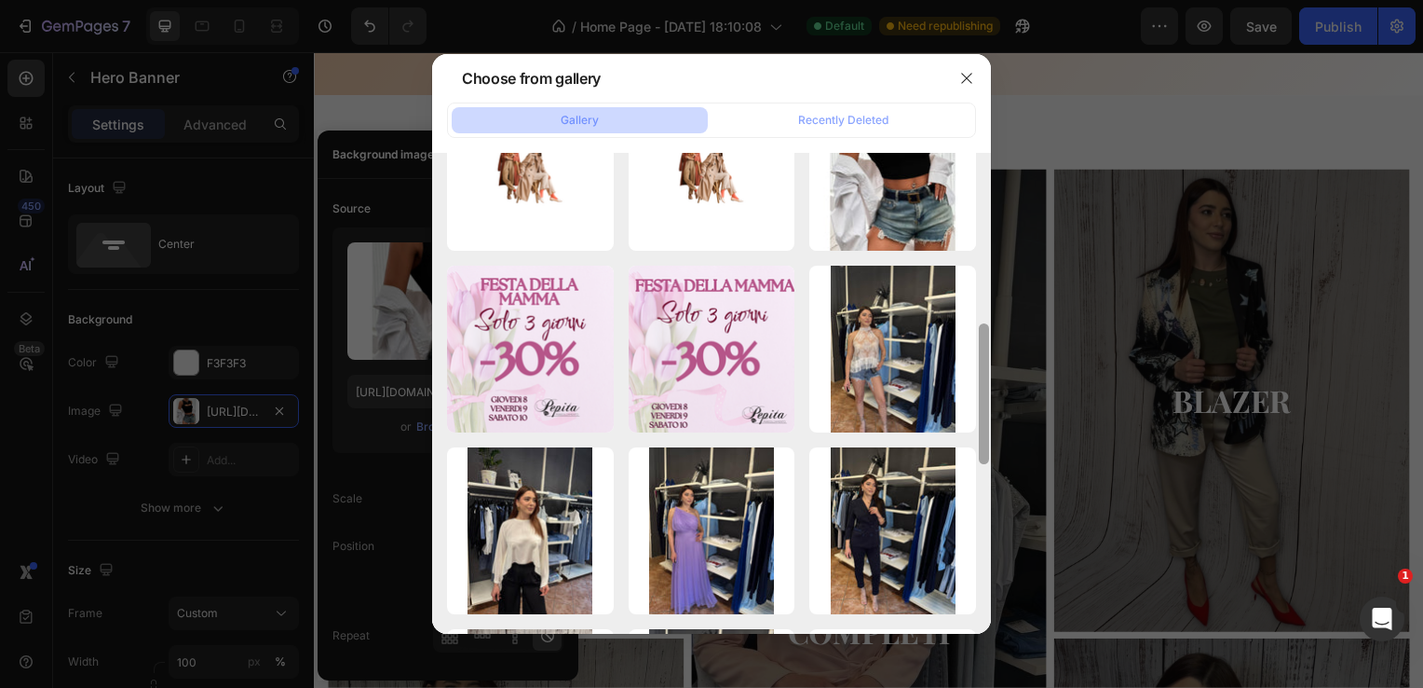
drag, startPoint x: 980, startPoint y: 214, endPoint x: 998, endPoint y: 397, distance: 183.4
click at [998, 397] on div "Choose from gallery Gallery Recently Deleted Progetto senza titolo...0).png 501…" at bounding box center [711, 344] width 1423 height 688
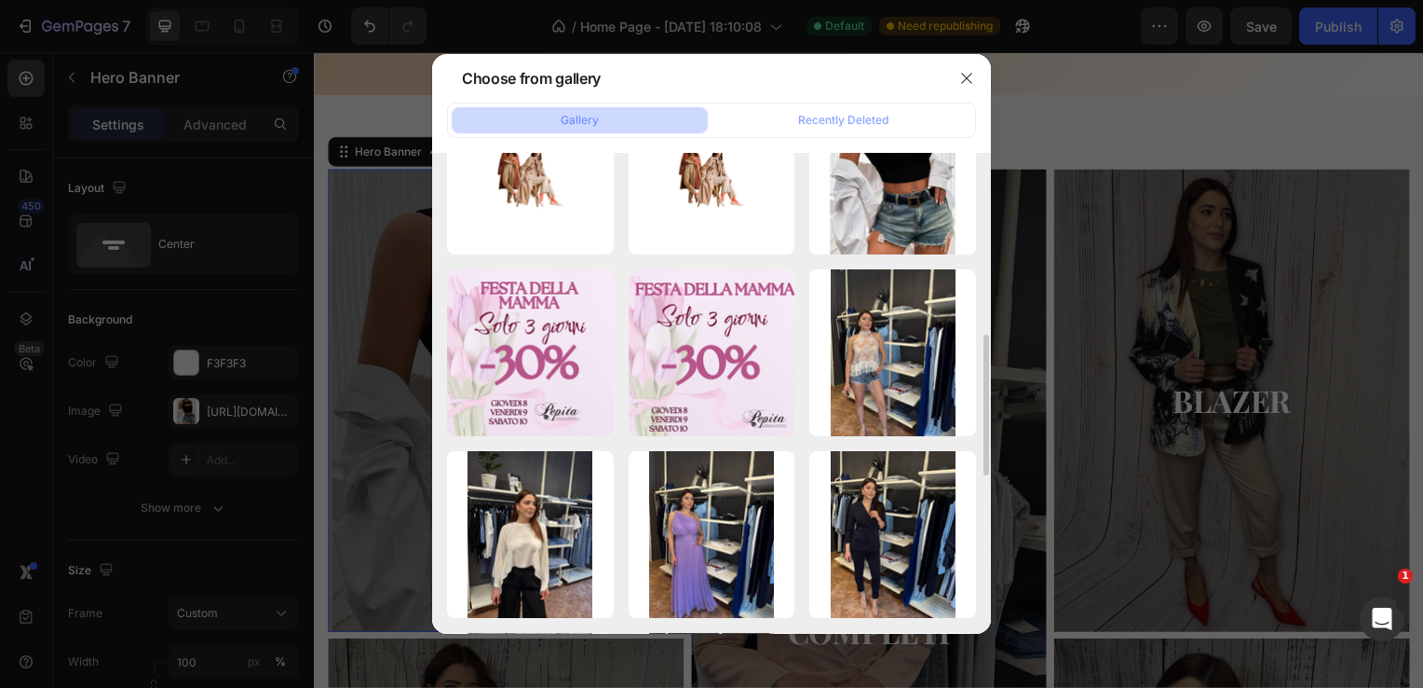
drag, startPoint x: 998, startPoint y: 397, endPoint x: 1024, endPoint y: 582, distance: 187.2
click at [1024, 582] on div at bounding box center [711, 344] width 1423 height 688
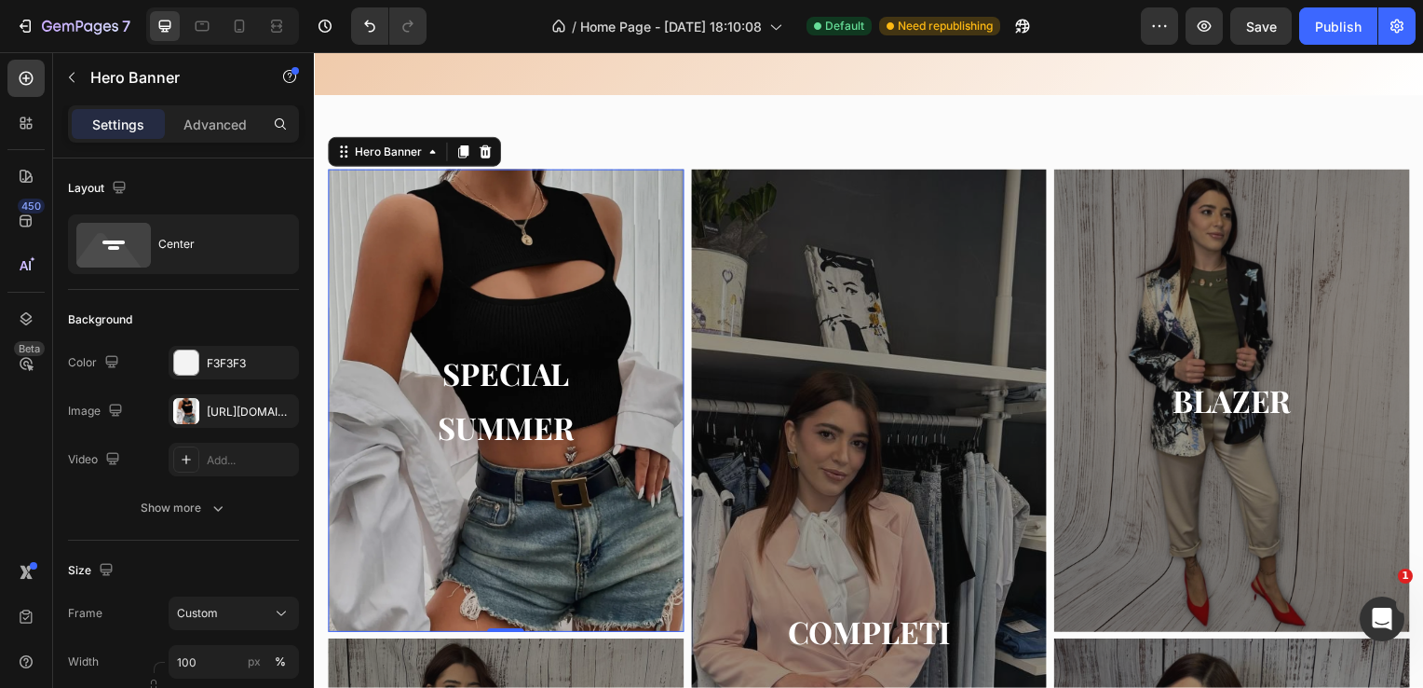
click at [599, 227] on div "Overlay" at bounding box center [507, 403] width 359 height 466
click at [479, 239] on div "Overlay" at bounding box center [507, 403] width 359 height 466
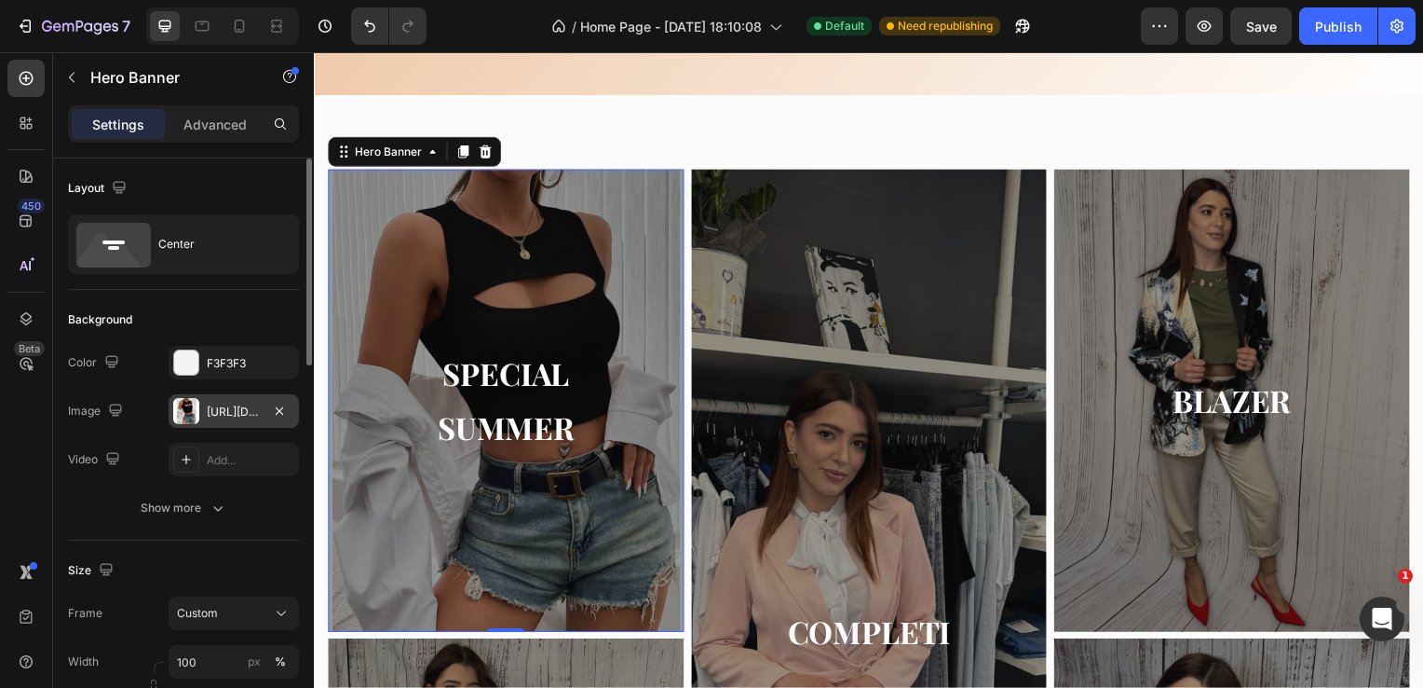
click at [256, 412] on div "[URL][DOMAIN_NAME]" at bounding box center [234, 411] width 54 height 17
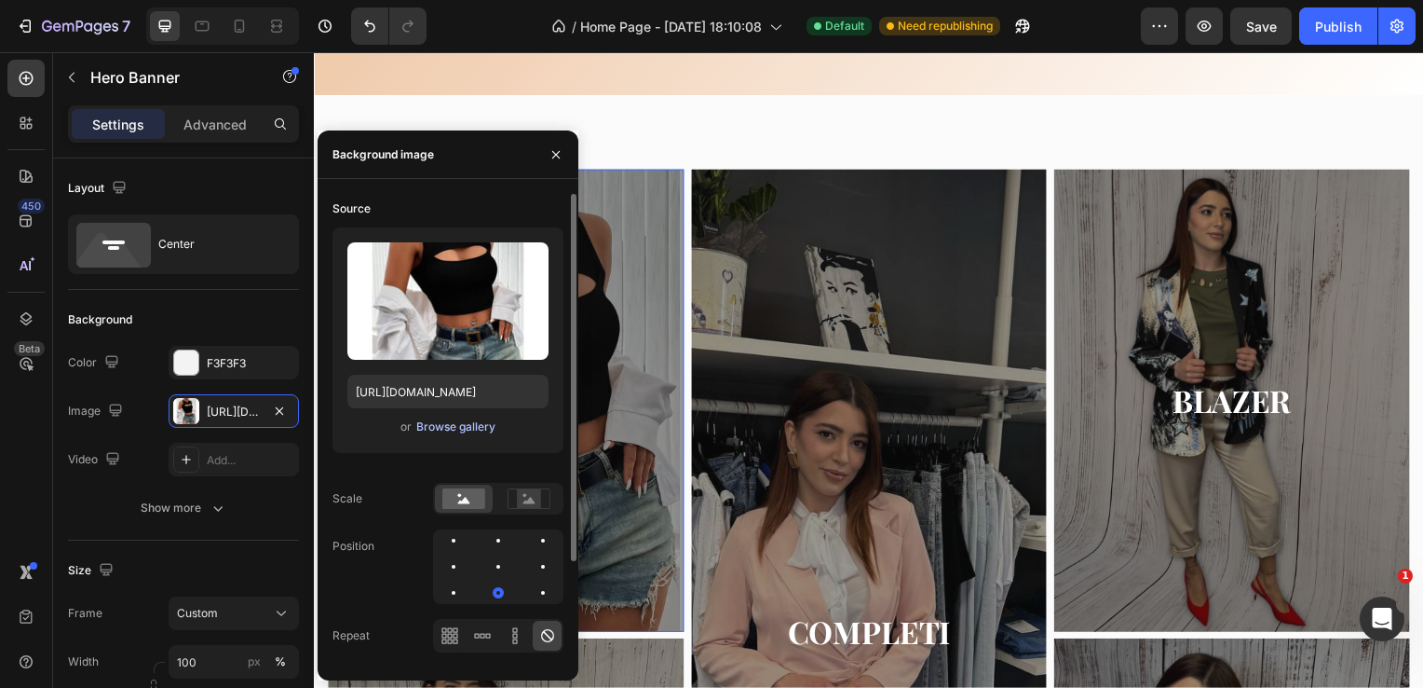
click at [458, 435] on button "Browse gallery" at bounding box center [455, 426] width 81 height 19
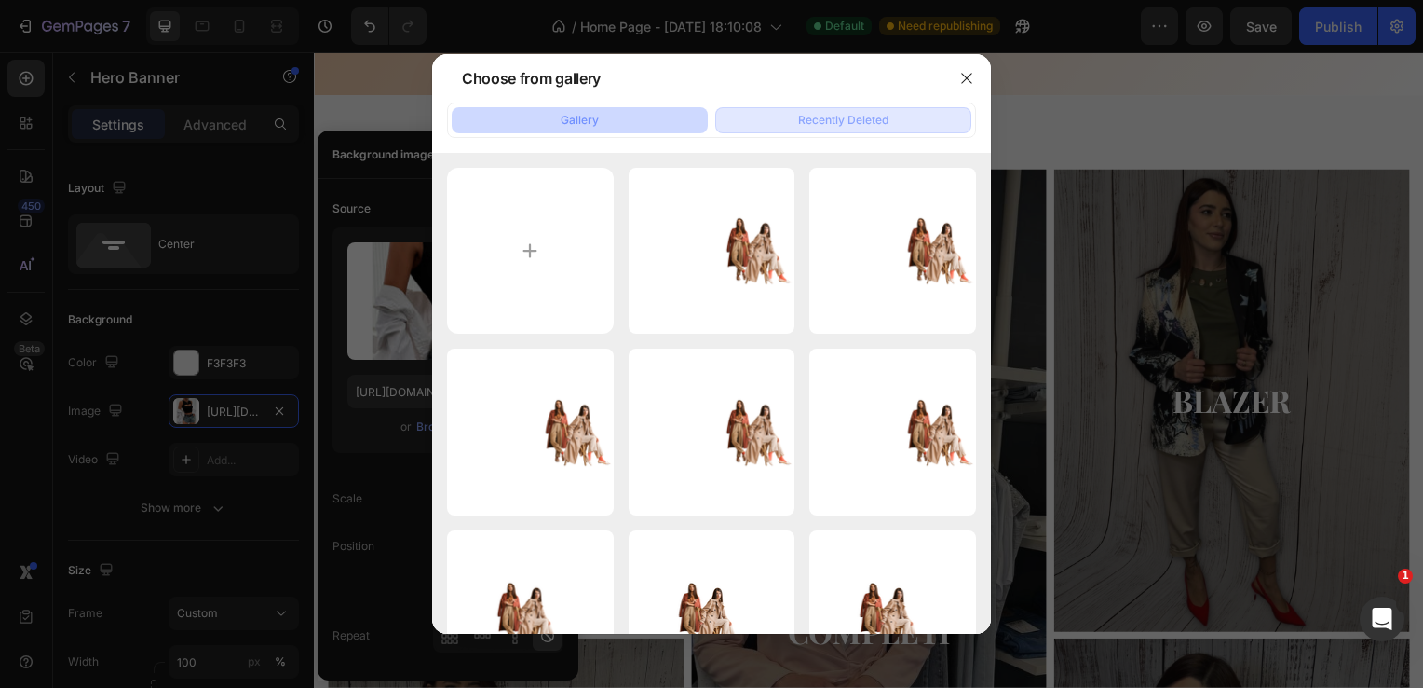
click at [842, 123] on div "Recently Deleted" at bounding box center [843, 120] width 90 height 17
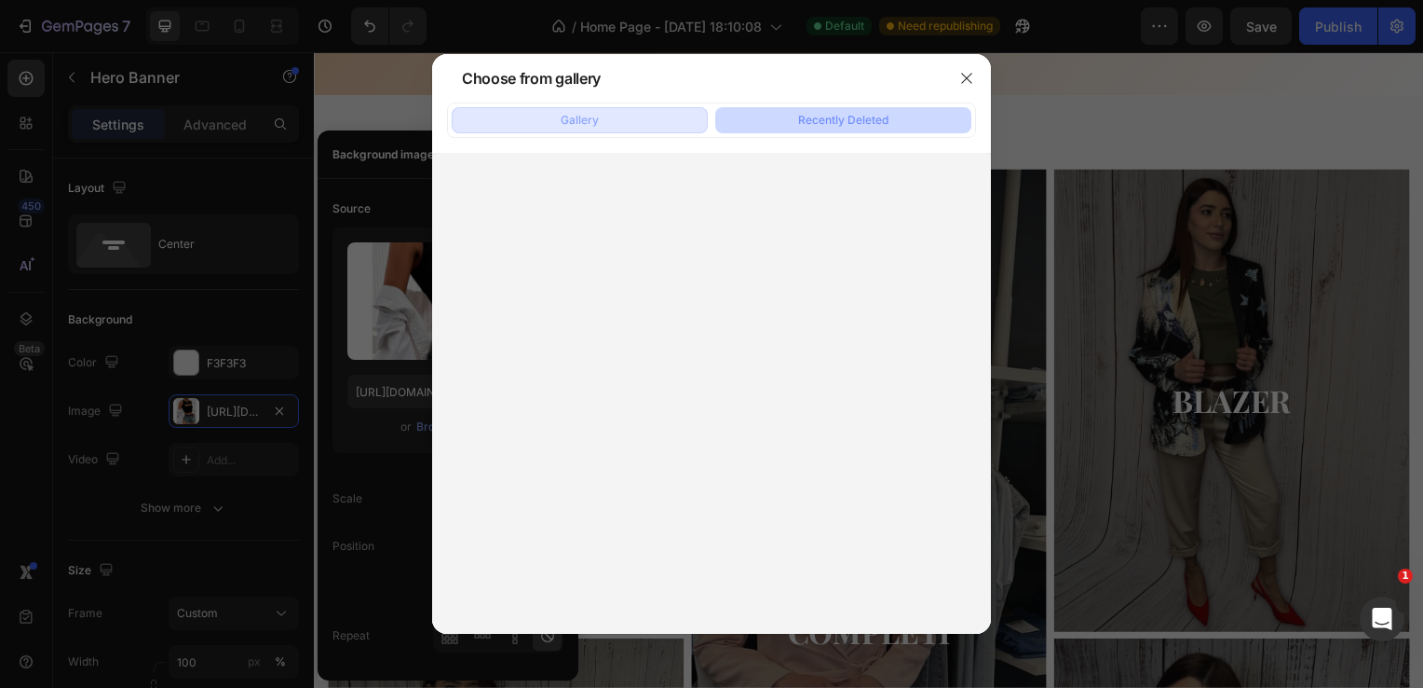
click at [611, 117] on button "Gallery" at bounding box center [580, 120] width 256 height 26
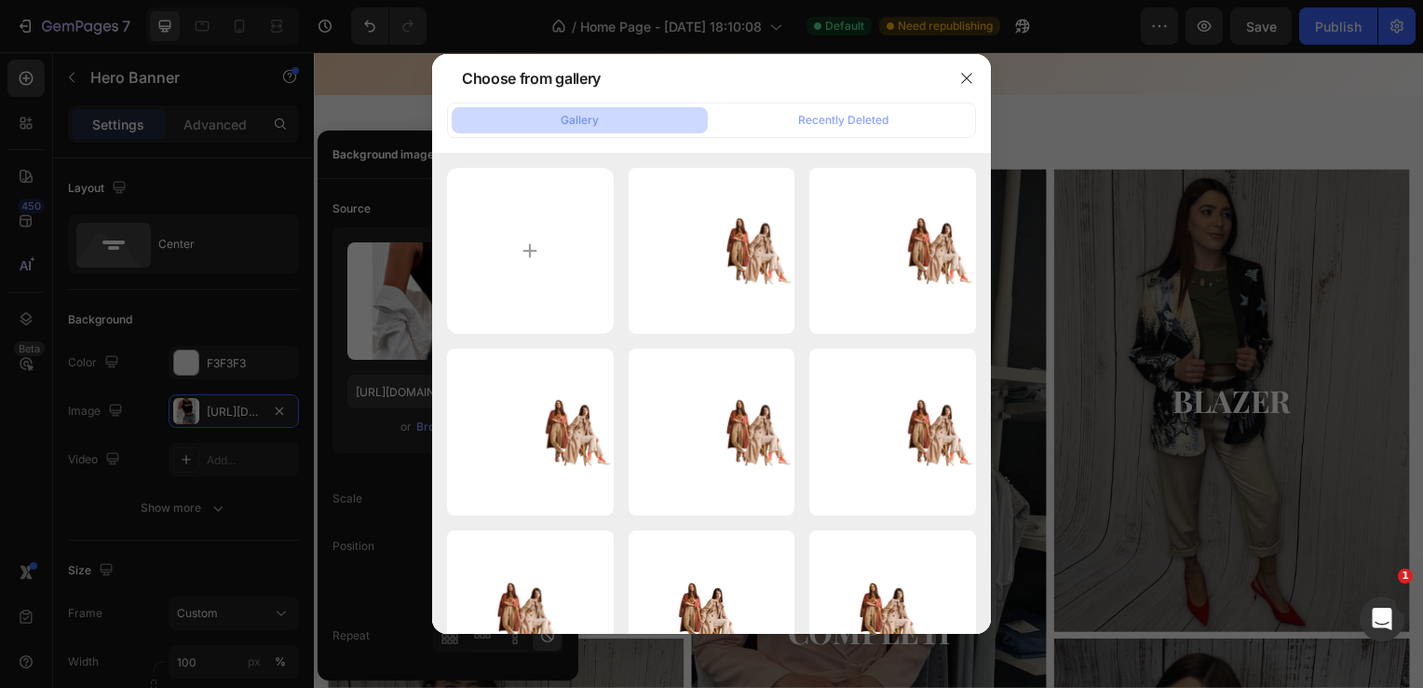
scroll to position [481, 0]
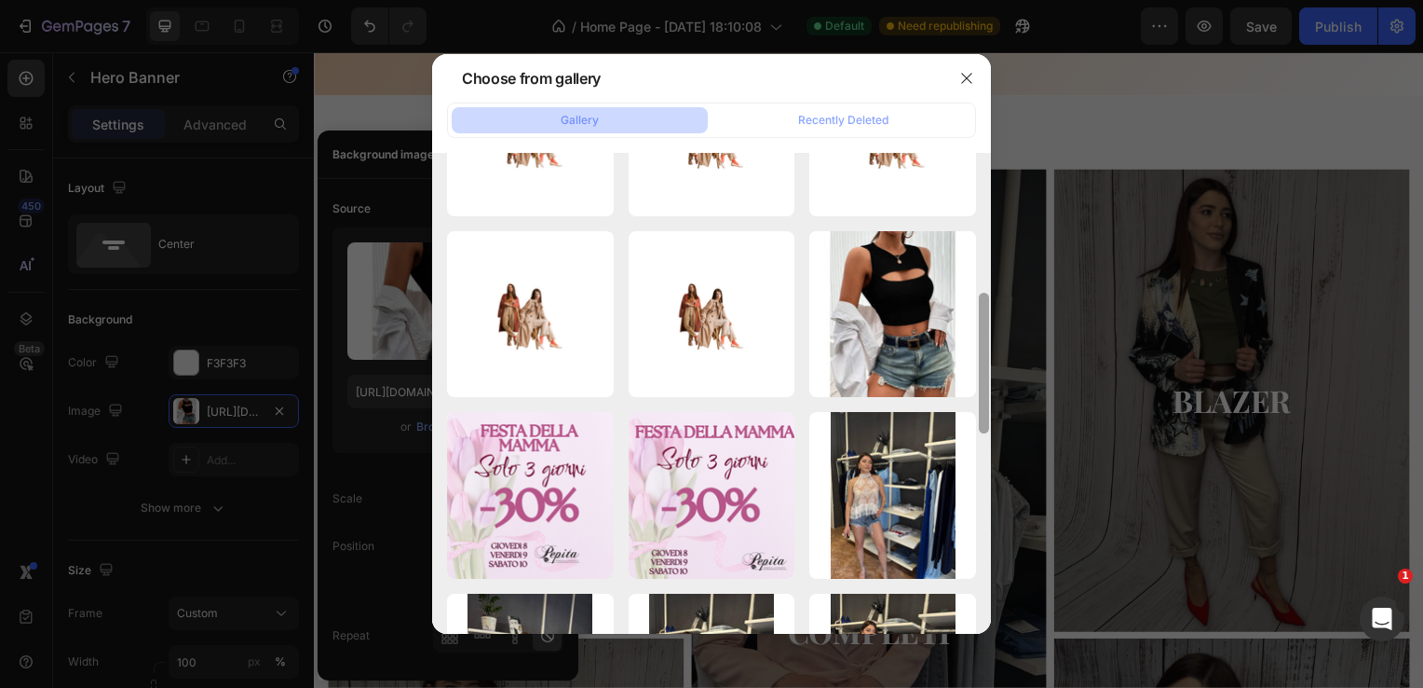
drag, startPoint x: 989, startPoint y: 235, endPoint x: 989, endPoint y: 252, distance: 16.8
click at [989, 252] on div at bounding box center [984, 394] width 14 height 482
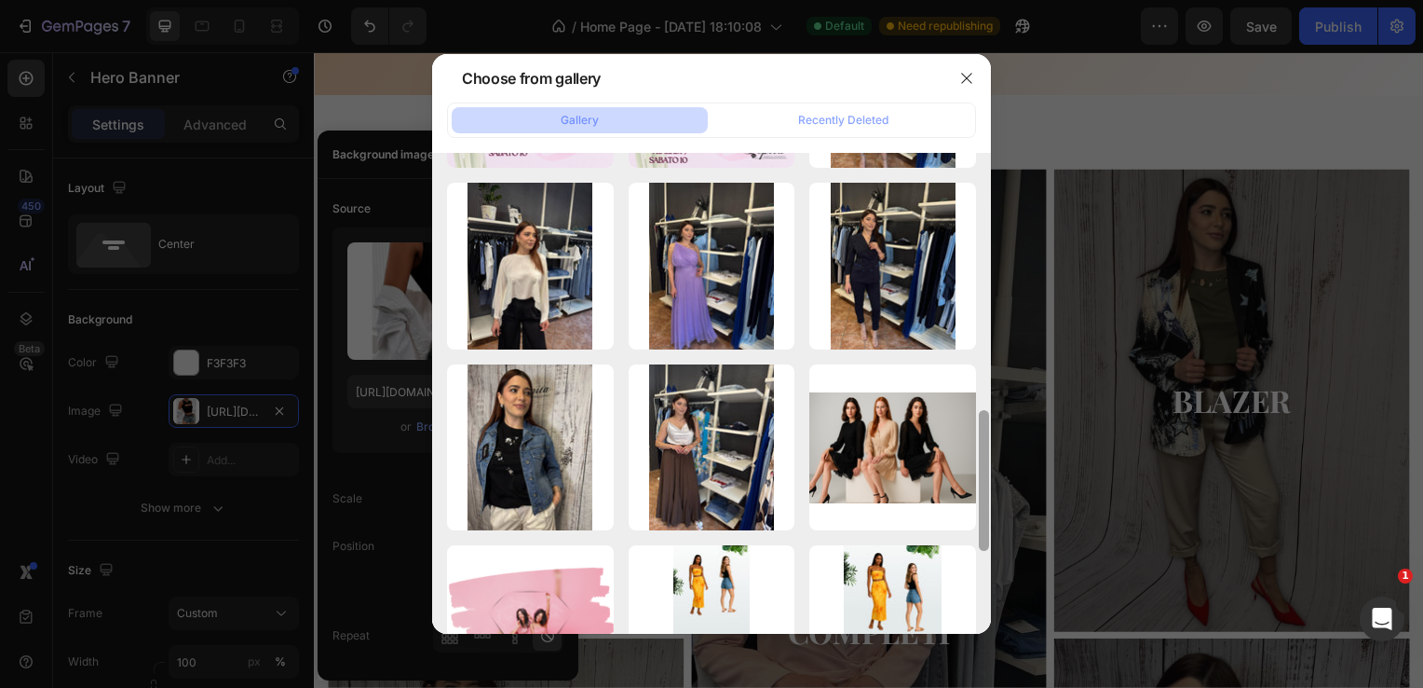
drag, startPoint x: 980, startPoint y: 345, endPoint x: 984, endPoint y: 471, distance: 126.8
click at [984, 471] on div at bounding box center [984, 480] width 10 height 141
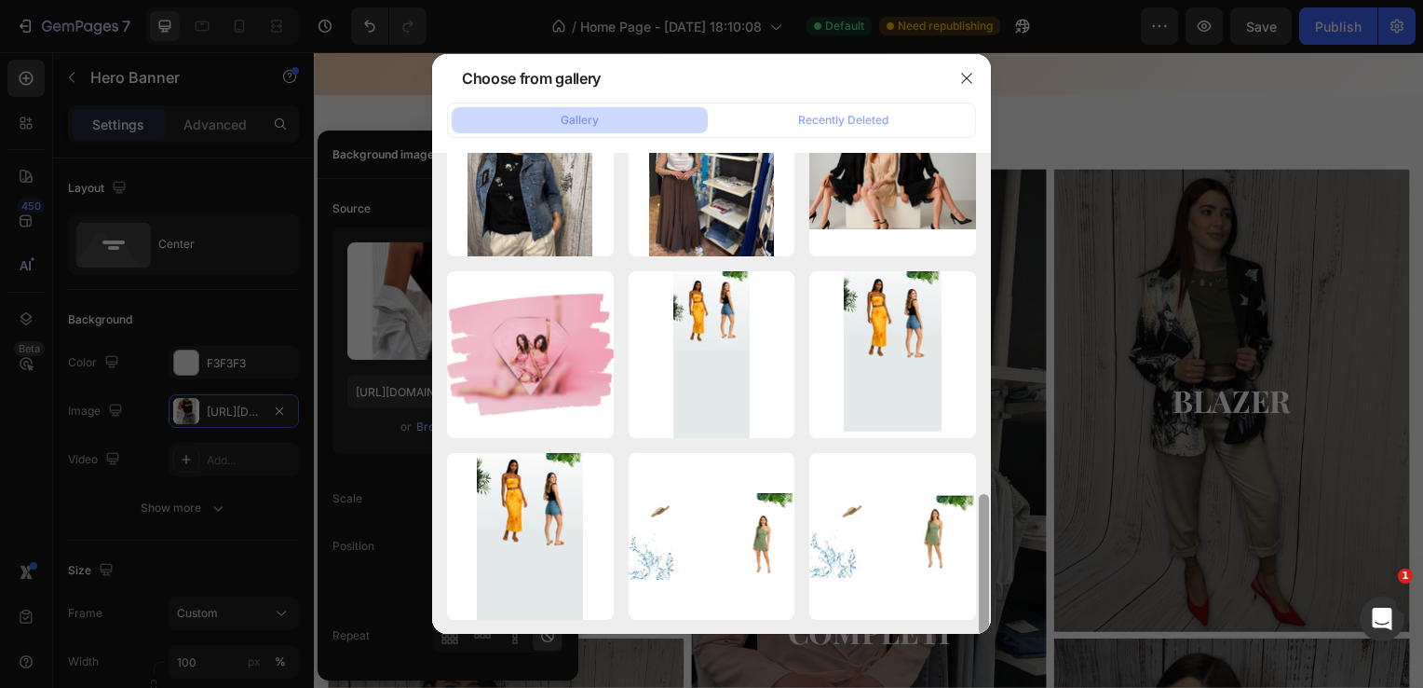
scroll to position [0, 0]
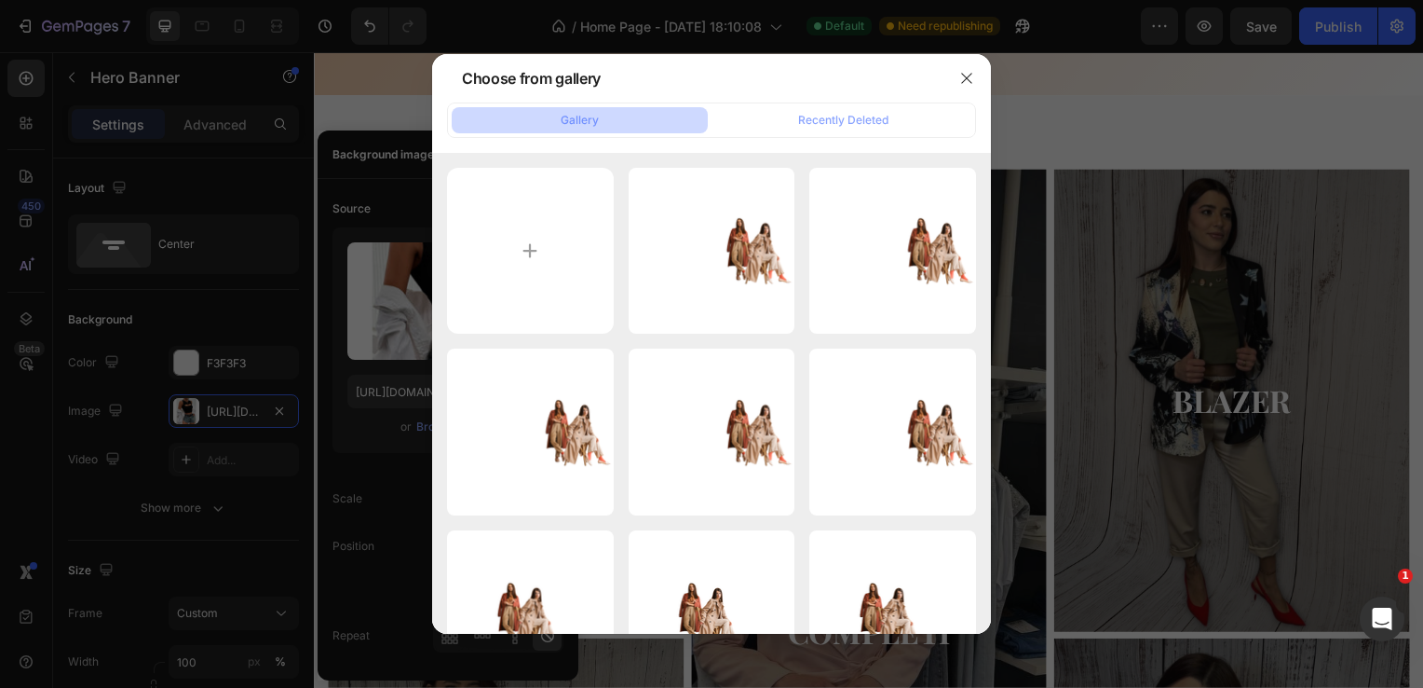
drag, startPoint x: 984, startPoint y: 471, endPoint x: 1025, endPoint y: 62, distance: 411.0
click at [1025, 62] on div "Choose from gallery Gallery Recently Deleted Progetto senza titolo...0).png 501…" at bounding box center [711, 344] width 1423 height 688
click at [555, 249] on input "file" at bounding box center [530, 251] width 167 height 167
type input "C:\fakepath\Immagine WhatsApp [DATE] ore 11.30.50_098512d7.jpg"
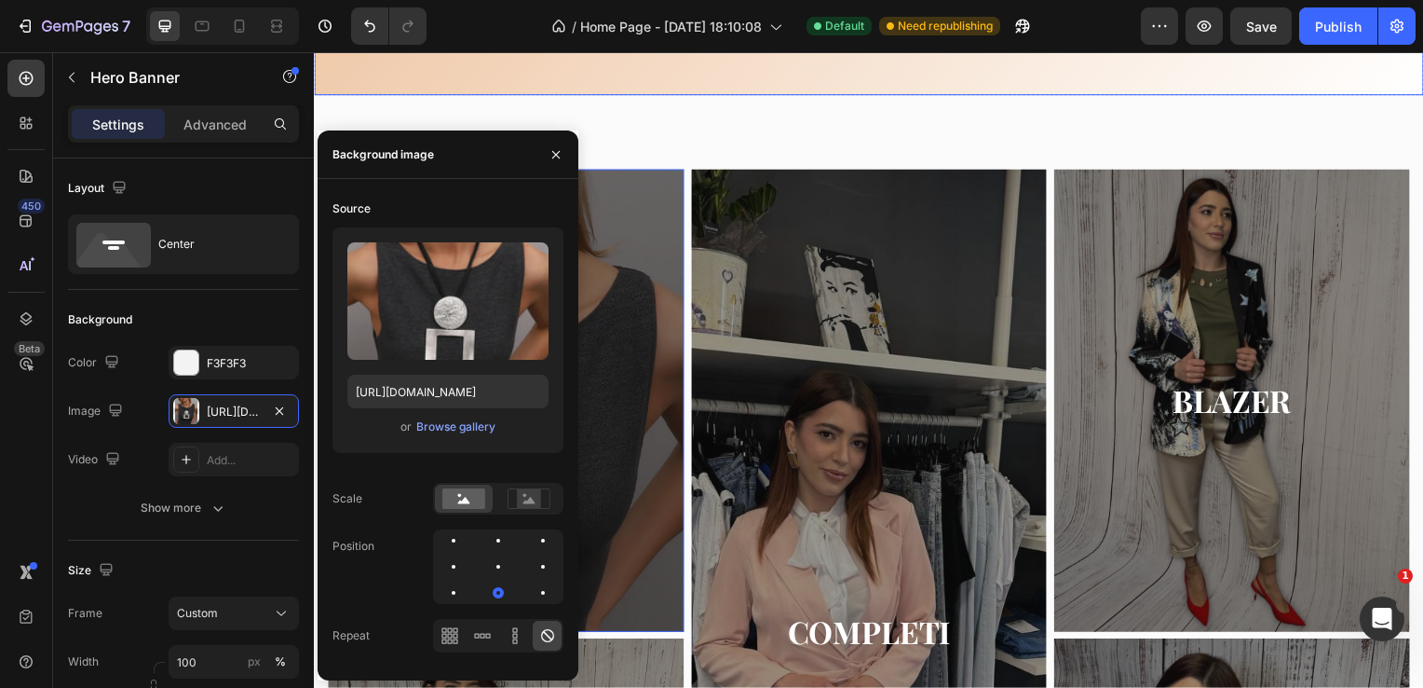
type input "[URL][DOMAIN_NAME]"
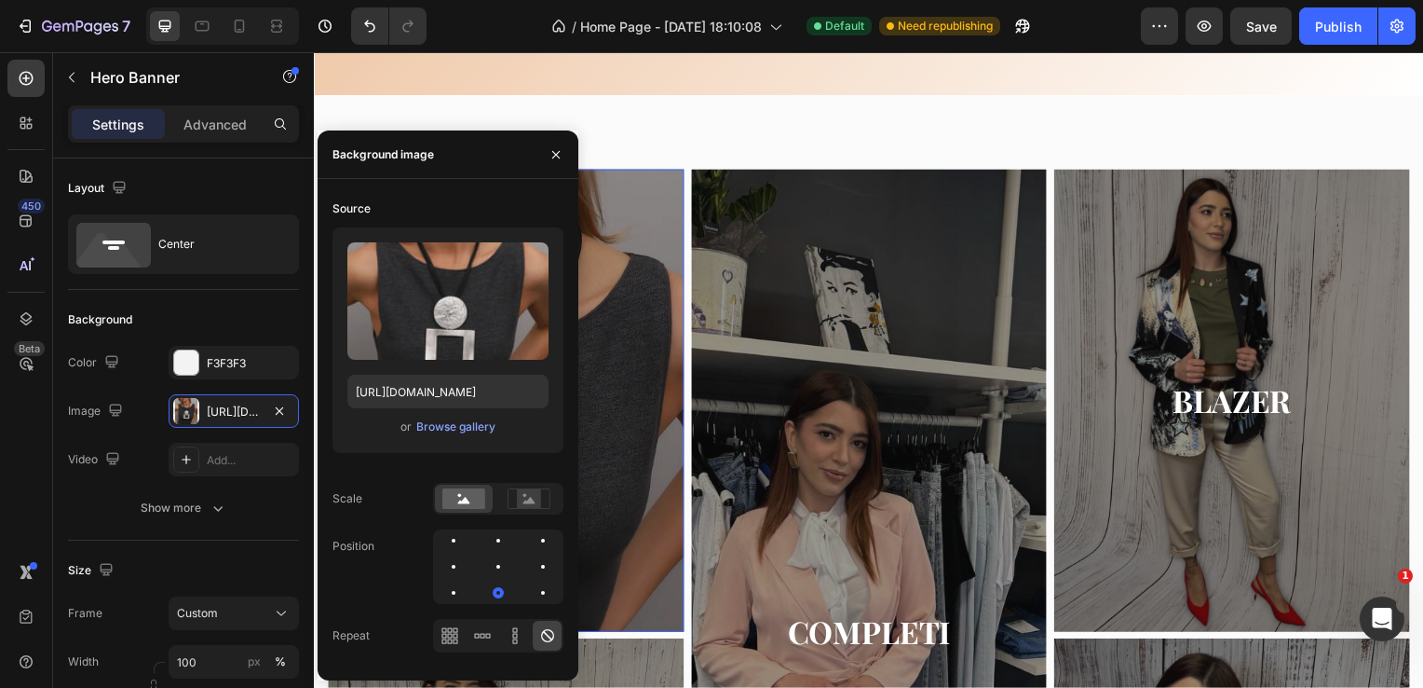
click at [622, 279] on div "Overlay" at bounding box center [507, 403] width 359 height 466
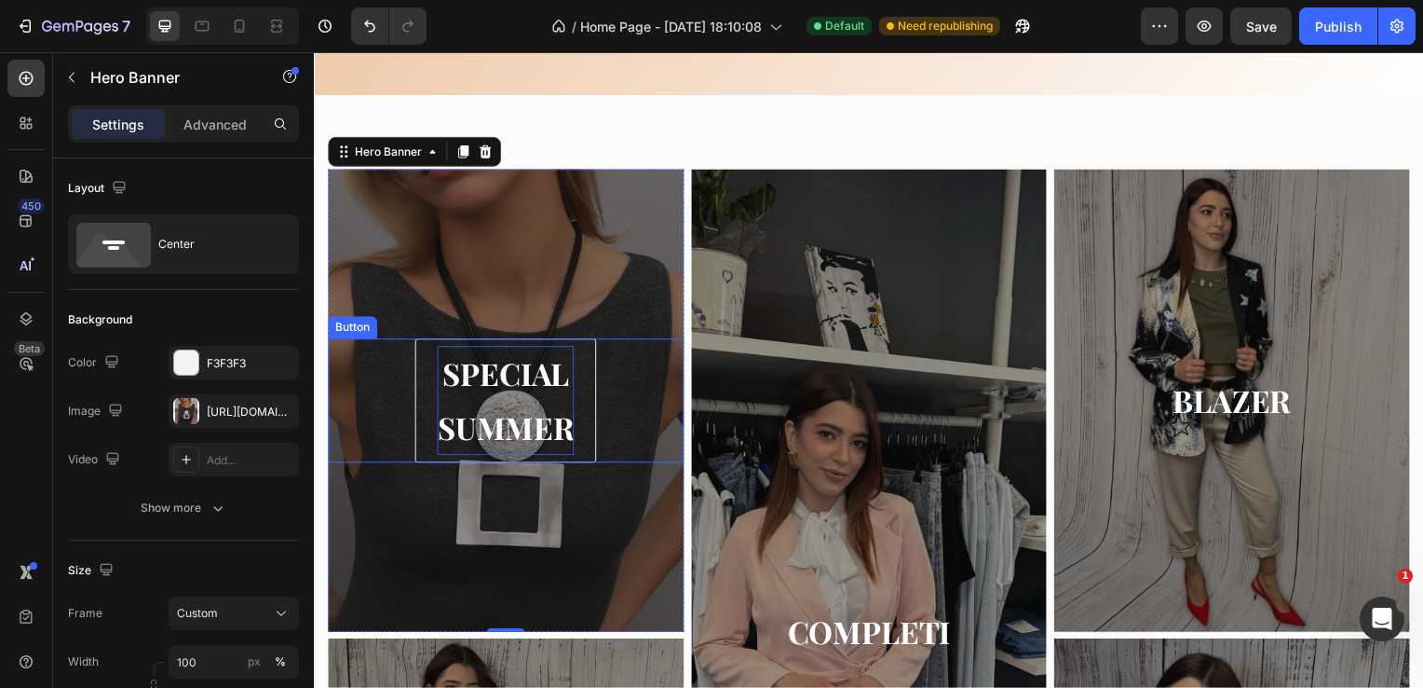
click at [496, 389] on p "SPECIAL SUMMER" at bounding box center [507, 403] width 138 height 111
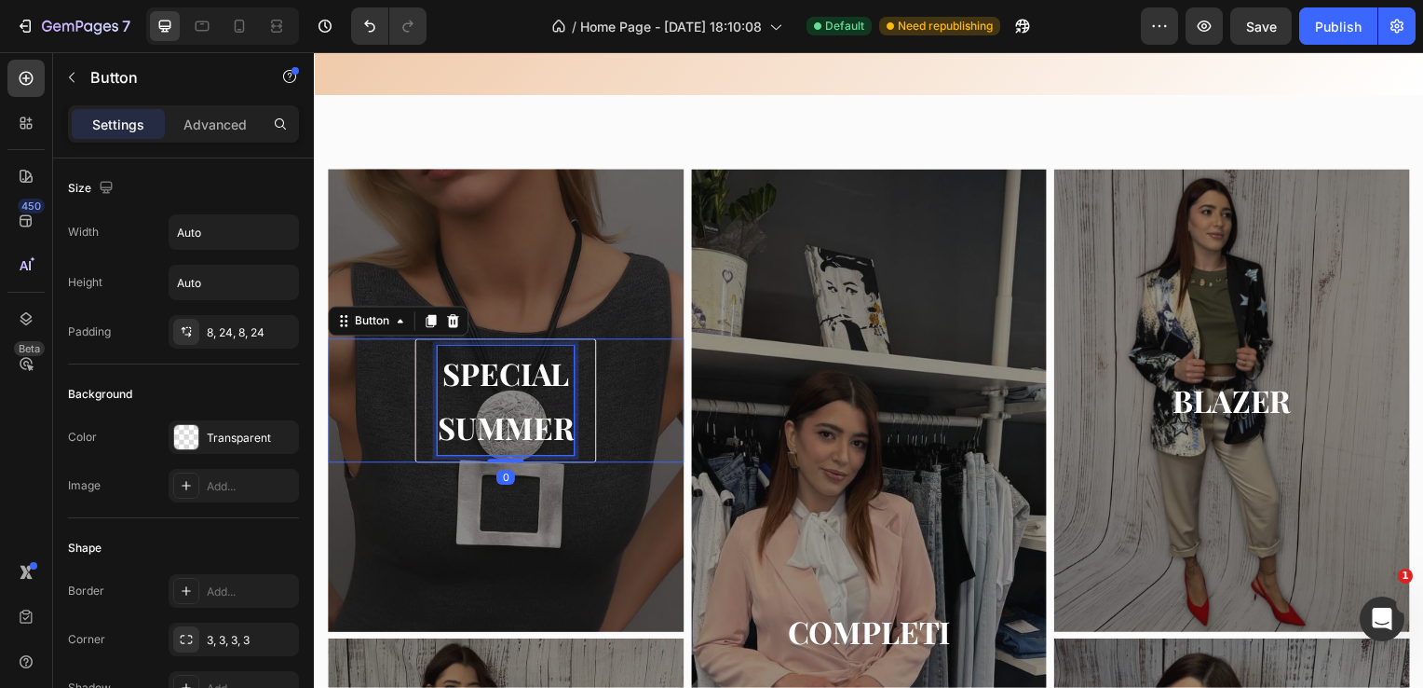
click at [519, 426] on p "SPECIAL SUMMER" at bounding box center [507, 403] width 138 height 111
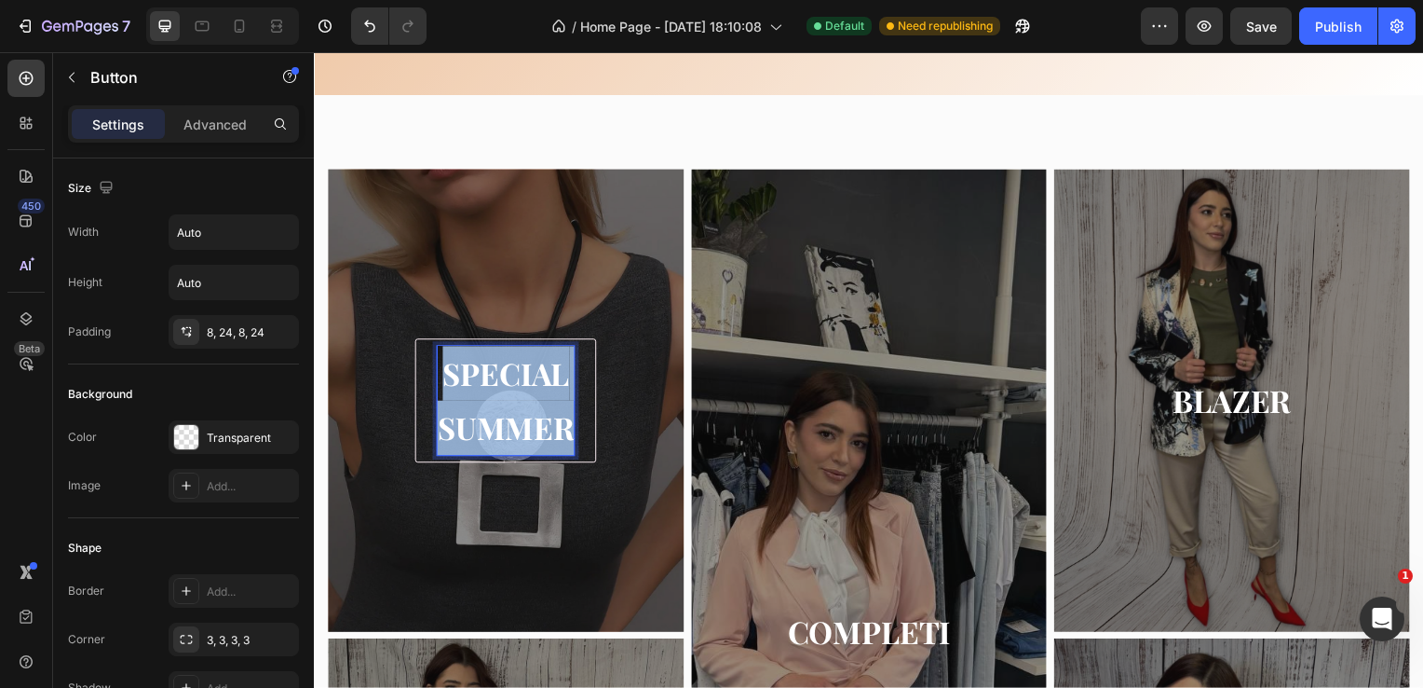
drag, startPoint x: 568, startPoint y: 429, endPoint x: 416, endPoint y: 386, distance: 158.0
click at [416, 386] on link "SPECIAL SUMMER" at bounding box center [506, 404] width 183 height 126
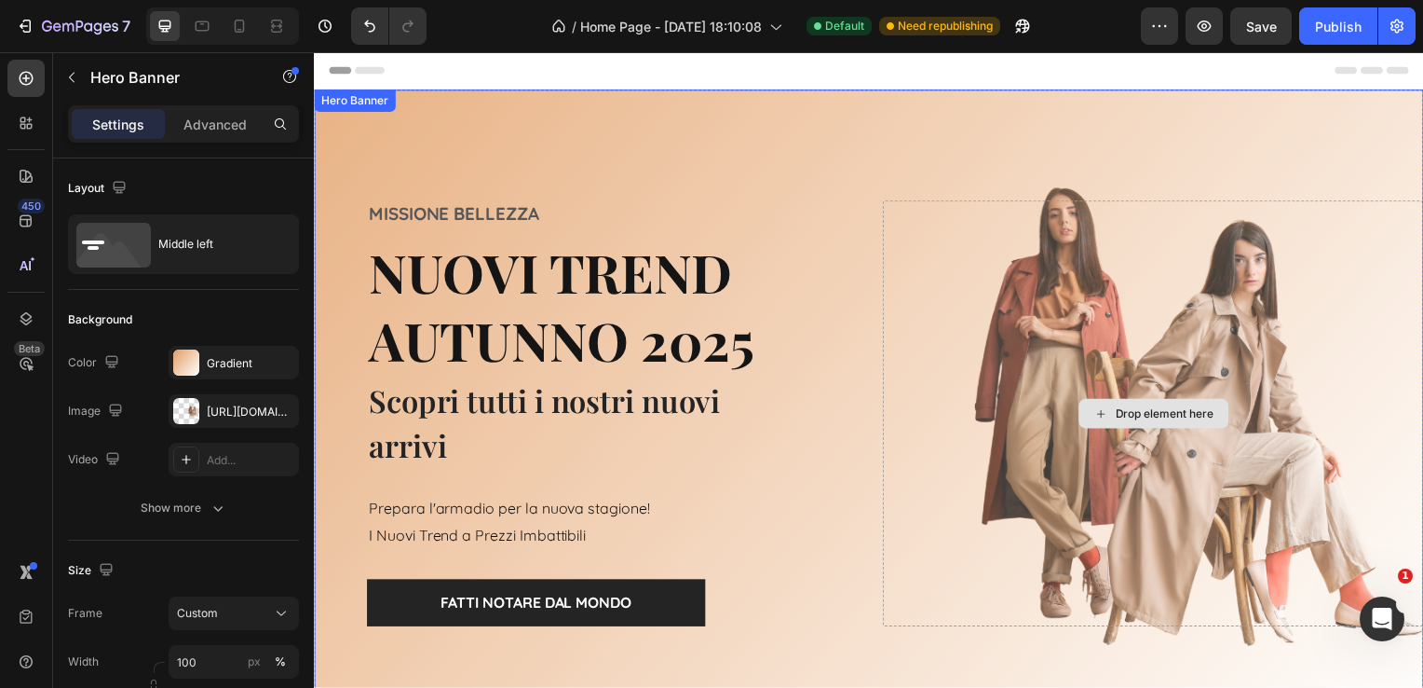
click at [1105, 330] on div "Drop element here" at bounding box center [1159, 416] width 545 height 429
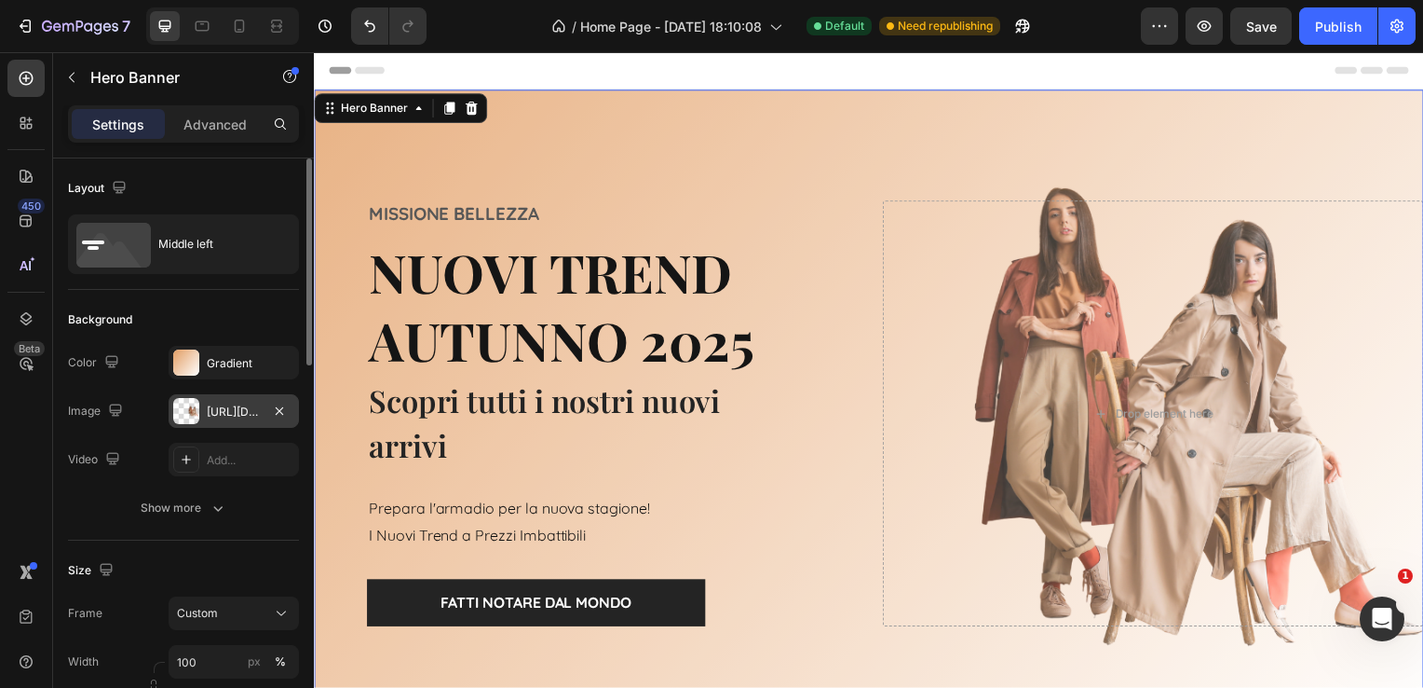
click at [252, 404] on div "[URL][DOMAIN_NAME]" at bounding box center [234, 411] width 54 height 17
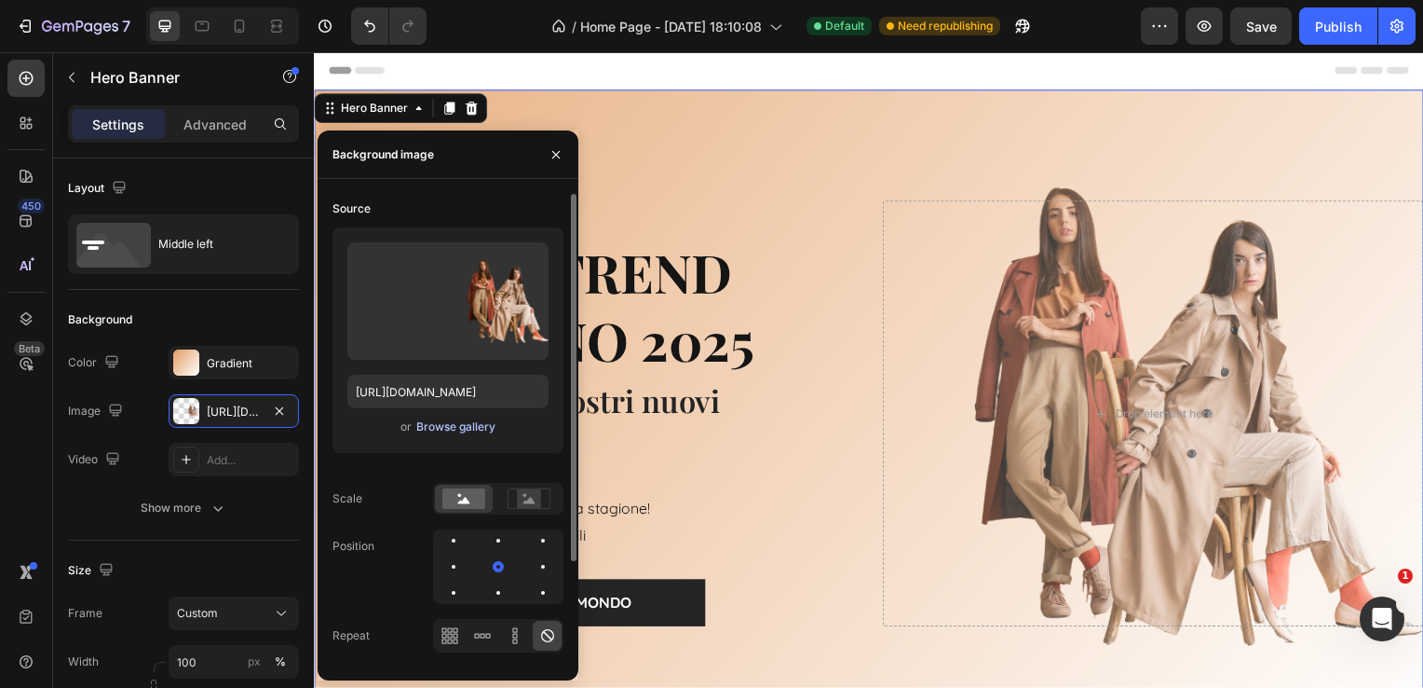
click at [469, 426] on div "Browse gallery" at bounding box center [455, 426] width 79 height 17
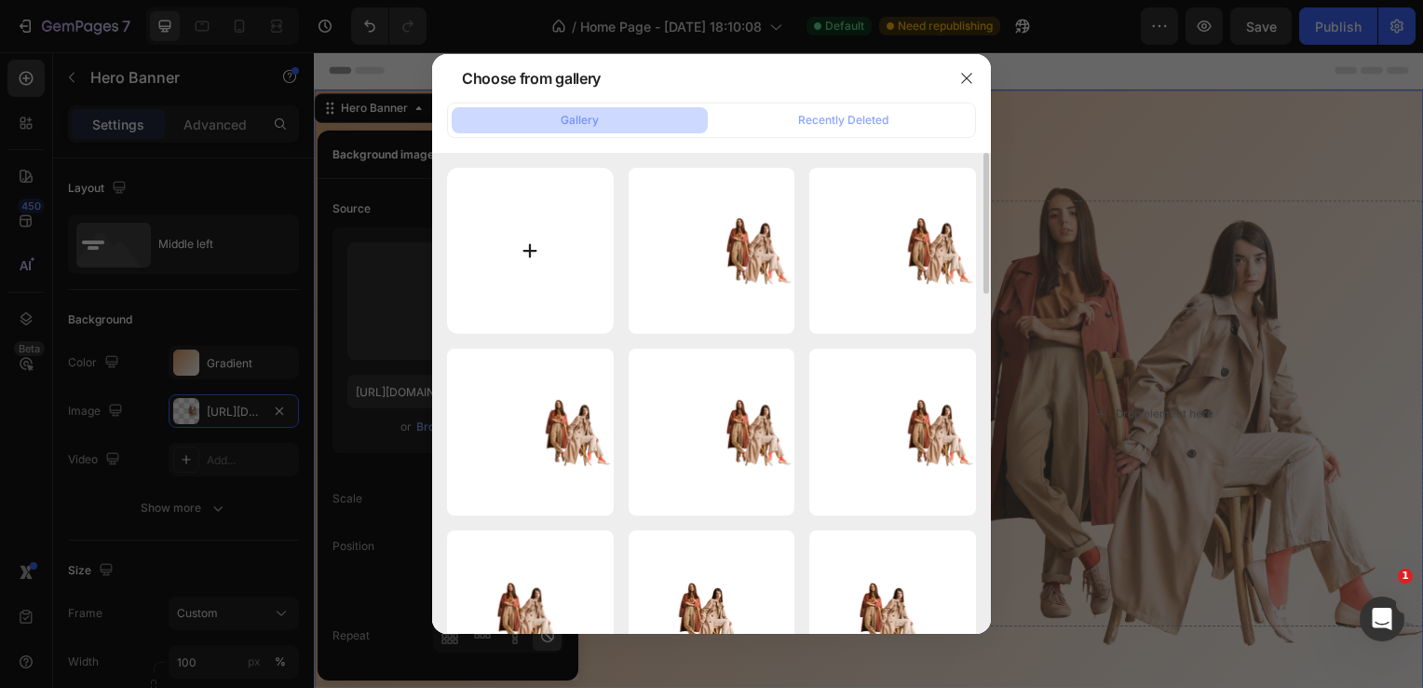
click at [523, 249] on input "file" at bounding box center [530, 251] width 167 height 167
click at [518, 218] on input "file" at bounding box center [530, 251] width 167 height 167
type input "C:\fakepath\Progetto senza titolo (12).png"
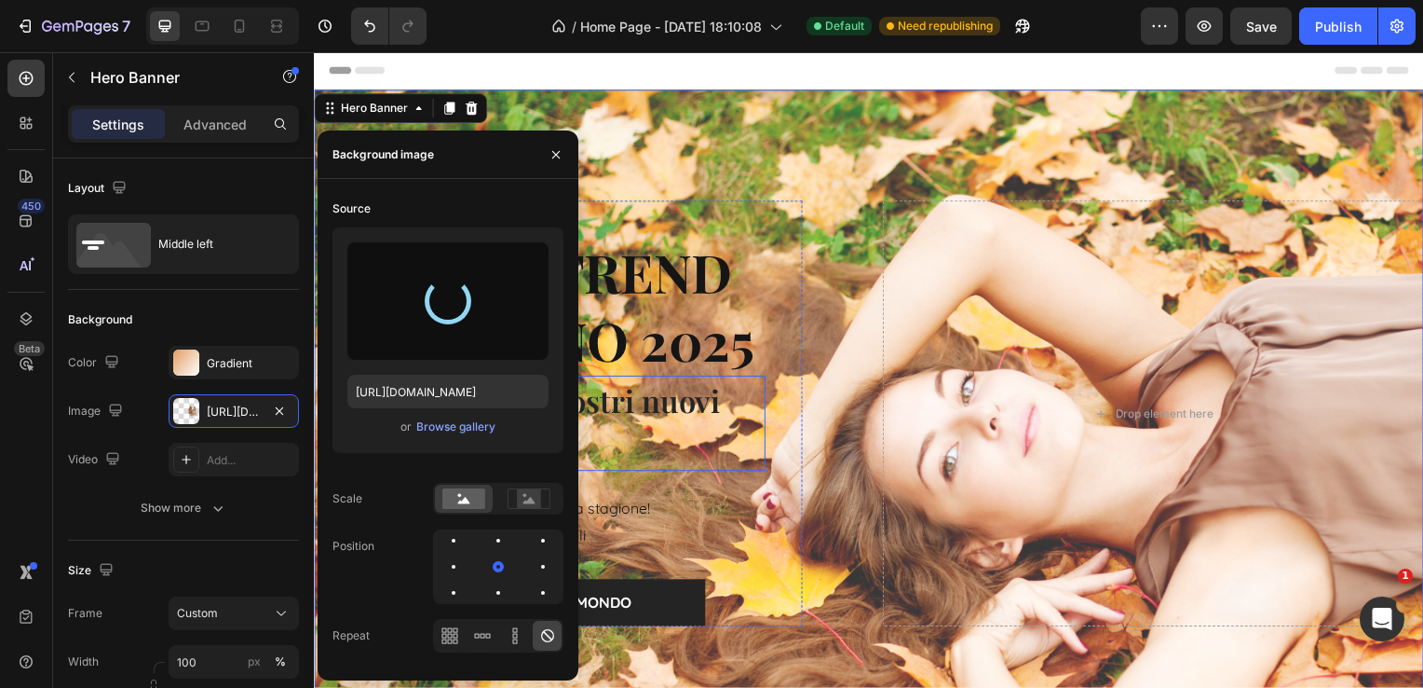
type input "[URL][DOMAIN_NAME]"
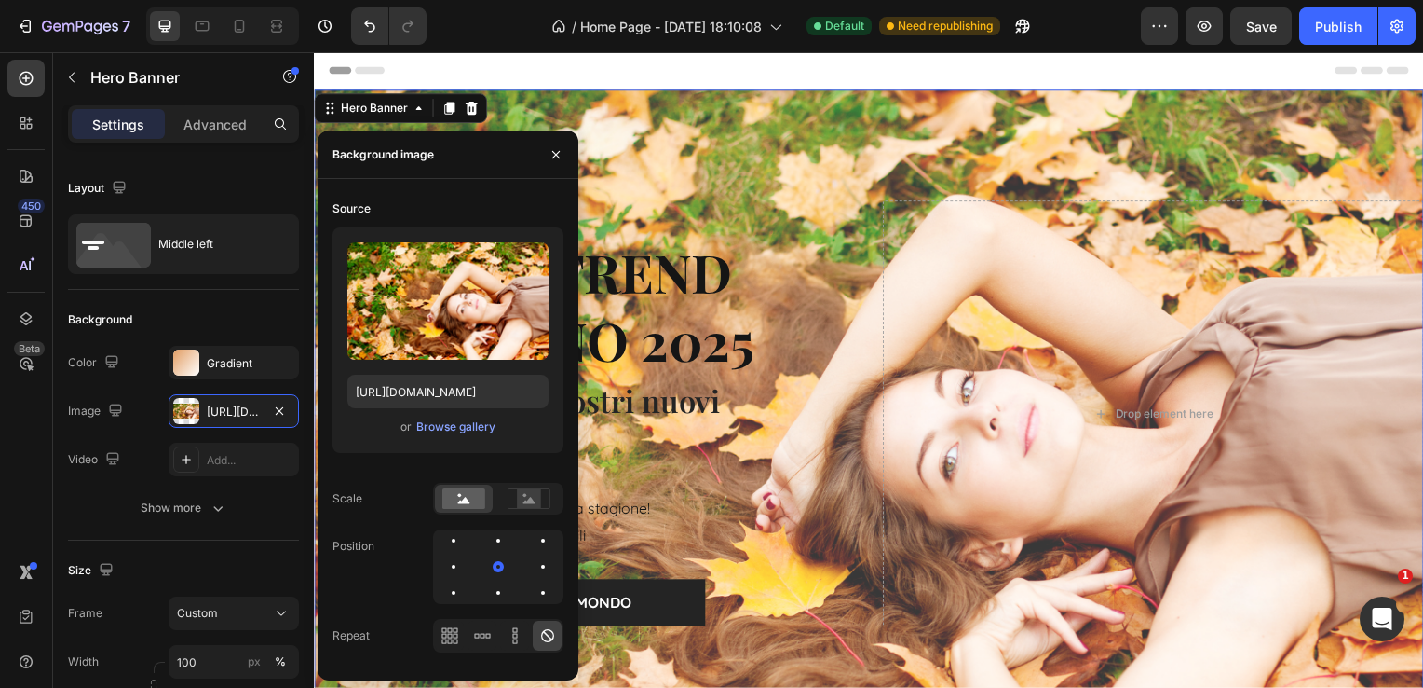
click at [766, 159] on div "Overlay" at bounding box center [873, 416] width 1118 height 652
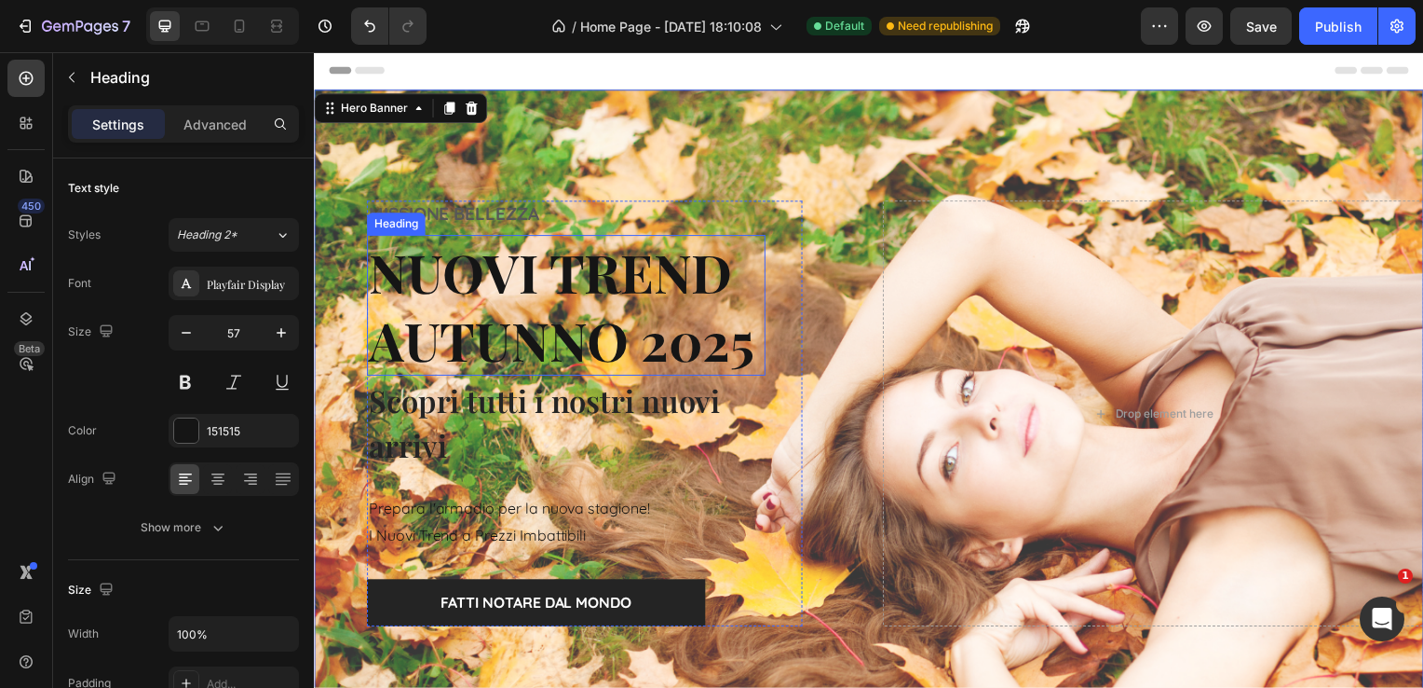
click at [522, 330] on h2 "NUOVI TREND AUTUNNO 2025" at bounding box center [568, 308] width 402 height 142
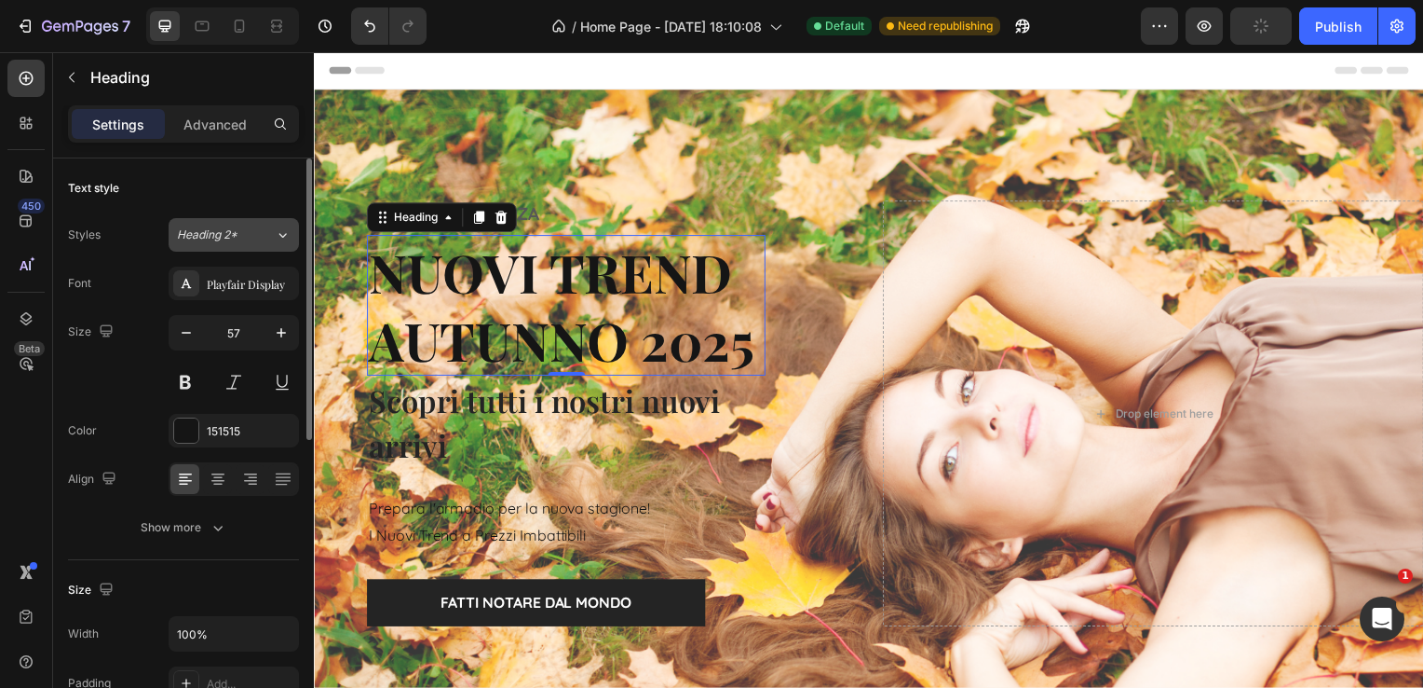
click at [278, 229] on icon at bounding box center [283, 234] width 16 height 19
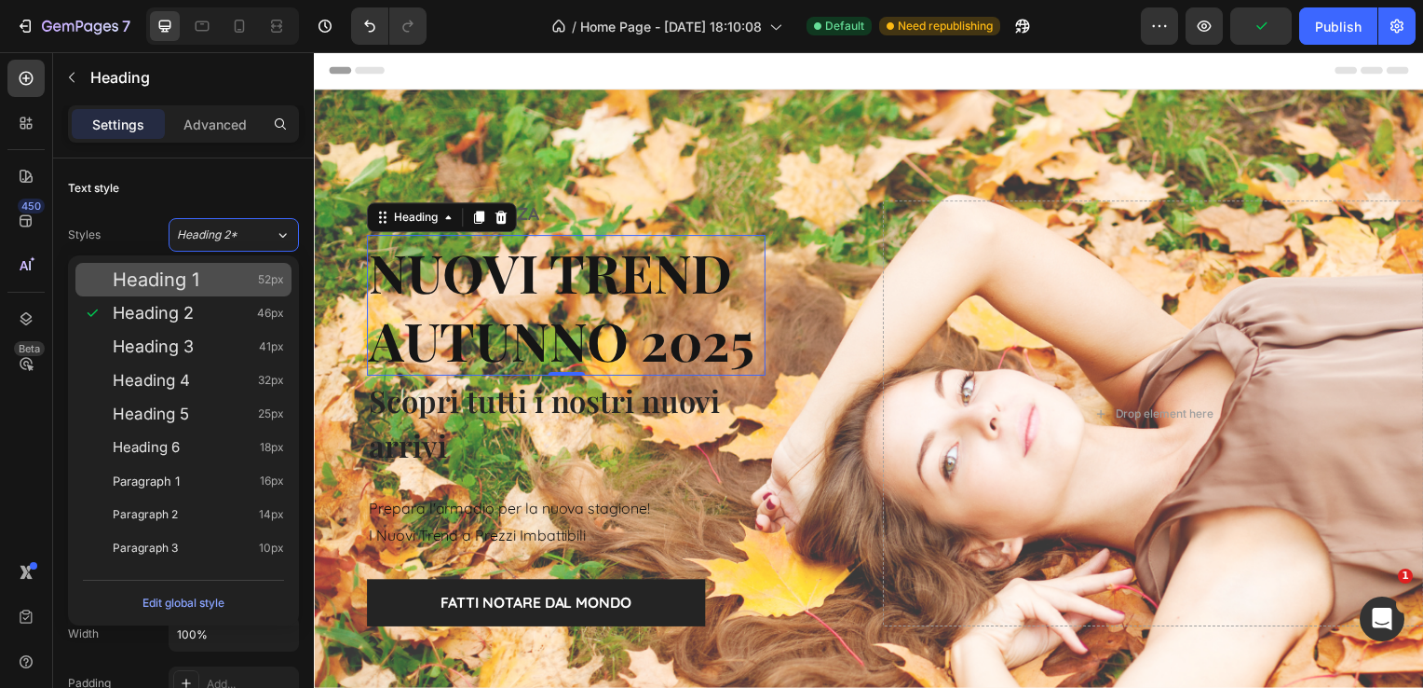
click at [225, 272] on div "Heading 1 52px" at bounding box center [198, 279] width 171 height 19
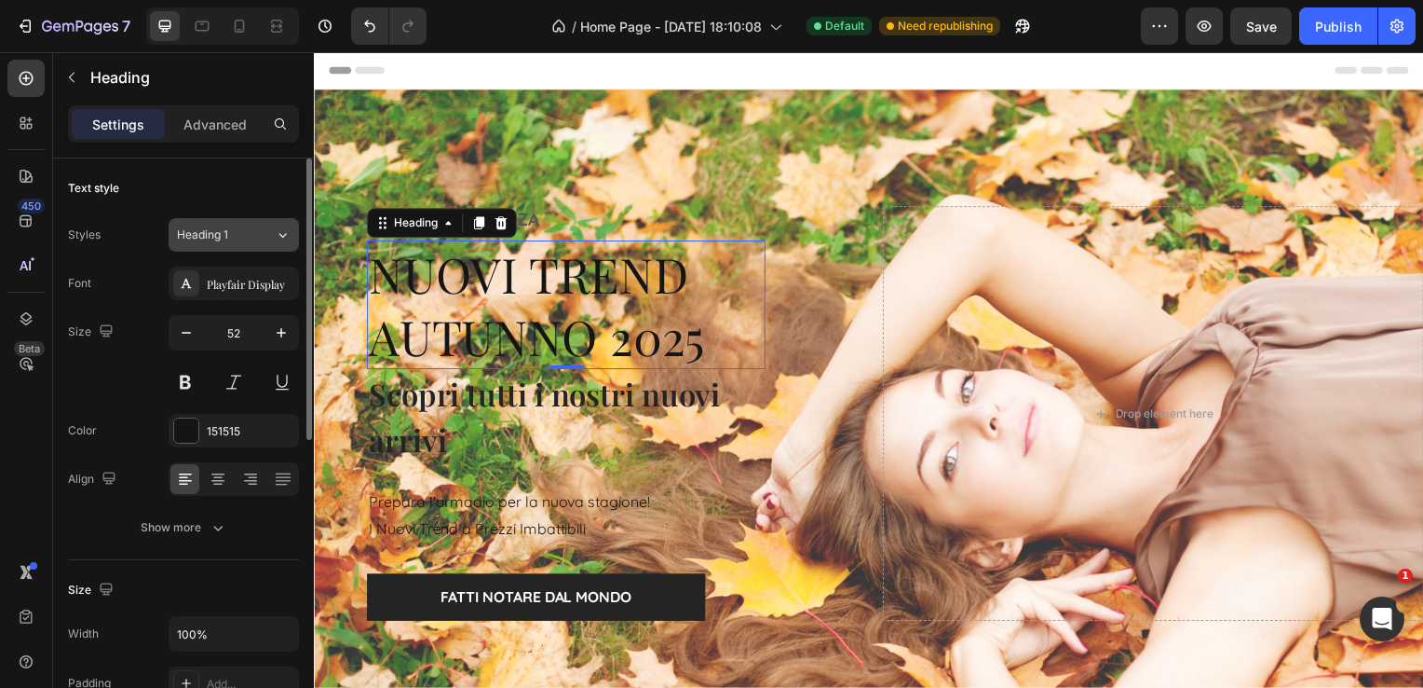
click at [228, 240] on div "Heading 1" at bounding box center [214, 234] width 75 height 17
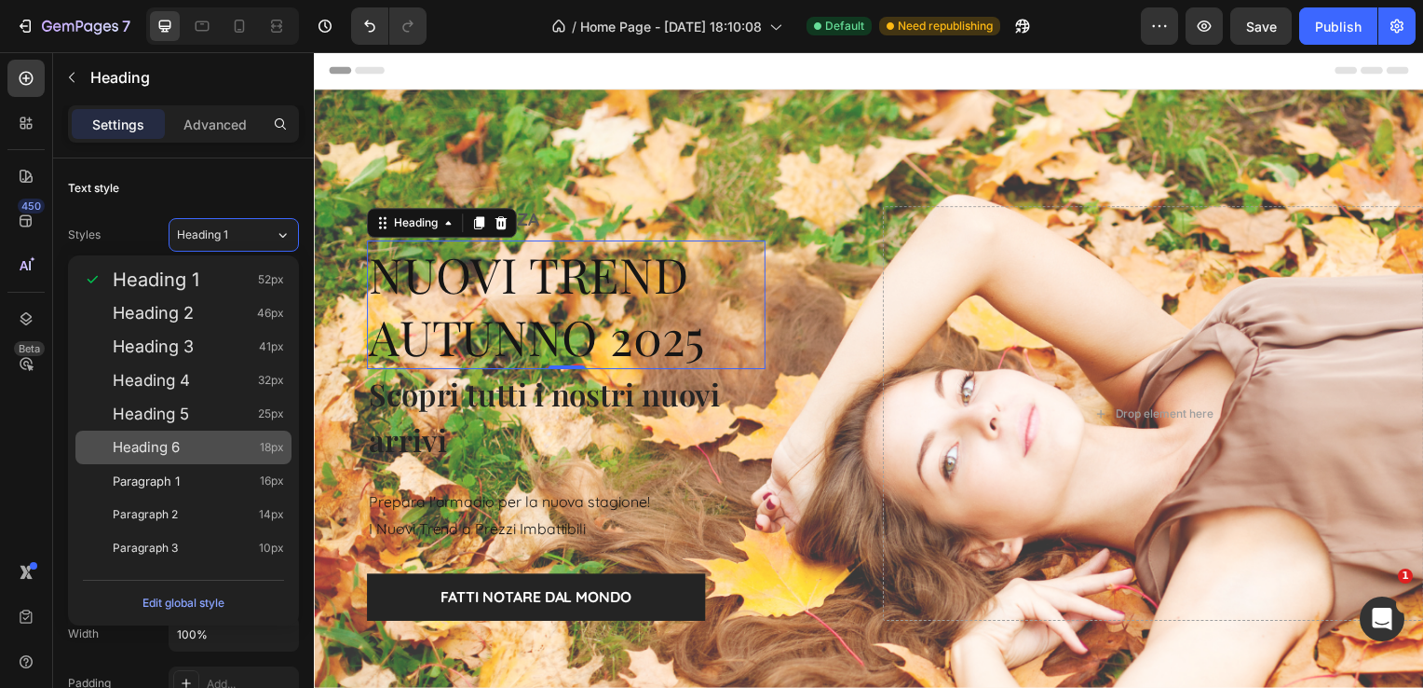
click at [186, 443] on div "Heading 6 18px" at bounding box center [198, 447] width 171 height 19
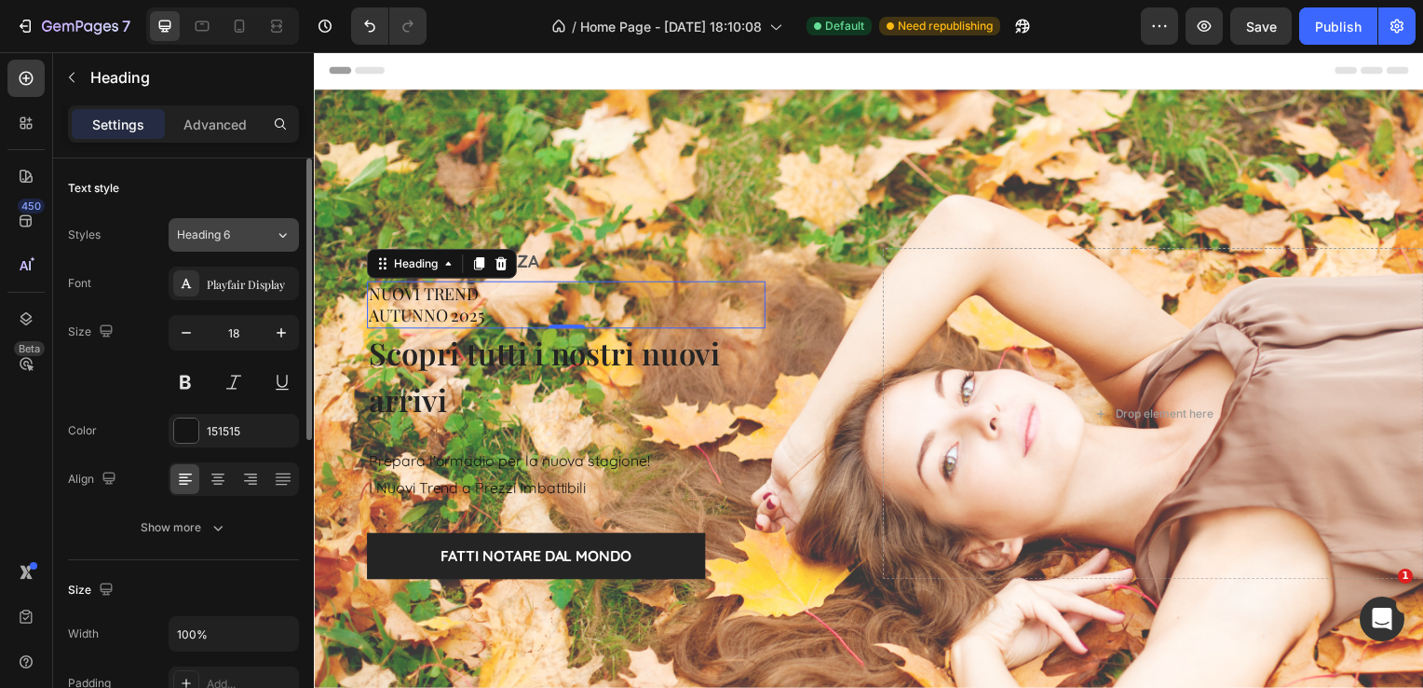
click at [214, 233] on span "Heading 6" at bounding box center [203, 234] width 53 height 17
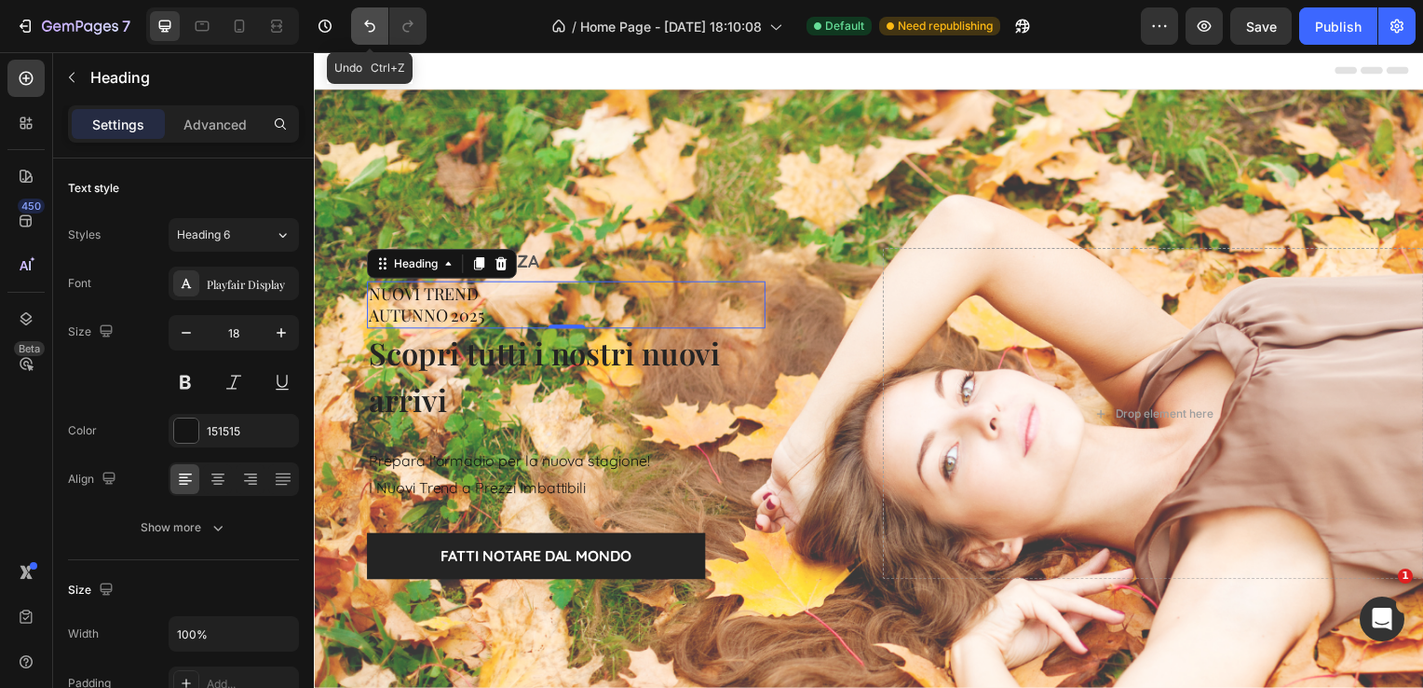
click at [375, 20] on icon "Undo/Redo" at bounding box center [370, 26] width 19 height 19
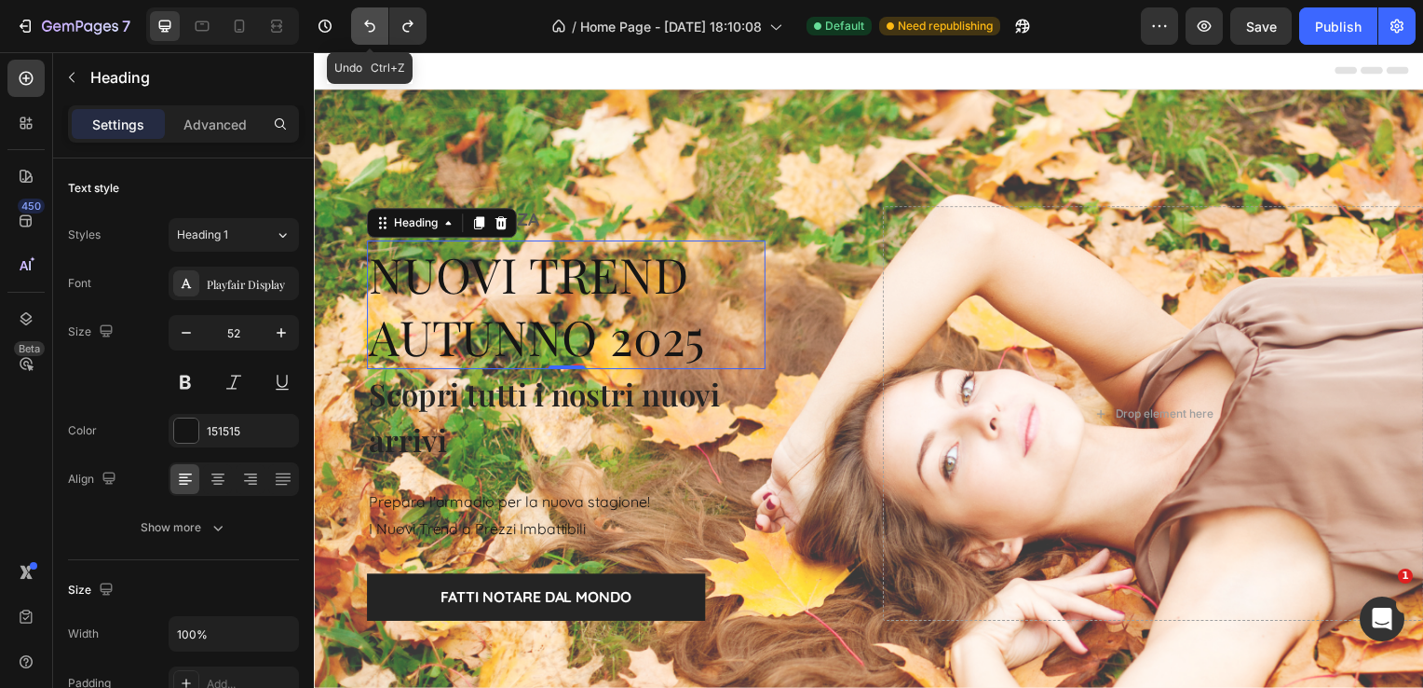
click at [375, 20] on icon "Undo/Redo" at bounding box center [370, 26] width 19 height 19
type input "57"
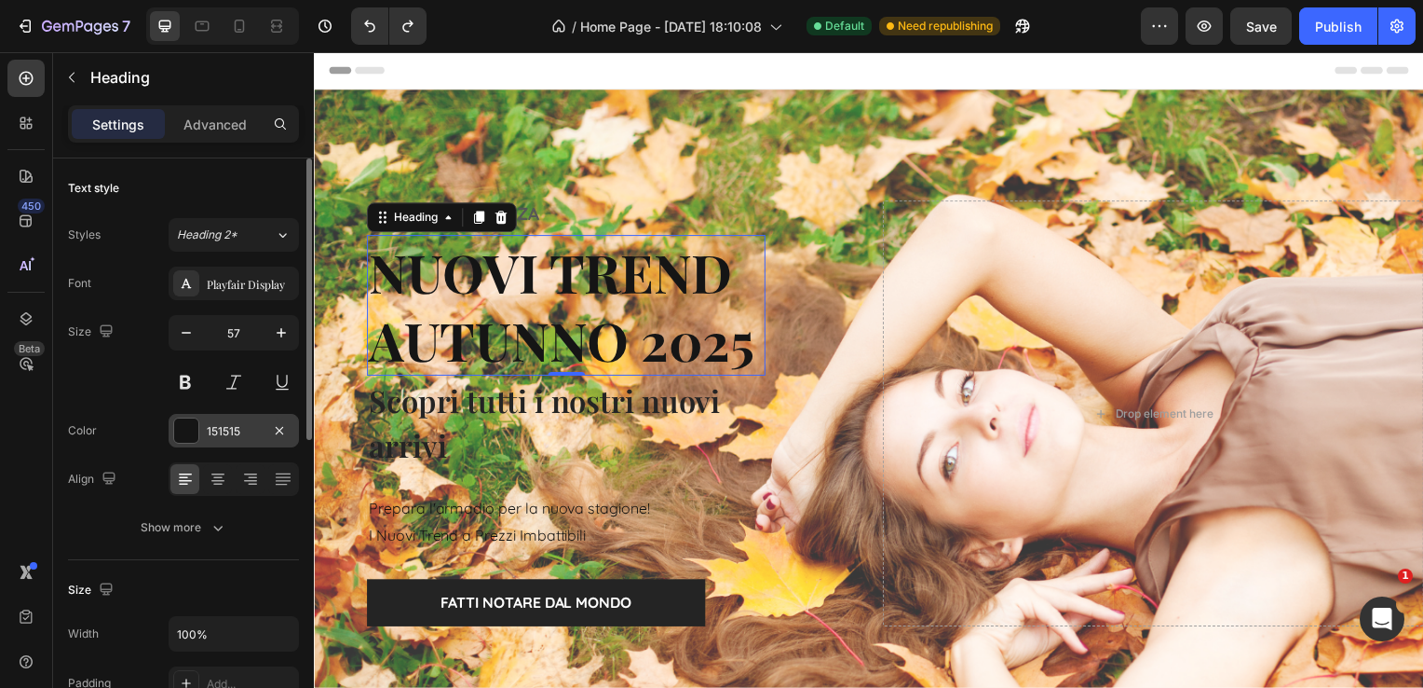
click at [204, 428] on div "151515" at bounding box center [234, 431] width 130 height 34
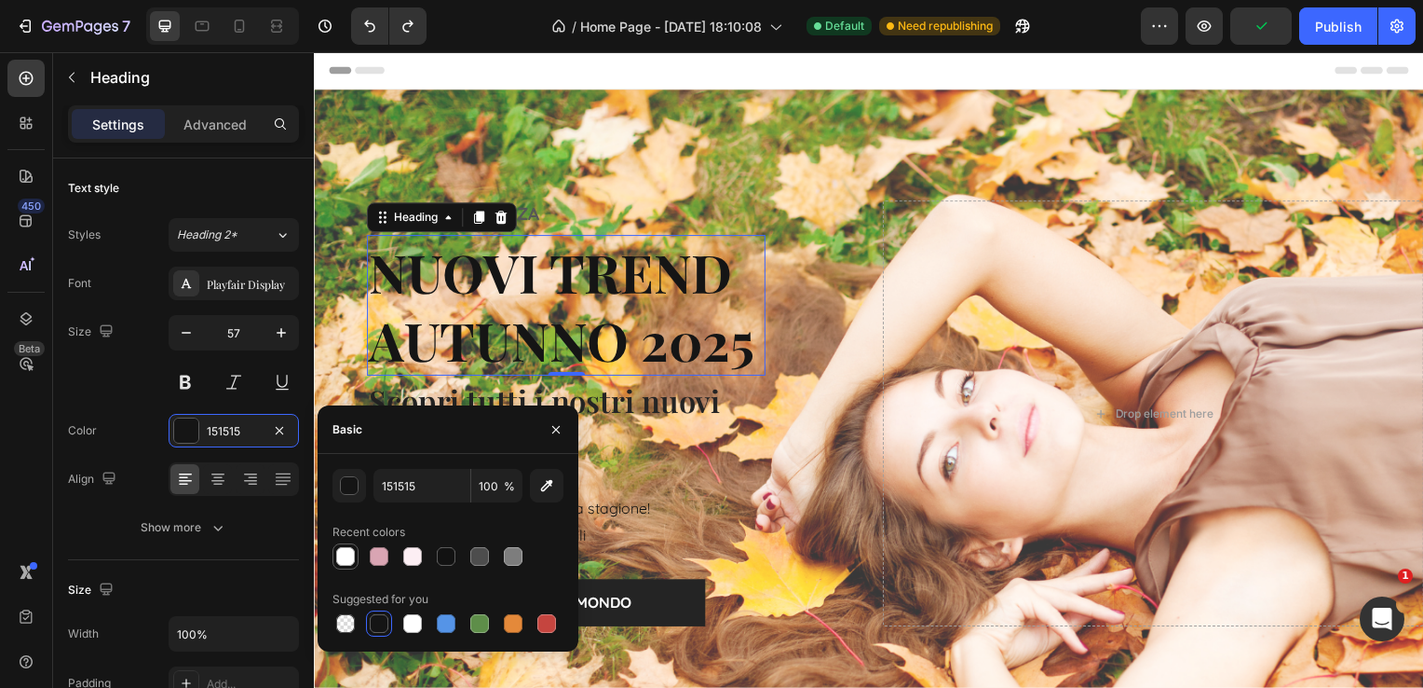
click at [344, 568] on div at bounding box center [346, 556] width 26 height 26
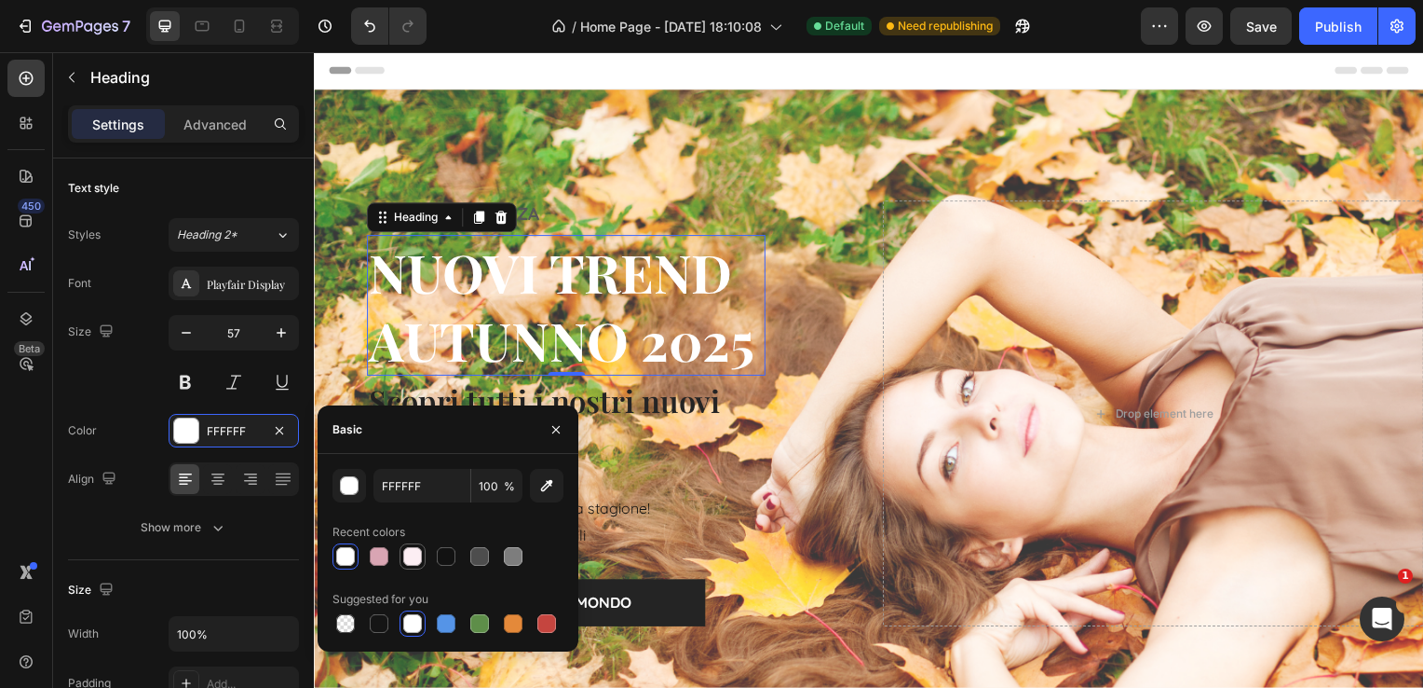
click at [406, 560] on div at bounding box center [412, 556] width 19 height 19
type input "FCEEF3"
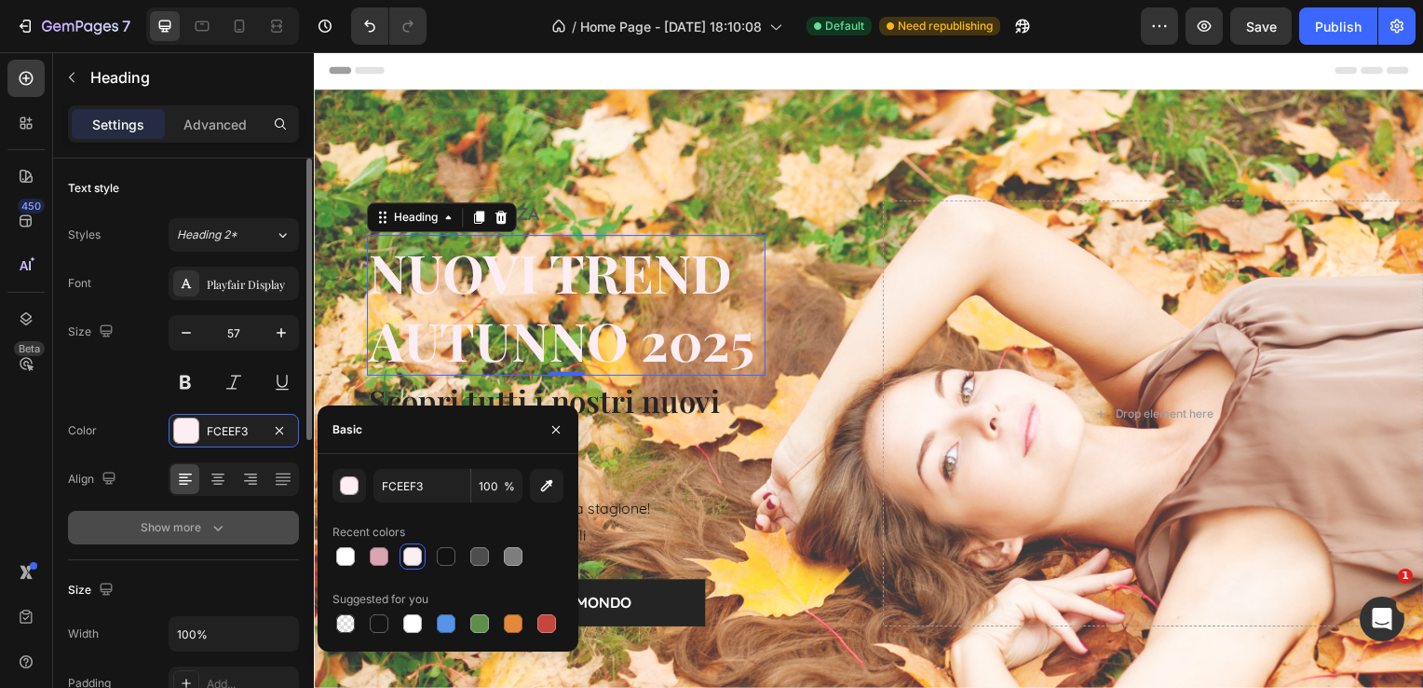
click at [221, 533] on icon "button" at bounding box center [218, 527] width 19 height 19
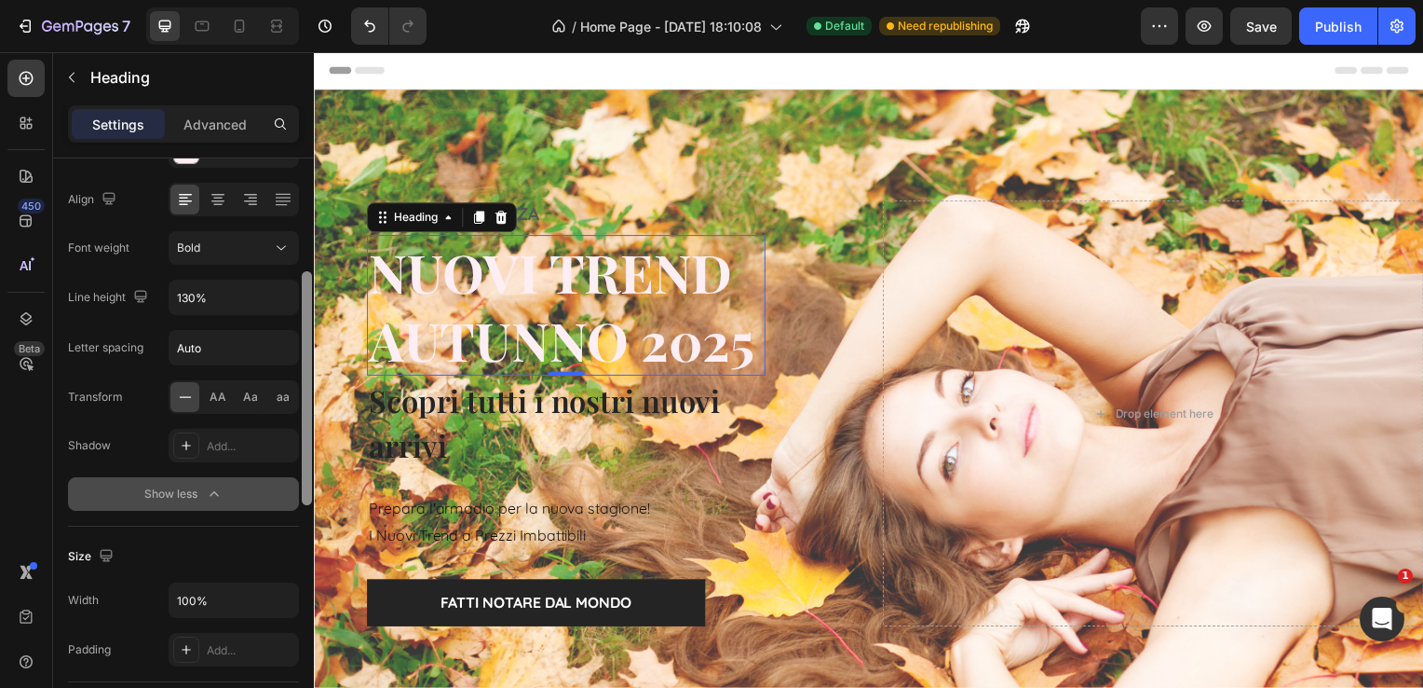
scroll to position [291, 0]
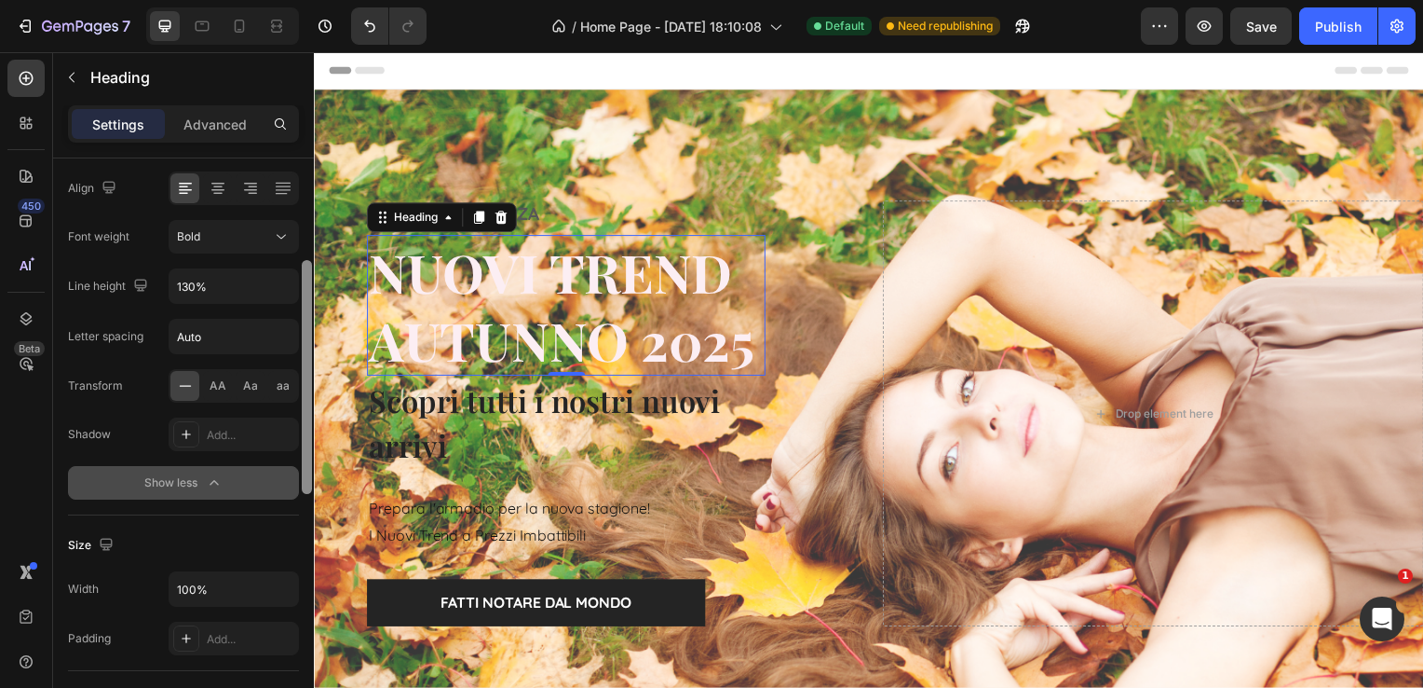
drag, startPoint x: 308, startPoint y: 292, endPoint x: 302, endPoint y: 432, distance: 140.8
click at [302, 432] on div at bounding box center [307, 377] width 10 height 234
click at [231, 427] on div "Add..." at bounding box center [251, 435] width 88 height 17
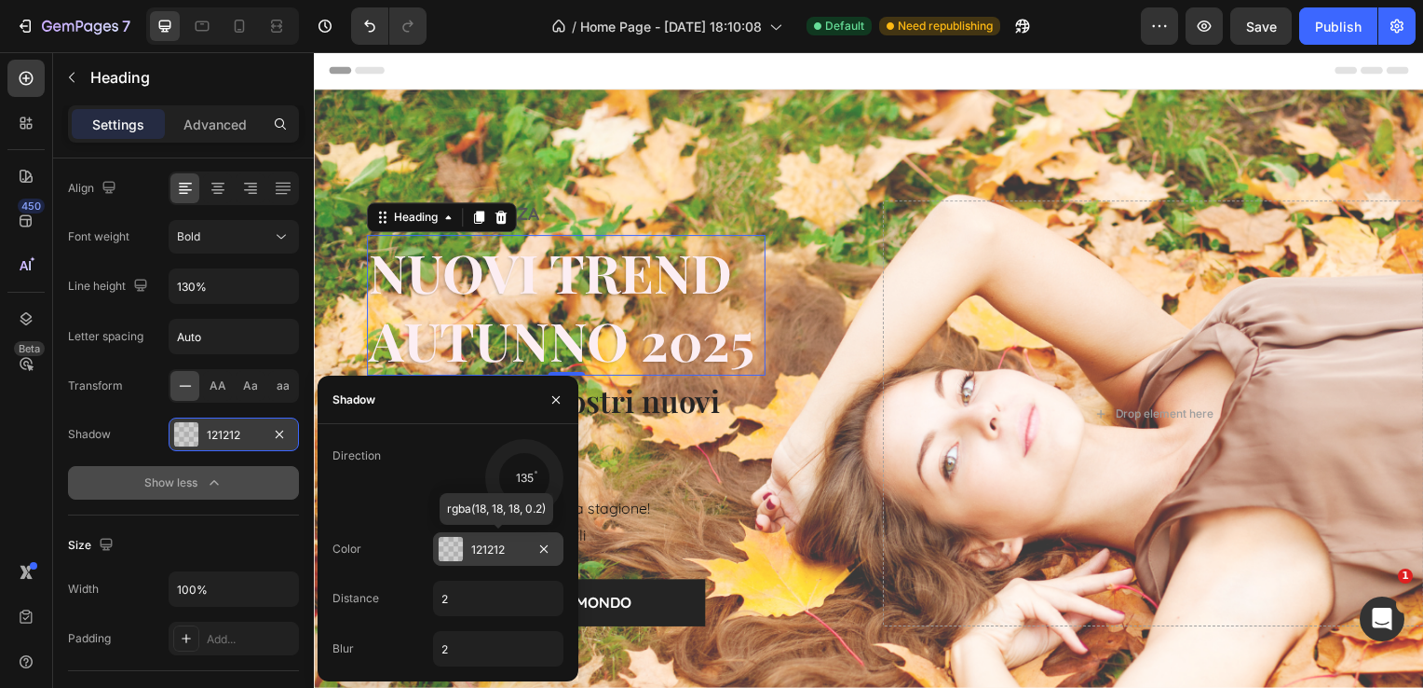
click at [493, 539] on div "121212" at bounding box center [498, 549] width 130 height 34
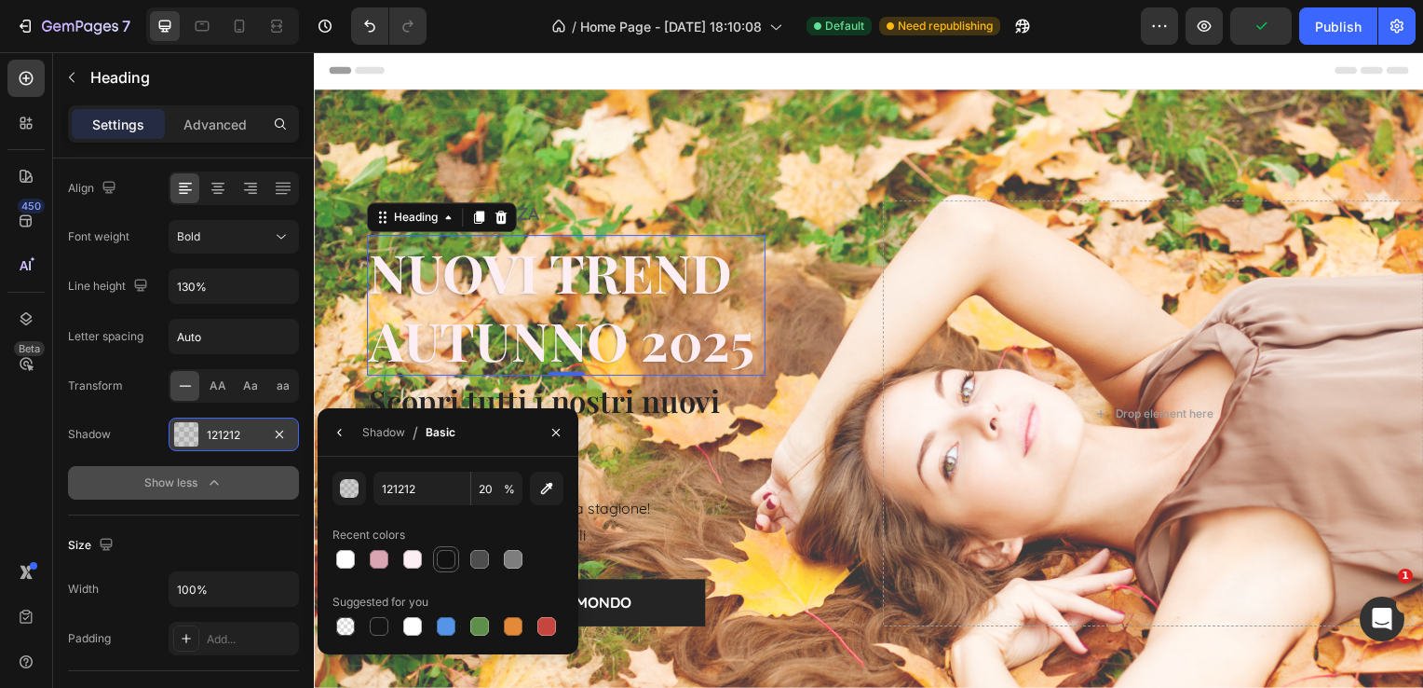
click at [439, 557] on div at bounding box center [446, 559] width 19 height 19
type input "100"
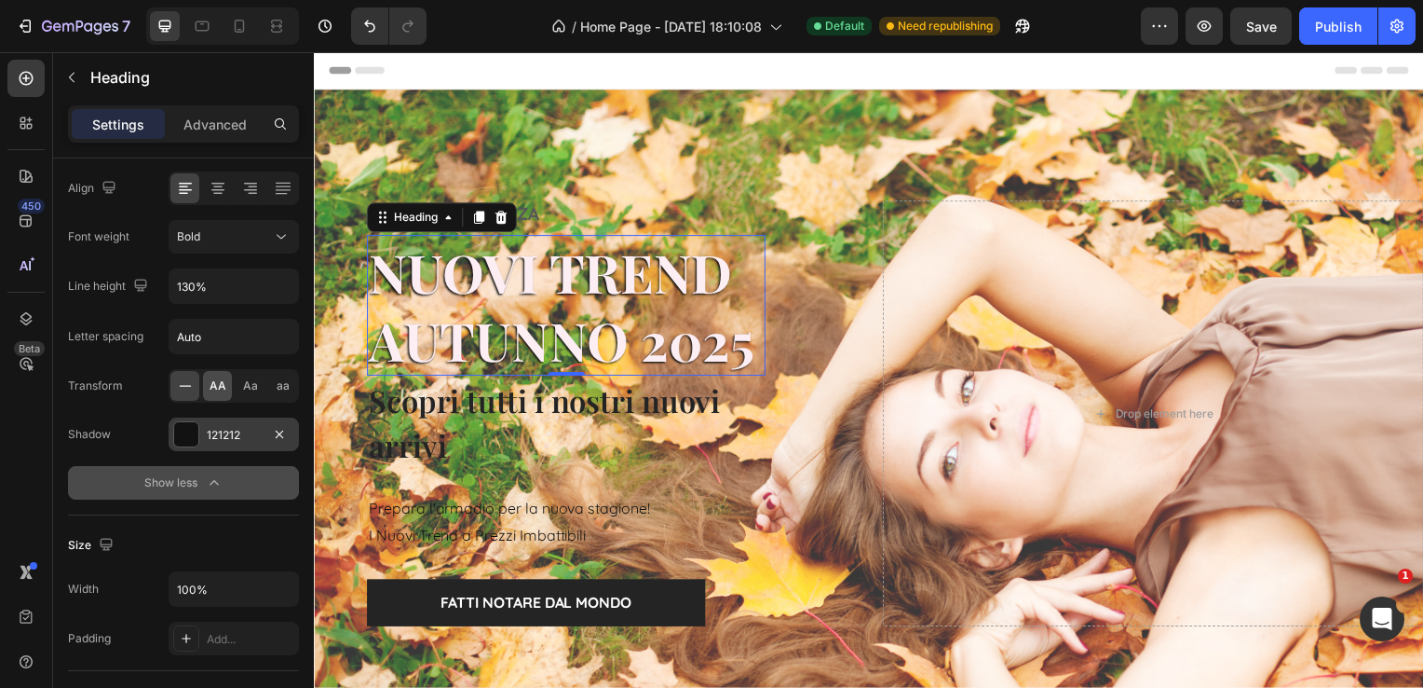
click at [216, 387] on span "AA" at bounding box center [218, 385] width 17 height 17
click at [422, 433] on p "Scopri tutti i nostri nuovi arrivi" at bounding box center [568, 426] width 398 height 92
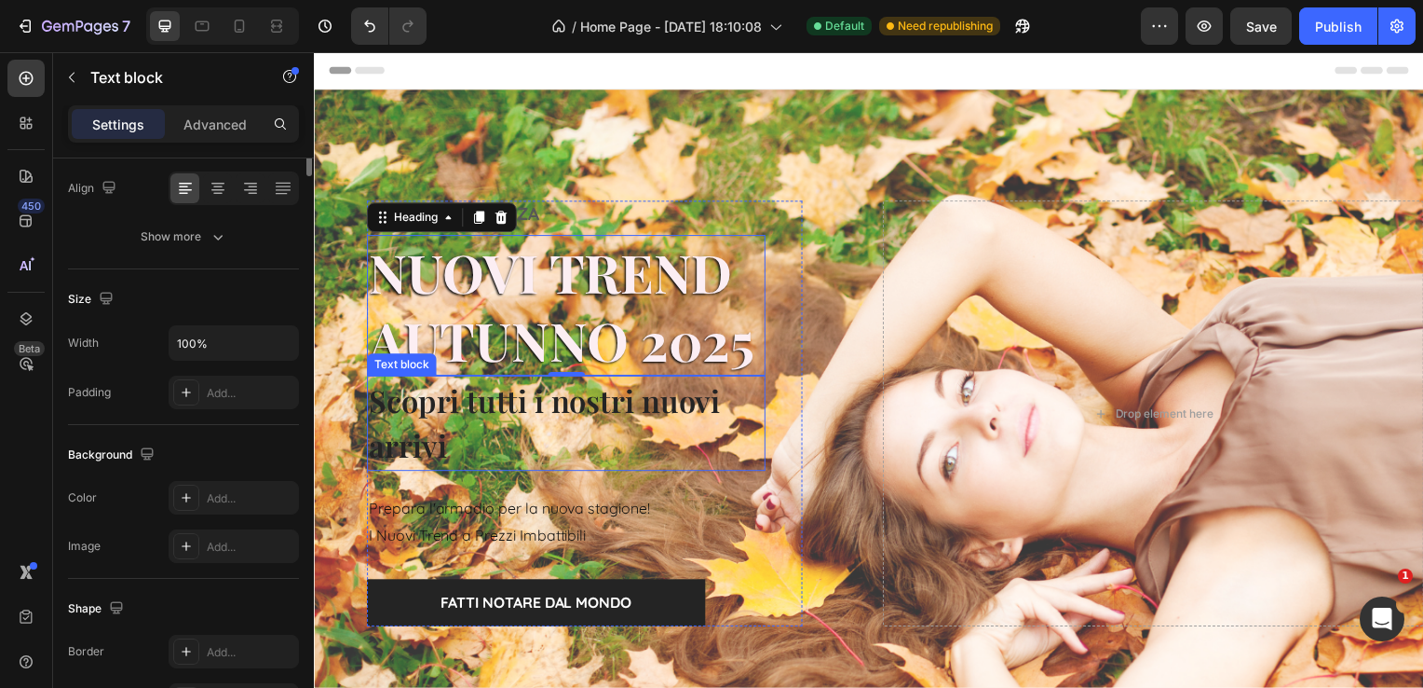
scroll to position [0, 0]
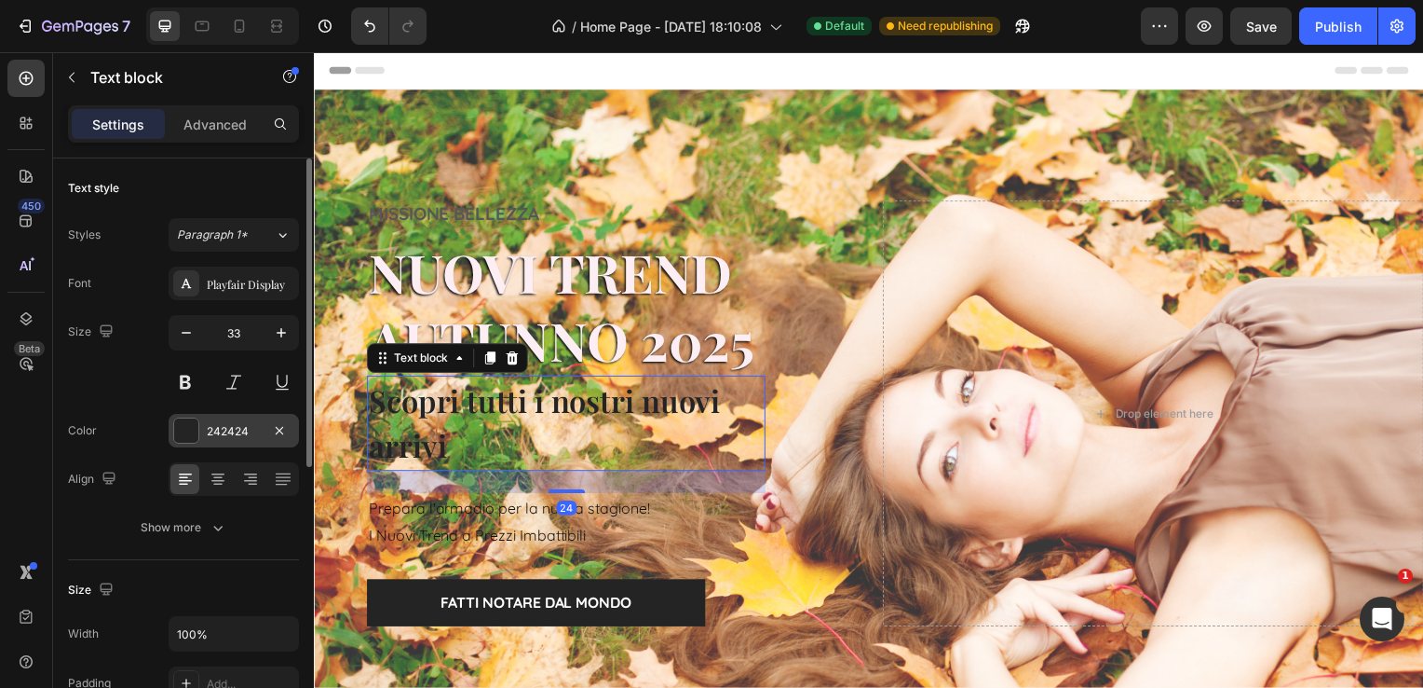
click at [193, 426] on div at bounding box center [186, 430] width 24 height 24
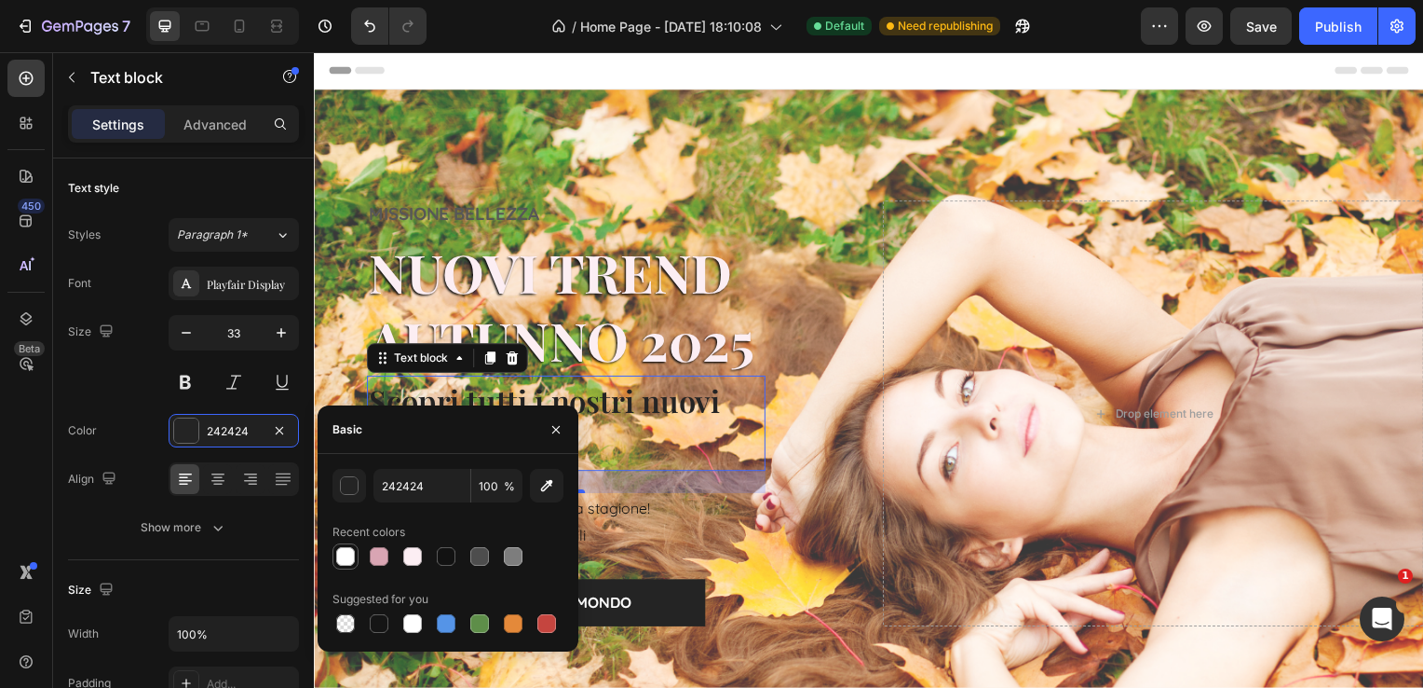
click at [347, 557] on div at bounding box center [345, 556] width 19 height 19
type input "FFFFFF"
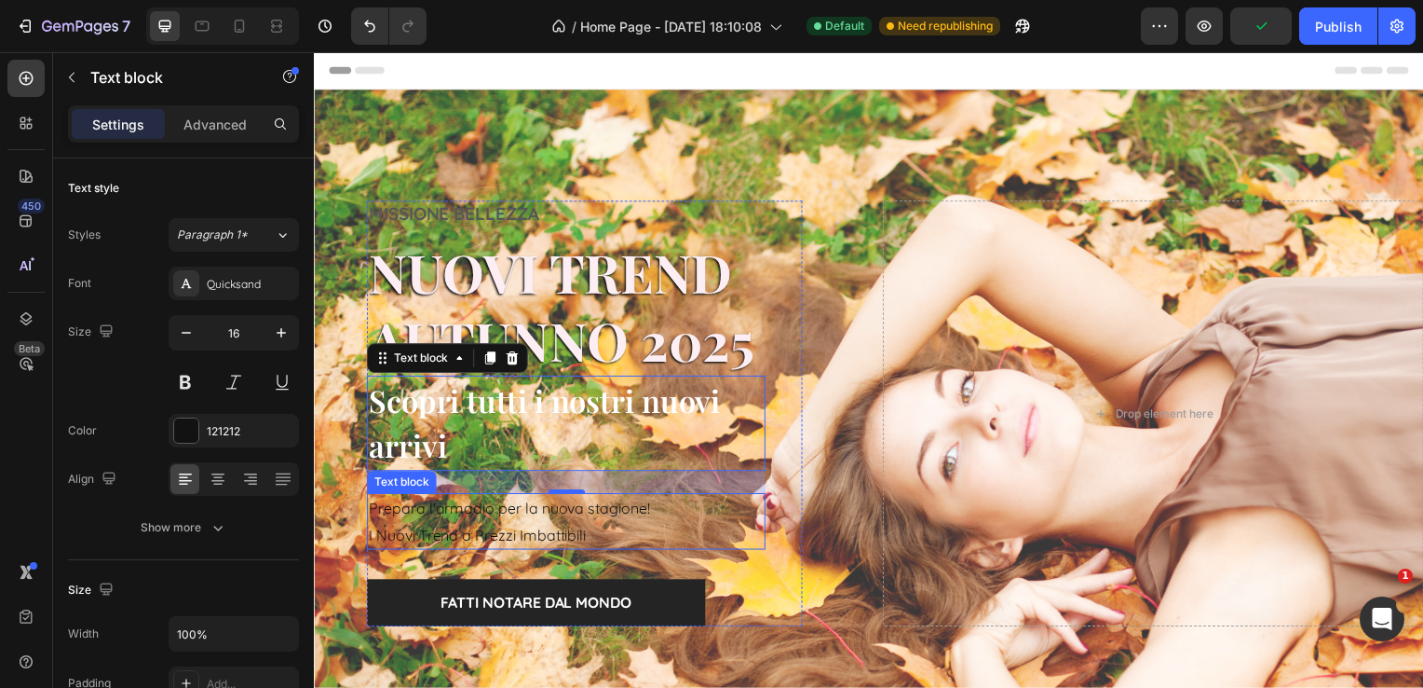
click at [688, 534] on p "I Nuovi Trend a Prezzi Imbattibili" at bounding box center [568, 538] width 398 height 27
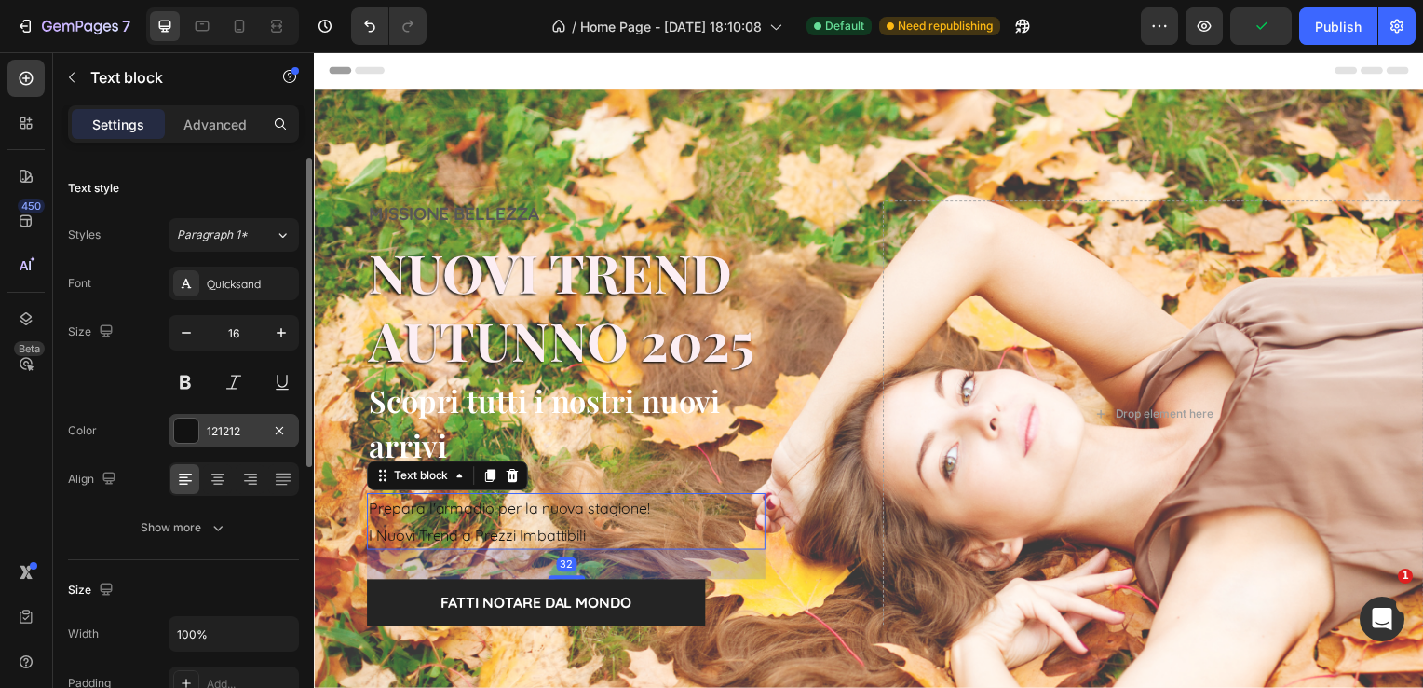
click at [182, 427] on div at bounding box center [186, 430] width 24 height 24
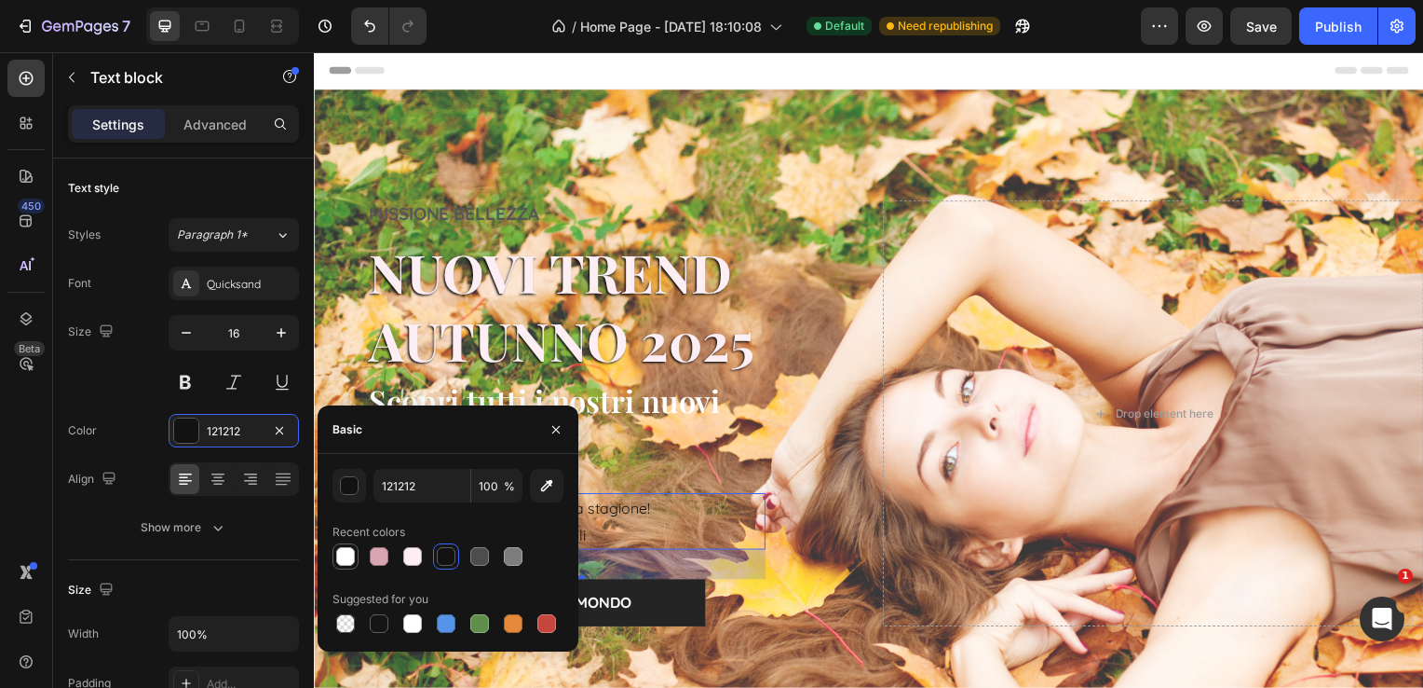
click at [348, 555] on div at bounding box center [345, 556] width 19 height 19
type input "FFFFFF"
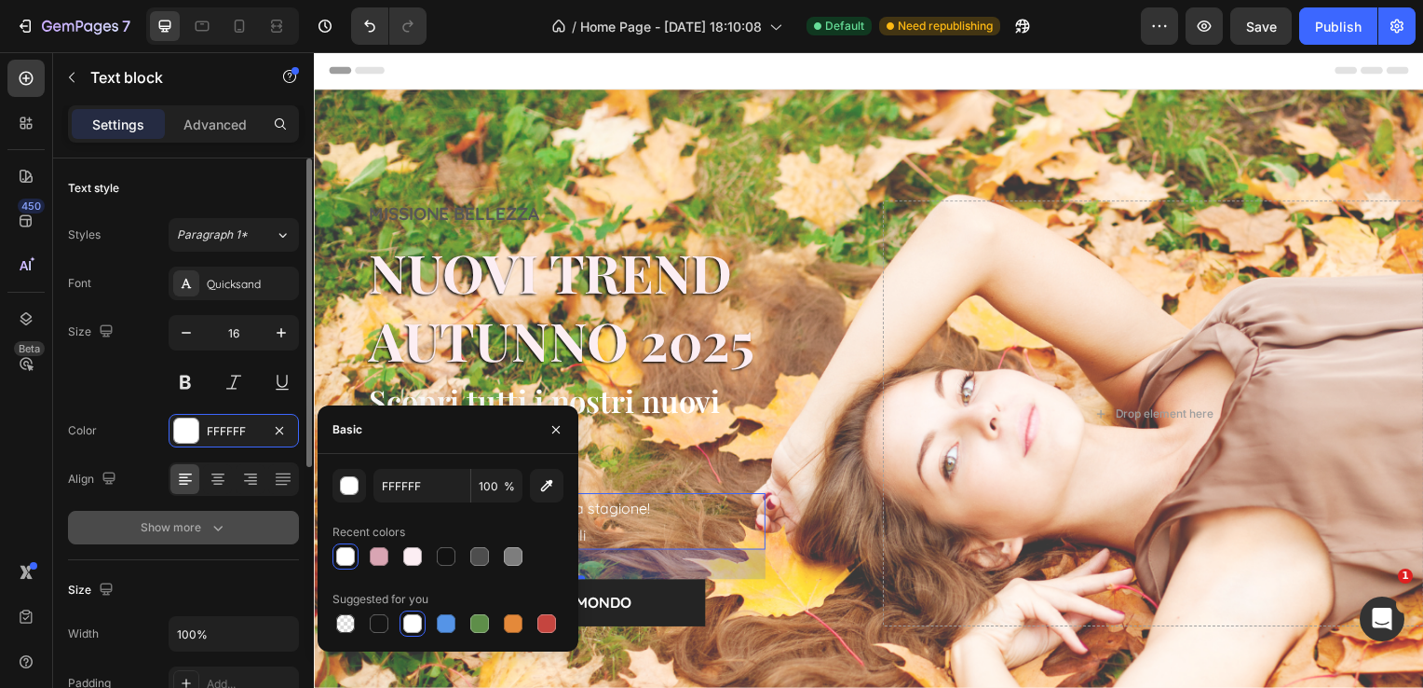
click at [205, 520] on div "Show more" at bounding box center [184, 527] width 87 height 19
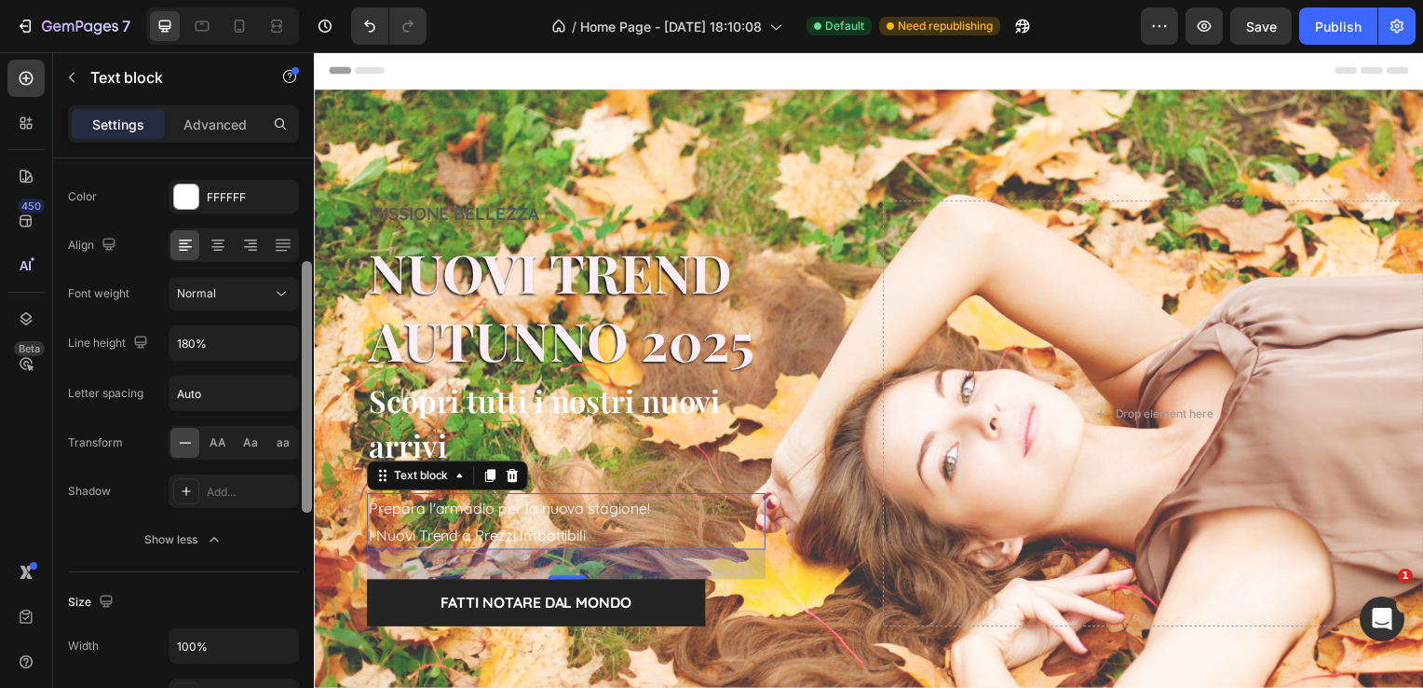
drag, startPoint x: 306, startPoint y: 361, endPoint x: 306, endPoint y: 450, distance: 88.5
click at [306, 450] on div at bounding box center [307, 387] width 10 height 252
click at [212, 438] on span "AA" at bounding box center [218, 441] width 17 height 17
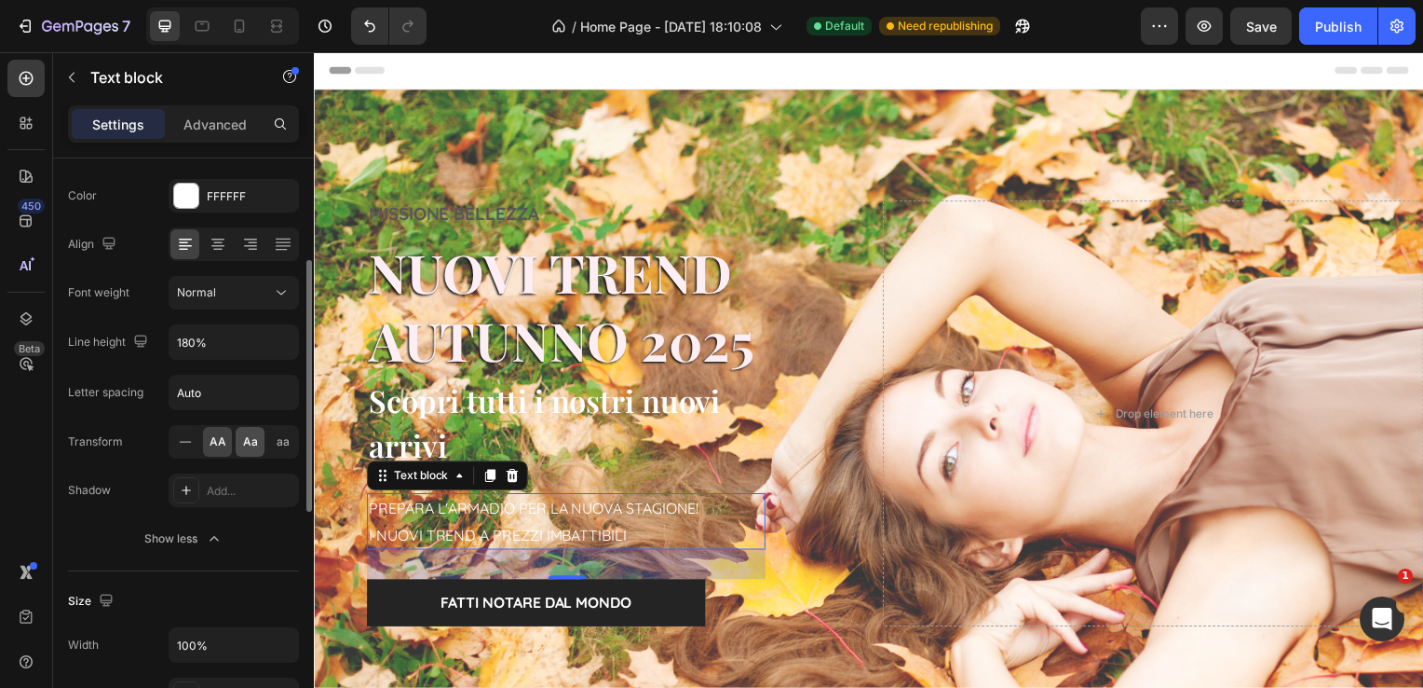
click at [246, 450] on div "Aa" at bounding box center [250, 442] width 29 height 30
click at [237, 293] on div "Normal" at bounding box center [224, 292] width 95 height 17
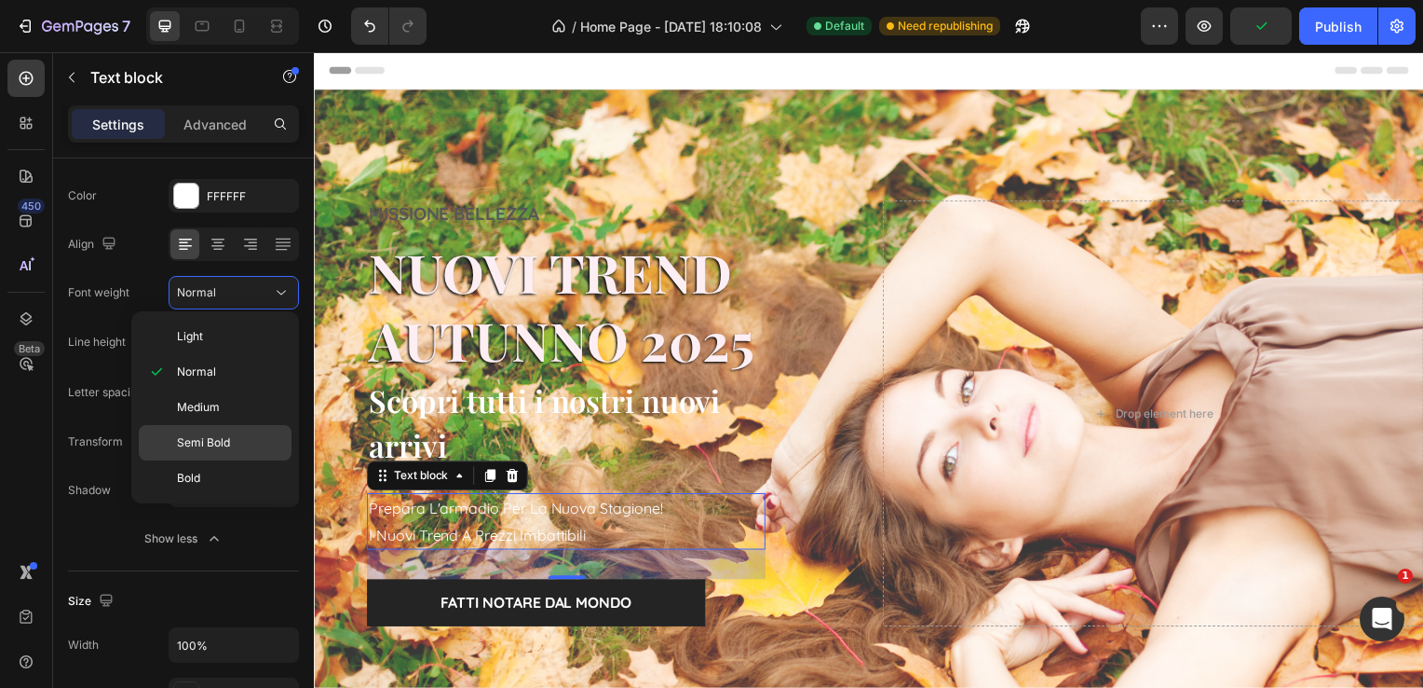
click at [214, 436] on span "Semi Bold" at bounding box center [203, 442] width 53 height 17
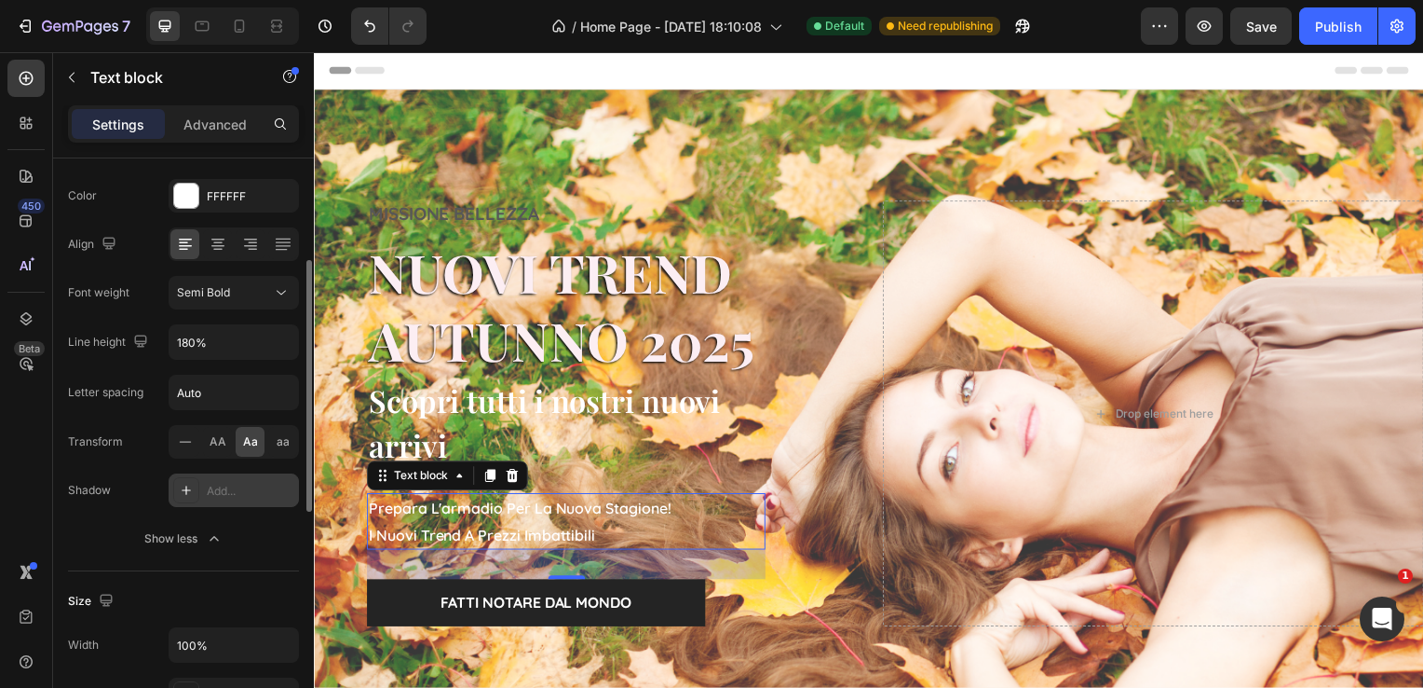
click at [210, 493] on div "Add..." at bounding box center [251, 491] width 88 height 17
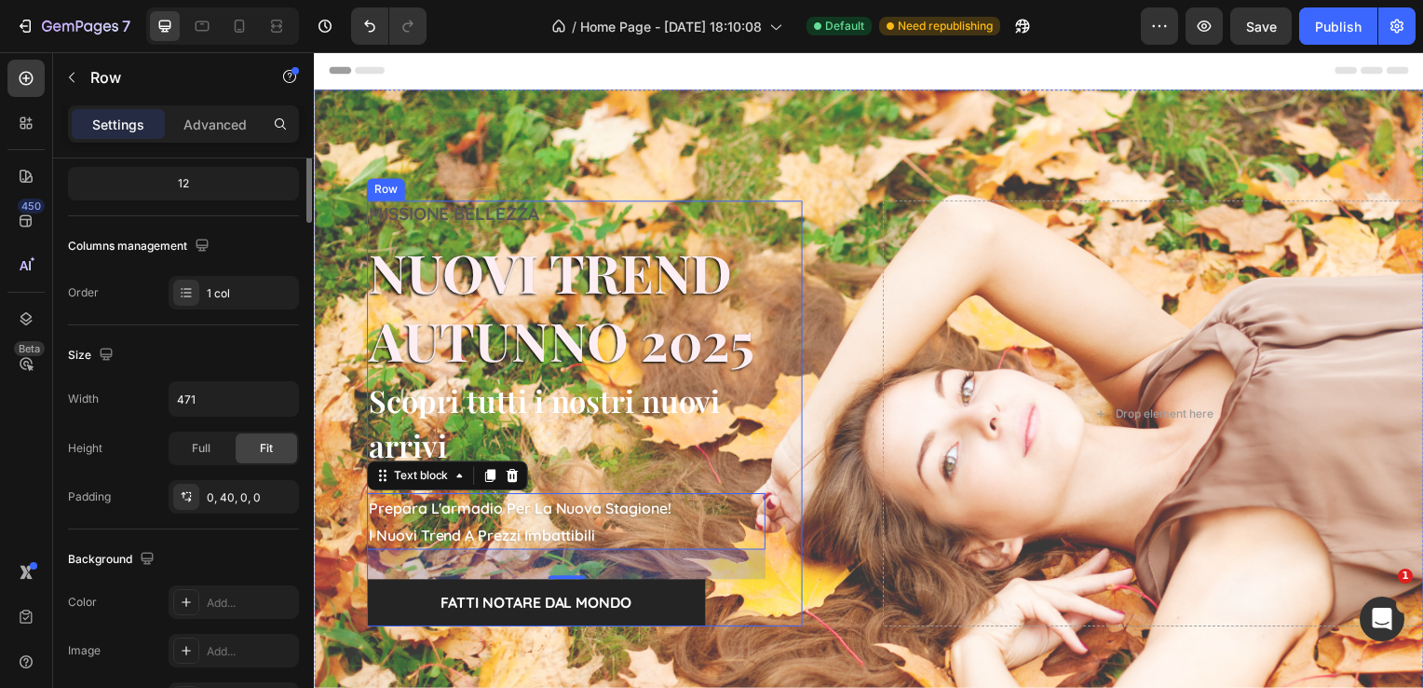
click at [776, 519] on div "MISSIONE BELLEZZA Text block NUOVI TREND AUTUNNO 2025 Heading NUOVI TREND Headi…" at bounding box center [586, 416] width 439 height 429
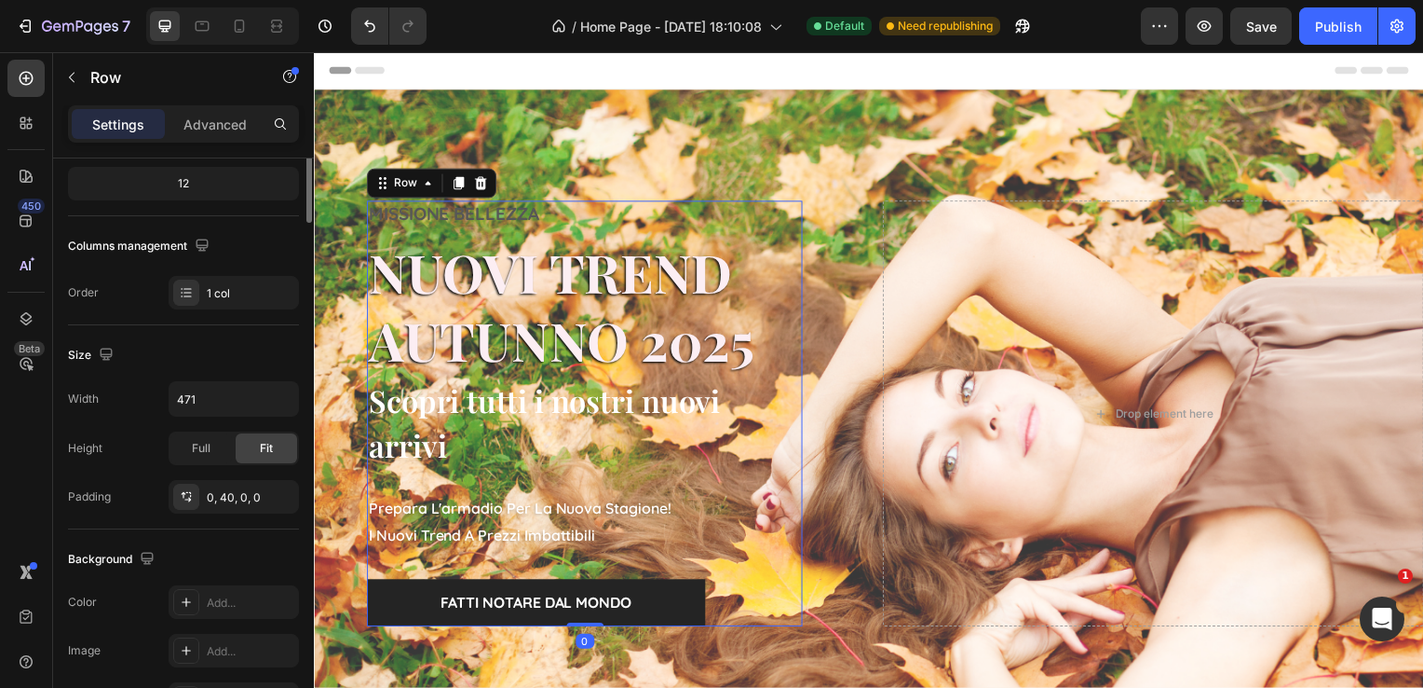
scroll to position [0, 0]
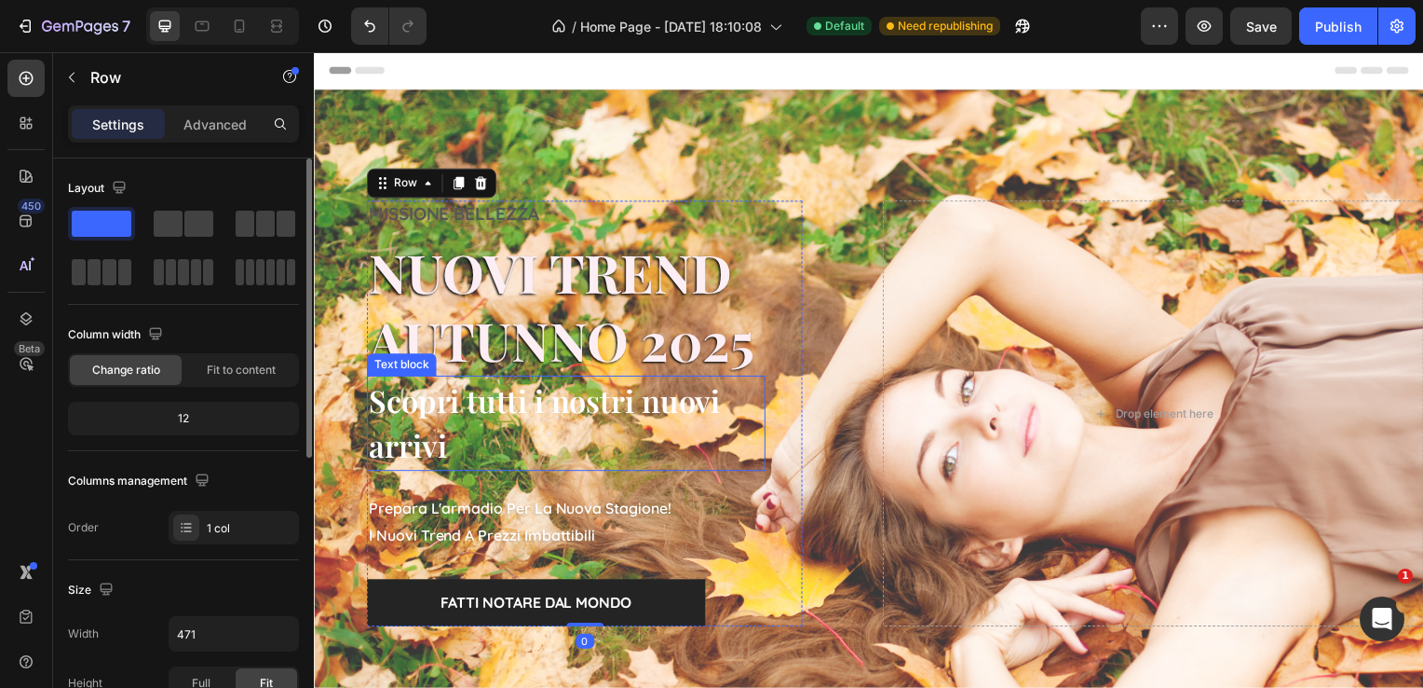
click at [610, 410] on p "Scopri tutti i nostri nuovi arrivi" at bounding box center [568, 426] width 398 height 92
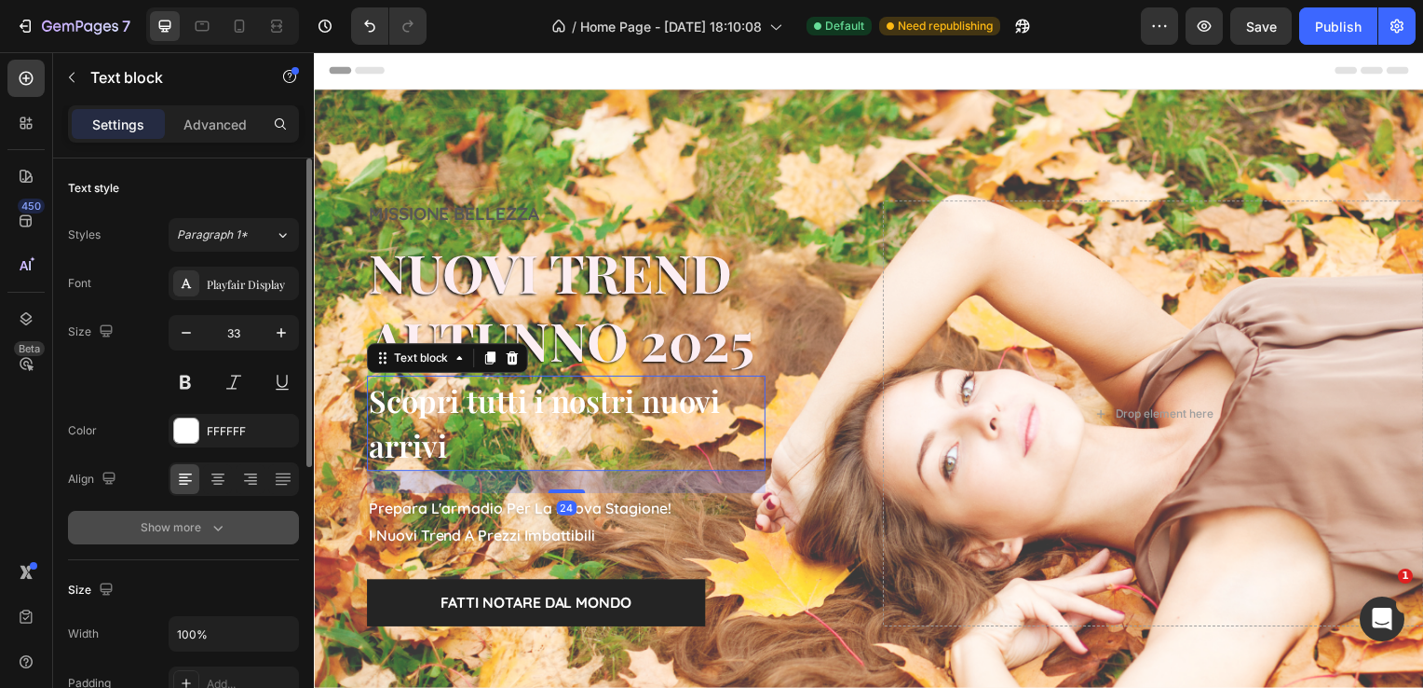
click at [184, 526] on div "Show more" at bounding box center [184, 527] width 87 height 19
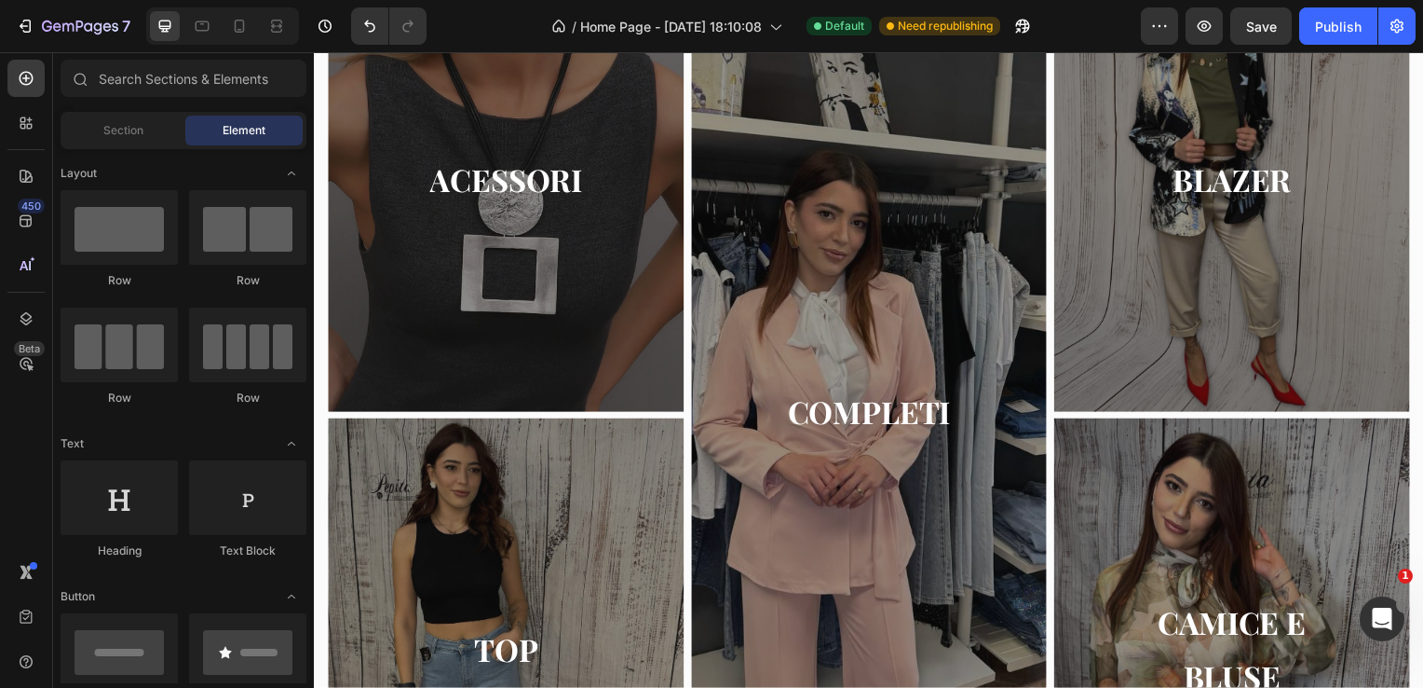
scroll to position [892, 0]
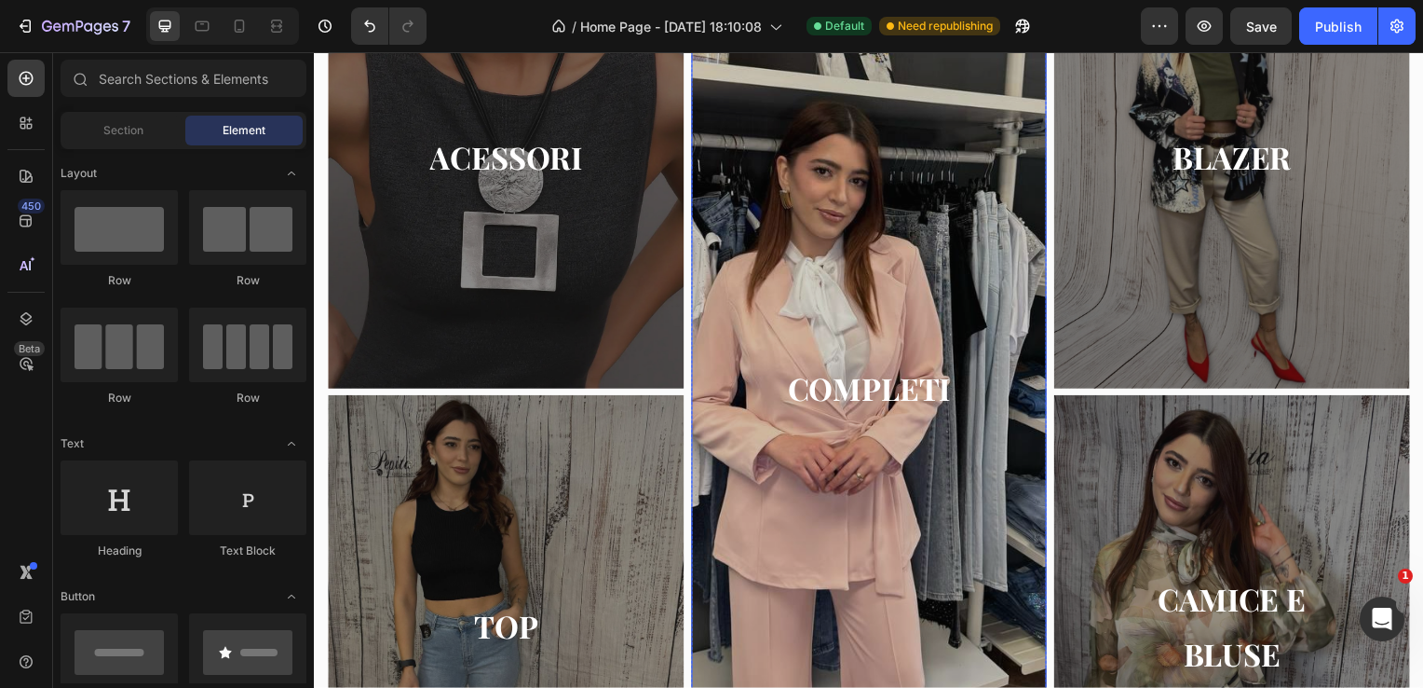
click at [780, 238] on div "Overlay" at bounding box center [873, 391] width 359 height 932
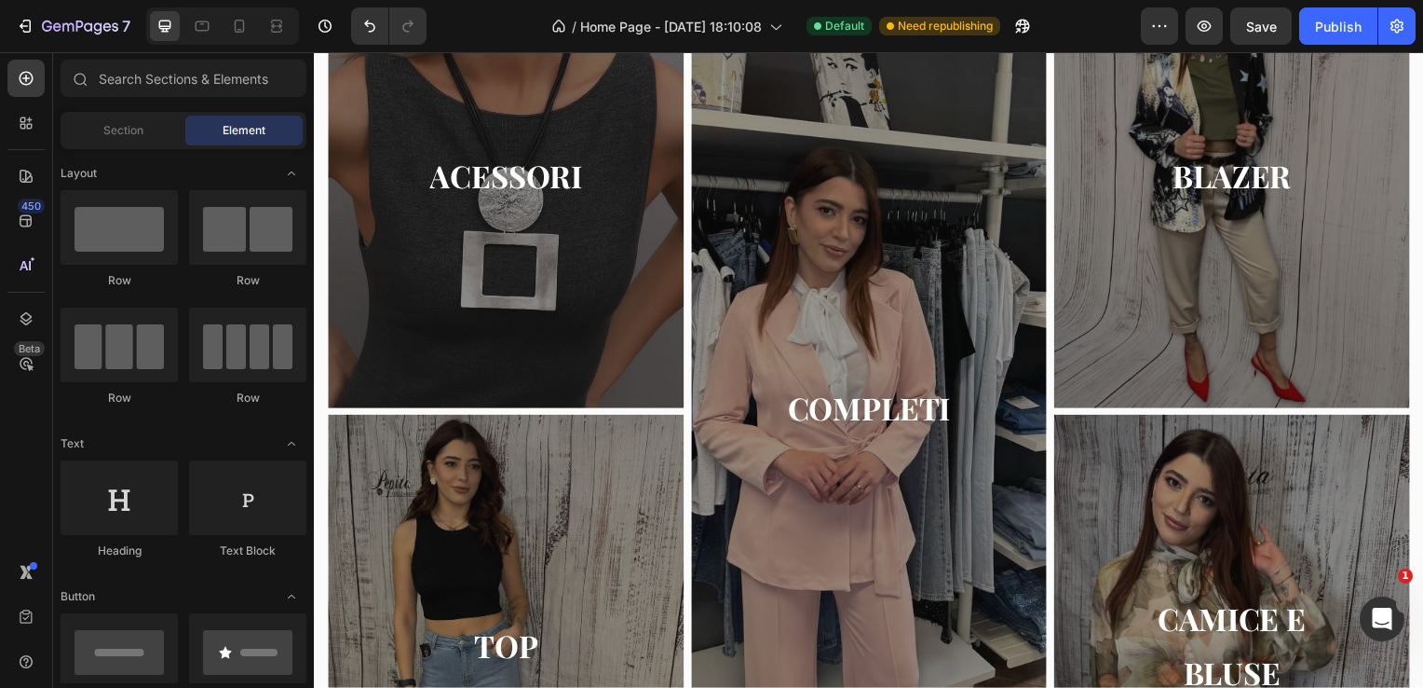
scroll to position [850, 0]
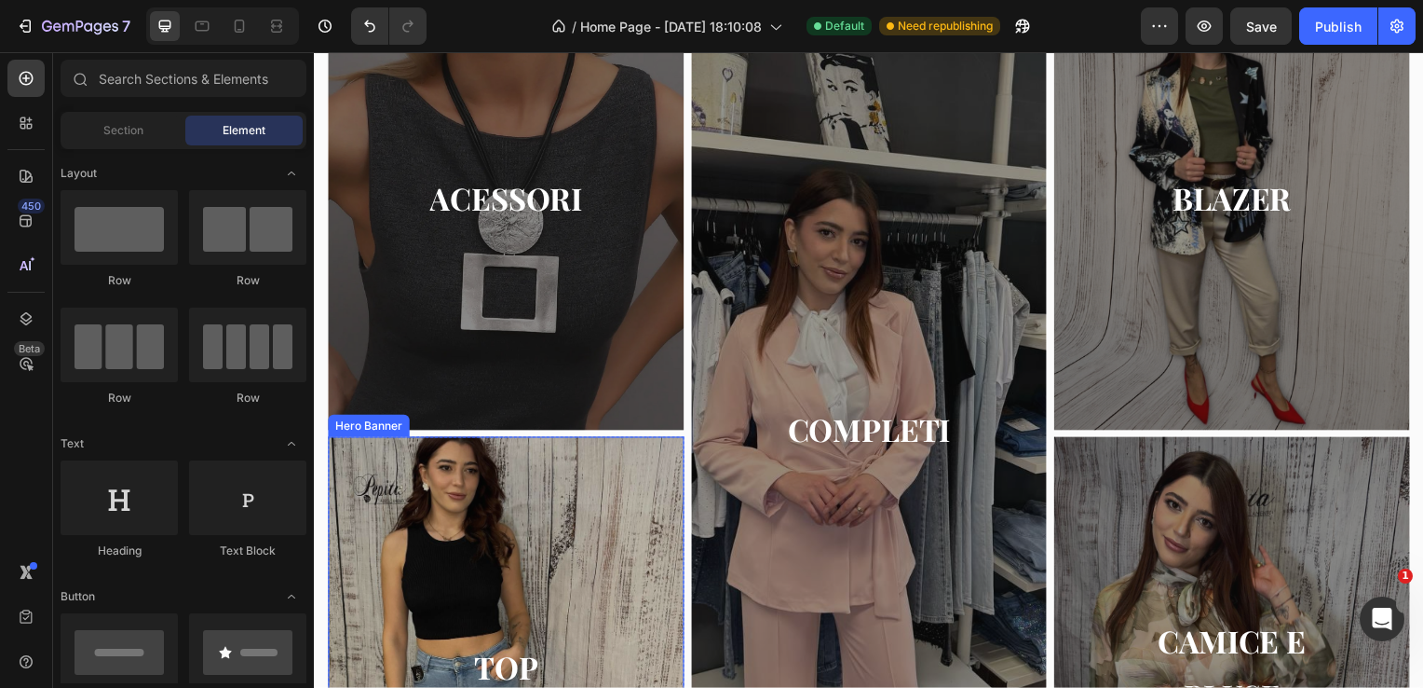
click at [495, 580] on div "Overlay" at bounding box center [507, 673] width 359 height 466
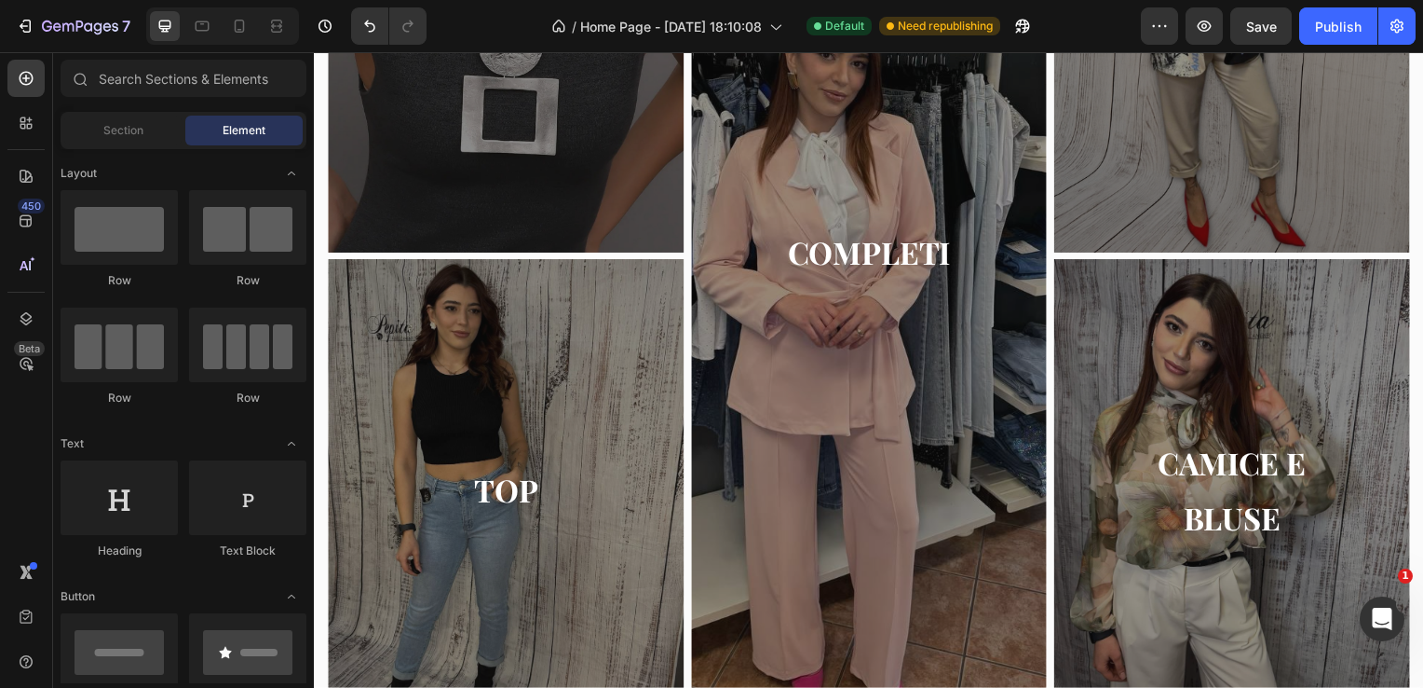
scroll to position [1035, 0]
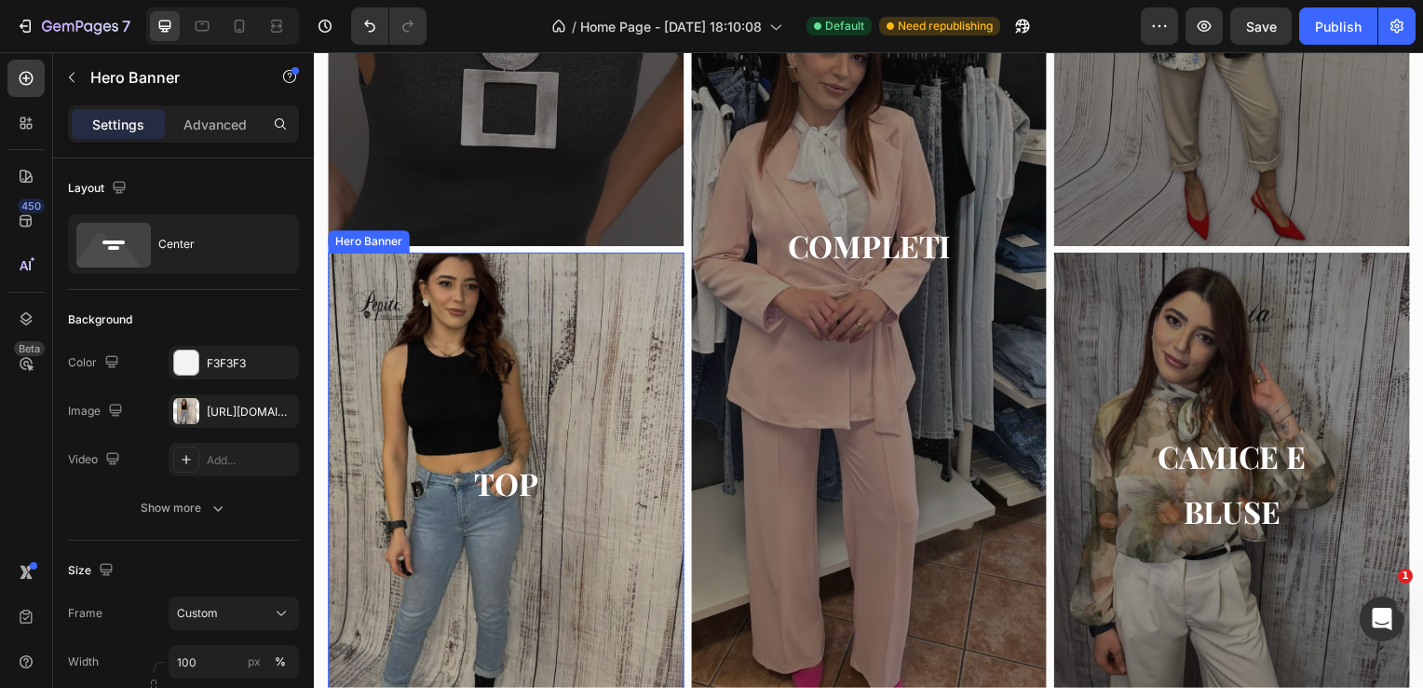
click at [592, 389] on div "Overlay" at bounding box center [507, 487] width 359 height 466
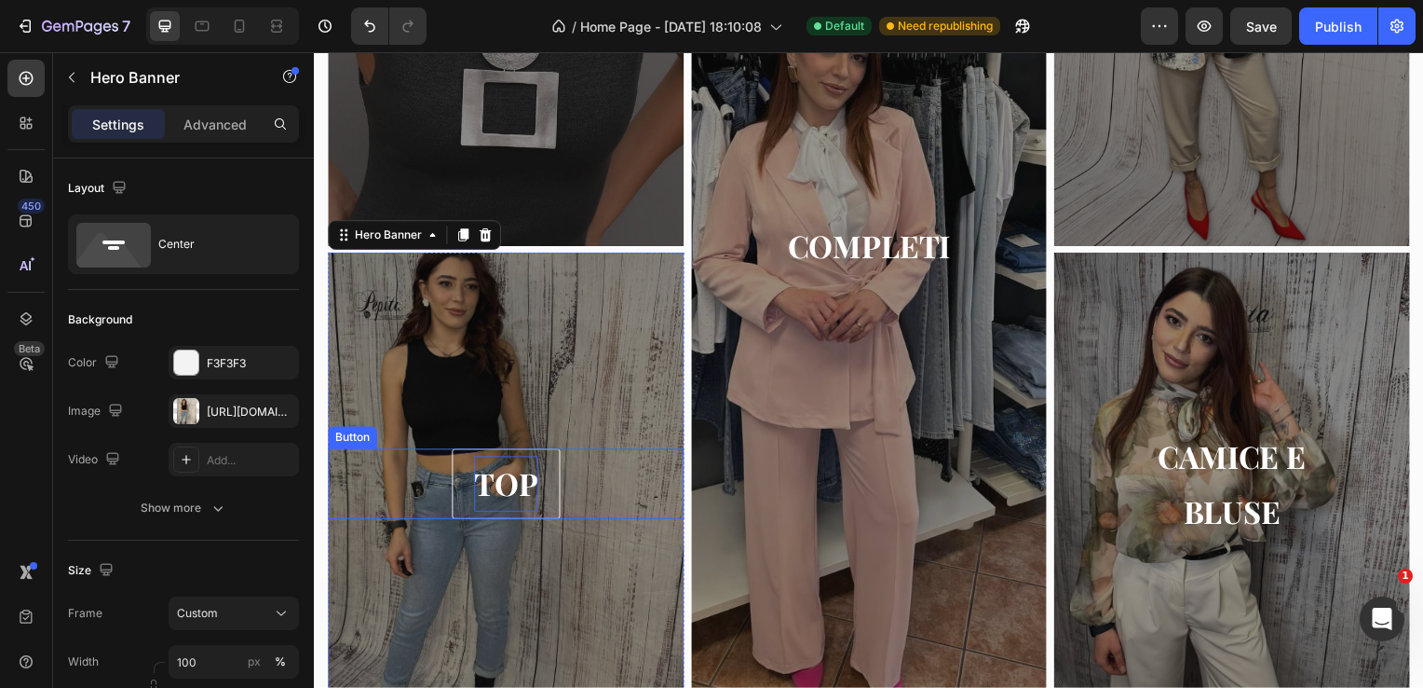
click at [527, 477] on p "TOP" at bounding box center [507, 486] width 64 height 55
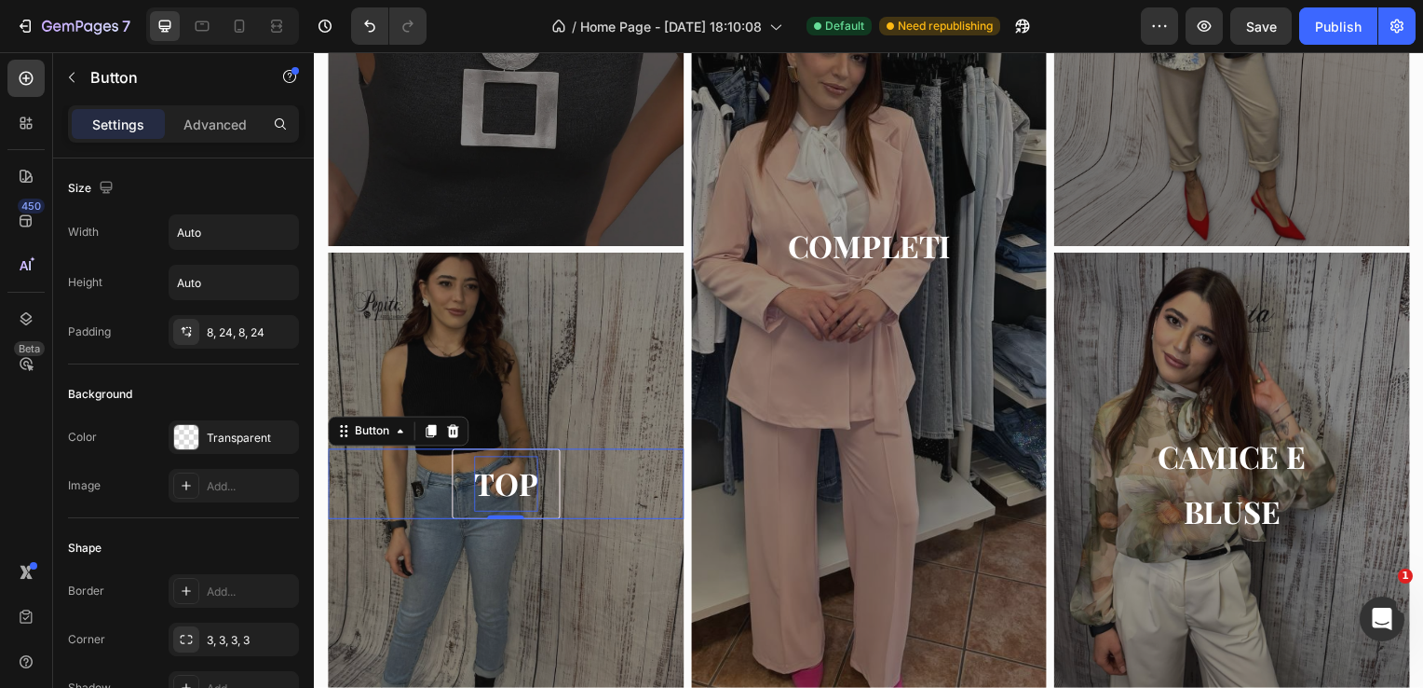
click at [531, 473] on p "TOP" at bounding box center [507, 486] width 64 height 55
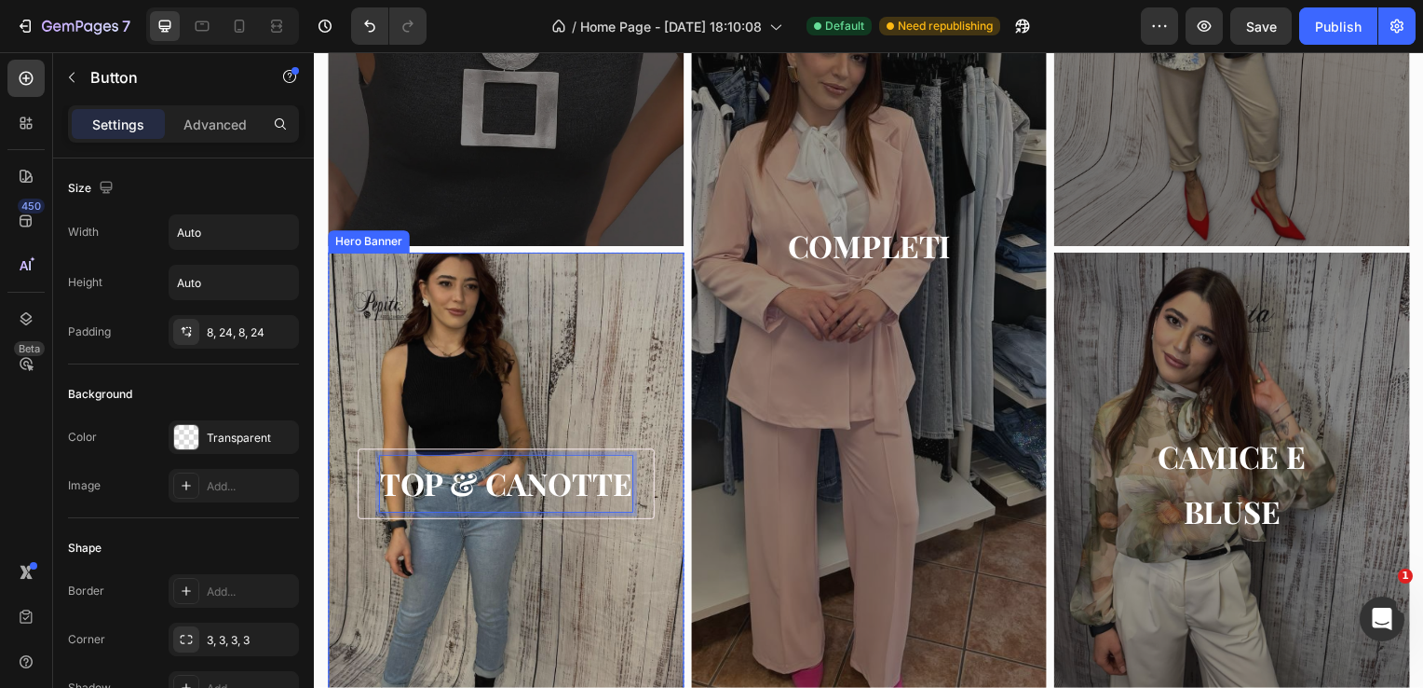
click at [475, 309] on div "Overlay" at bounding box center [507, 487] width 359 height 466
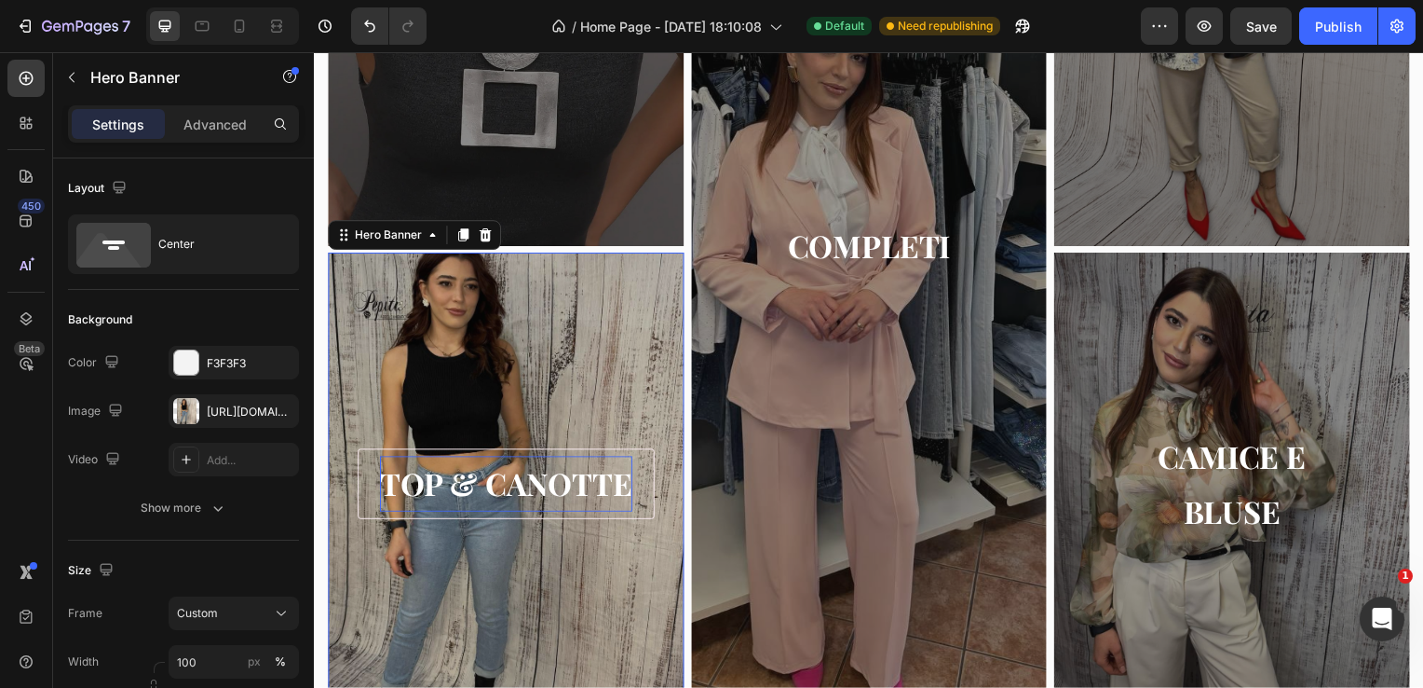
click at [373, 383] on div "Overlay" at bounding box center [507, 487] width 359 height 466
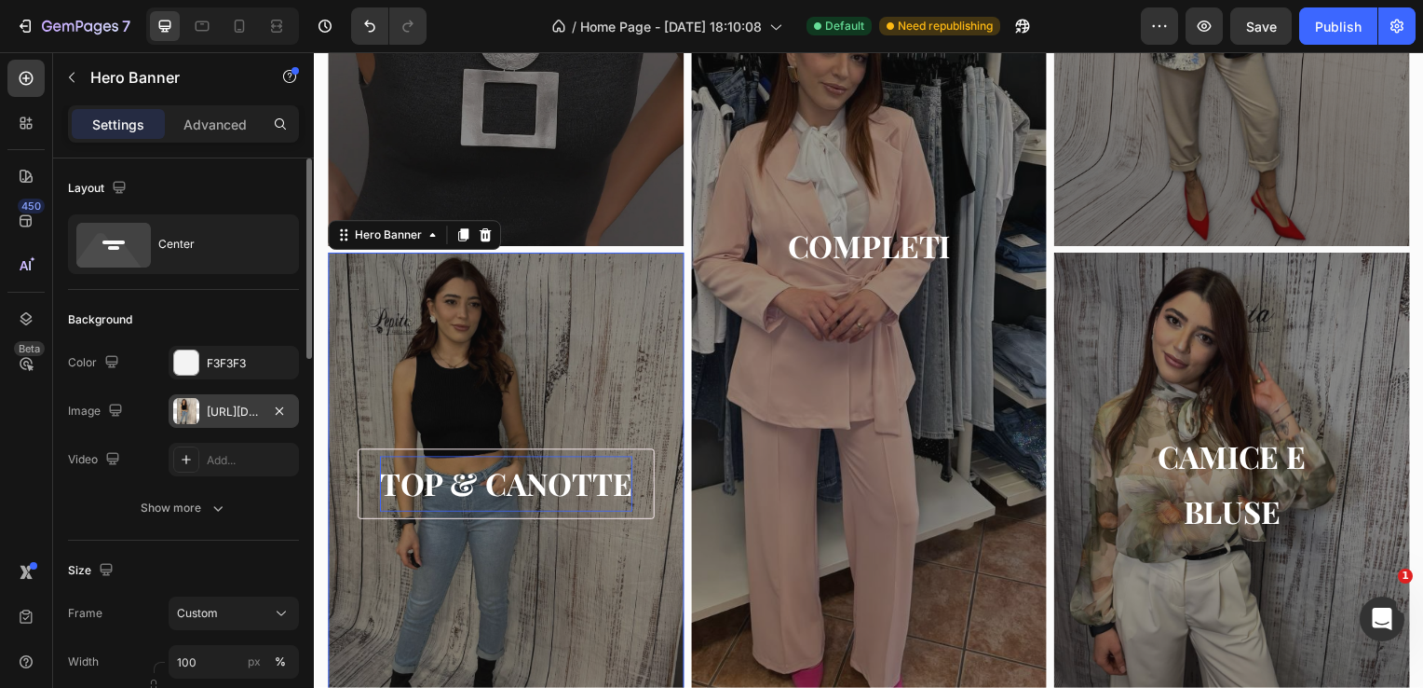
click at [247, 412] on div "[URL][DOMAIN_NAME]" at bounding box center [234, 411] width 54 height 17
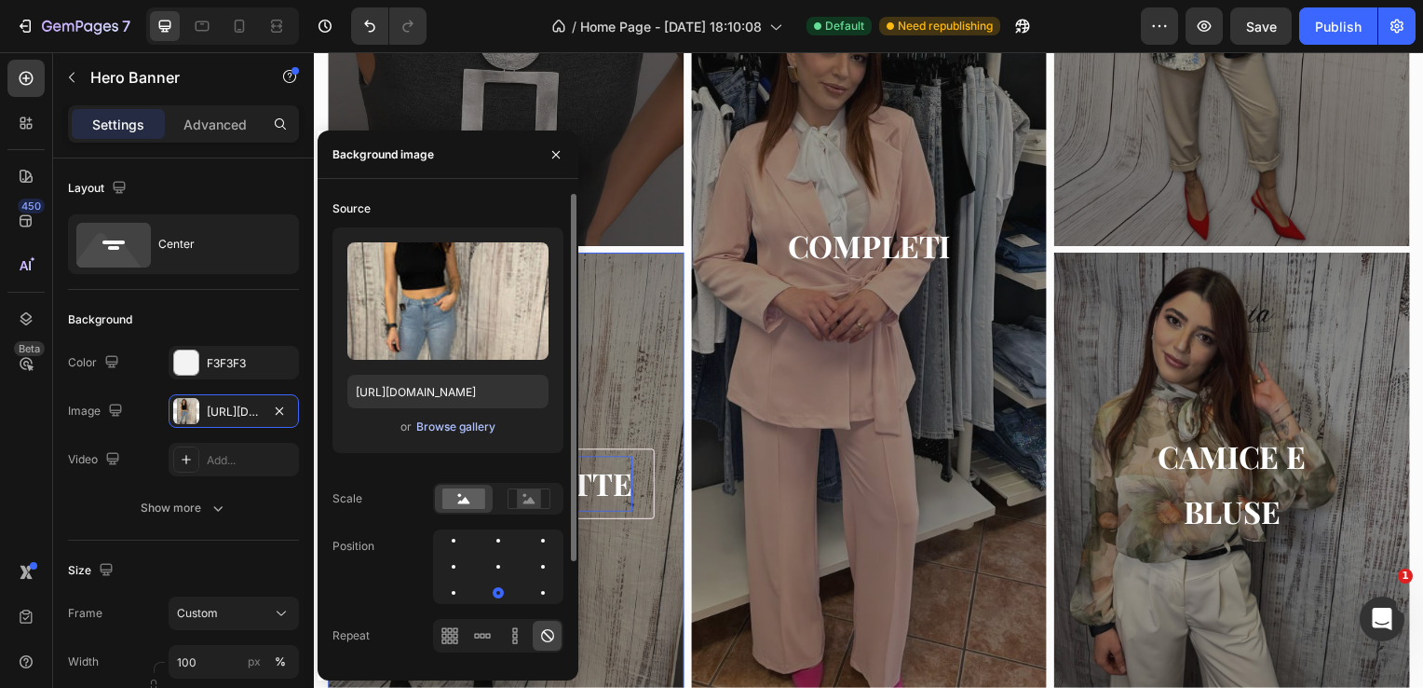
click at [434, 427] on div "Browse gallery" at bounding box center [455, 426] width 79 height 17
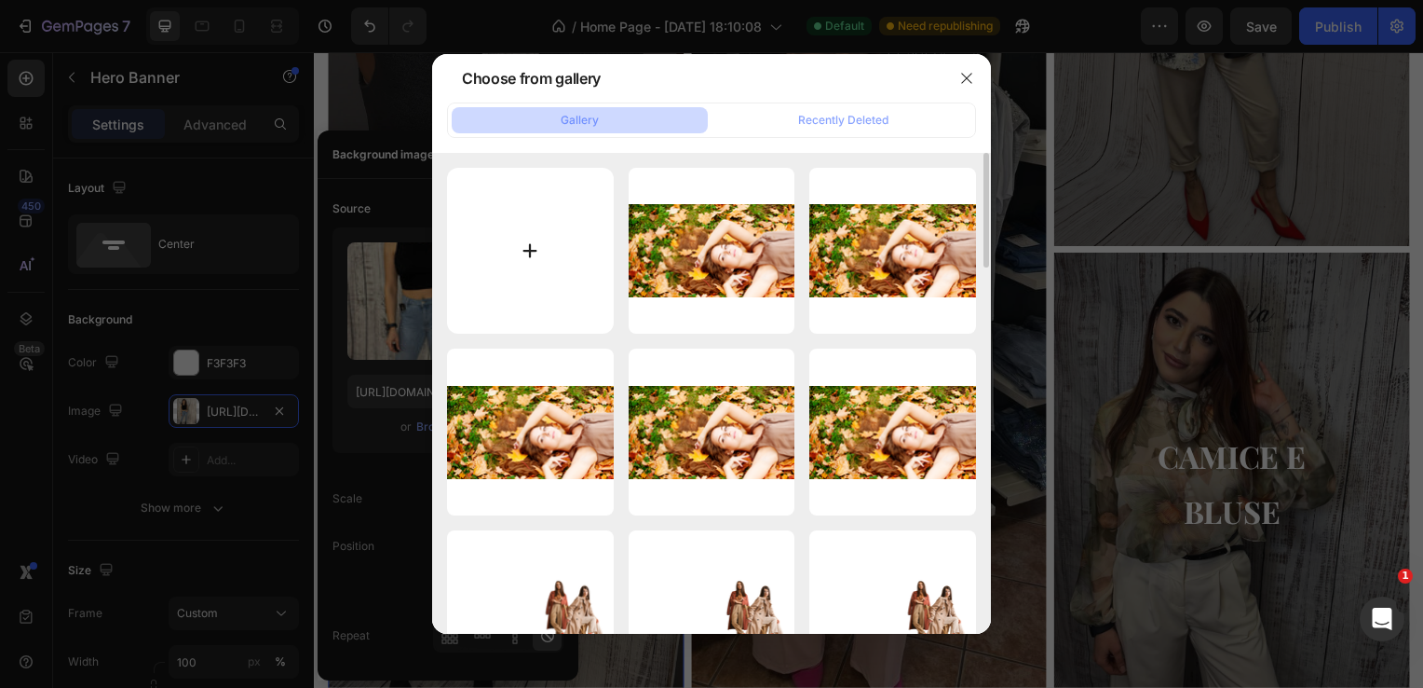
click at [524, 241] on input "file" at bounding box center [530, 251] width 167 height 167
type input "C:\fakepath\Progetto senza titolo (13).png"
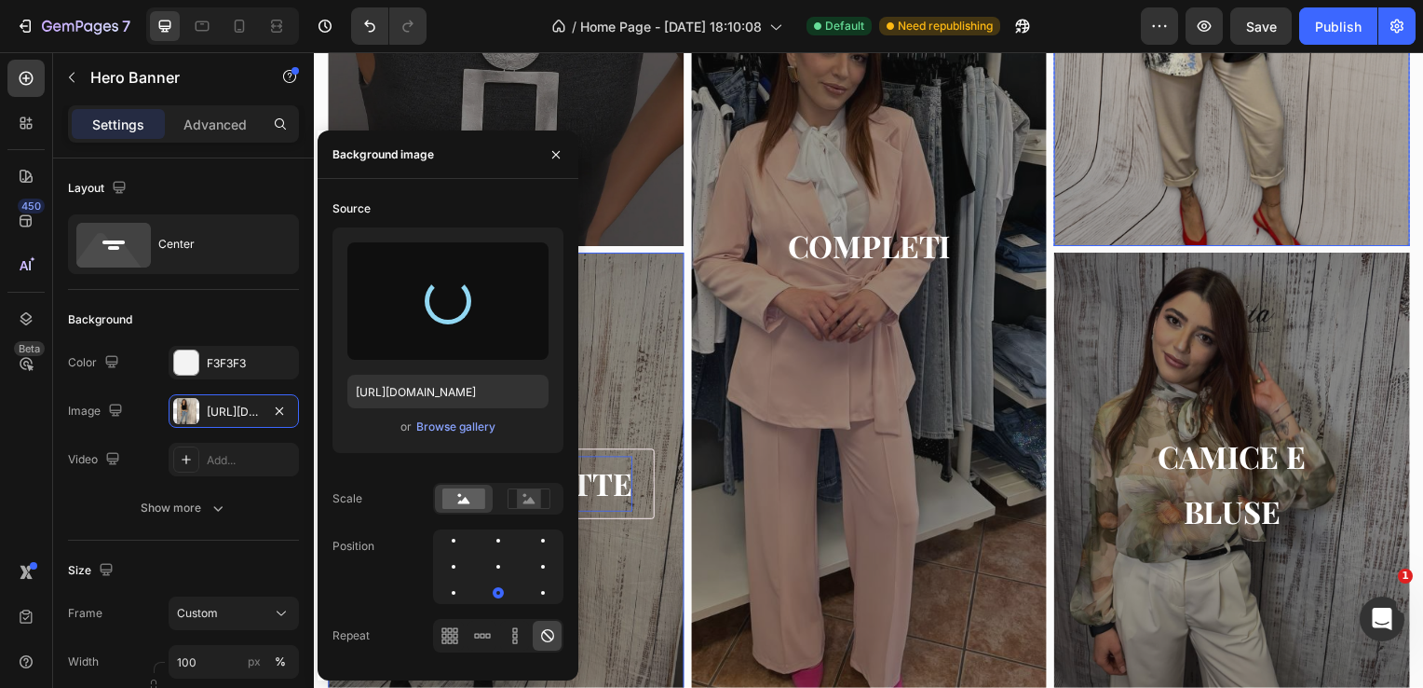
type input "[URL][DOMAIN_NAME]"
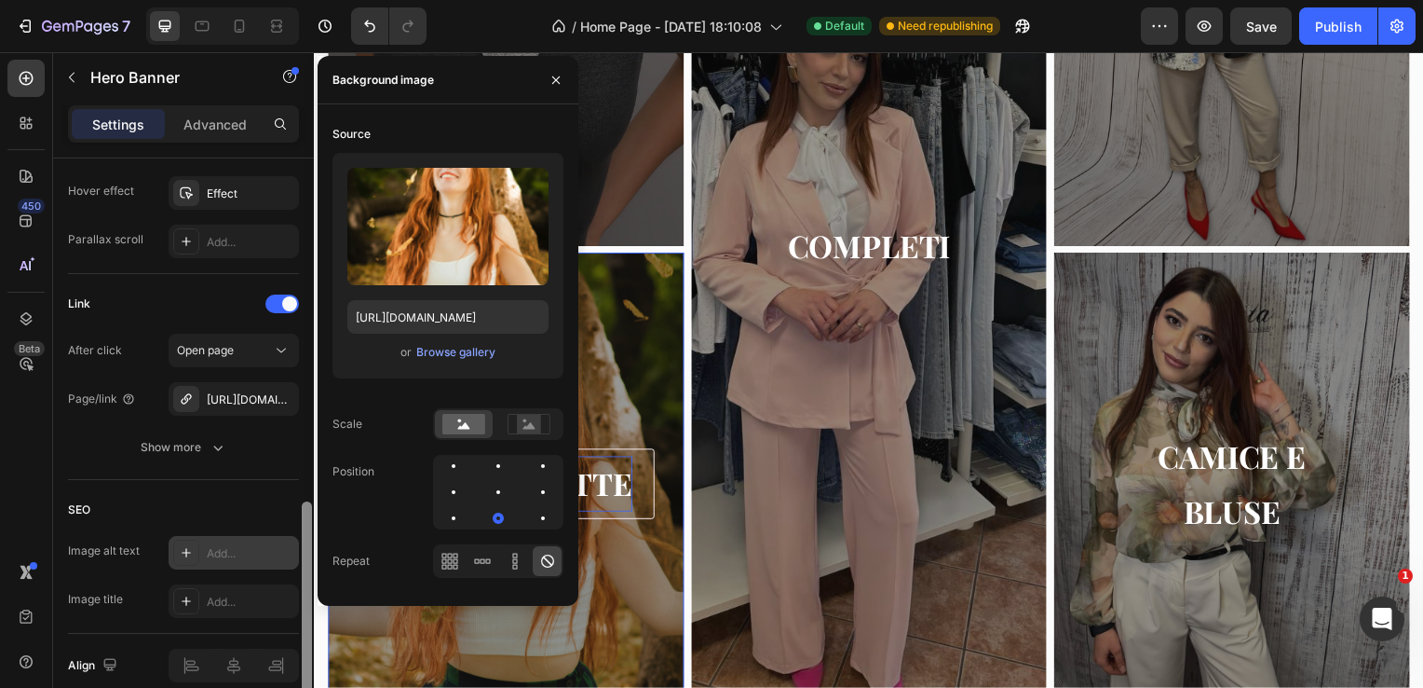
scroll to position [1017, 0]
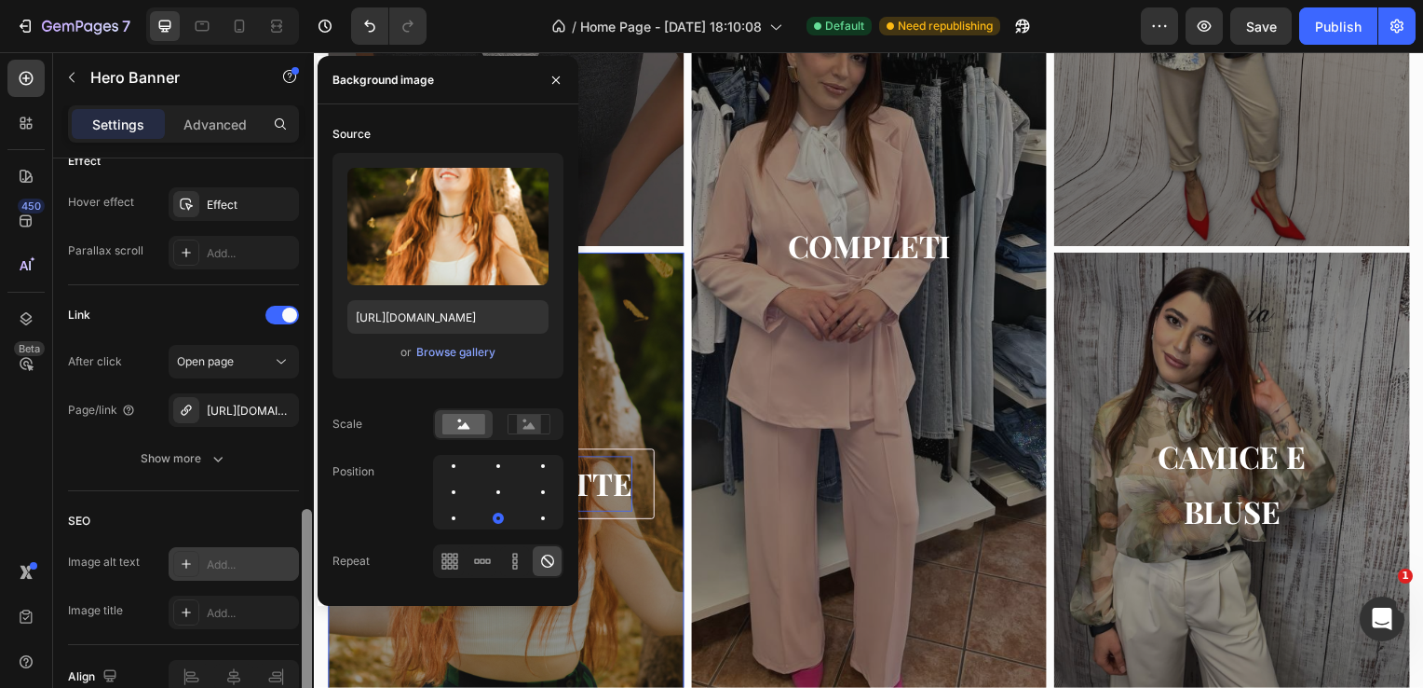
drag, startPoint x: 306, startPoint y: 207, endPoint x: 280, endPoint y: 558, distance: 352.1
click at [280, 558] on div "Layout Center Background The changes might be hidden by the image and the video…" at bounding box center [183, 449] width 261 height 582
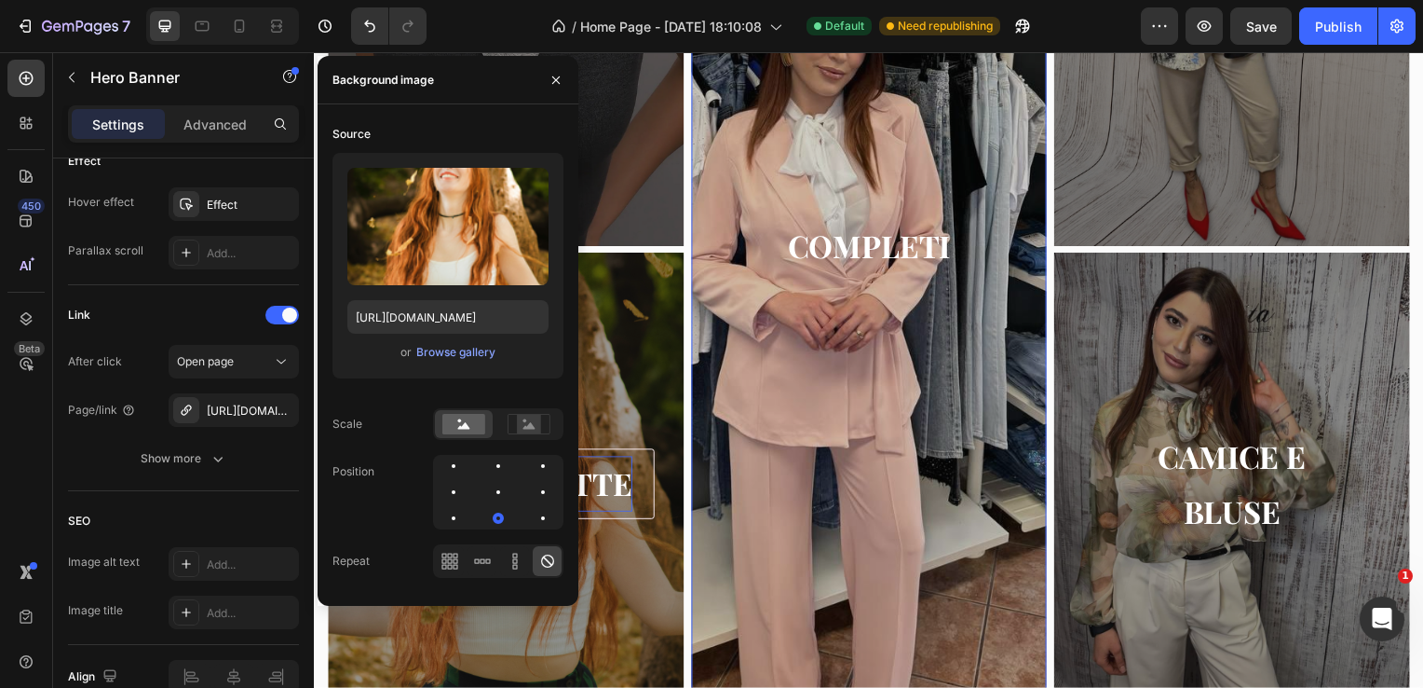
click at [850, 157] on div "Overlay" at bounding box center [873, 248] width 359 height 932
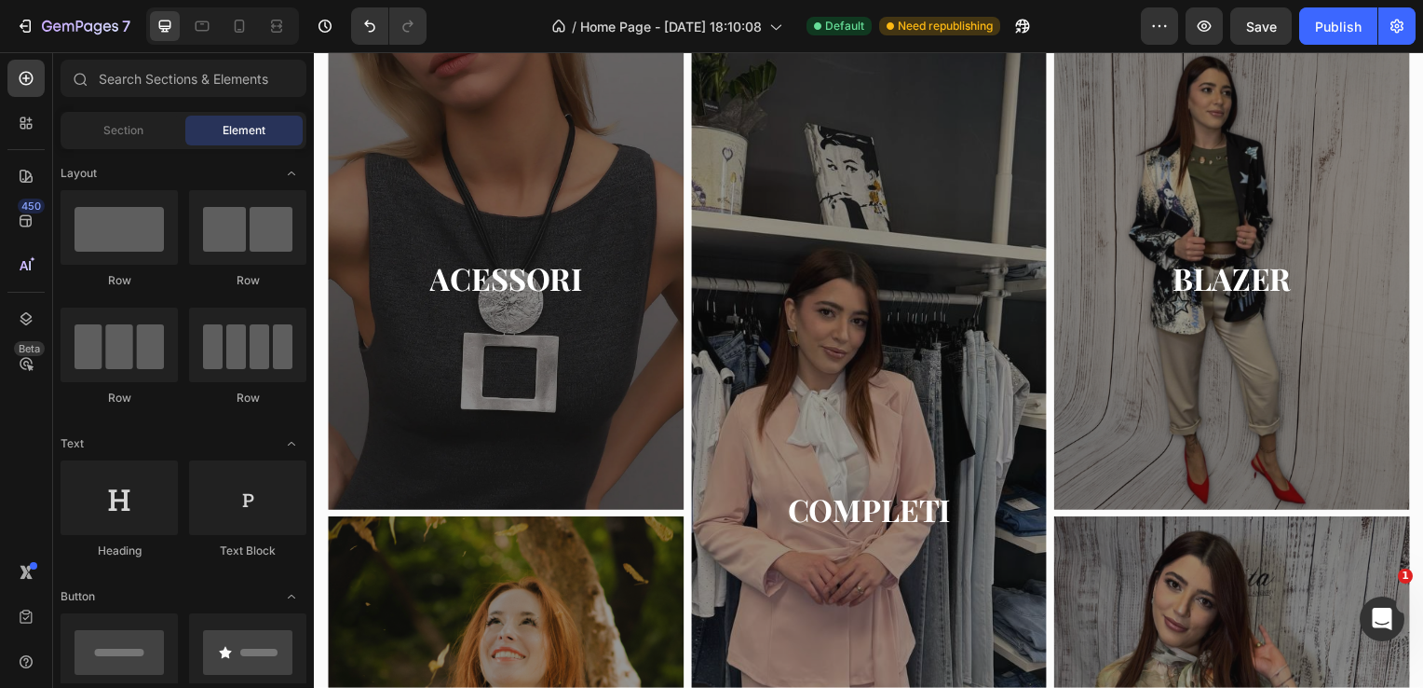
scroll to position [781, 0]
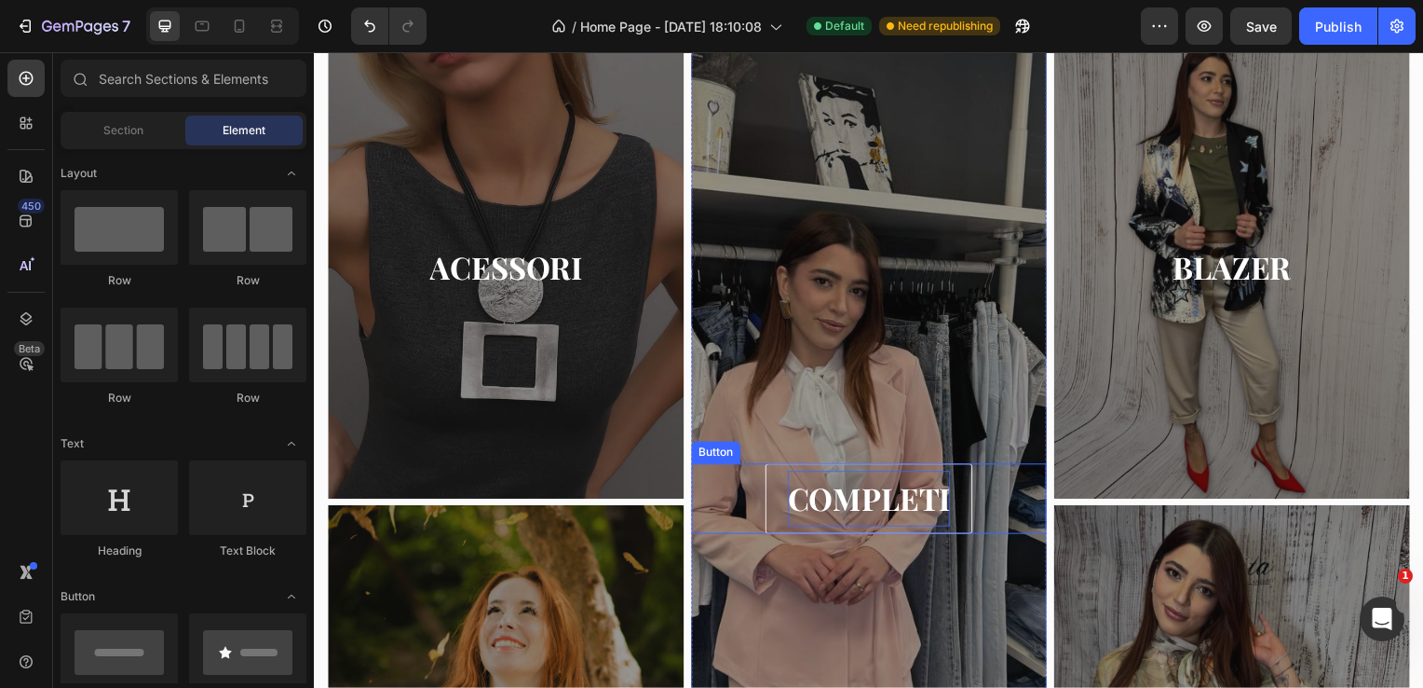
click at [852, 487] on p "COMPLETI" at bounding box center [873, 501] width 164 height 55
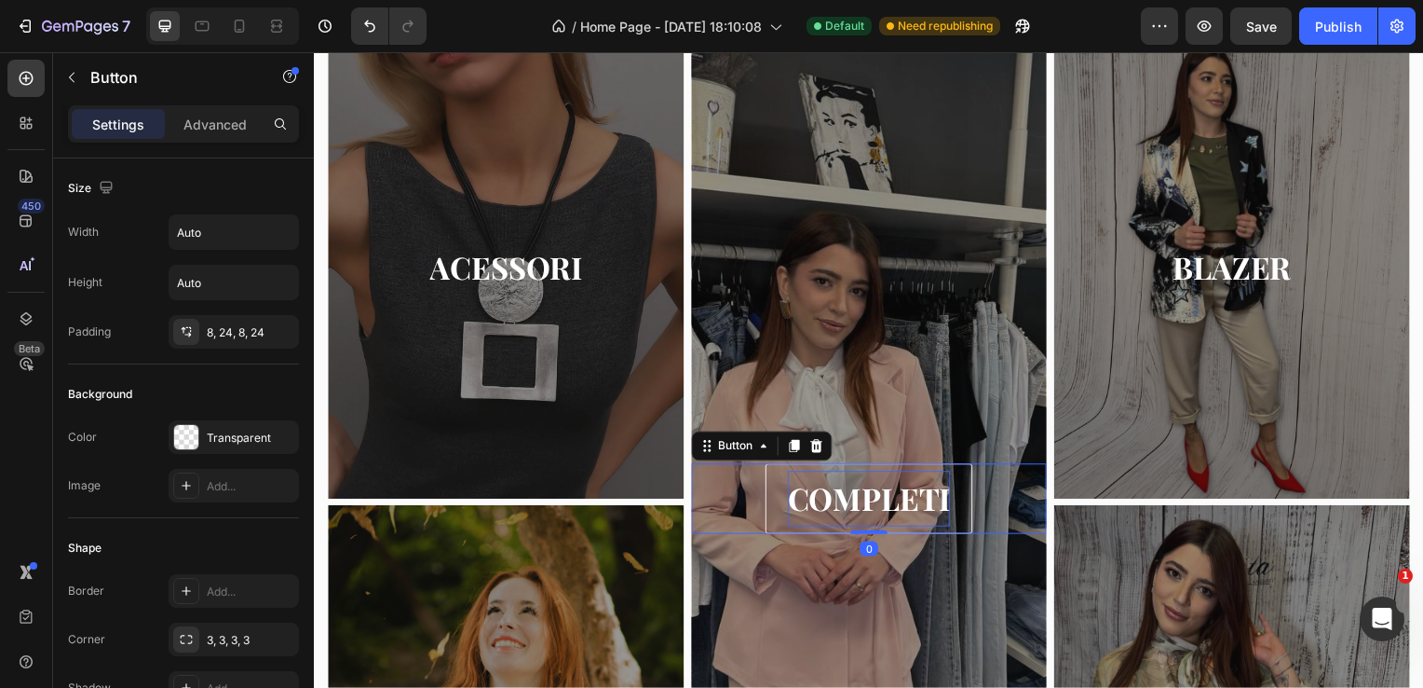
click at [921, 502] on p "COMPLETI" at bounding box center [873, 501] width 164 height 55
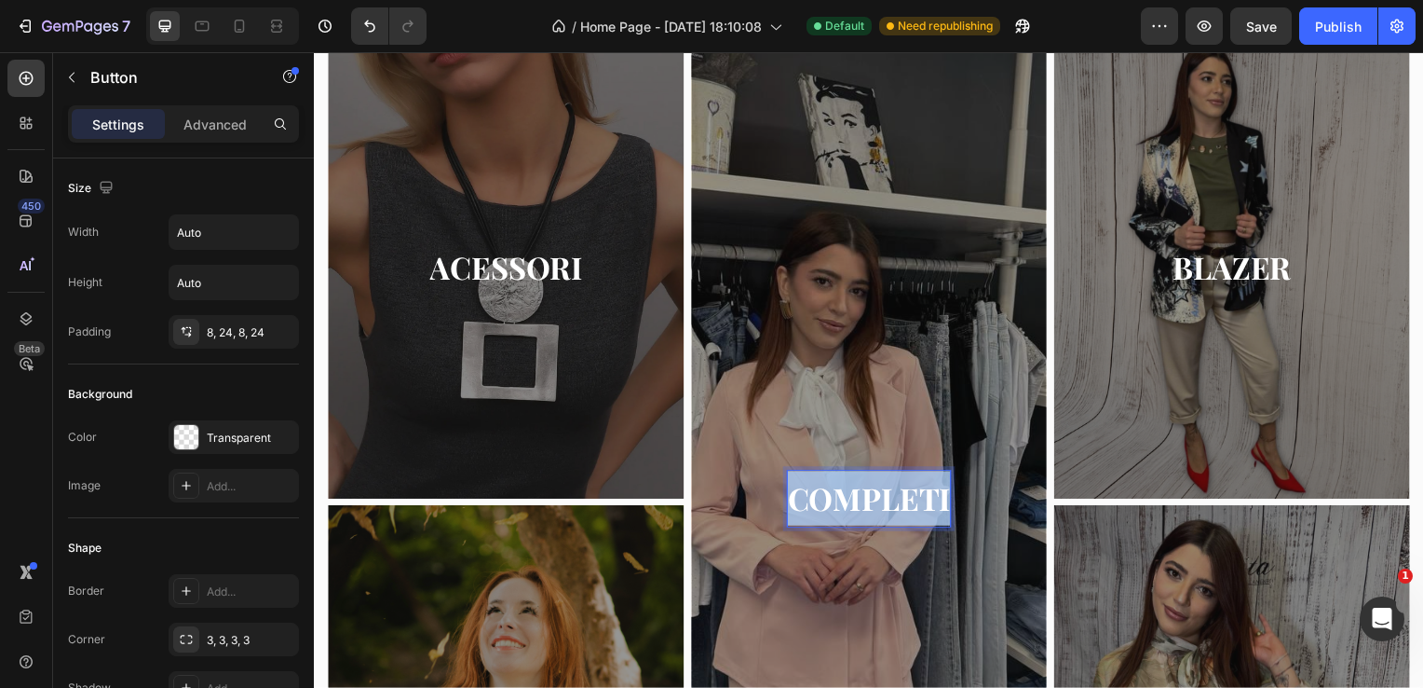
drag, startPoint x: 942, startPoint y: 501, endPoint x: 673, endPoint y: 503, distance: 269.2
click at [673, 503] on div "ACESSORI Button Hero Banner Row TOP & CANOTTE Button Hero Banner Row COMPLETI B…" at bounding box center [873, 509] width 1090 height 947
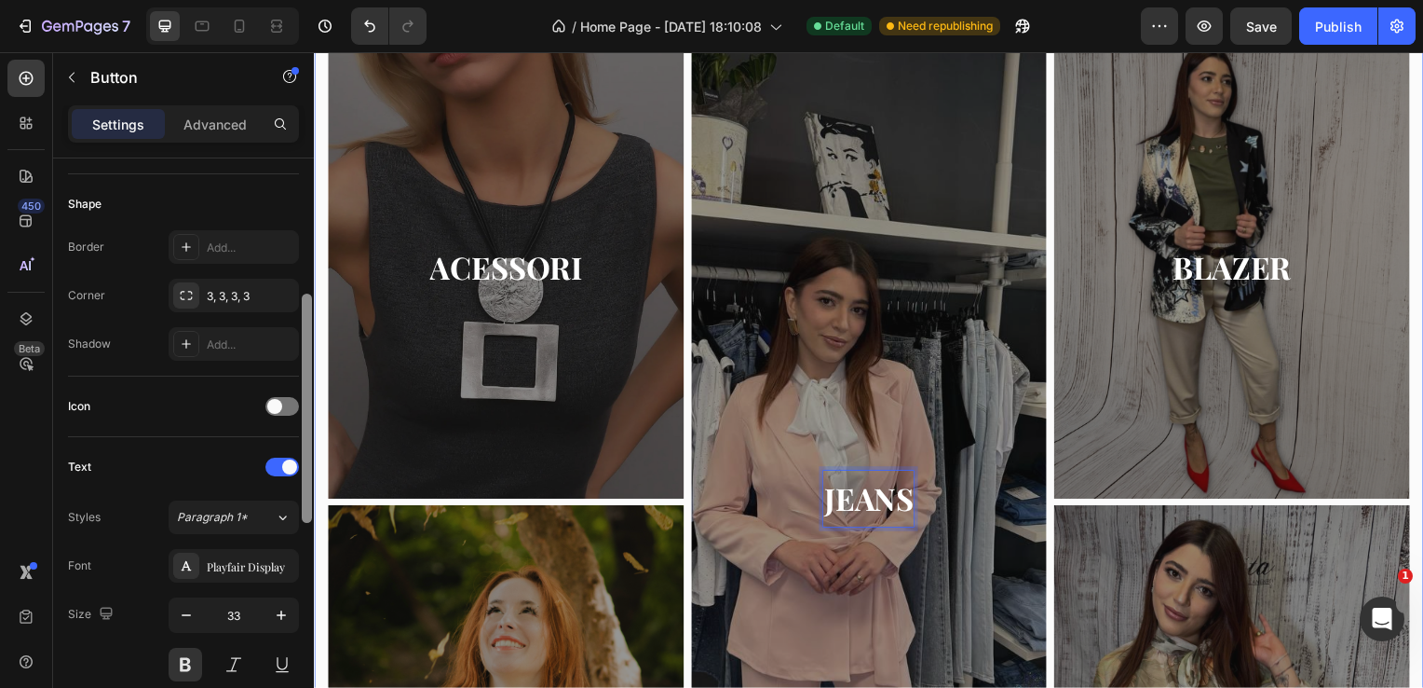
drag, startPoint x: 617, startPoint y: 344, endPoint x: 319, endPoint y: 497, distance: 335.0
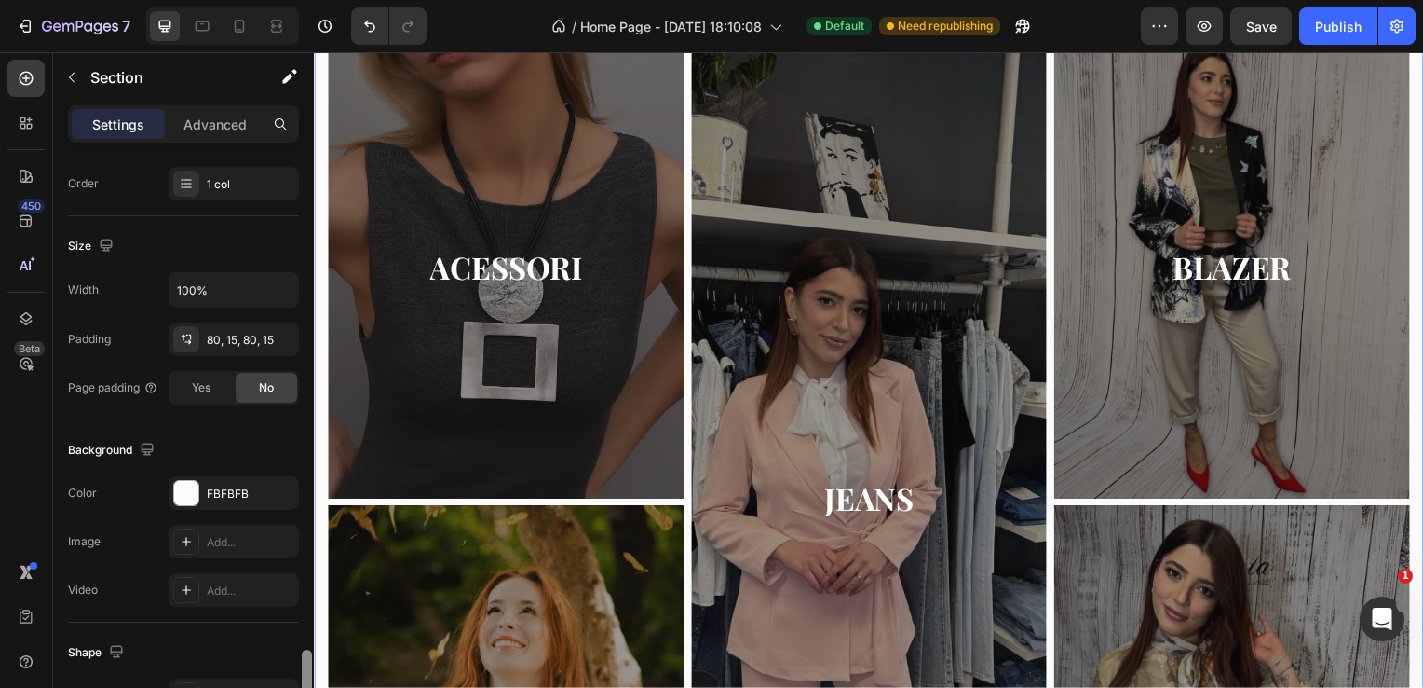
scroll to position [552, 0]
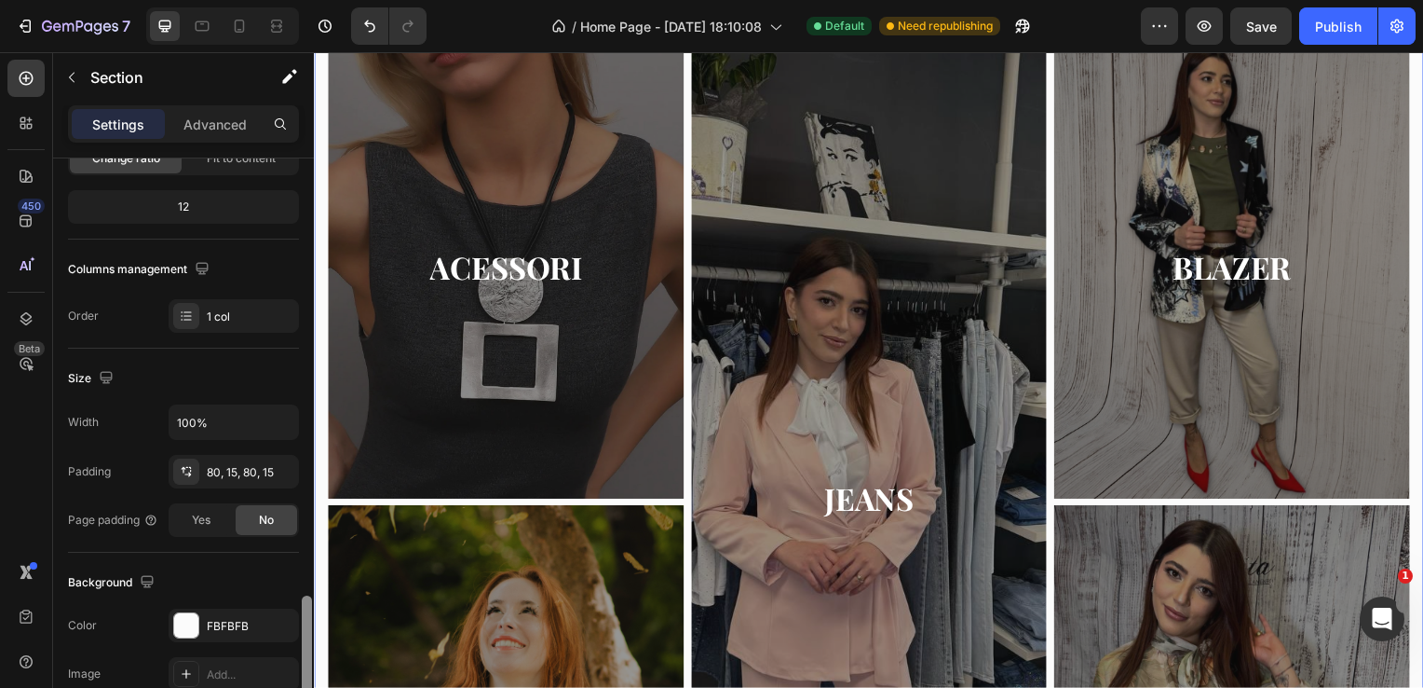
drag, startPoint x: 306, startPoint y: 546, endPoint x: 313, endPoint y: 371, distance: 175.3
click at [313, 375] on div at bounding box center [307, 666] width 14 height 583
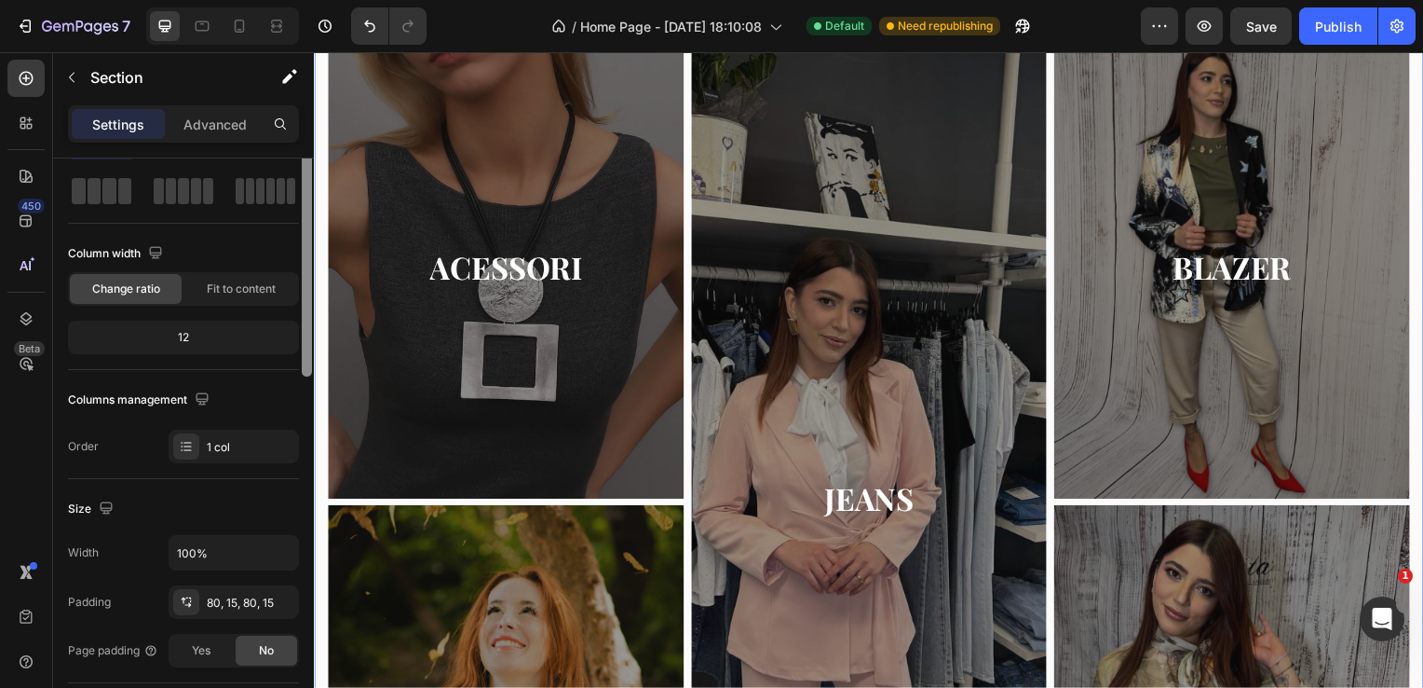
scroll to position [0, 0]
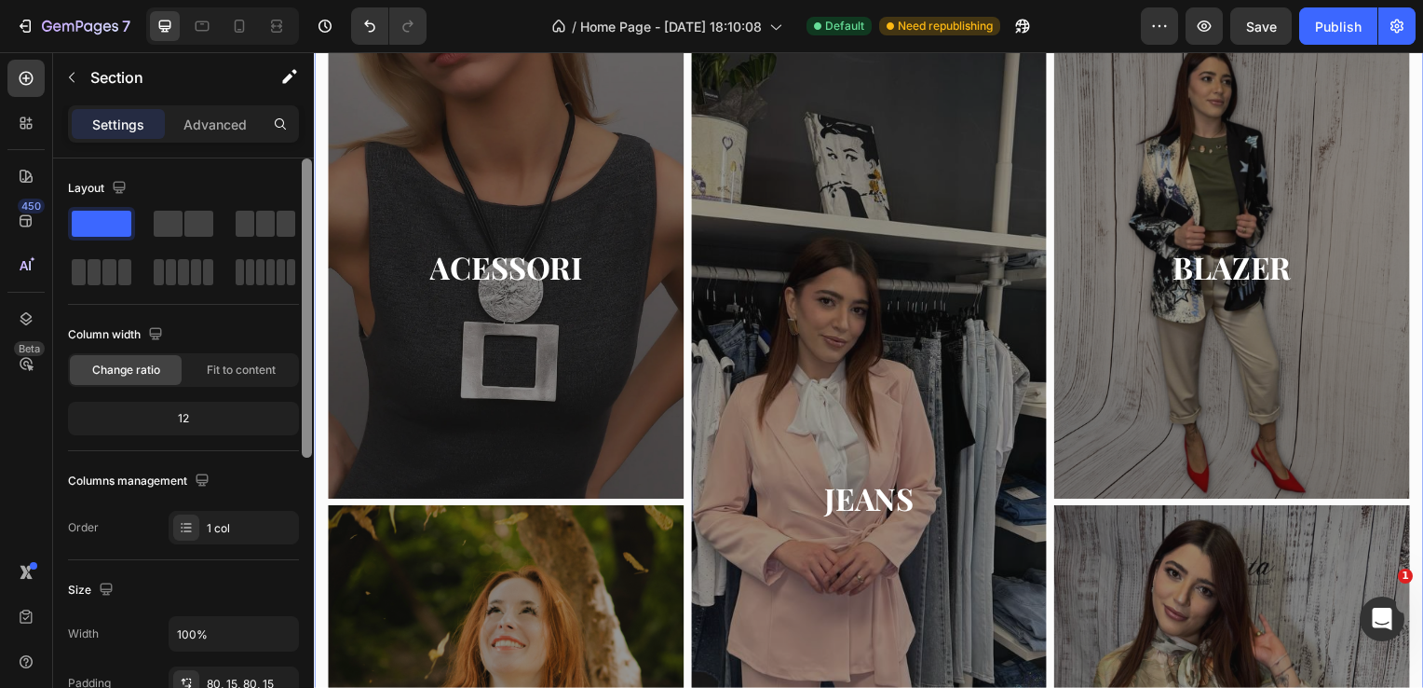
drag, startPoint x: 306, startPoint y: 348, endPoint x: 302, endPoint y: 225, distance: 123.0
click at [302, 225] on div at bounding box center [307, 307] width 10 height 299
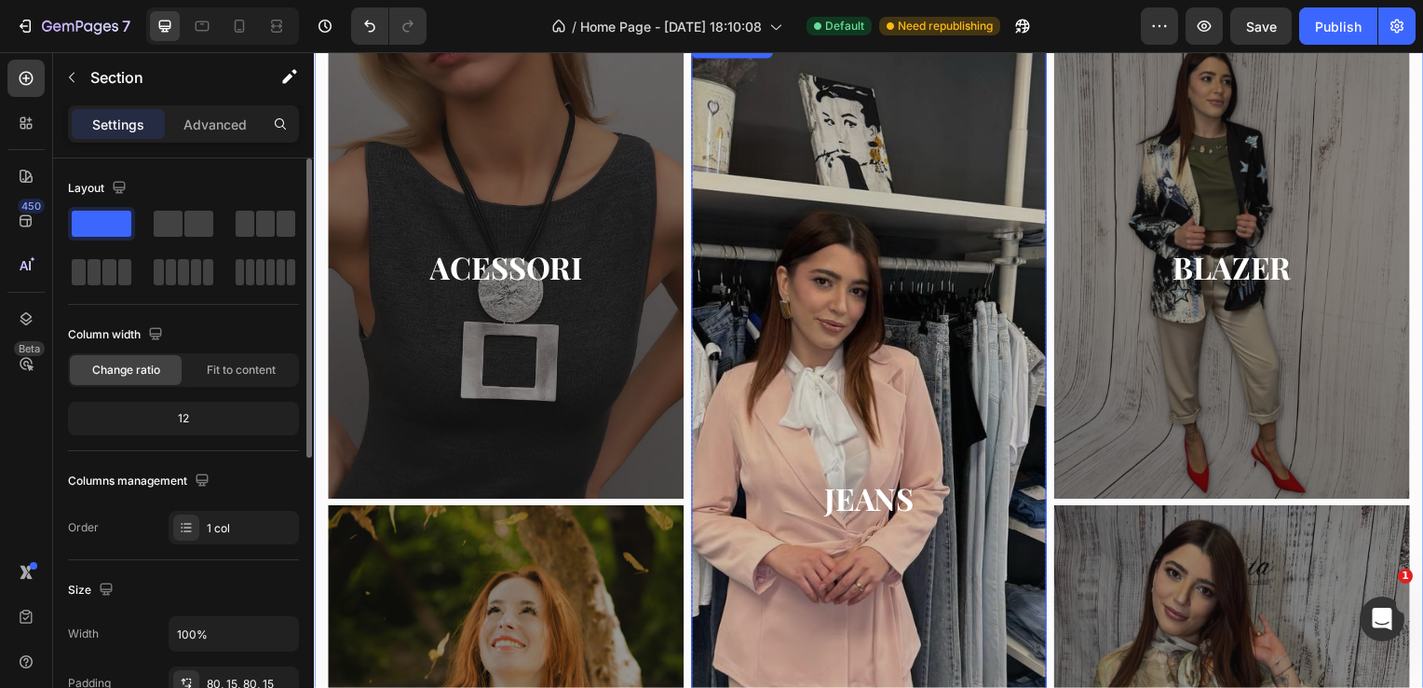
click at [844, 252] on div "Overlay" at bounding box center [873, 502] width 359 height 932
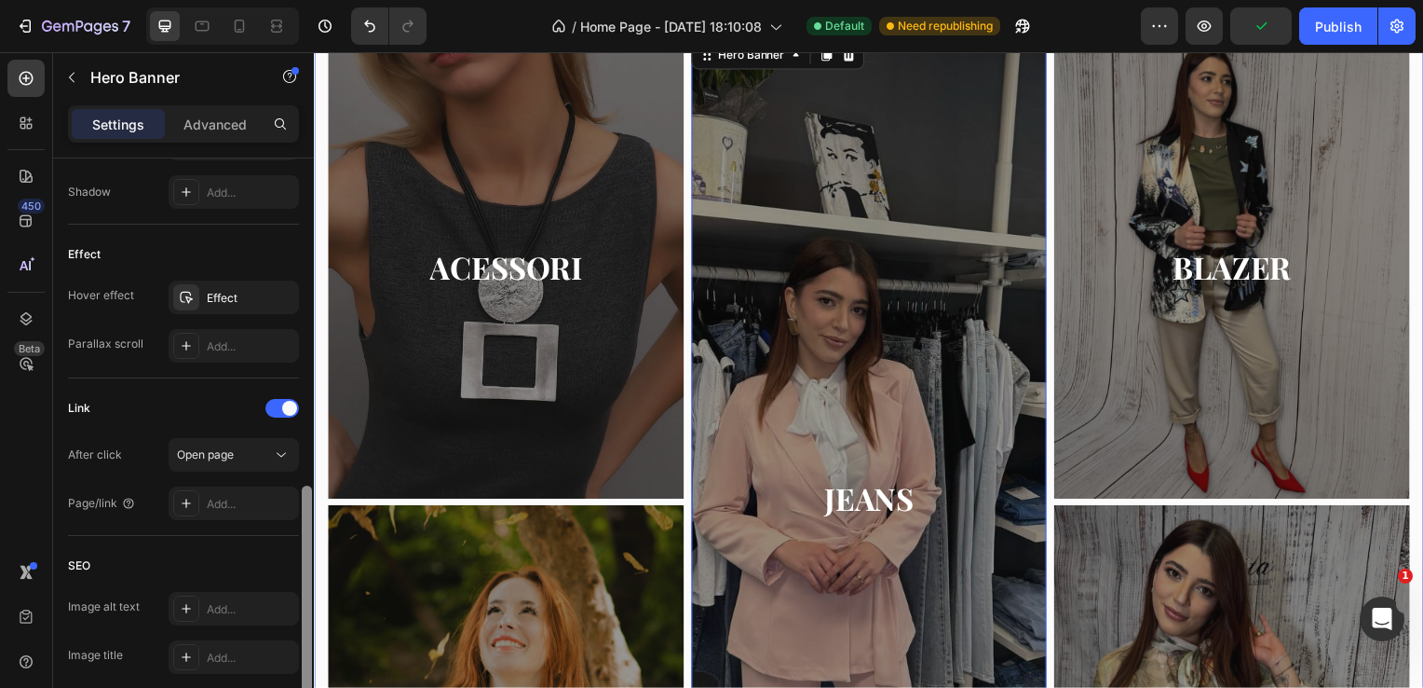
drag, startPoint x: 624, startPoint y: 375, endPoint x: 315, endPoint y: 688, distance: 440.0
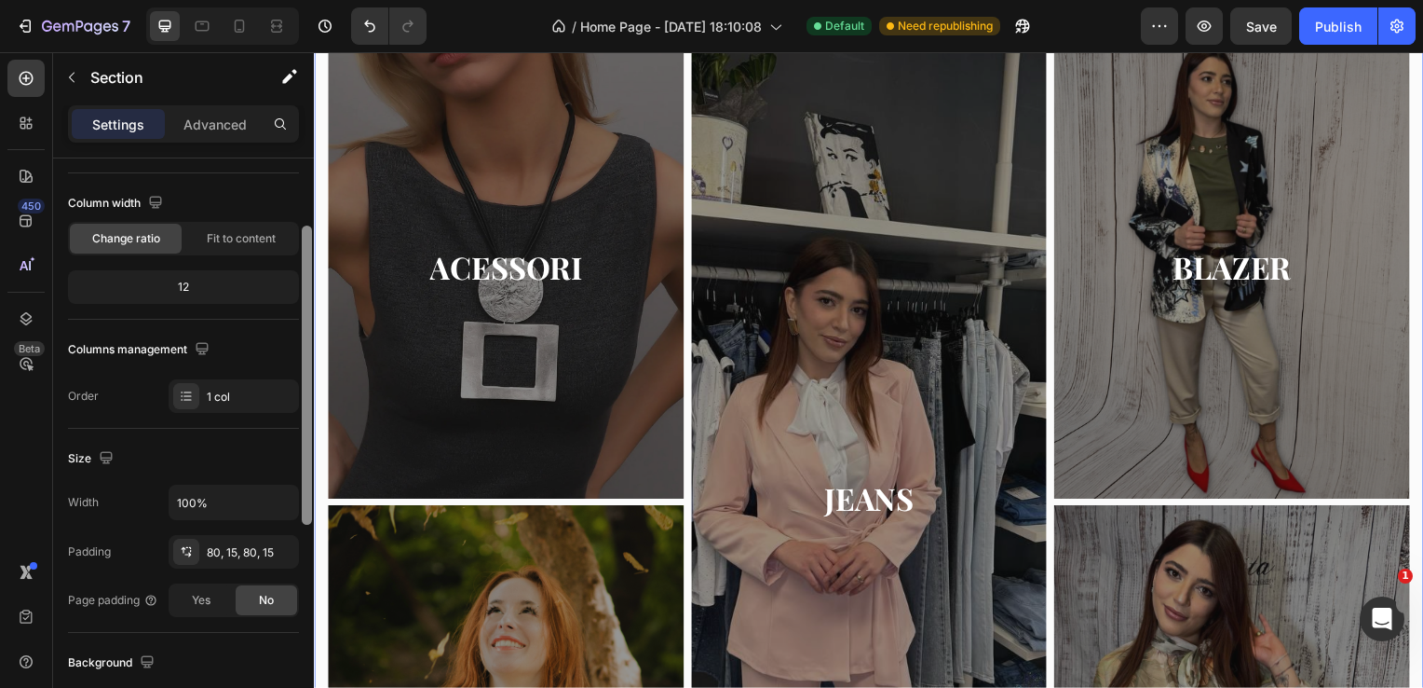
scroll to position [318, 0]
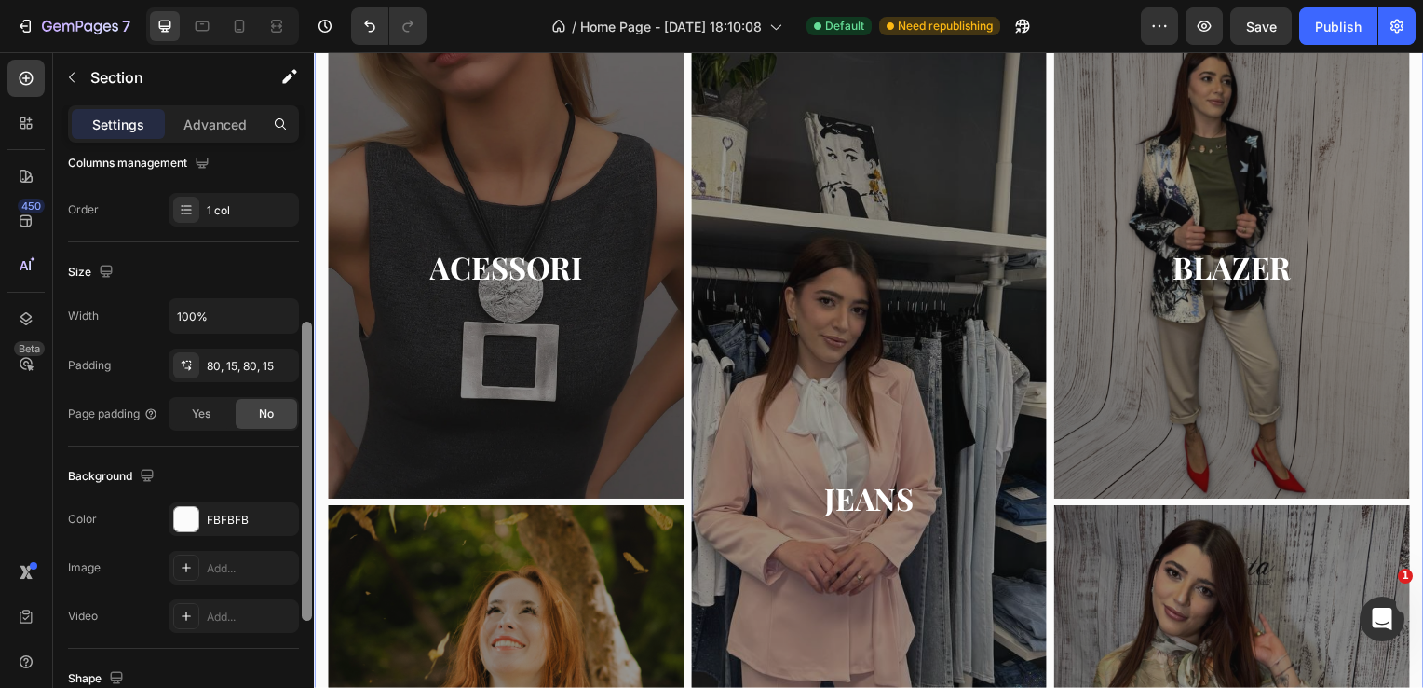
drag, startPoint x: 620, startPoint y: 609, endPoint x: 320, endPoint y: 614, distance: 300.0
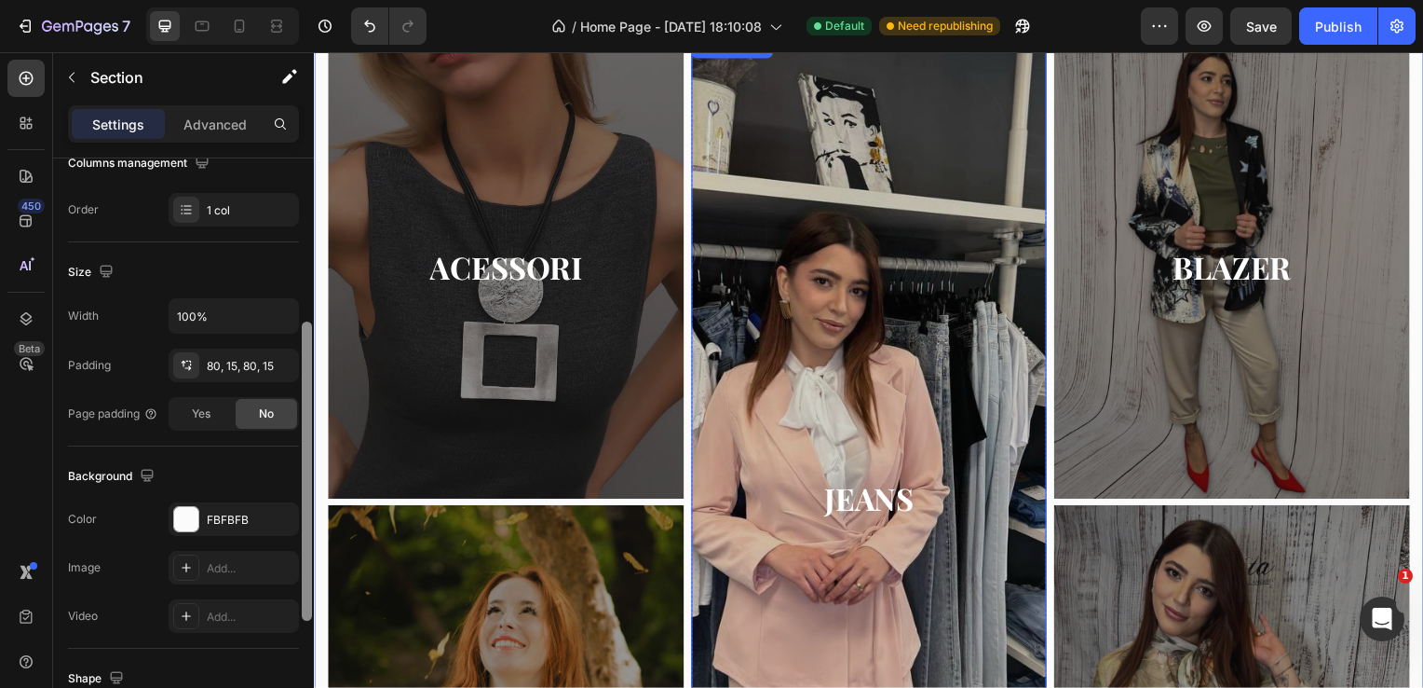
click at [878, 267] on div "Overlay" at bounding box center [873, 502] width 359 height 932
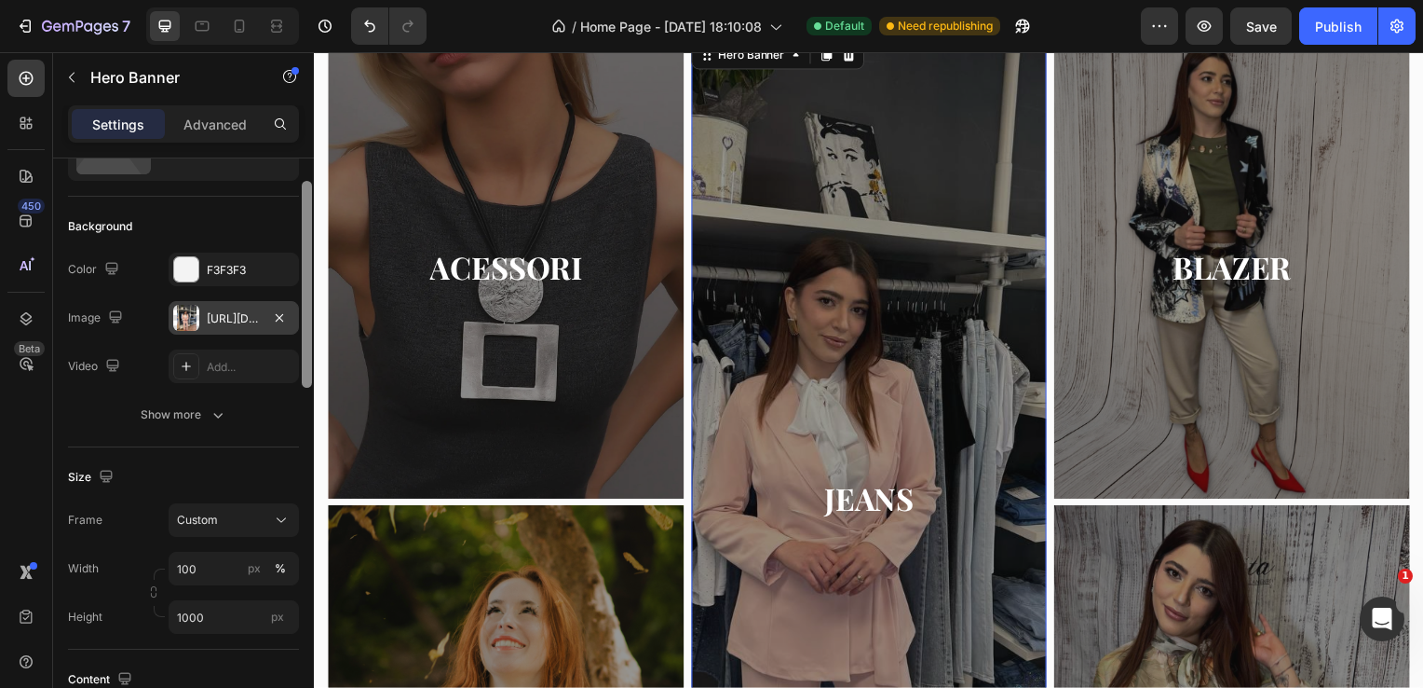
scroll to position [86, 0]
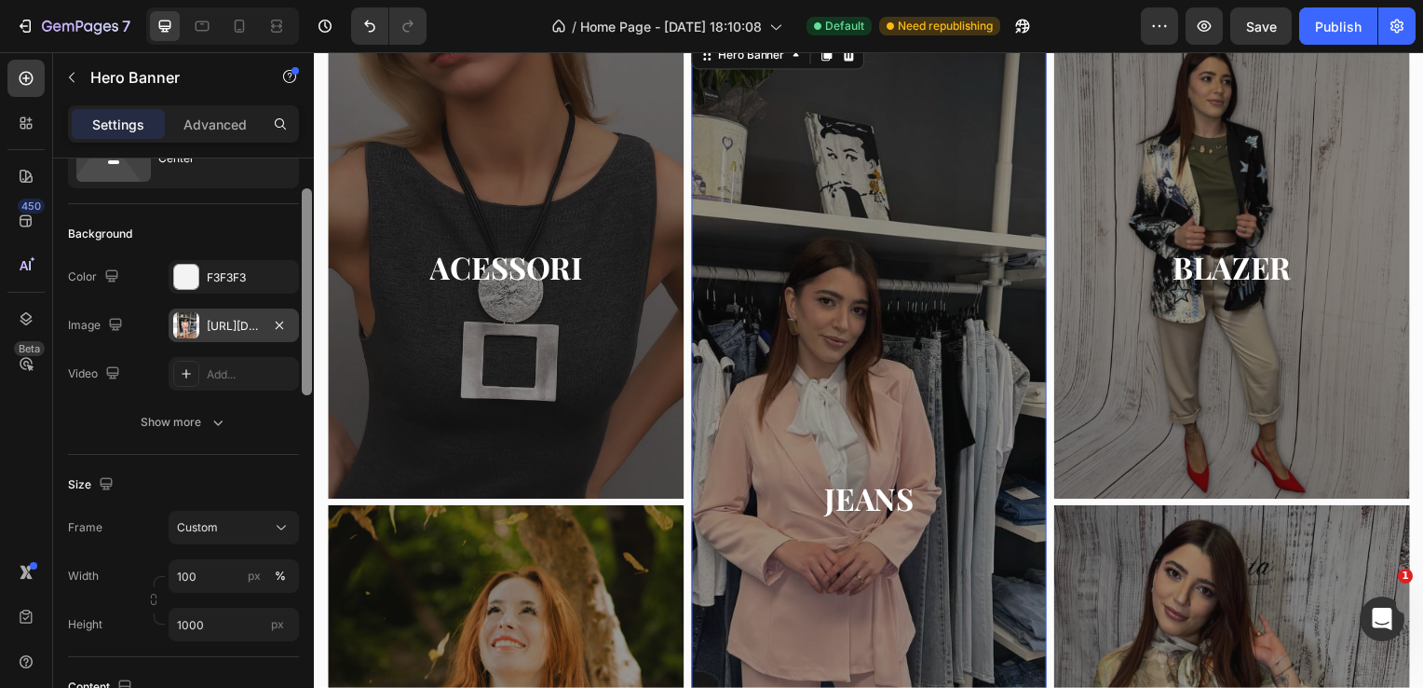
click at [265, 318] on div "[URL][DOMAIN_NAME]" at bounding box center [234, 325] width 130 height 34
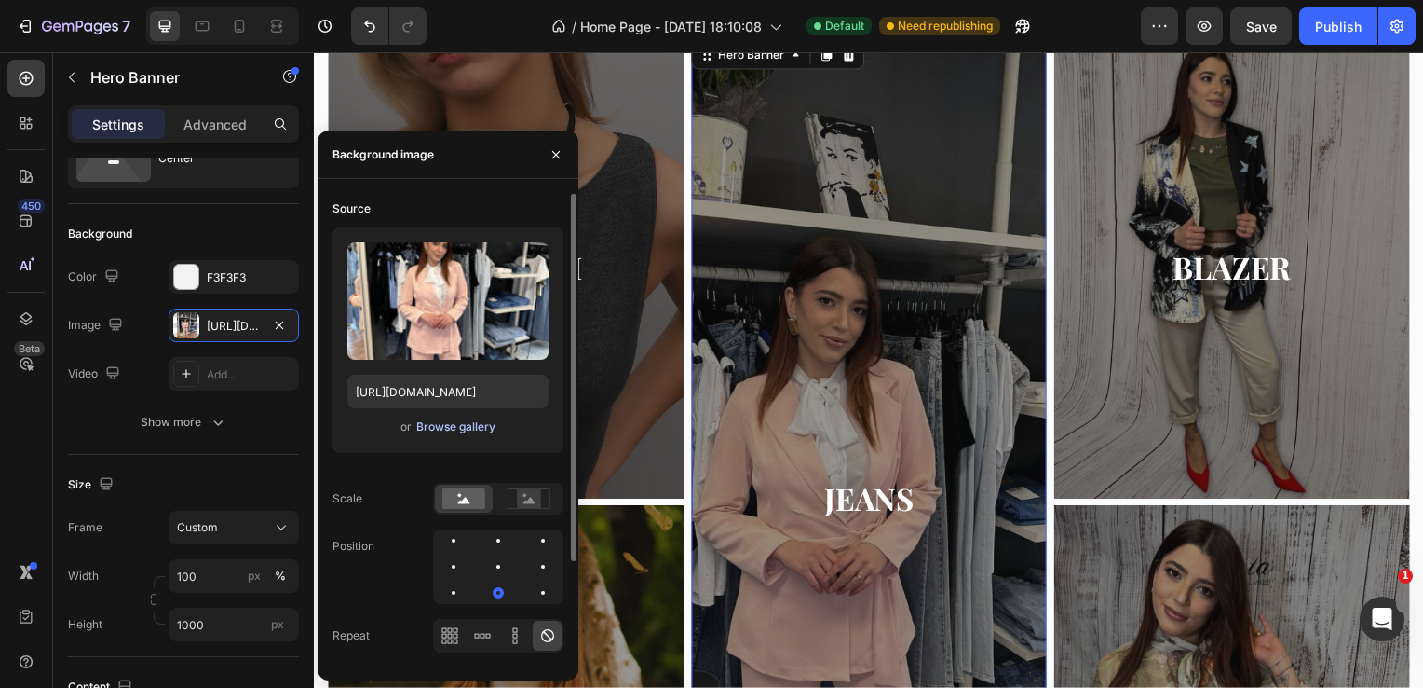
click at [439, 424] on div "Browse gallery" at bounding box center [455, 426] width 79 height 17
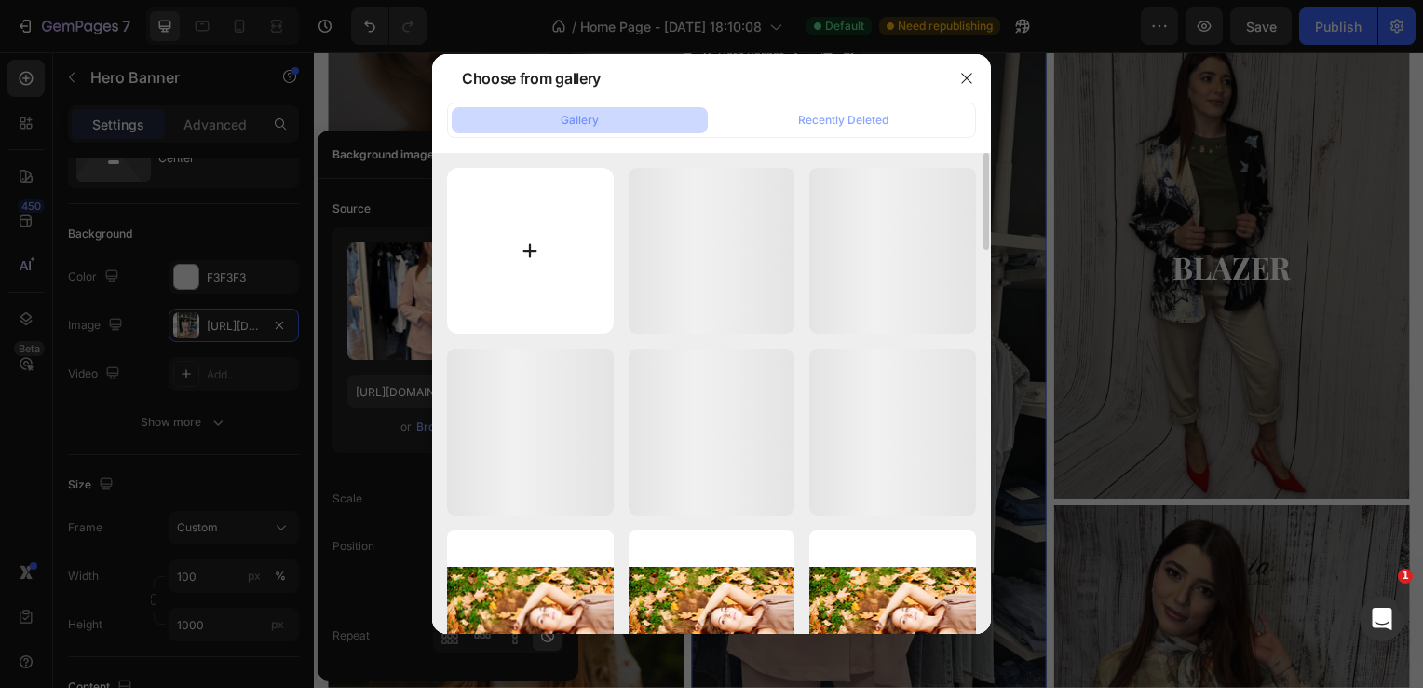
click at [526, 262] on input "file" at bounding box center [530, 251] width 167 height 167
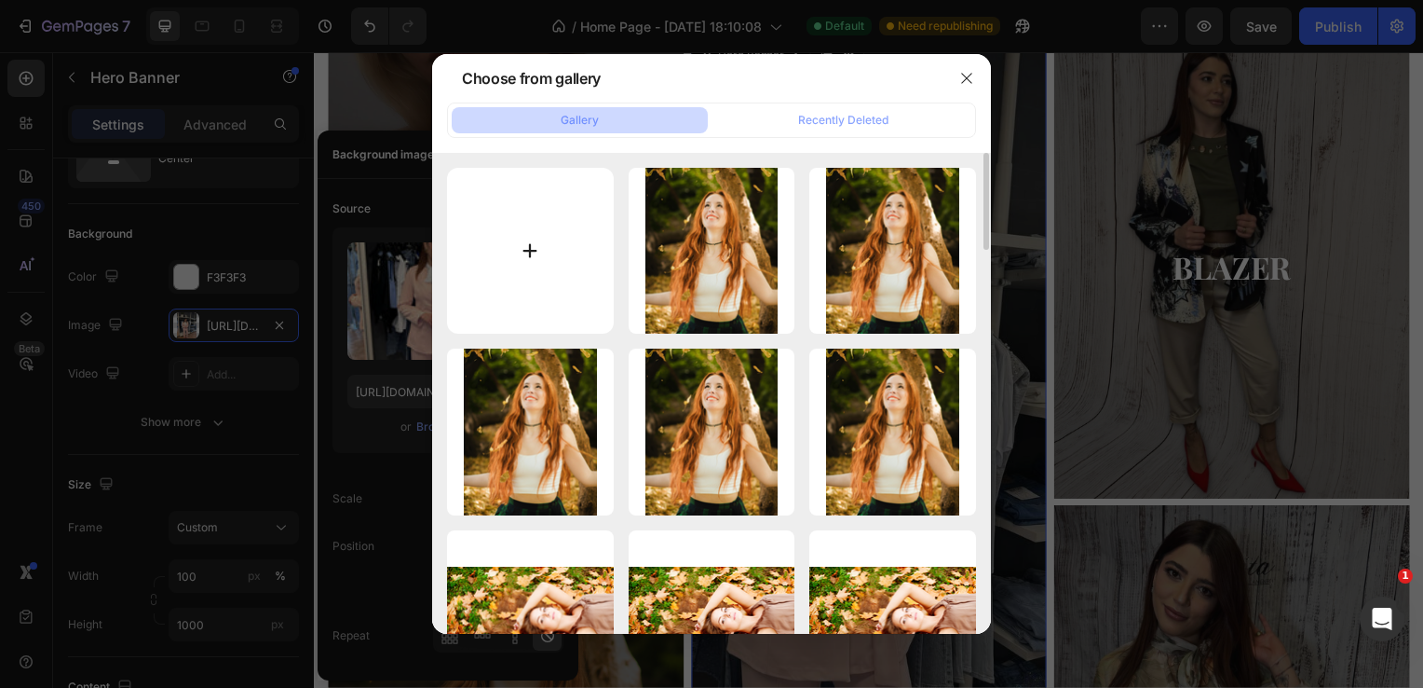
type input "C:\fakepath\Progetto senza titolo (14).png"
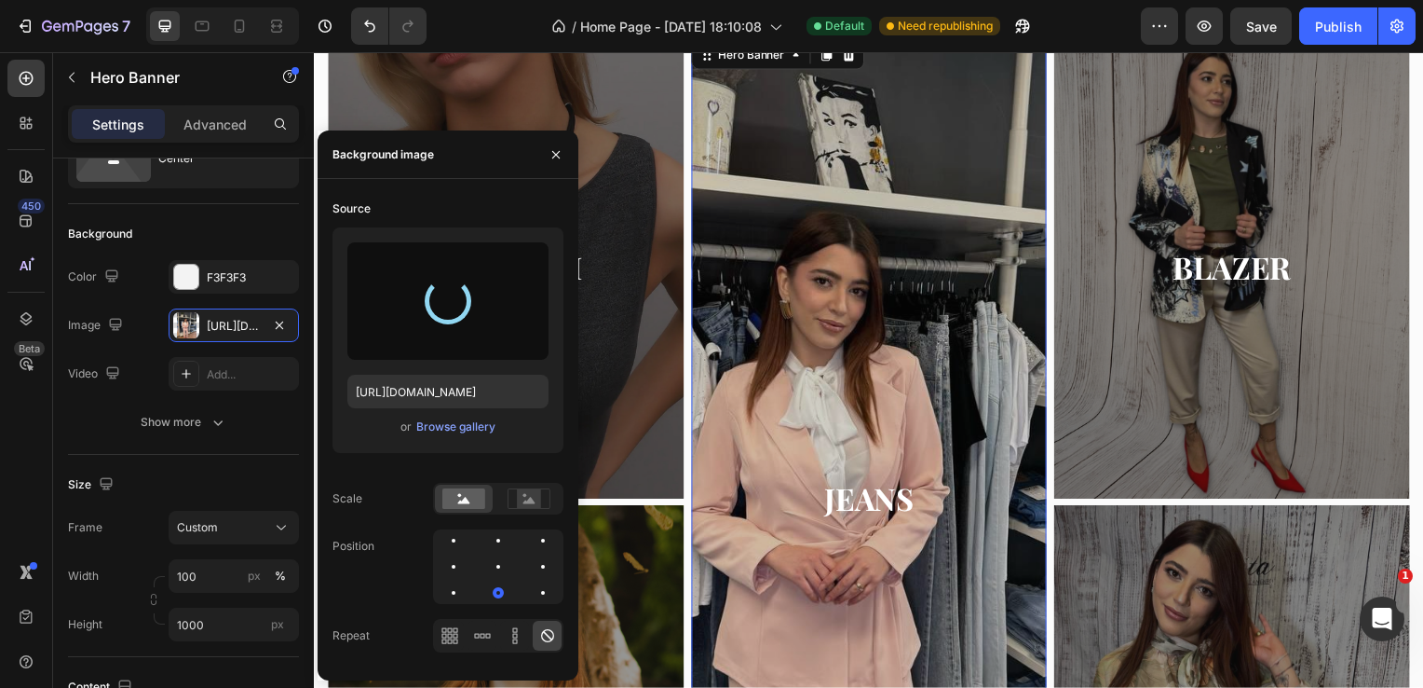
type input "[URL][DOMAIN_NAME]"
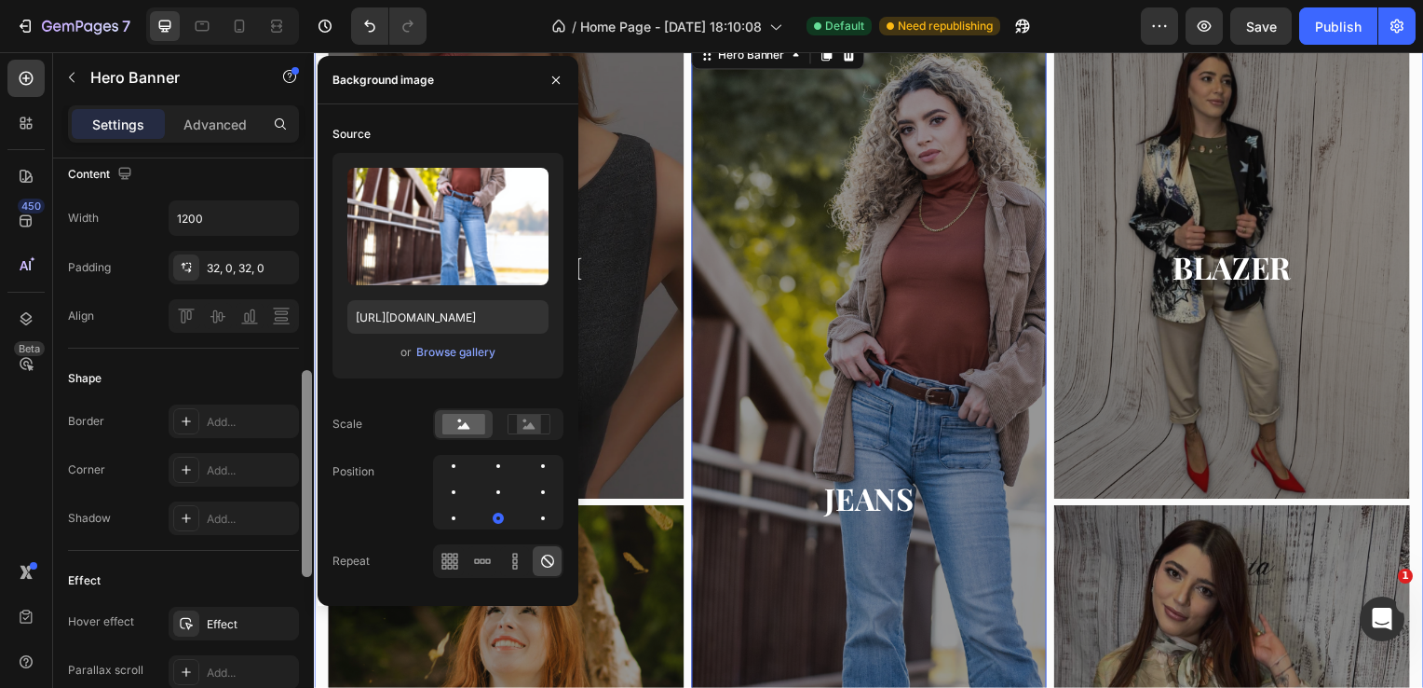
drag, startPoint x: 620, startPoint y: 404, endPoint x: 317, endPoint y: 538, distance: 331.6
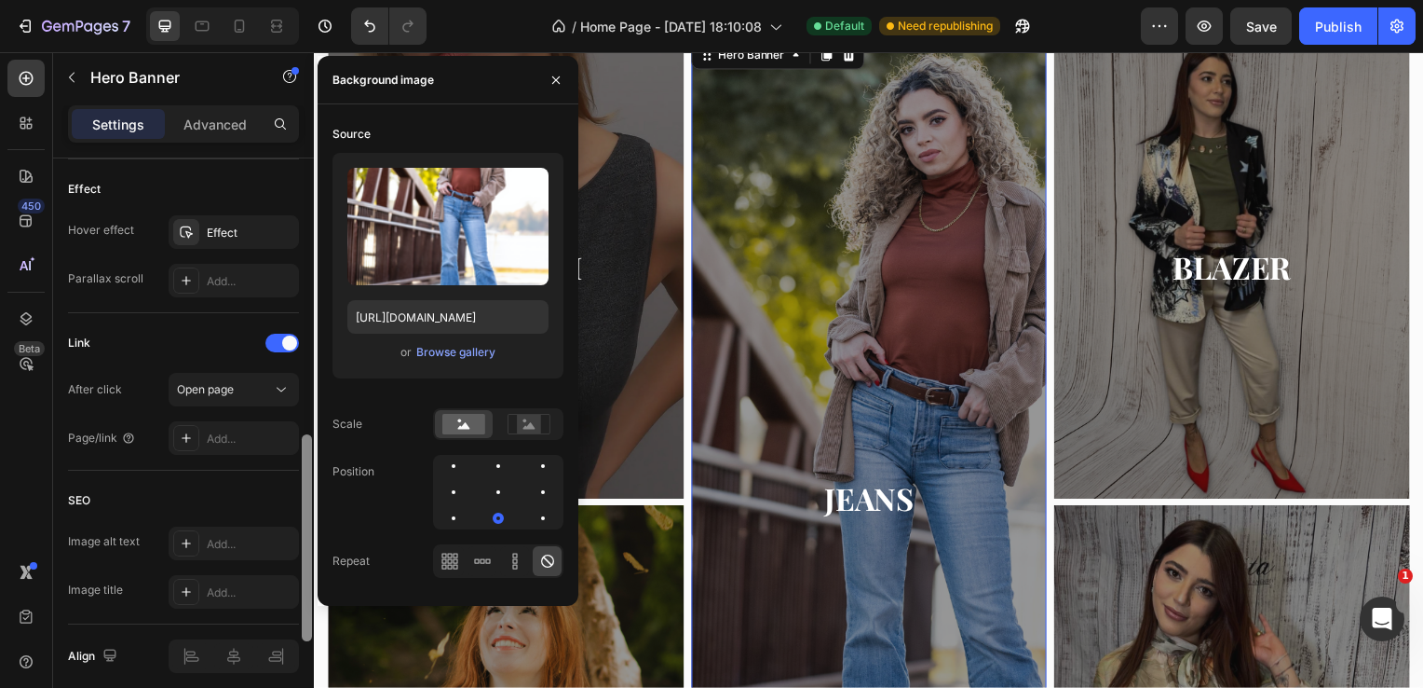
scroll to position [1061, 0]
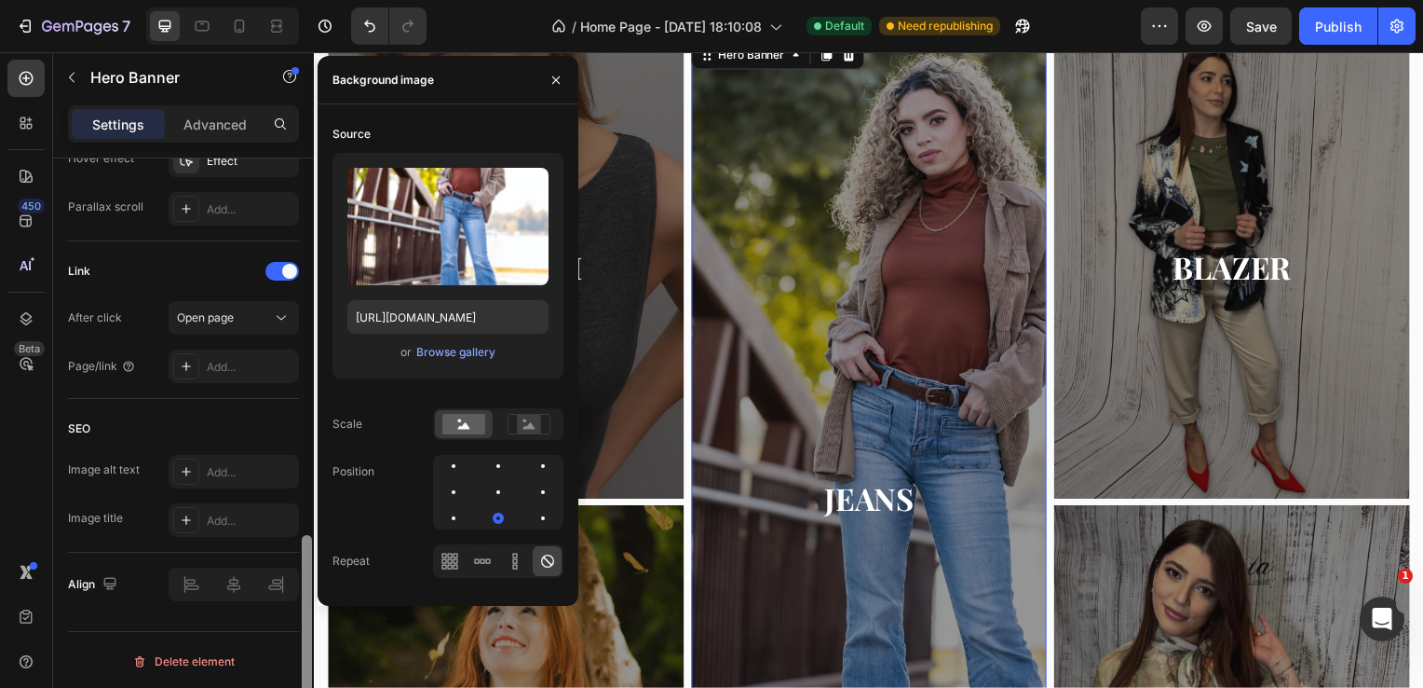
drag, startPoint x: 307, startPoint y: 512, endPoint x: 295, endPoint y: 714, distance: 201.6
click at [295, 0] on html "7 Version history / Home Page - [DATE] 18:10:08 Default Need republishing Previ…" at bounding box center [711, 0] width 1423 height 0
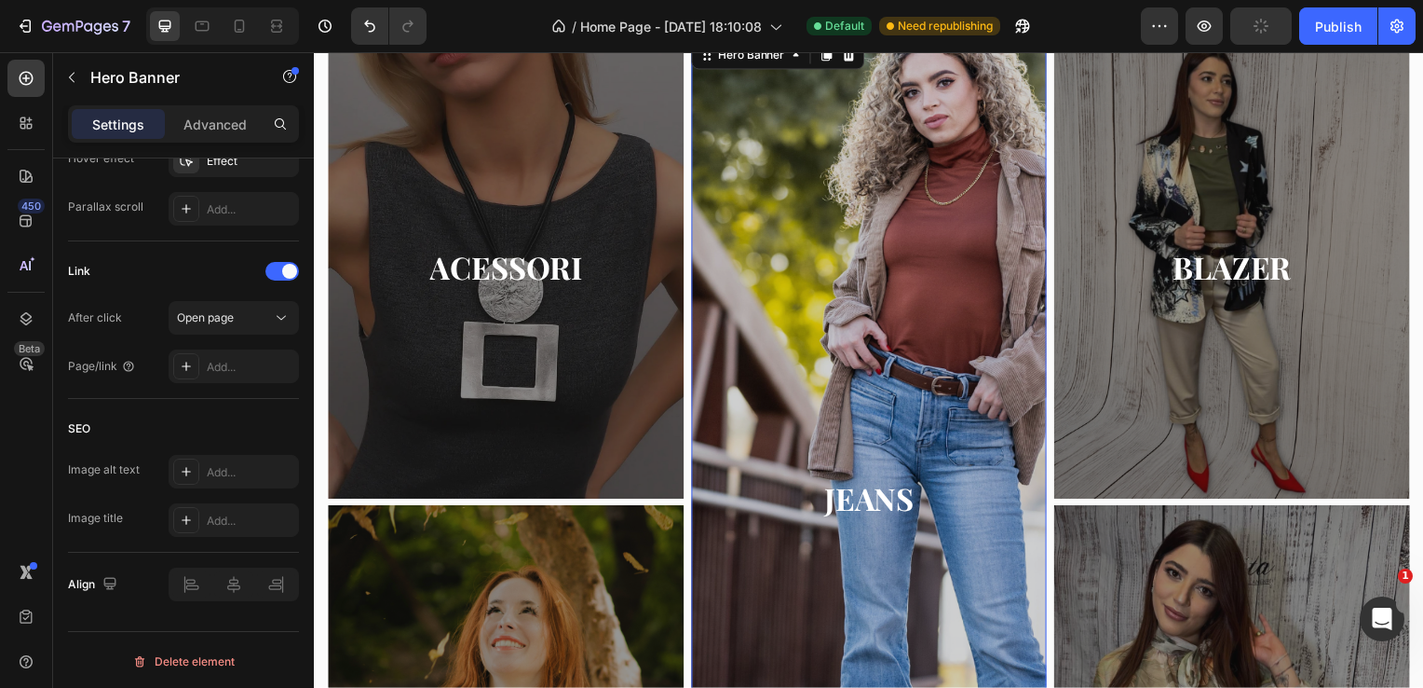
click at [781, 266] on div "Overlay" at bounding box center [873, 502] width 359 height 932
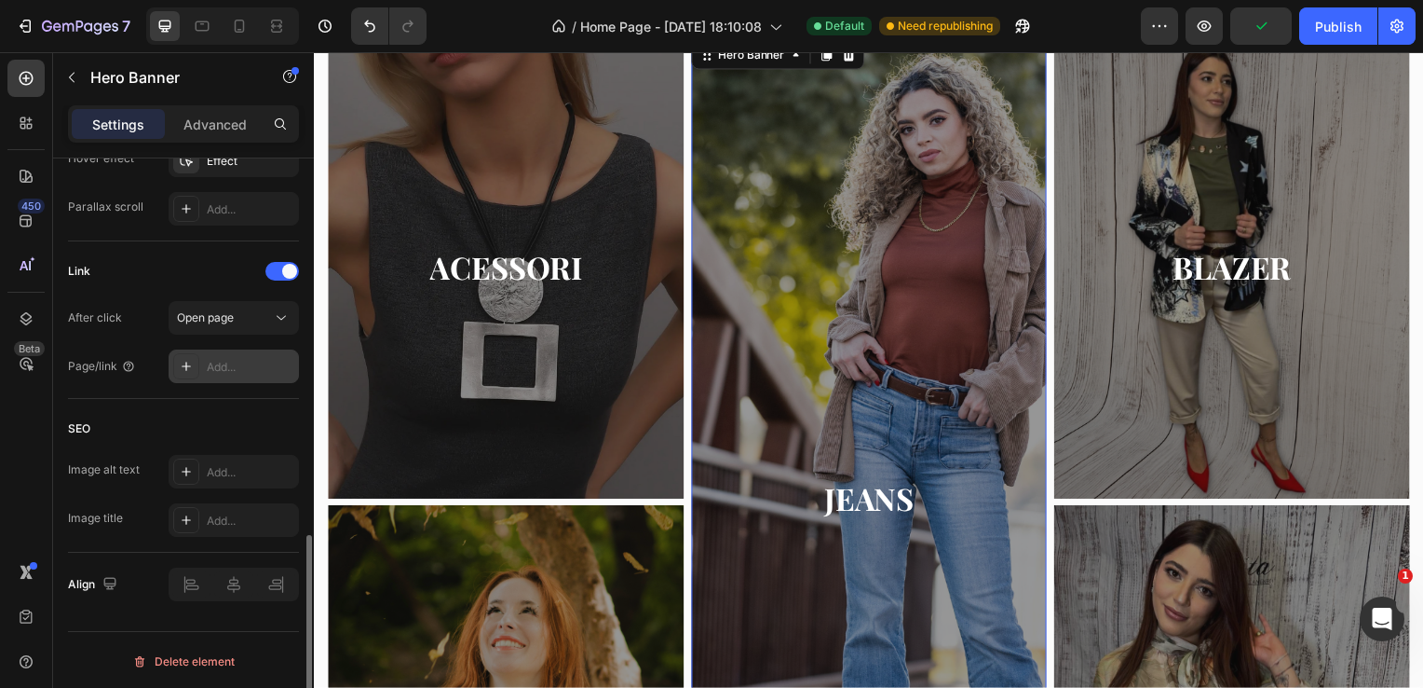
click at [216, 359] on div "Add..." at bounding box center [251, 367] width 88 height 17
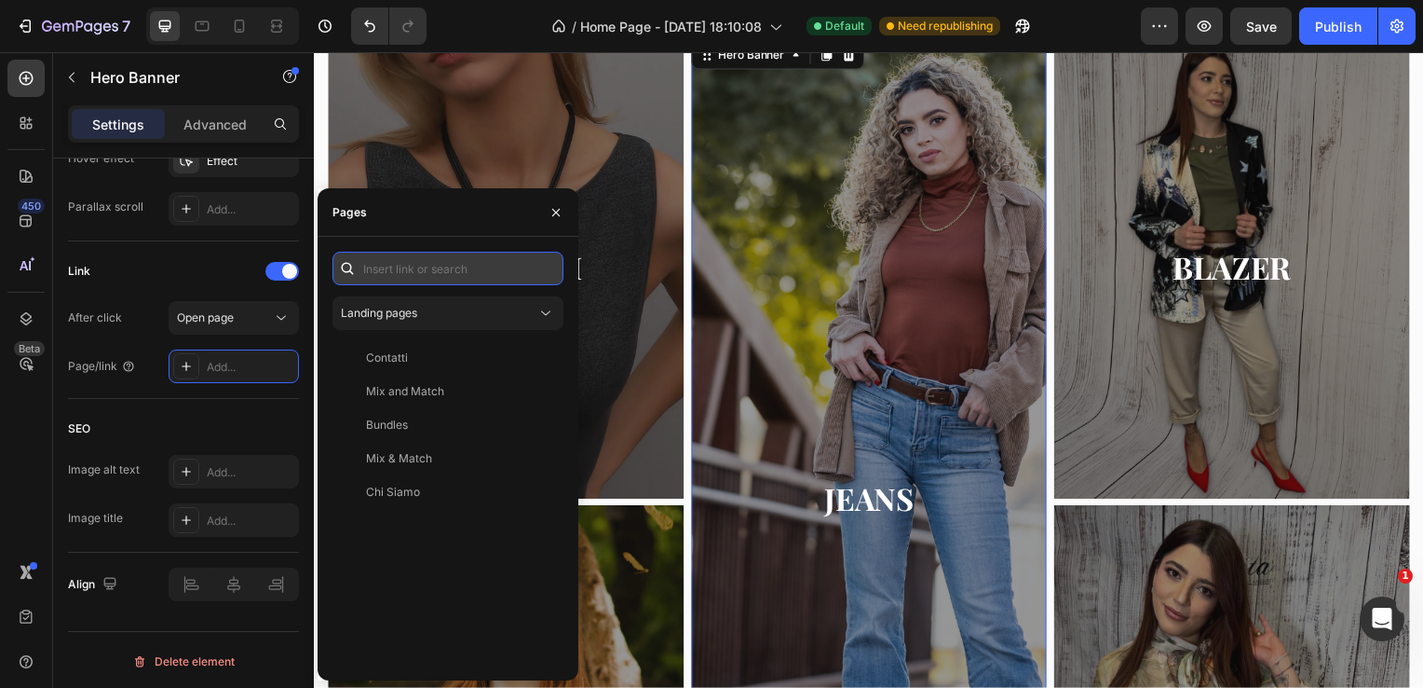
click at [443, 273] on input "text" at bounding box center [448, 269] width 231 height 34
paste input "[URL][DOMAIN_NAME]"
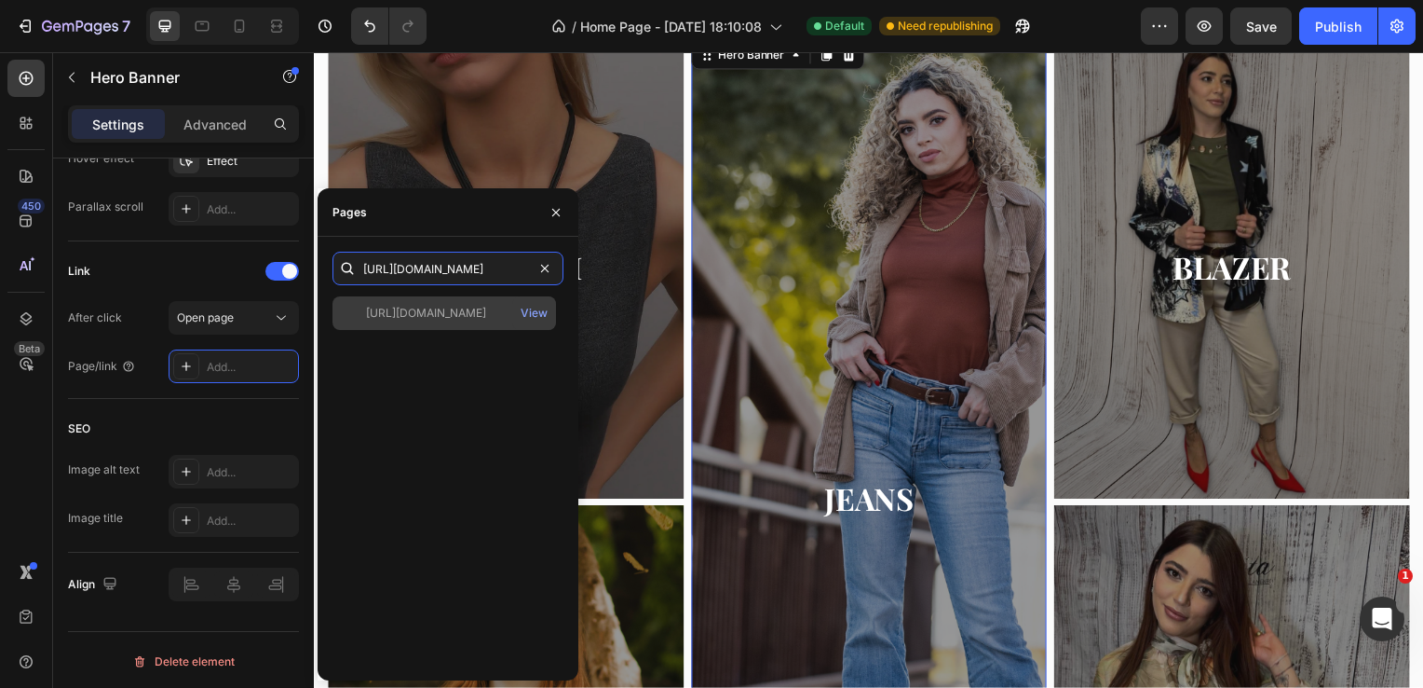
type input "[URL][DOMAIN_NAME]"
click at [455, 305] on div "[URL][DOMAIN_NAME]" at bounding box center [426, 313] width 120 height 17
